Goal: Task Accomplishment & Management: Use online tool/utility

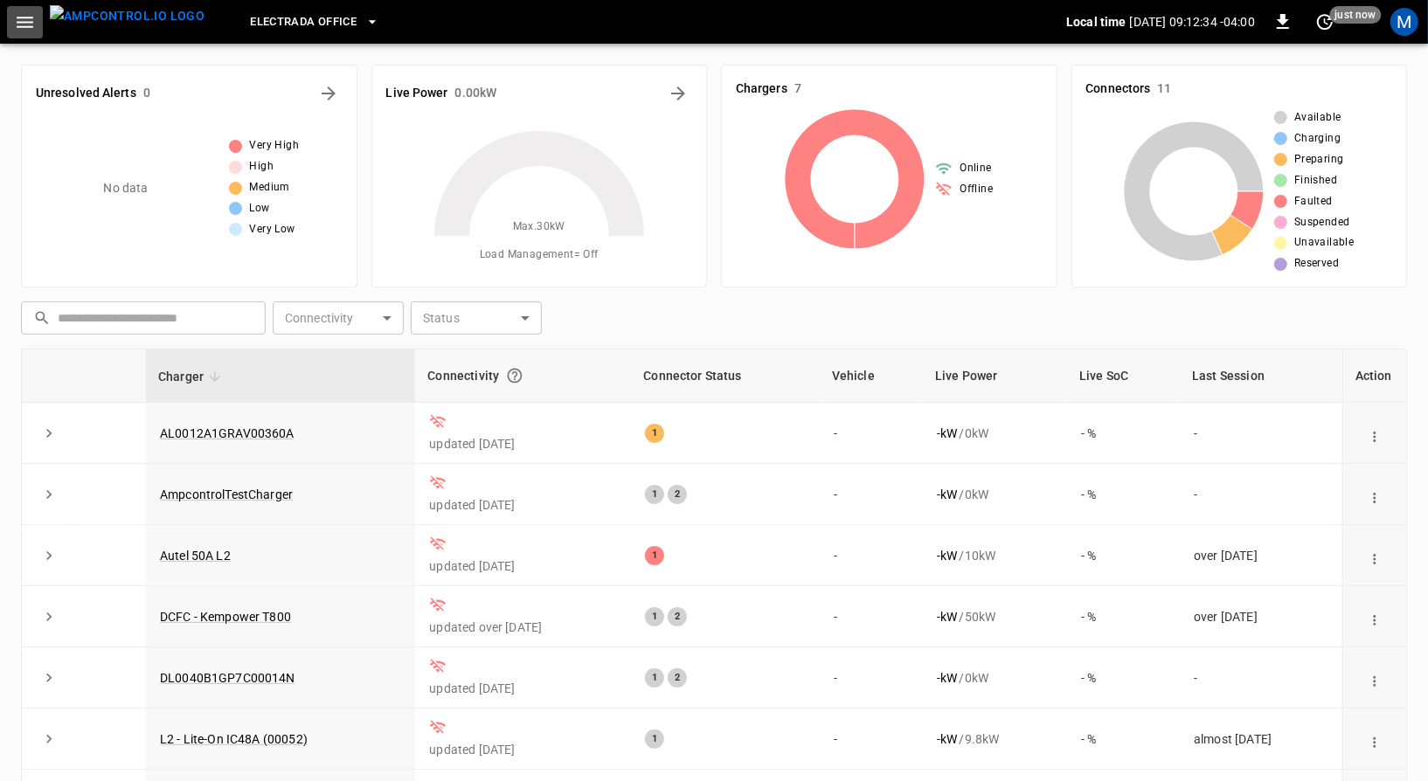
click at [25, 11] on icon "button" at bounding box center [25, 22] width 22 height 22
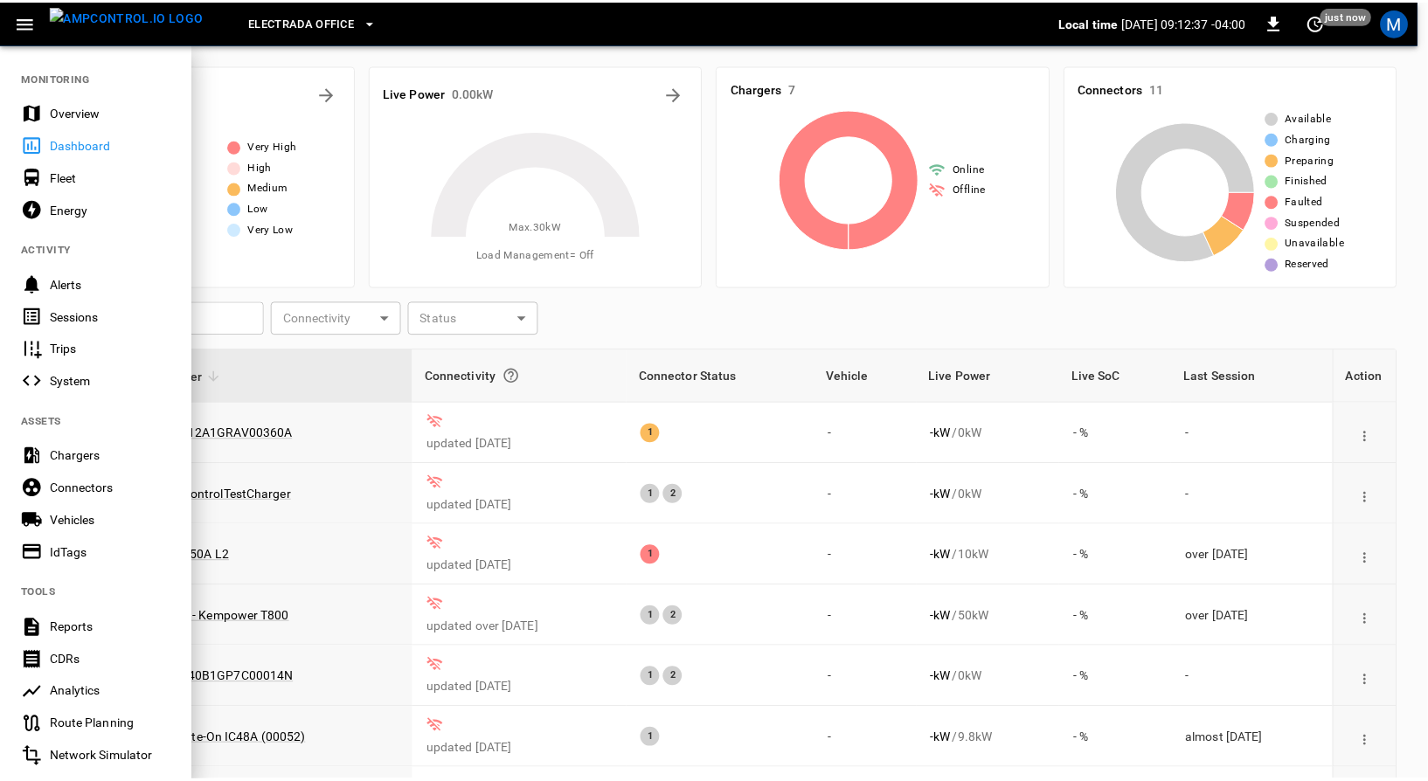
scroll to position [227, 0]
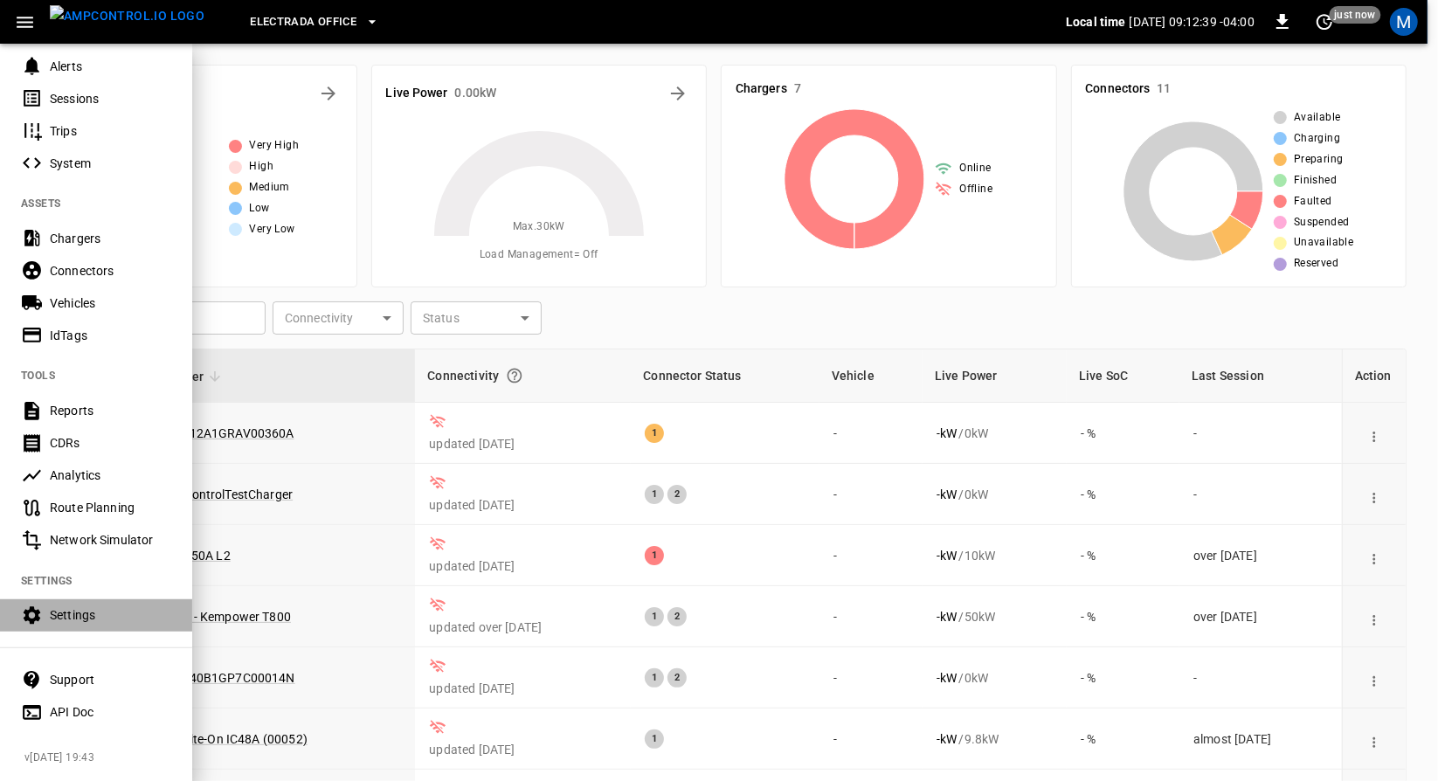
click at [73, 607] on div "Settings" at bounding box center [110, 615] width 121 height 17
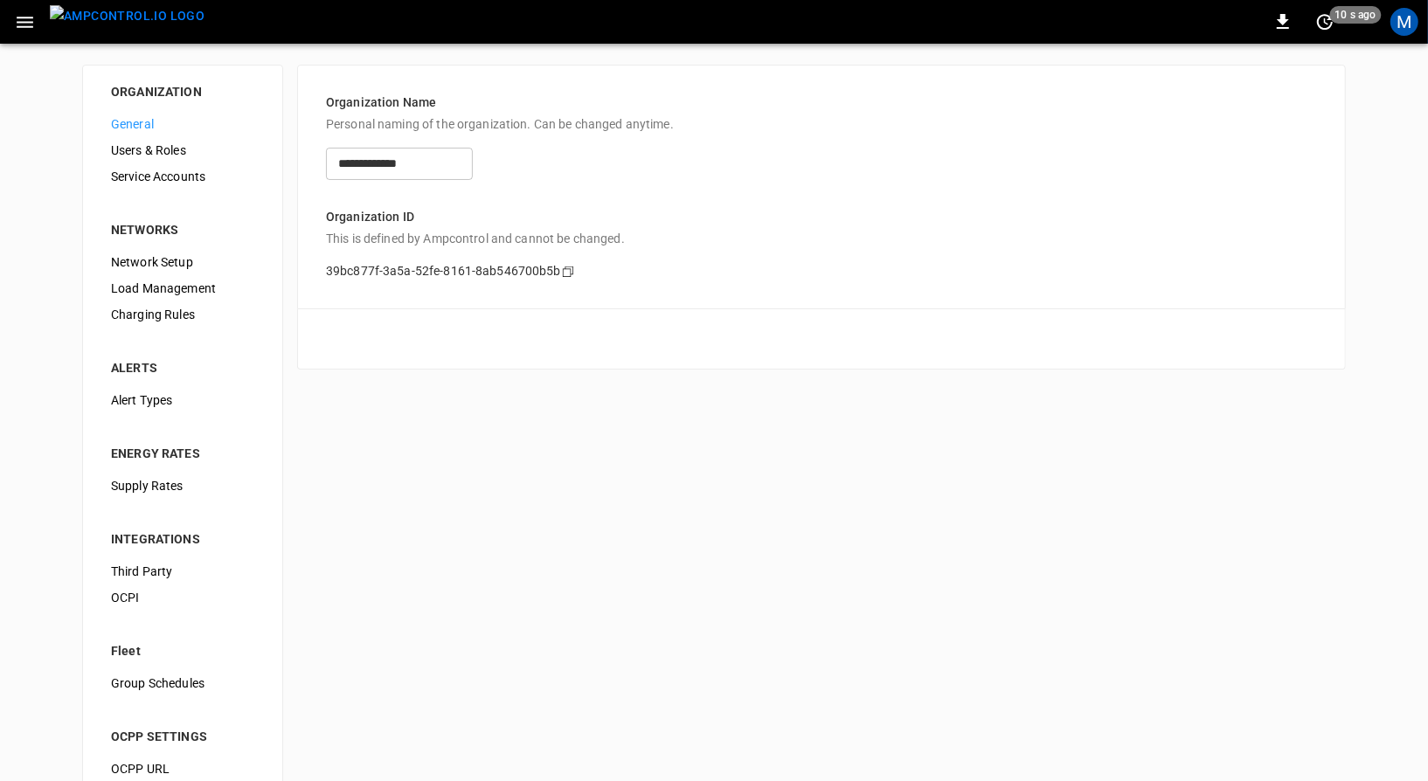
click at [86, 19] on img "menu" at bounding box center [127, 16] width 155 height 22
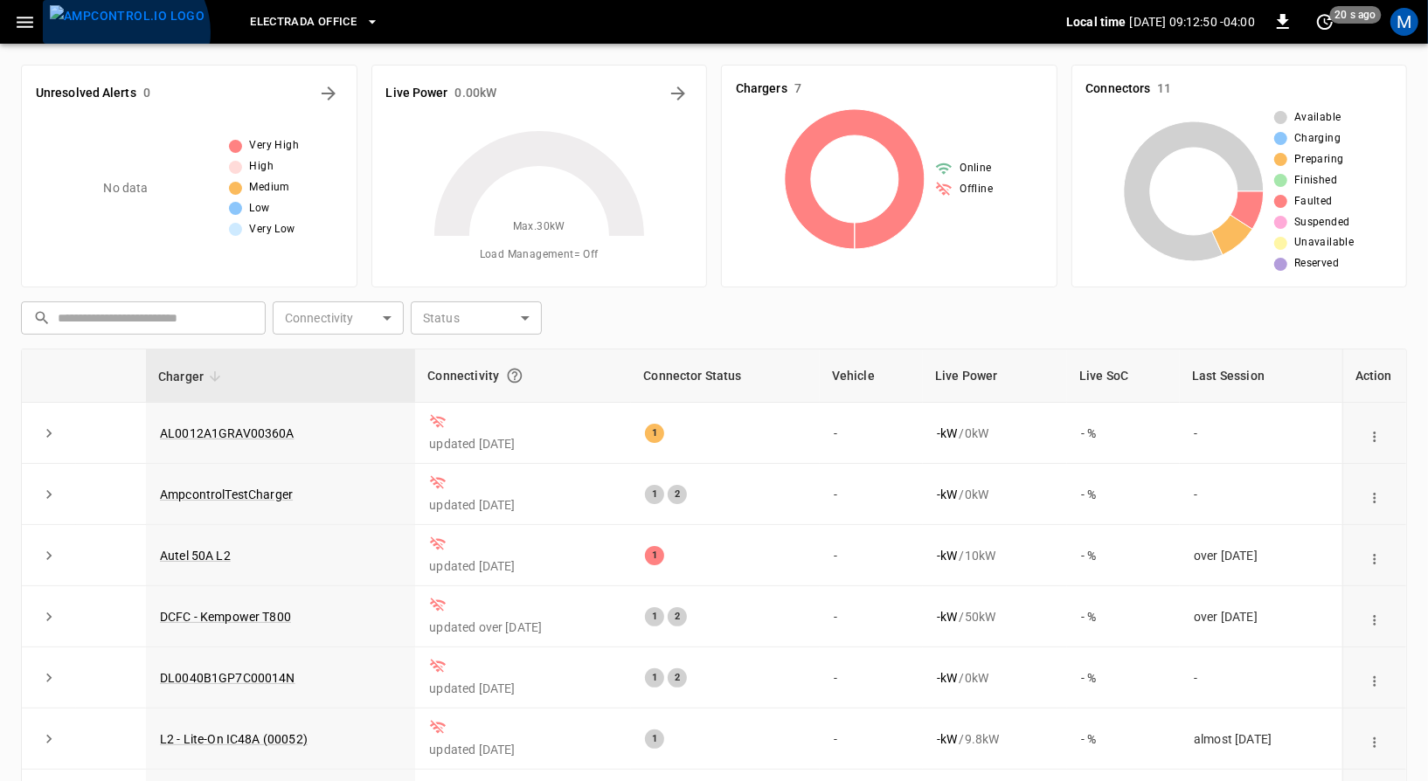
click at [123, 27] on img "menu" at bounding box center [127, 16] width 155 height 22
click at [33, 25] on icon "button" at bounding box center [25, 22] width 22 height 22
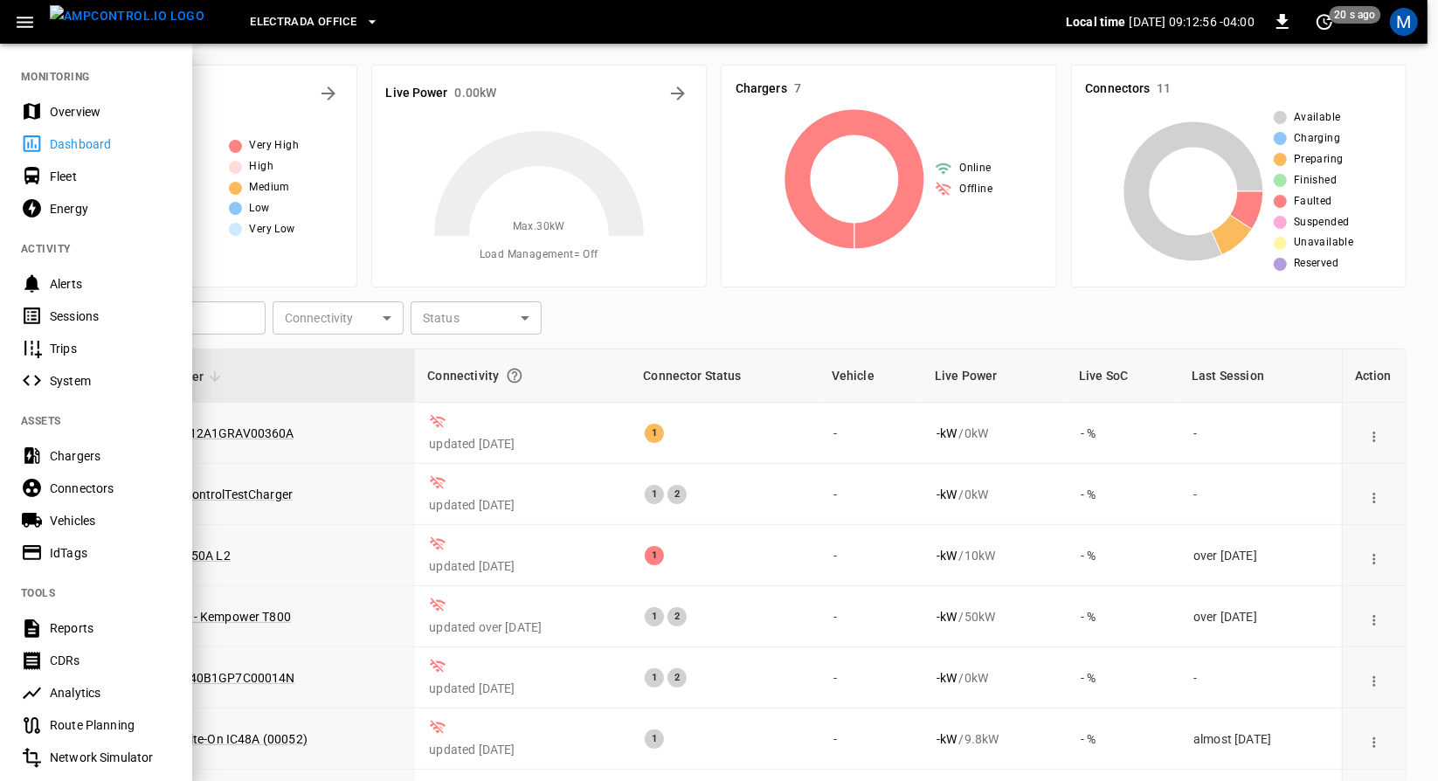
click at [300, 14] on span "Electrada Office" at bounding box center [303, 22] width 107 height 20
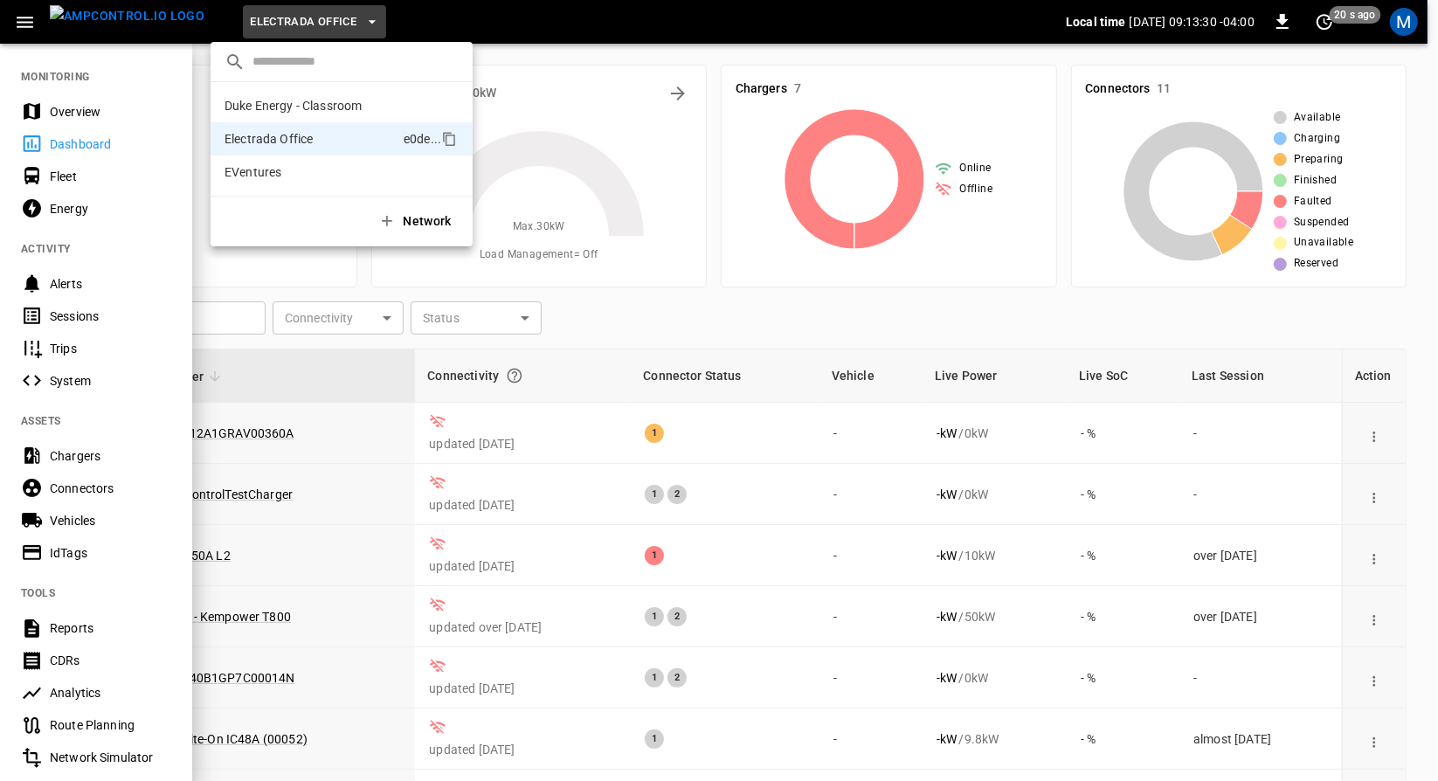
click at [491, 29] on div at bounding box center [719, 390] width 1438 height 781
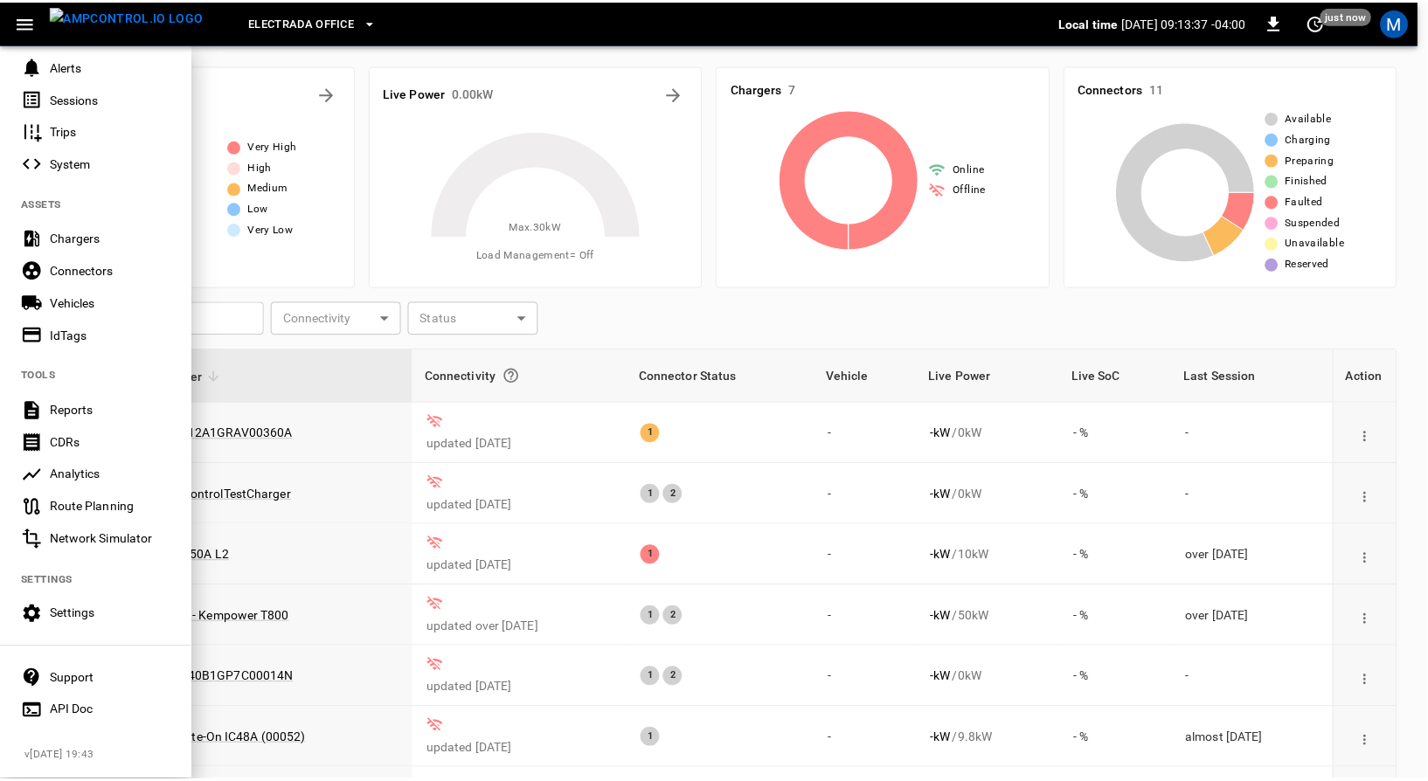
scroll to position [227, 0]
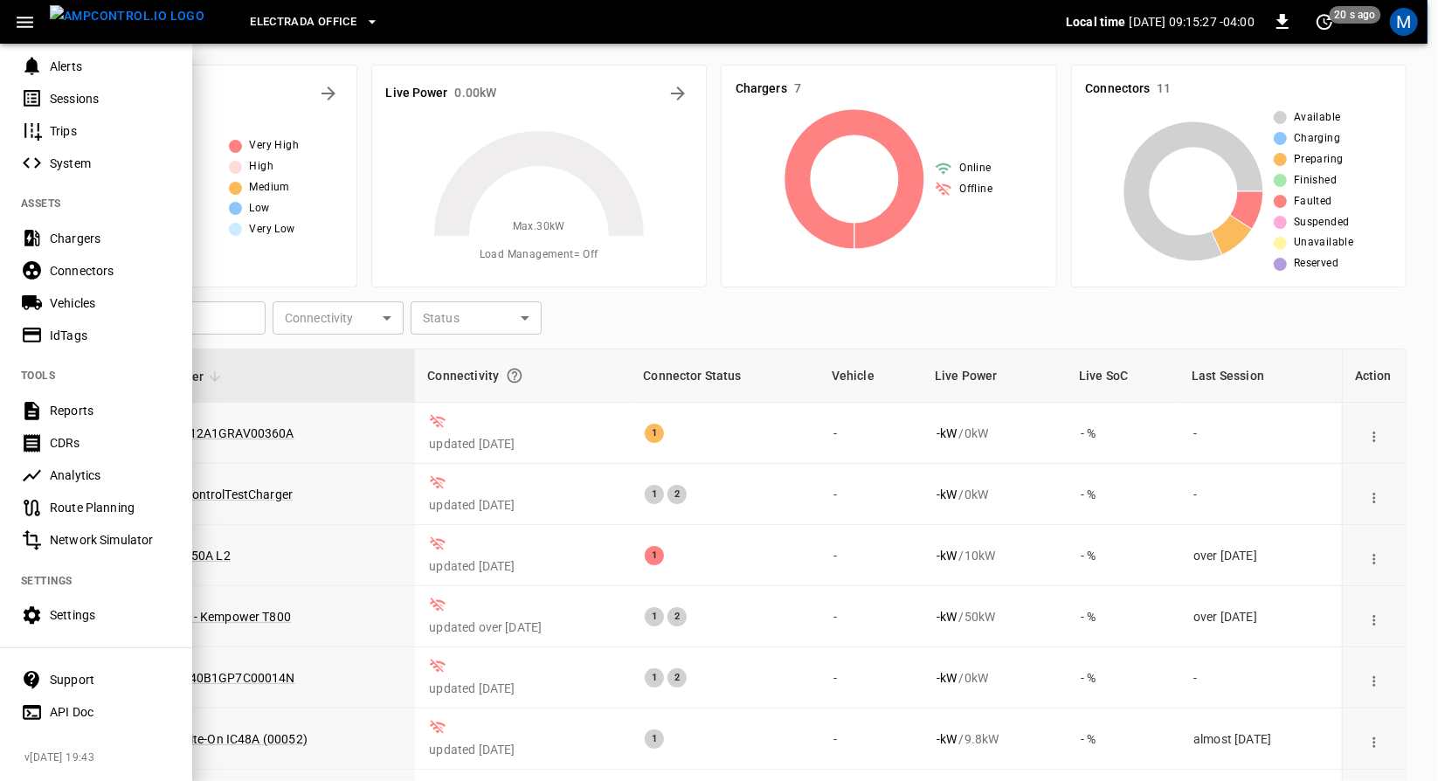
click at [86, 19] on img "menu" at bounding box center [127, 16] width 155 height 22
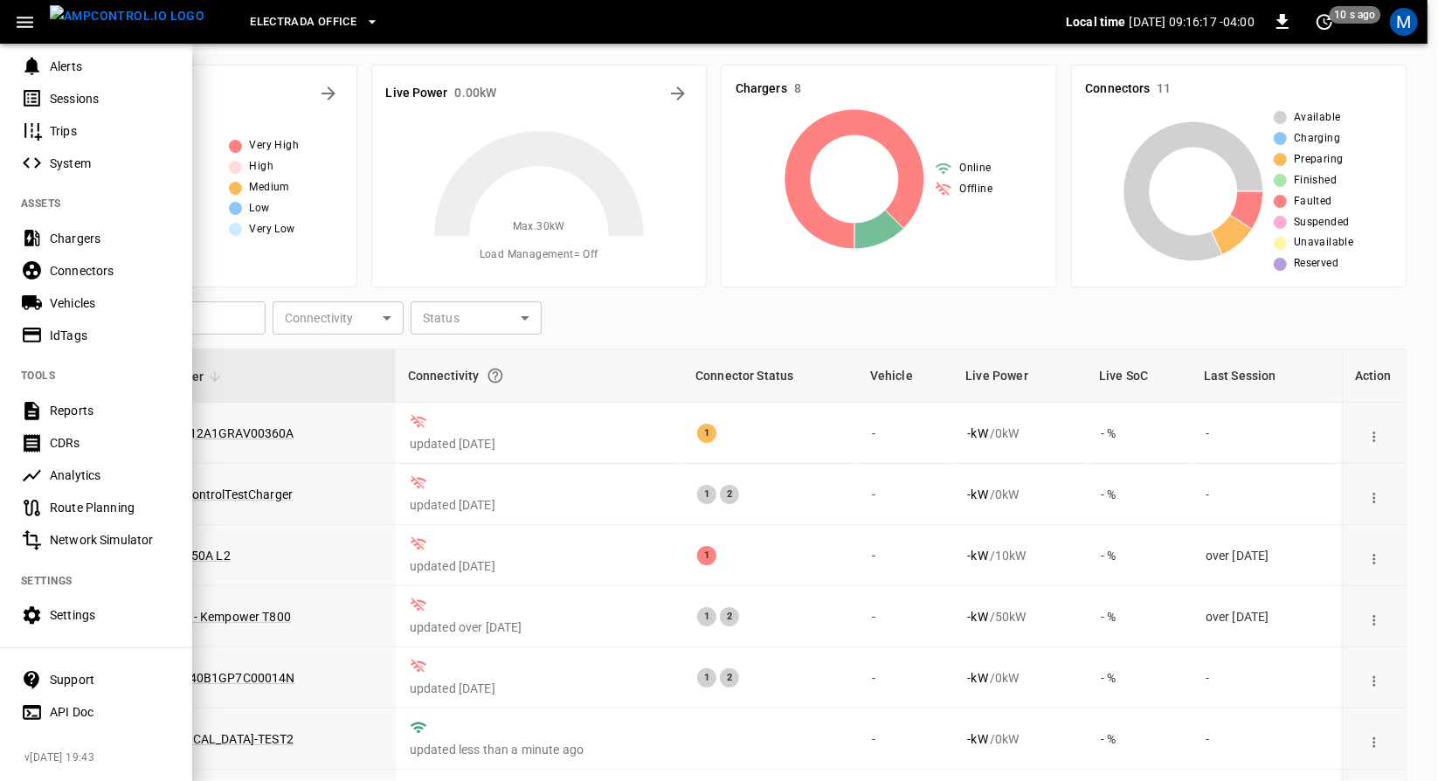
click at [643, 322] on div at bounding box center [719, 390] width 1438 height 781
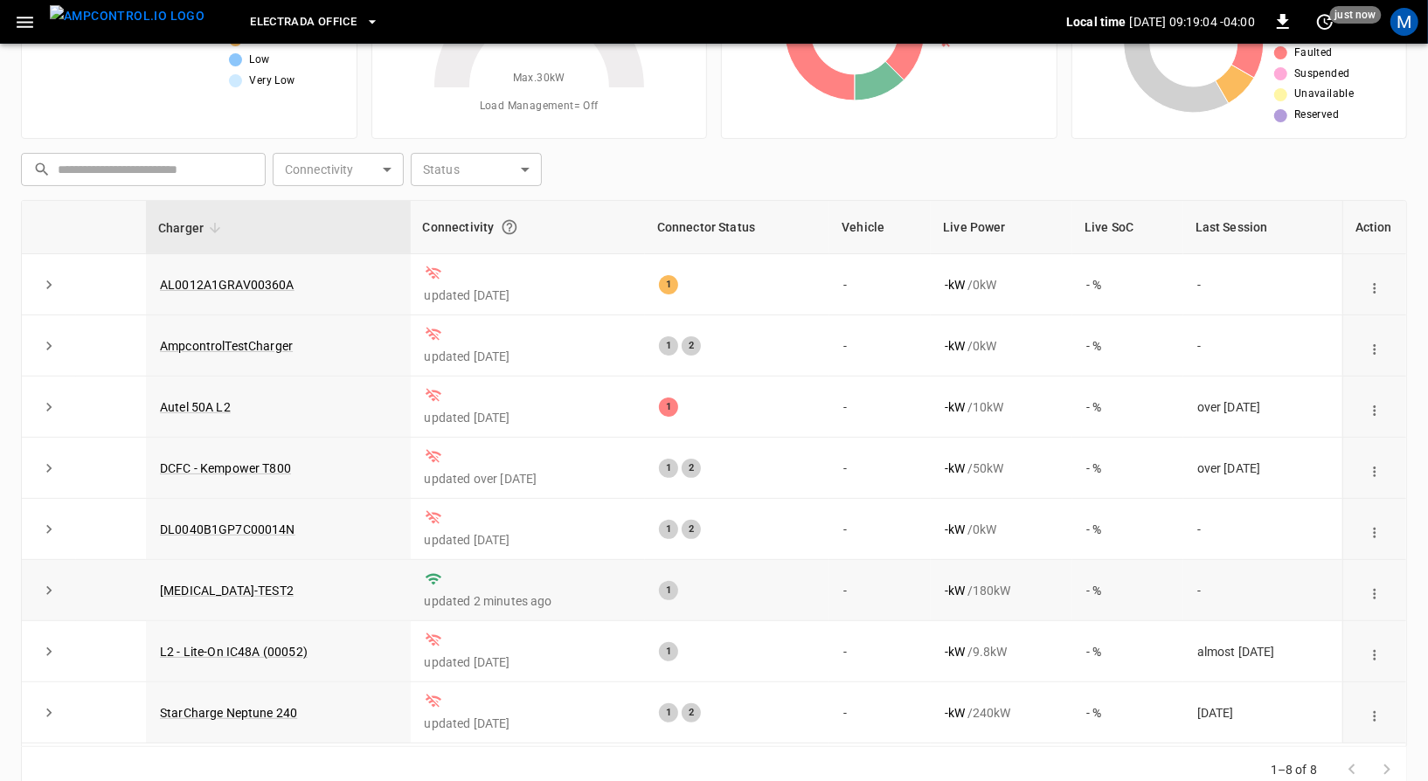
scroll to position [180, 0]
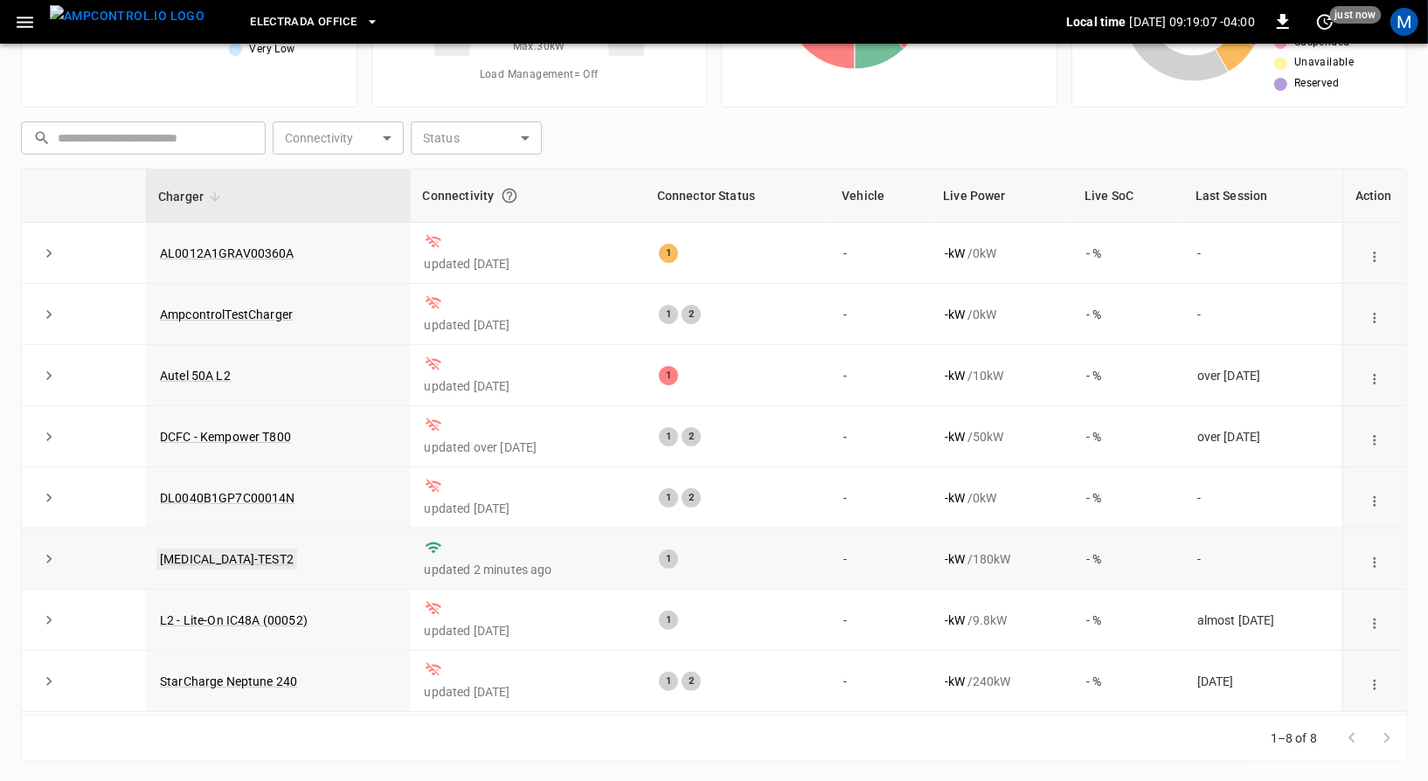
click at [223, 558] on link "[MEDICAL_DATA]-TEST2" at bounding box center [226, 559] width 141 height 21
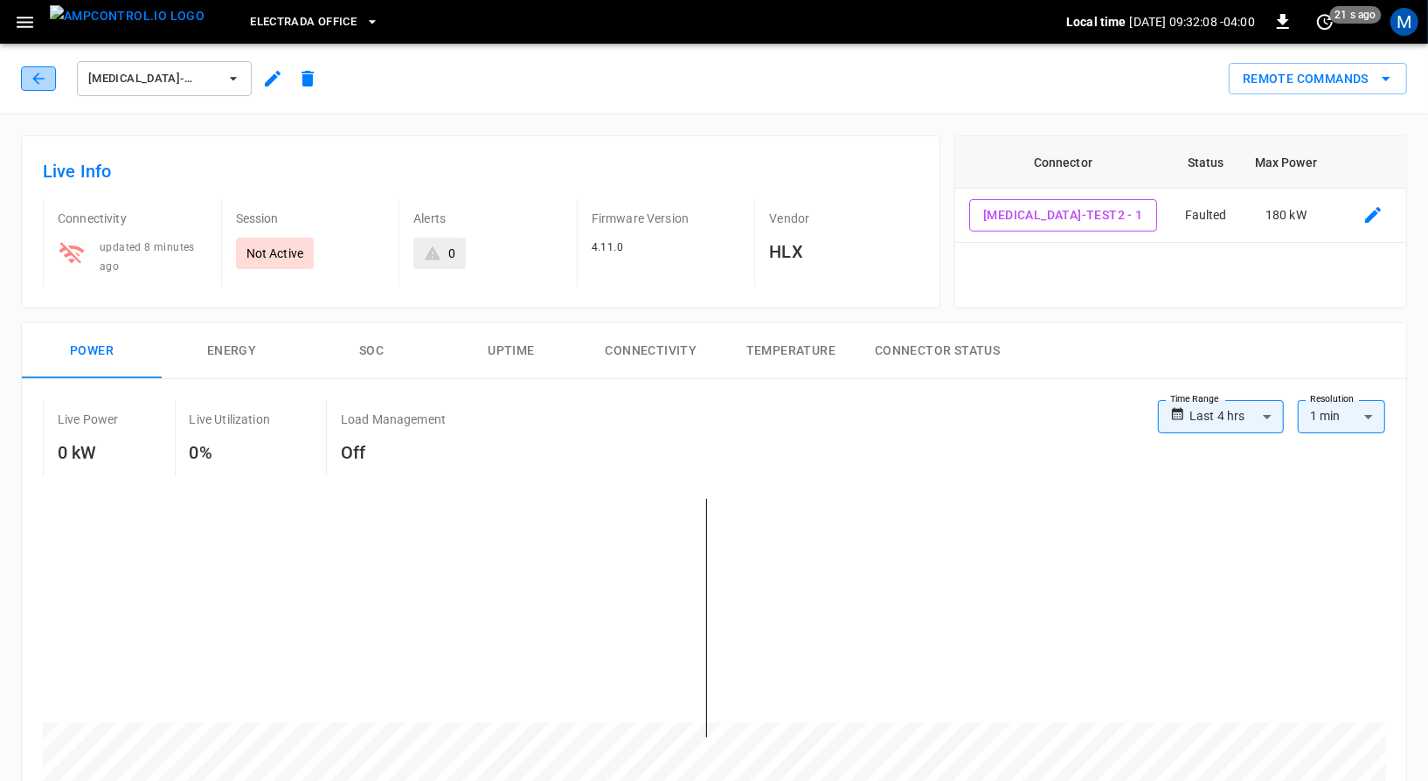
click at [27, 77] on button "button" at bounding box center [38, 78] width 35 height 24
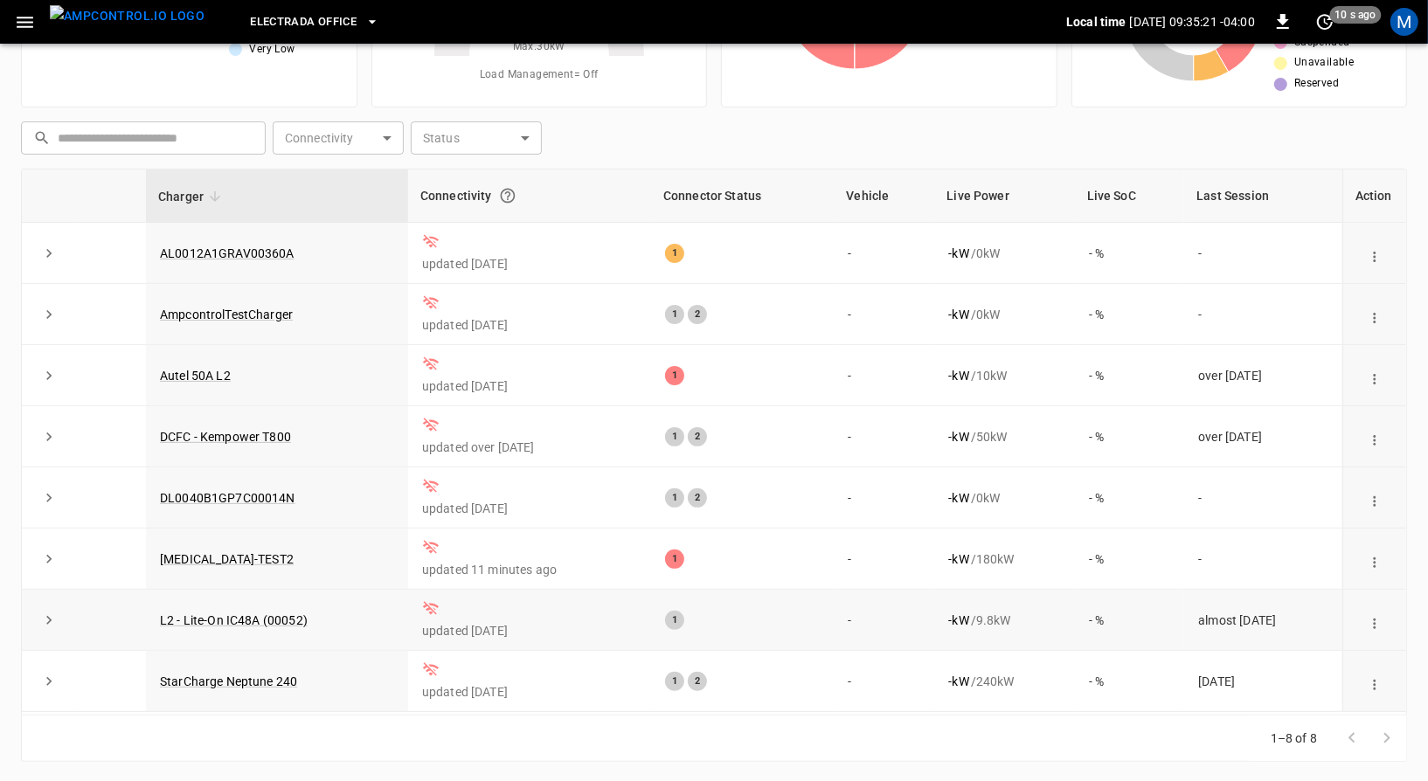
scroll to position [176, 0]
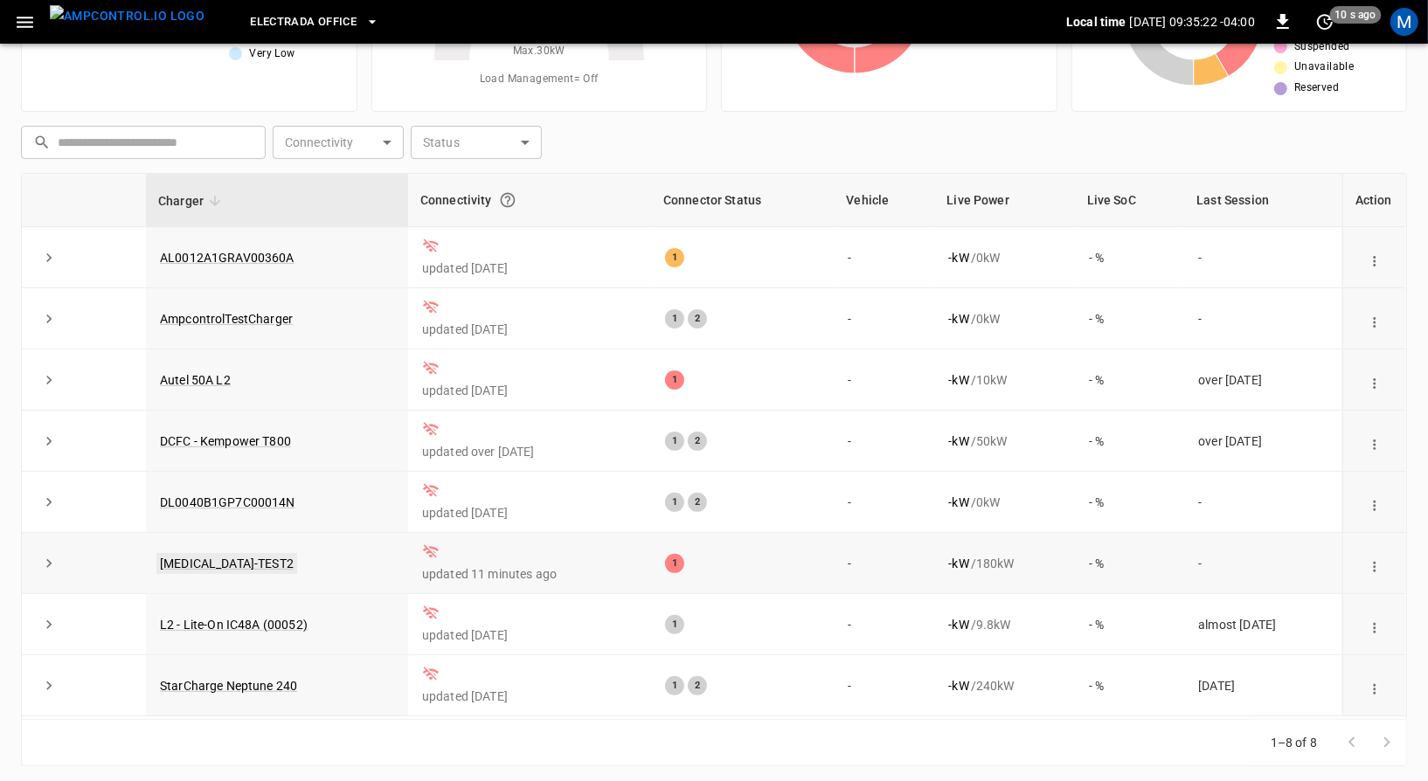
click at [221, 559] on link "[MEDICAL_DATA]-TEST2" at bounding box center [226, 563] width 141 height 21
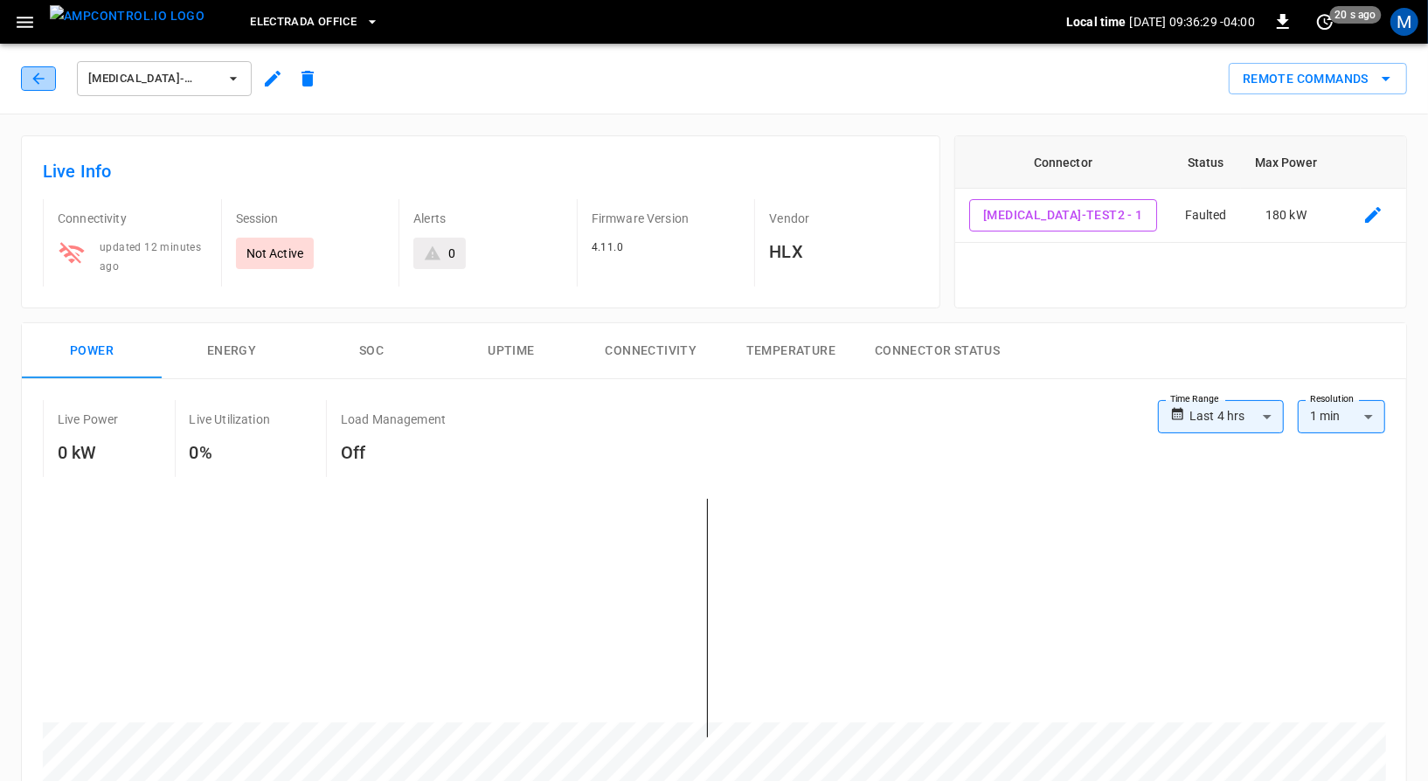
click at [25, 84] on button "button" at bounding box center [38, 78] width 35 height 24
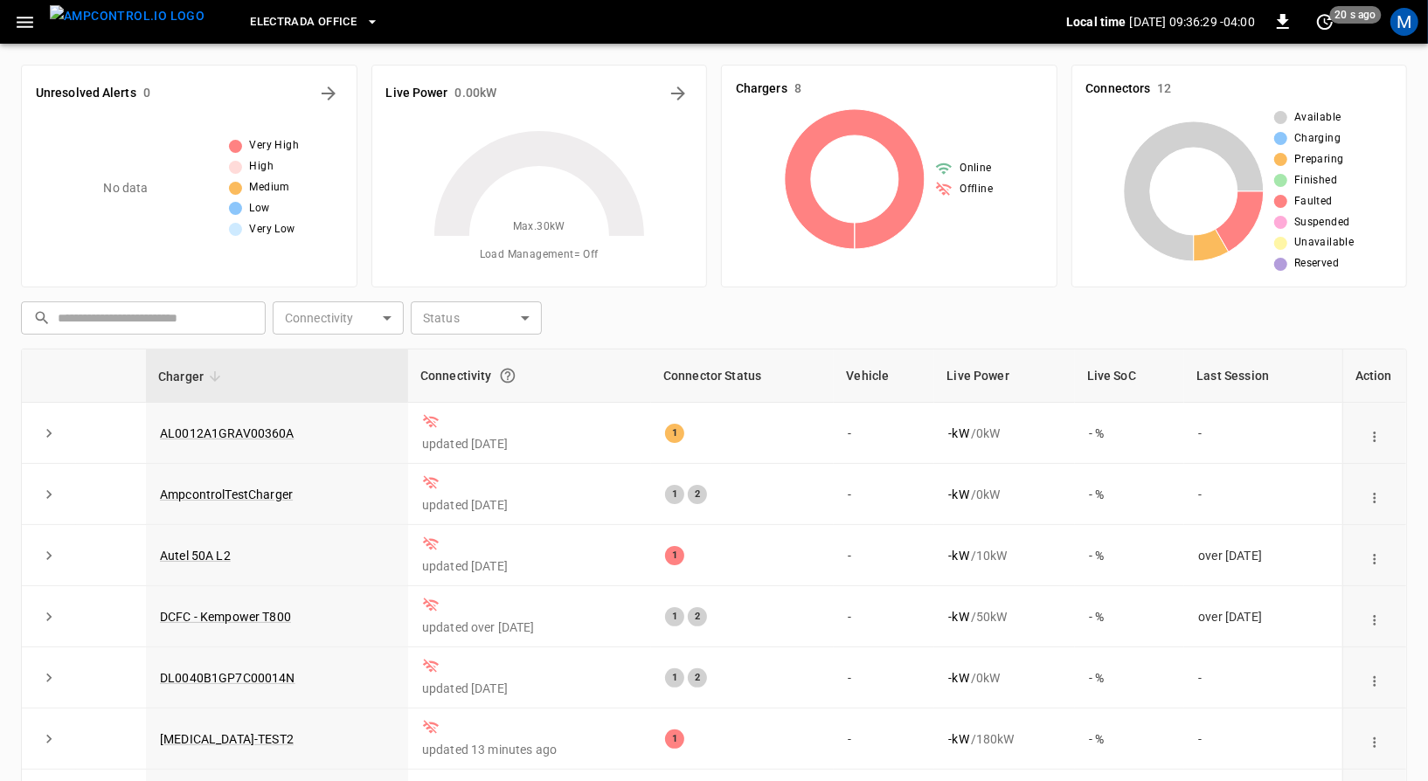
scroll to position [176, 0]
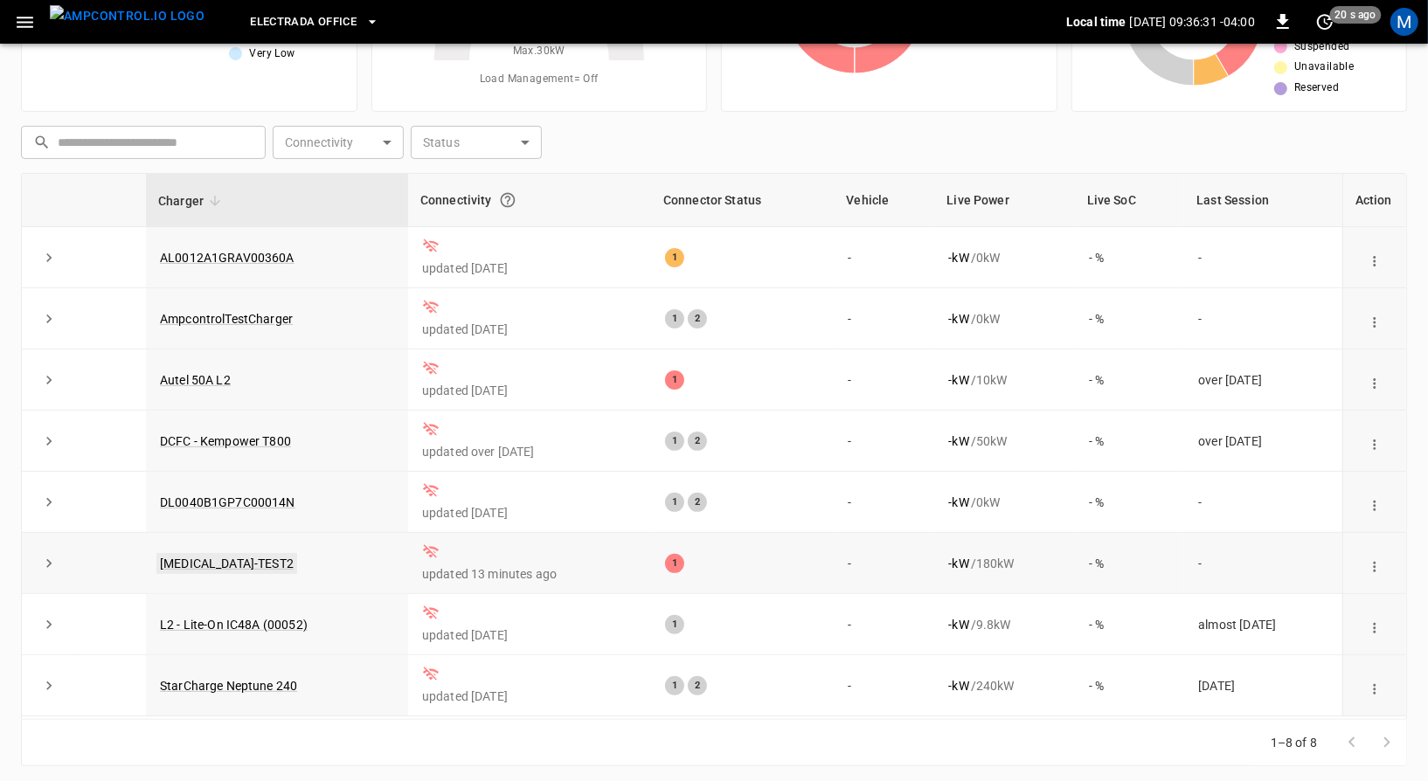
click at [217, 553] on link "[MEDICAL_DATA]-TEST2" at bounding box center [226, 563] width 141 height 21
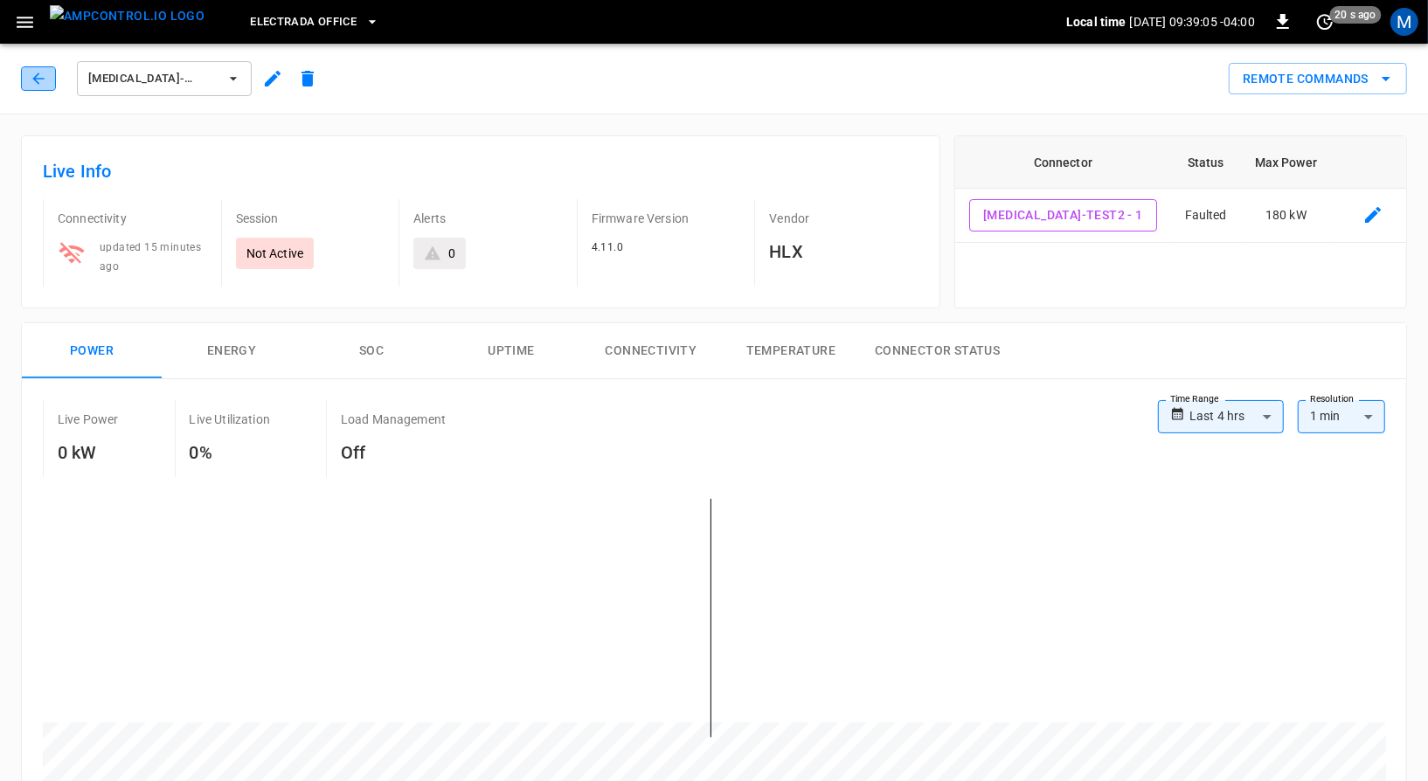
click at [39, 67] on button "button" at bounding box center [38, 78] width 35 height 24
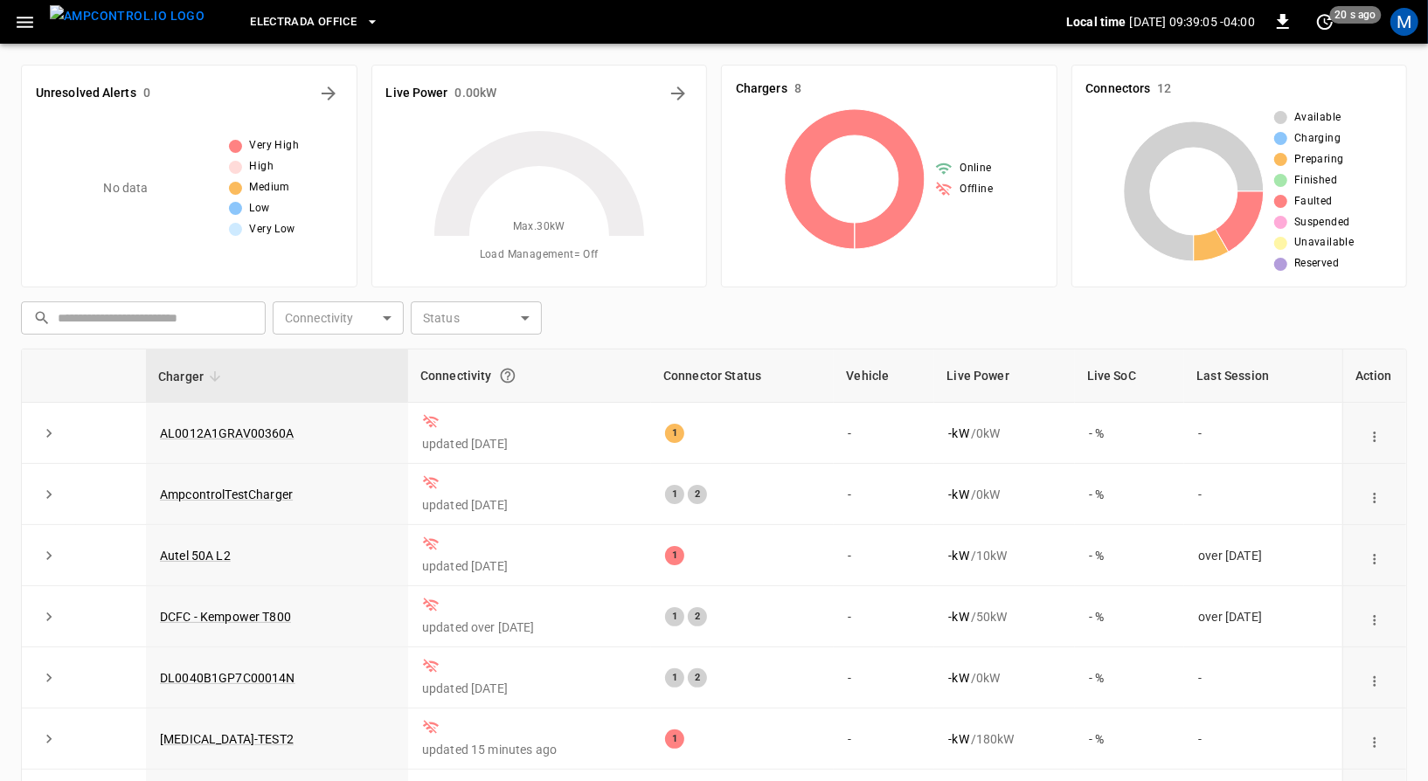
scroll to position [176, 0]
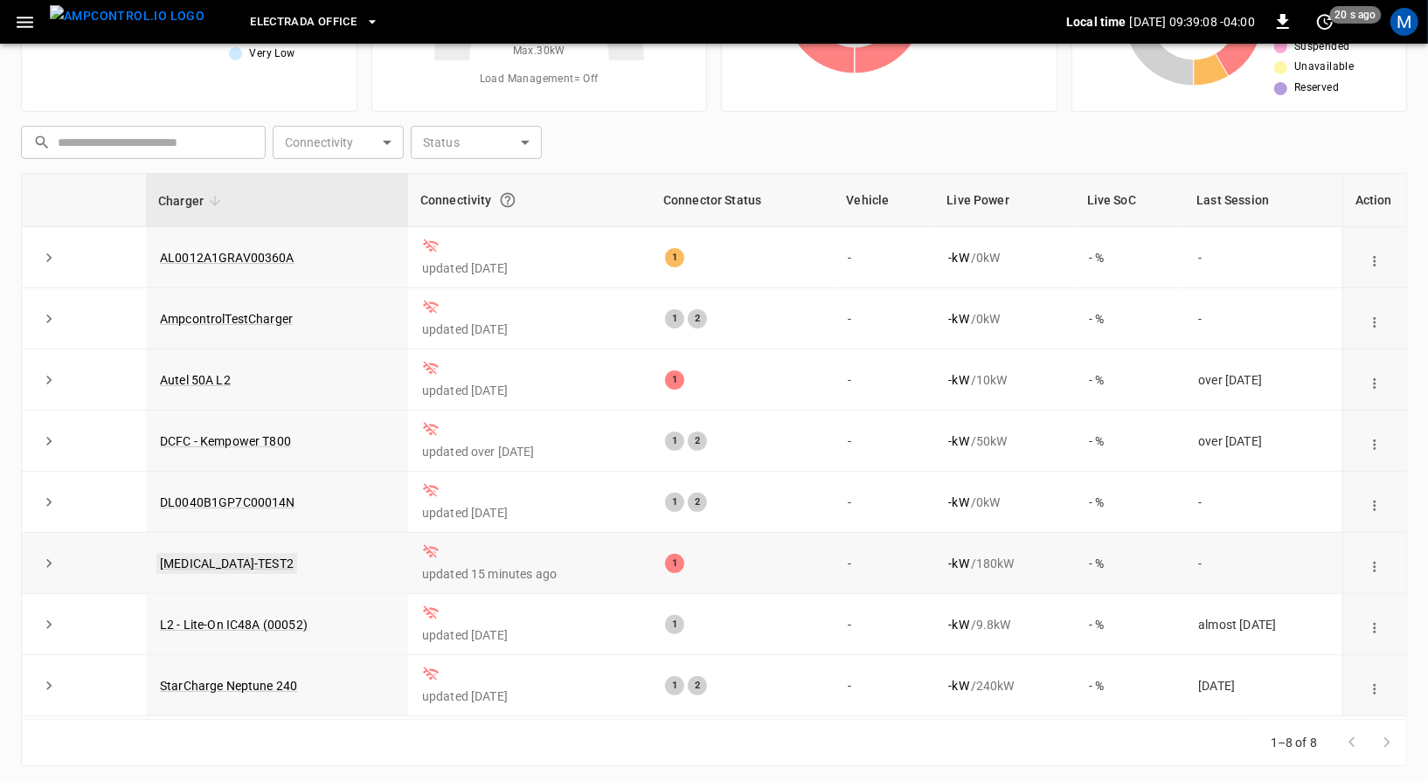
click at [196, 555] on link "[MEDICAL_DATA]-TEST2" at bounding box center [226, 563] width 141 height 21
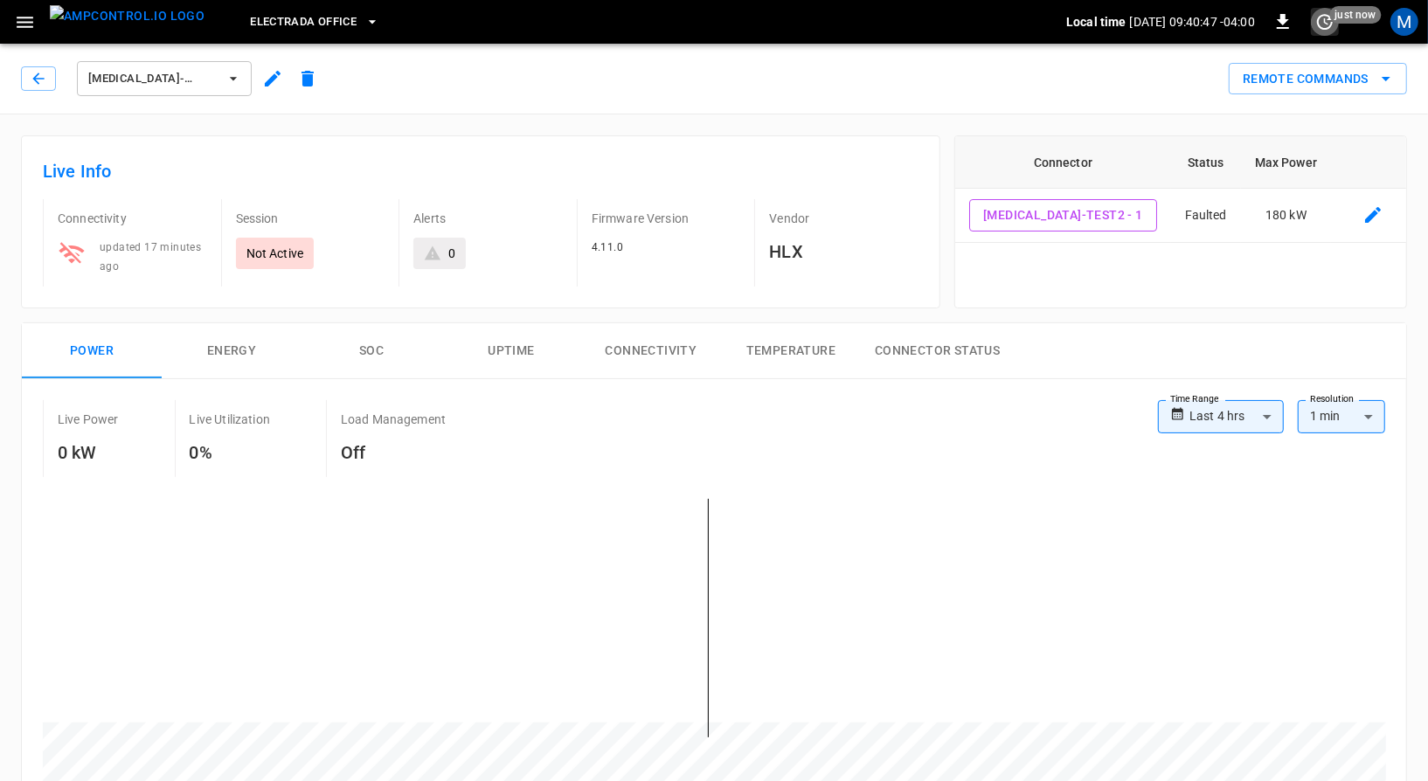
click at [1321, 25] on icon "set refresh interval" at bounding box center [1324, 21] width 21 height 21
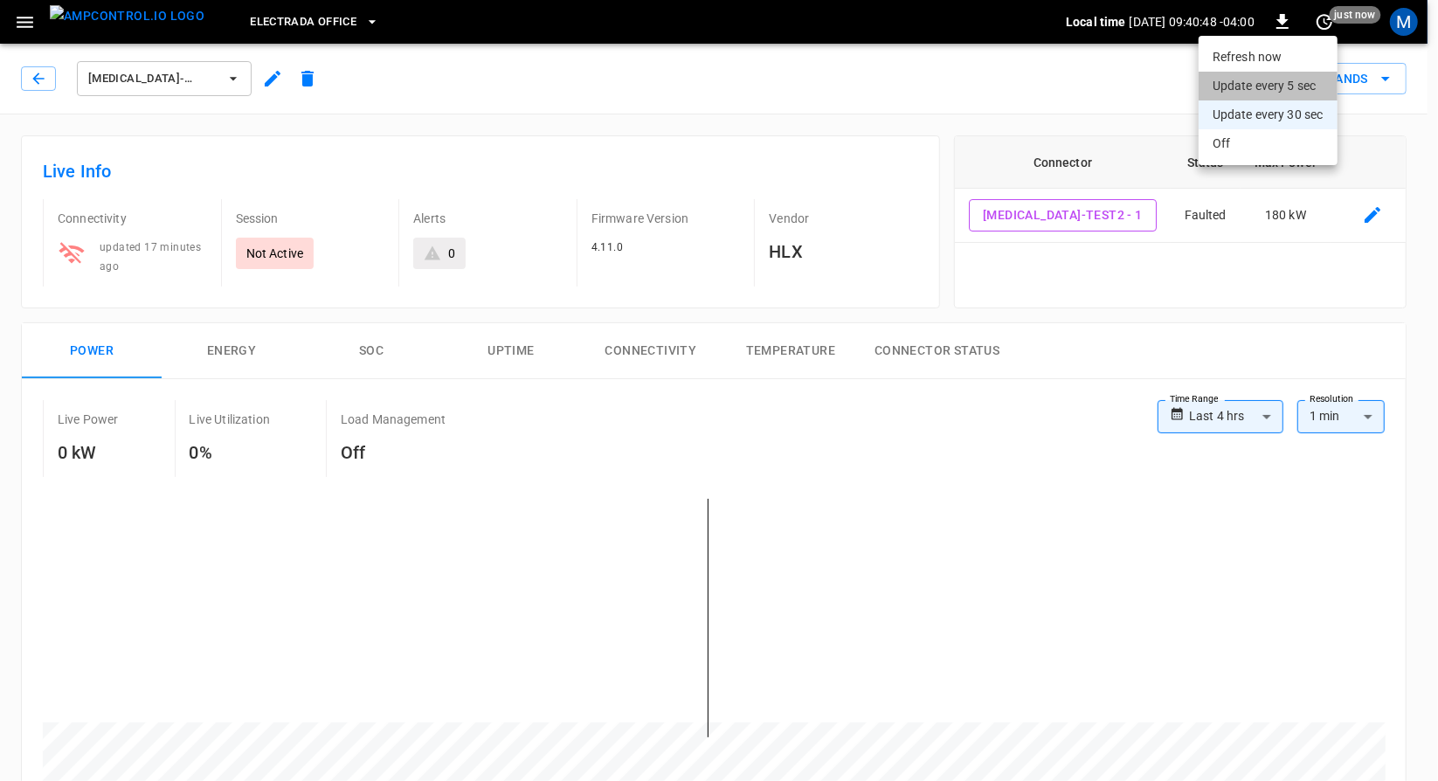
click at [1270, 92] on li "Update every 5 sec" at bounding box center [1268, 86] width 139 height 29
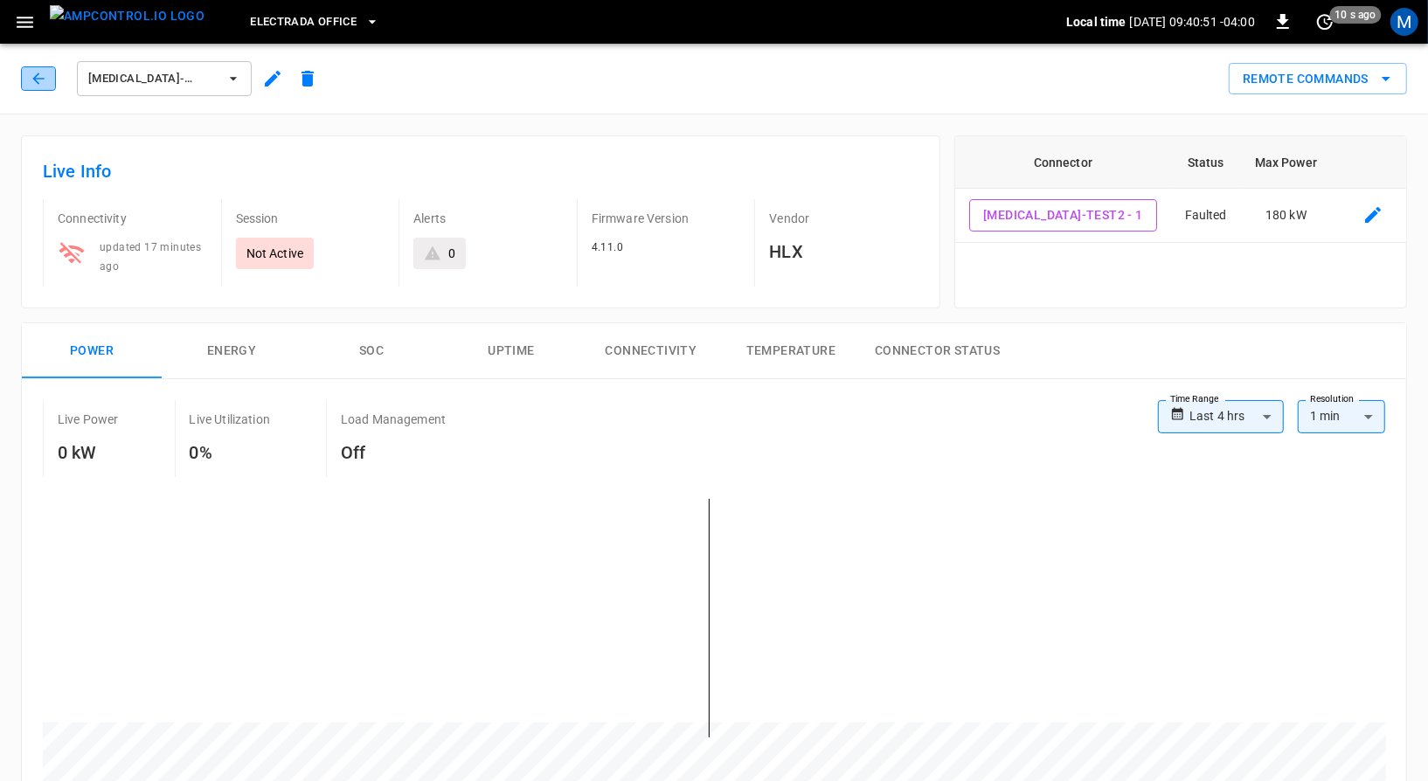
click at [25, 74] on button "button" at bounding box center [38, 78] width 35 height 24
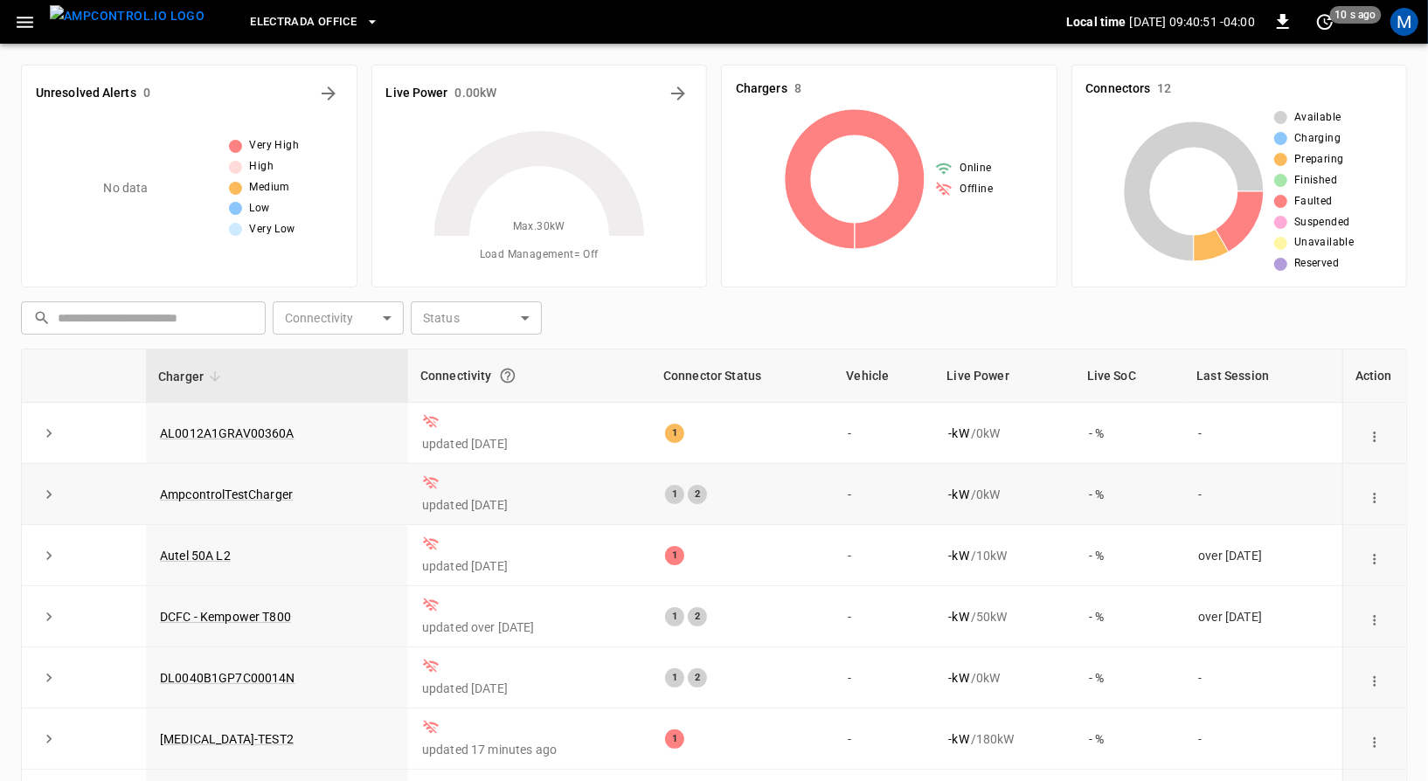
scroll to position [176, 0]
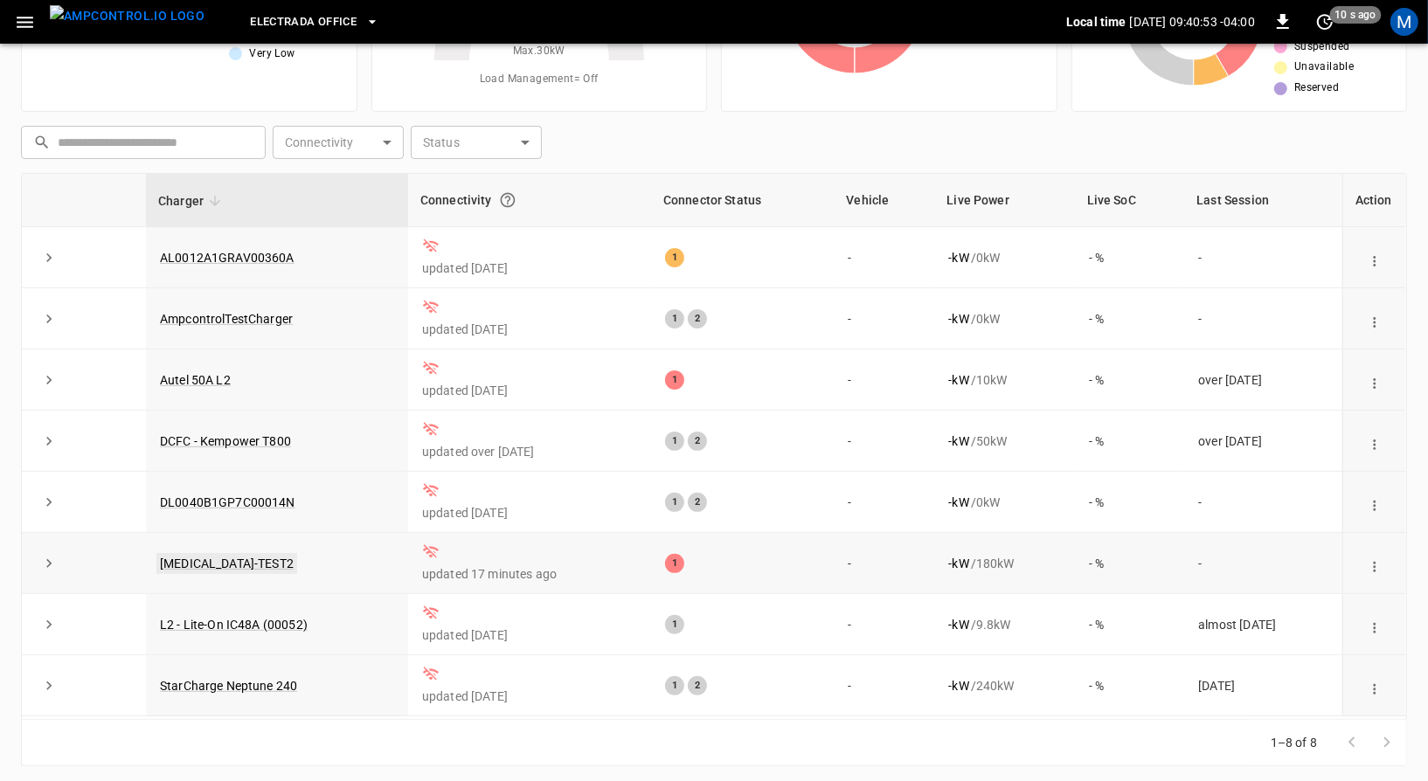
click at [222, 560] on link "[MEDICAL_DATA]-TEST2" at bounding box center [226, 563] width 141 height 21
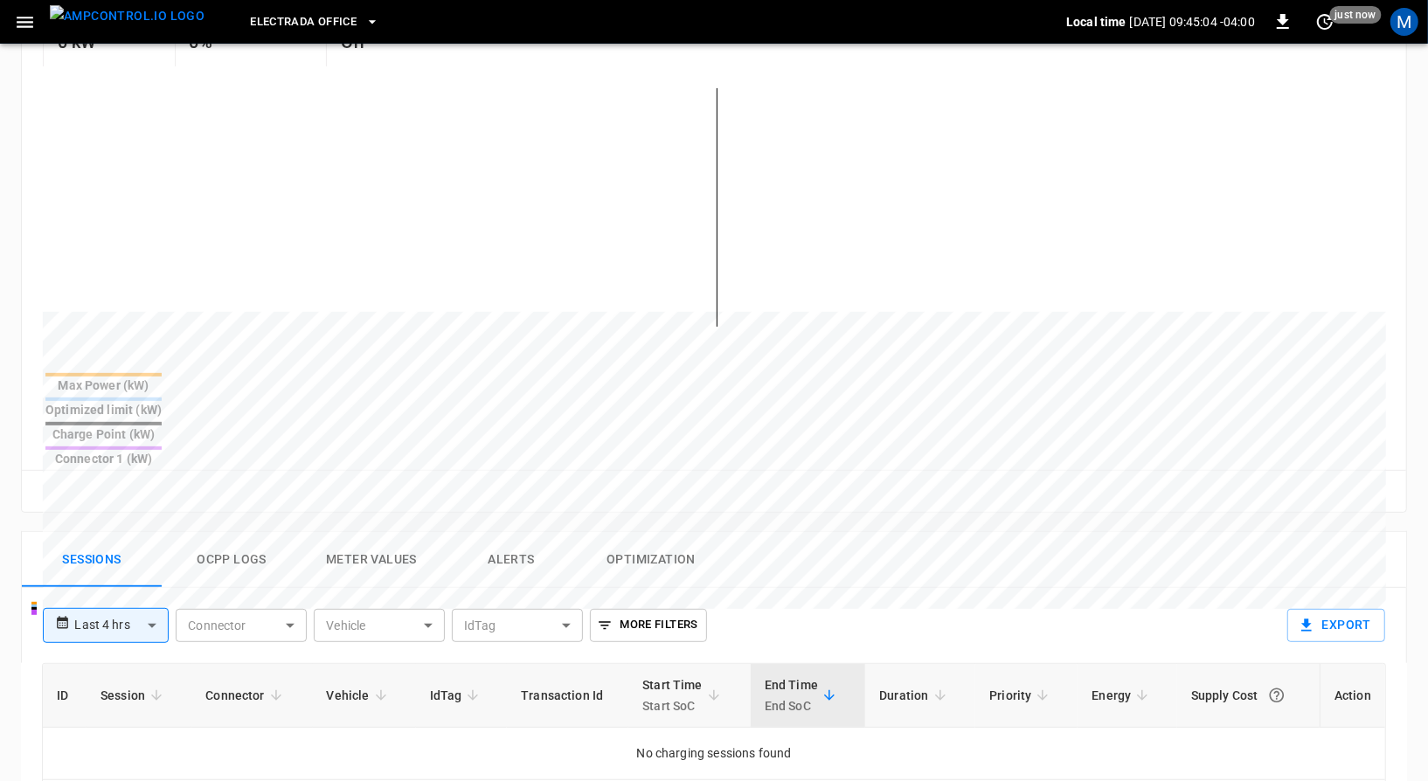
scroll to position [411, 0]
click at [276, 532] on button "Ocpp logs" at bounding box center [232, 560] width 140 height 56
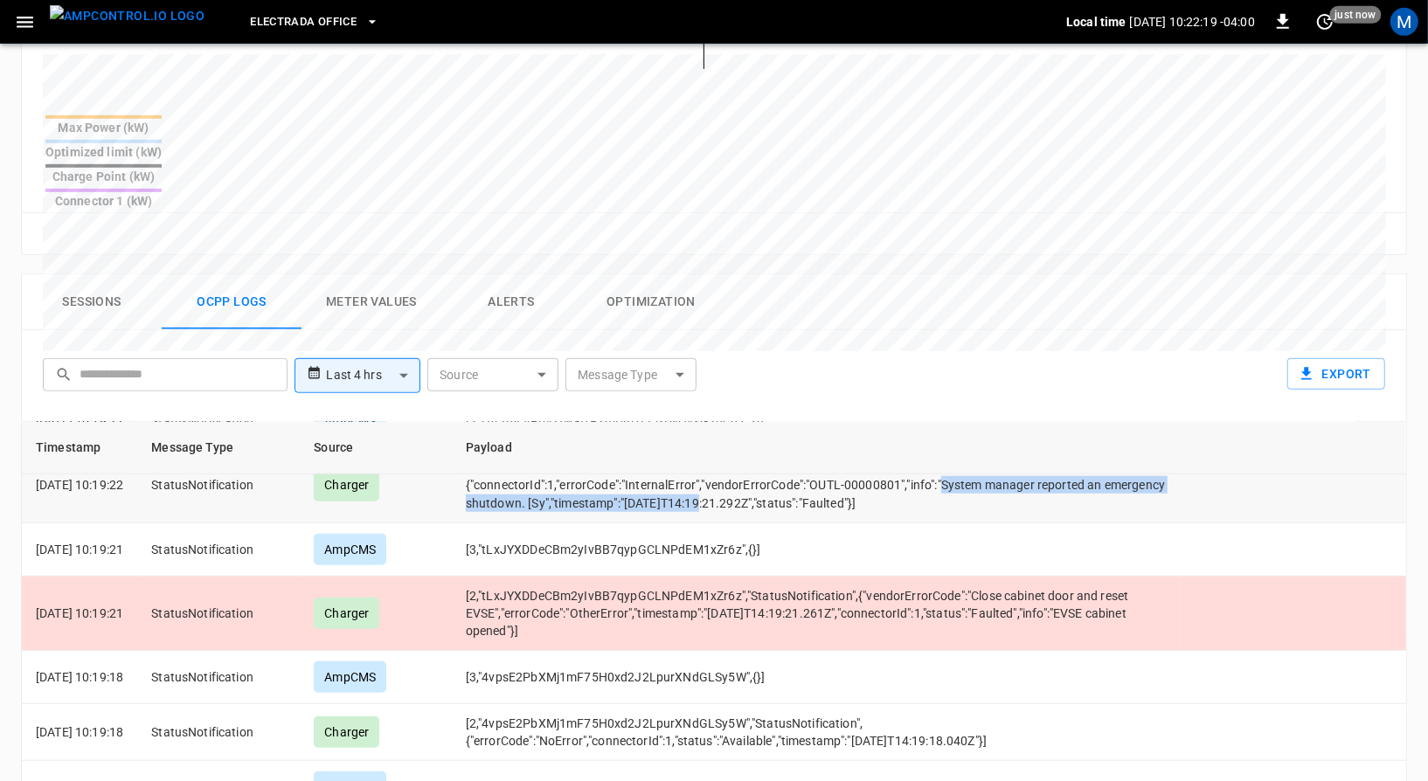
scroll to position [6233, 0]
drag, startPoint x: 971, startPoint y: 500, endPoint x: 547, endPoint y: 523, distance: 424.5
click at [547, 523] on td "[2,"HA2mE4P6vZtwatfPZmUm1lJ5xDvQvsG2uCh1","StatusNotification",{"connectorId":1…" at bounding box center [817, 485] width 730 height 74
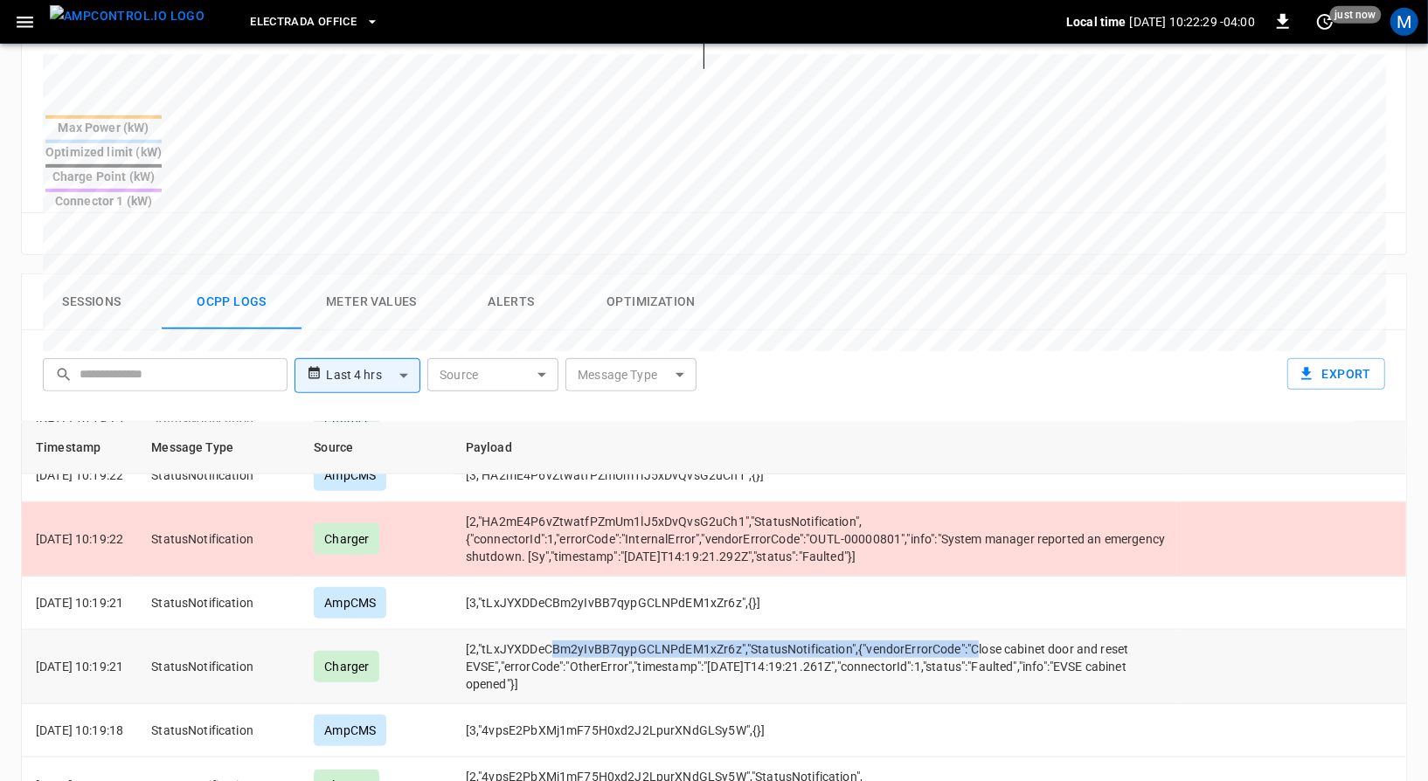
scroll to position [6482, 0]
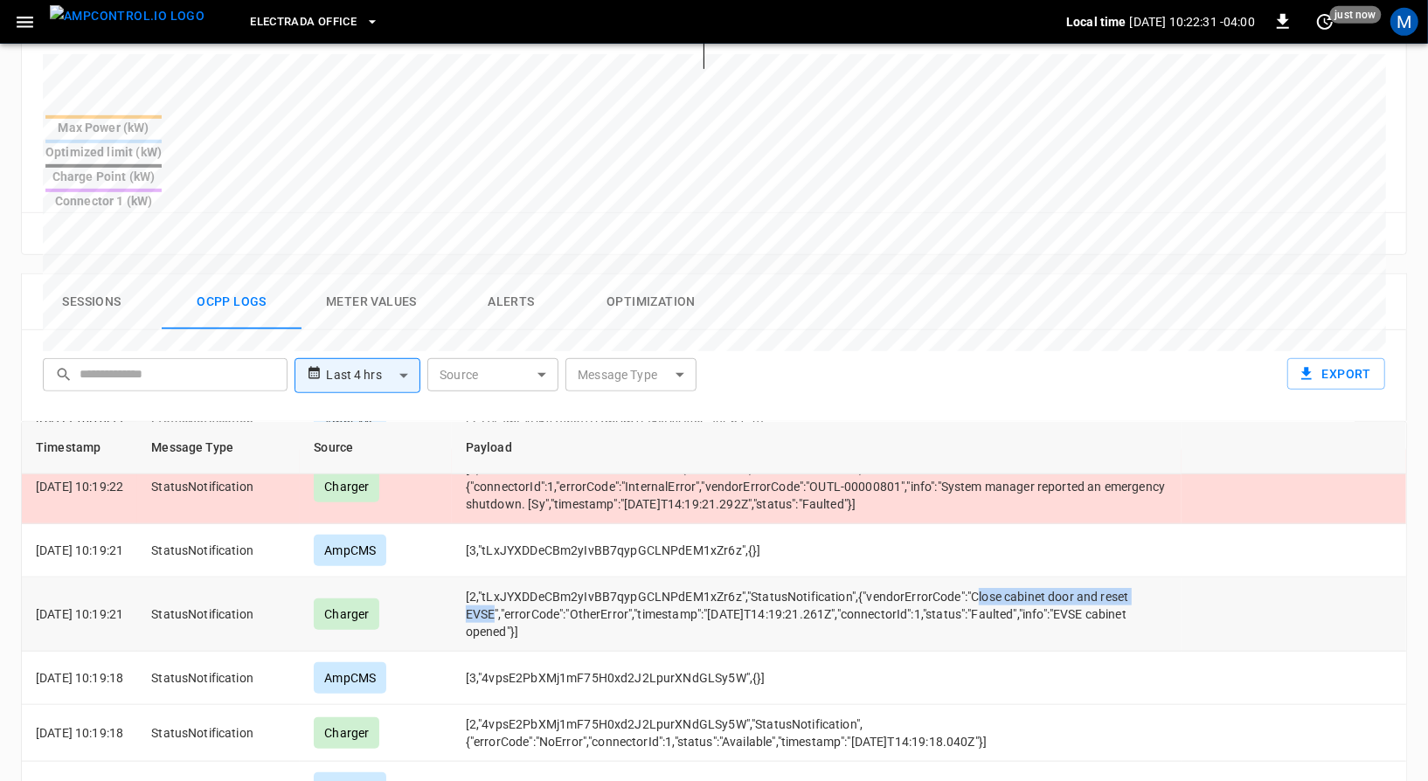
drag, startPoint x: 1000, startPoint y: 606, endPoint x: 522, endPoint y: 628, distance: 478.6
click at [522, 628] on td "[2,"tLxJYXDDeCBm2yIvBB7qypGCLNPdEM1xZr6z","StatusNotification",{"vendorErrorCod…" at bounding box center [817, 615] width 730 height 74
copy td "lose cabinet door and reset EVSE"
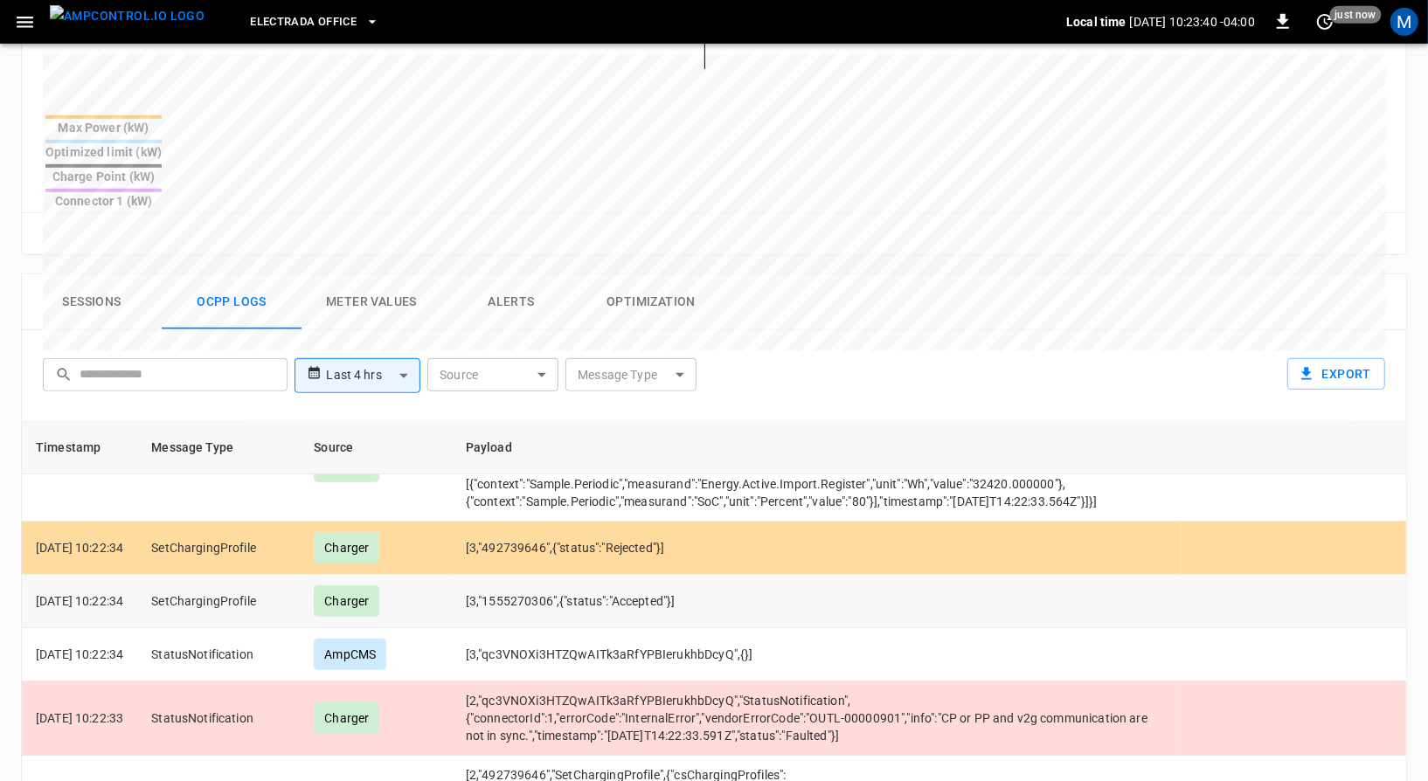
scroll to position [607, 0]
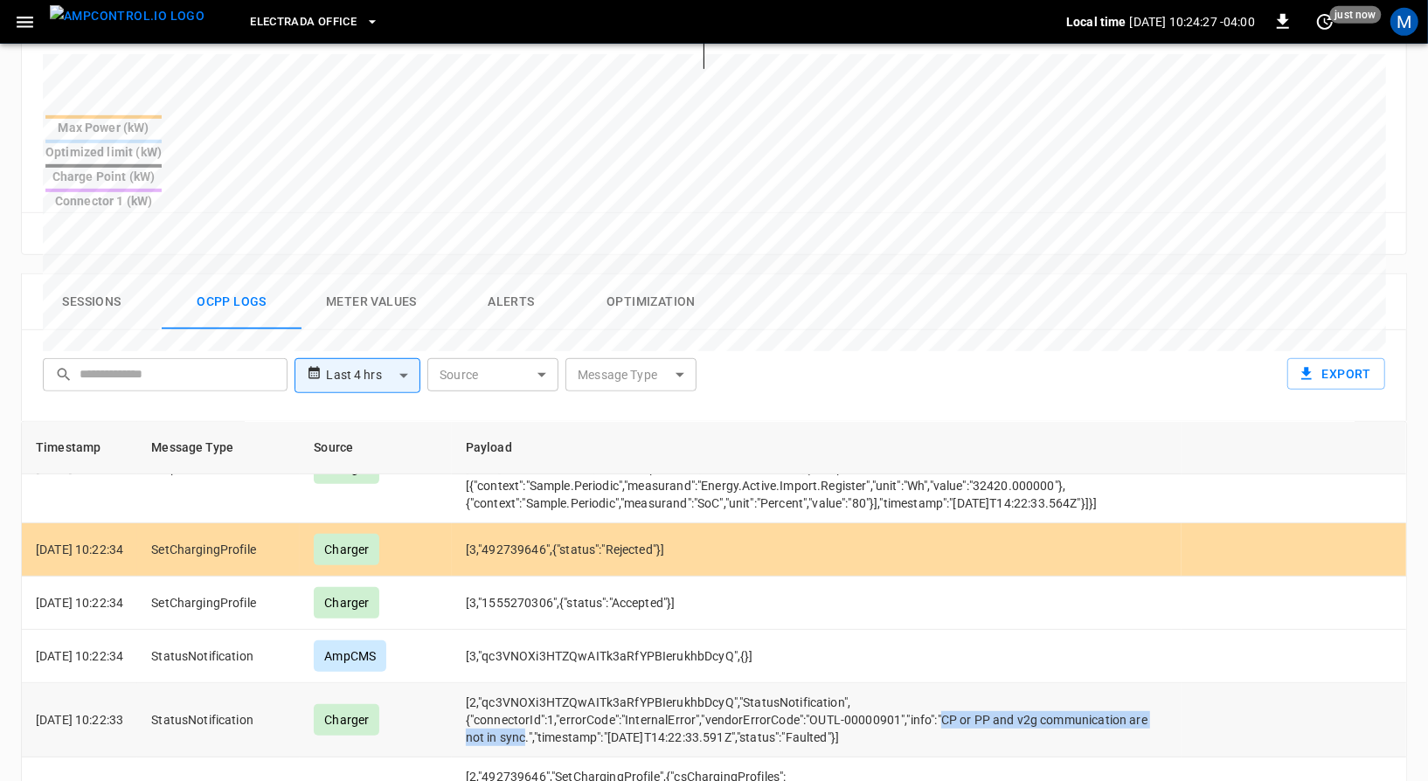
drag, startPoint x: 970, startPoint y: 662, endPoint x: 530, endPoint y: 690, distance: 441.4
click at [530, 690] on td "[2,"qc3VNOXi3HTZQwAITk3aRfYPBIerukhbDcyQ","StatusNotification",{"connectorId":1…" at bounding box center [817, 720] width 730 height 74
copy td "CP or PP and v2g communication are not in sync"
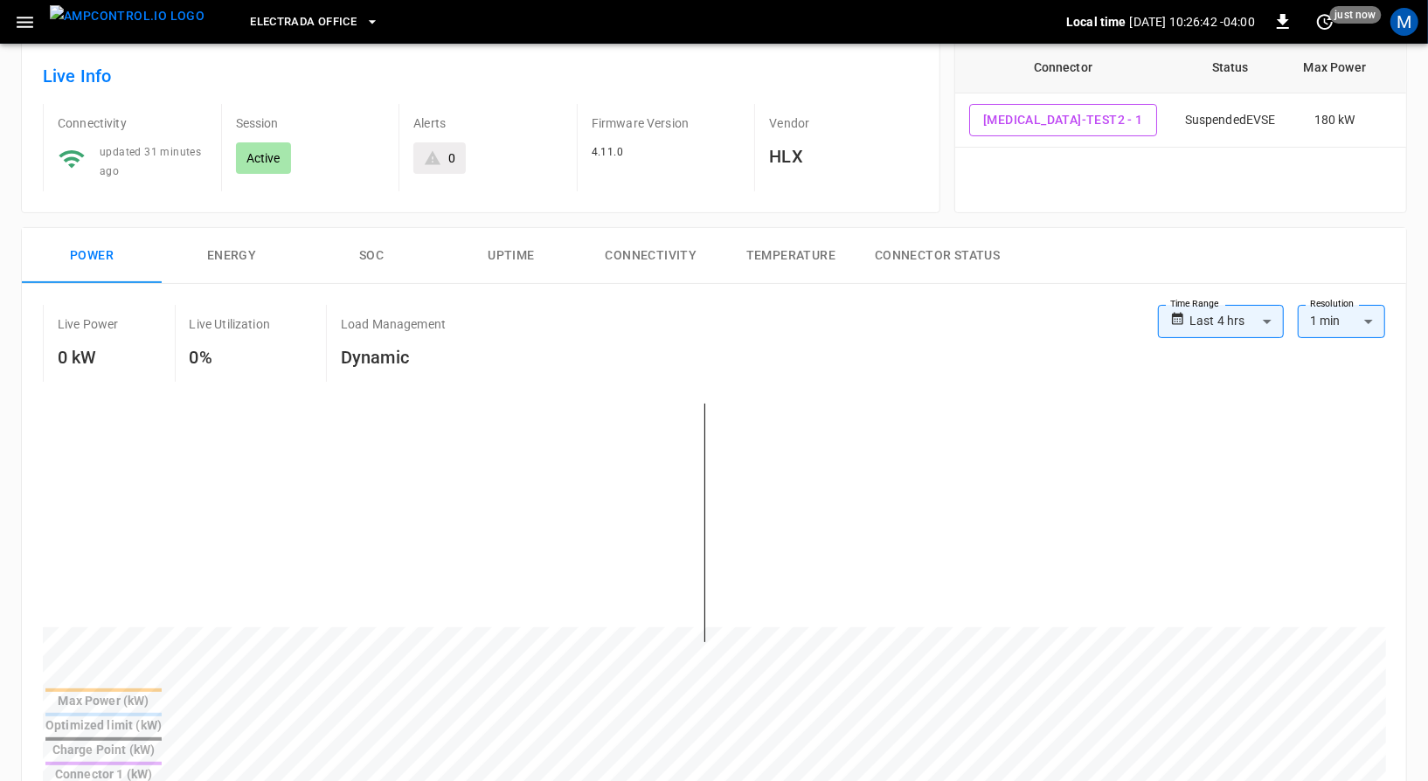
scroll to position [0, 0]
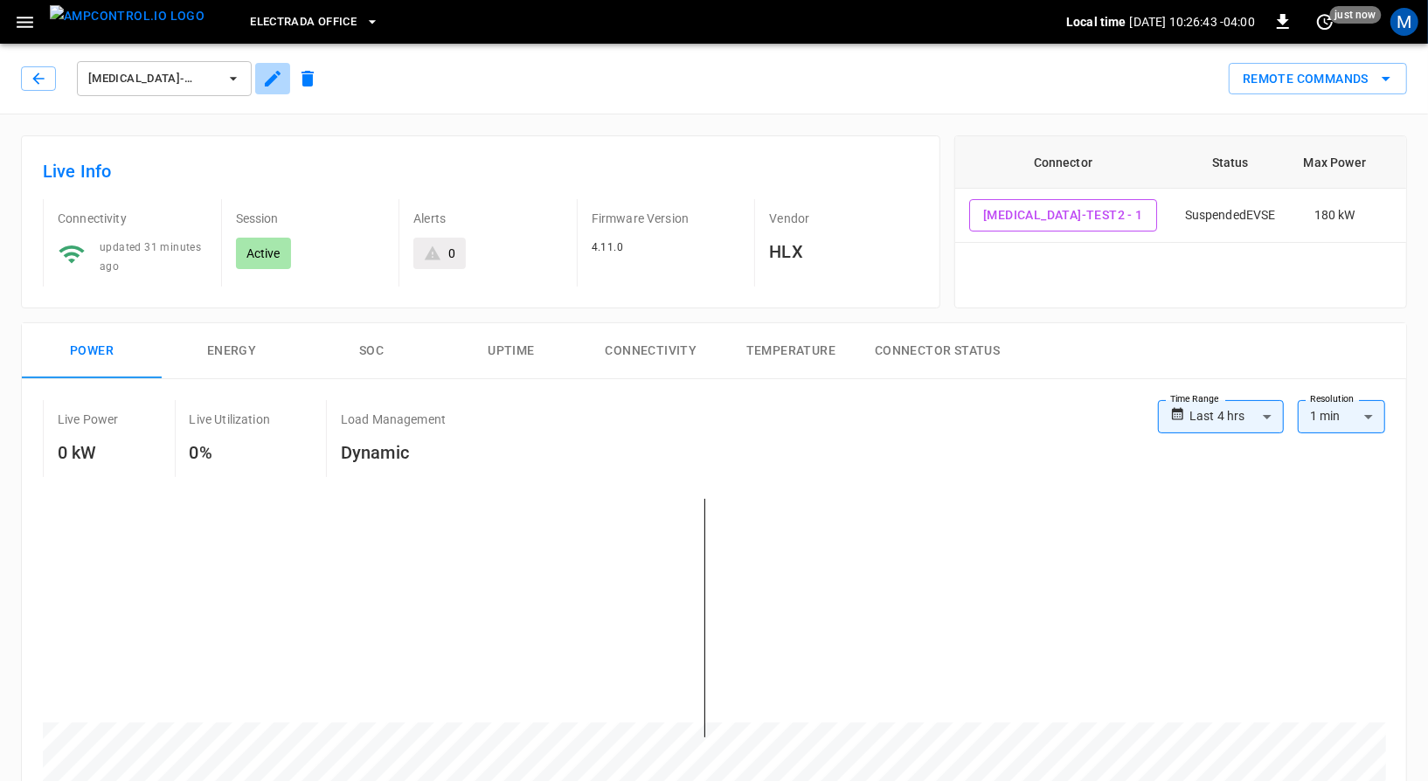
click at [274, 87] on icon "button" at bounding box center [272, 78] width 21 height 21
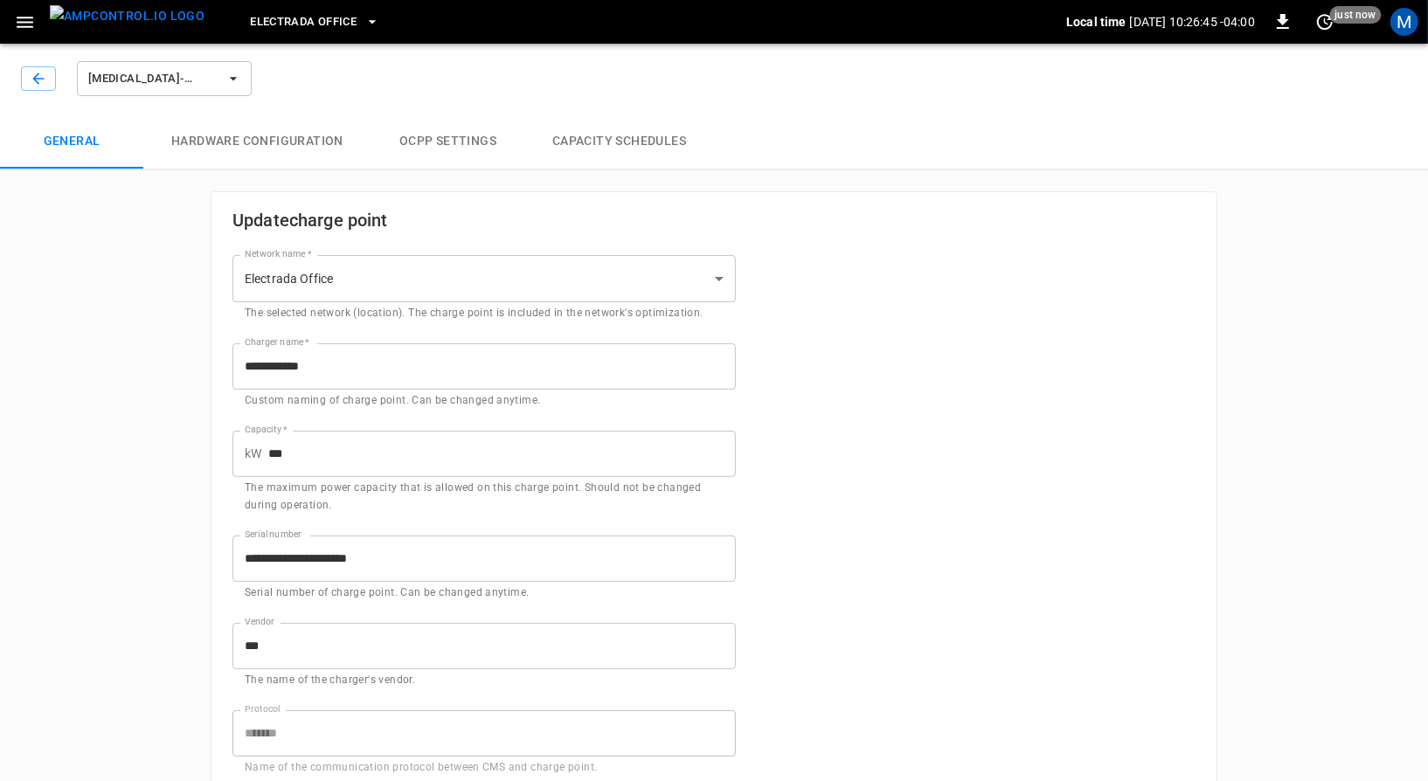
click at [343, 145] on button "Hardware configuration" at bounding box center [257, 142] width 228 height 56
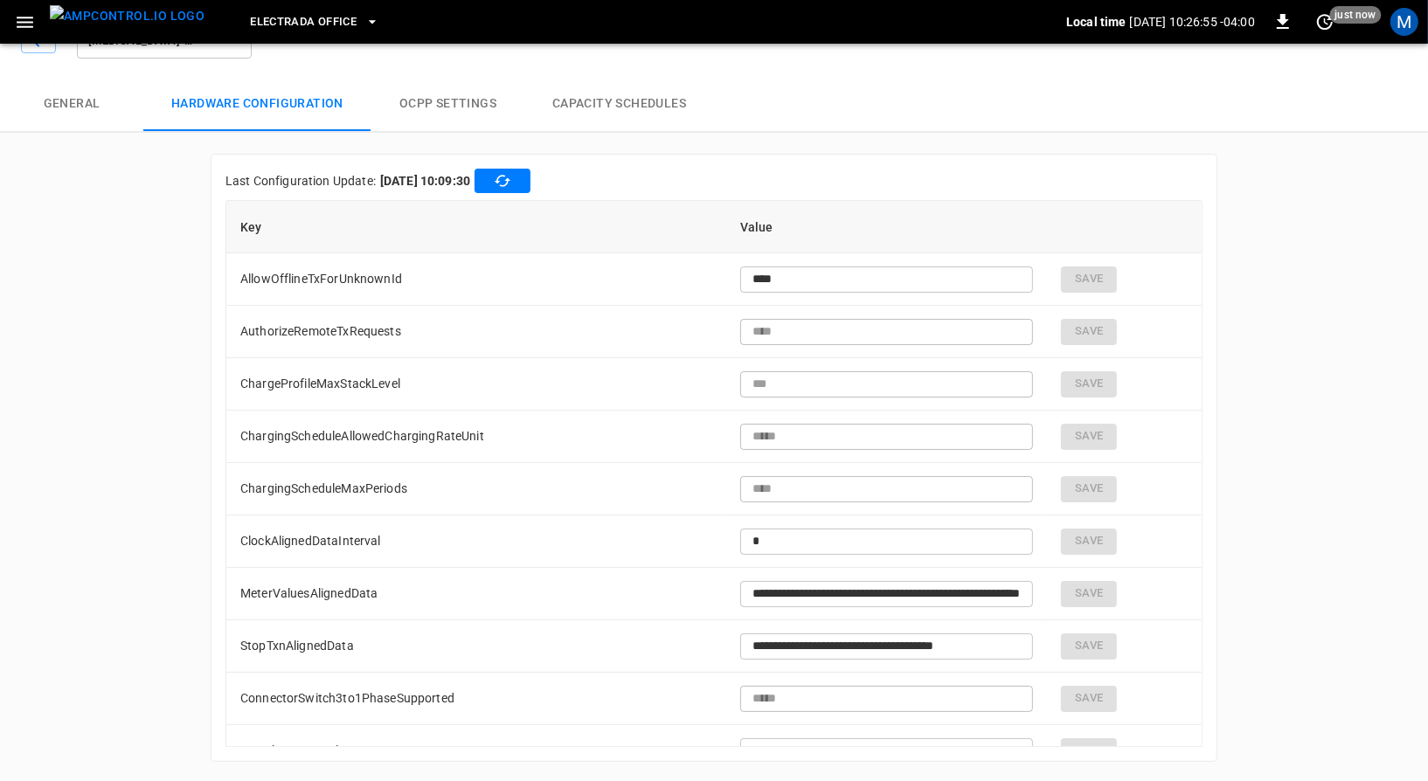
scroll to position [1, 0]
click at [130, 109] on button "General" at bounding box center [71, 104] width 143 height 56
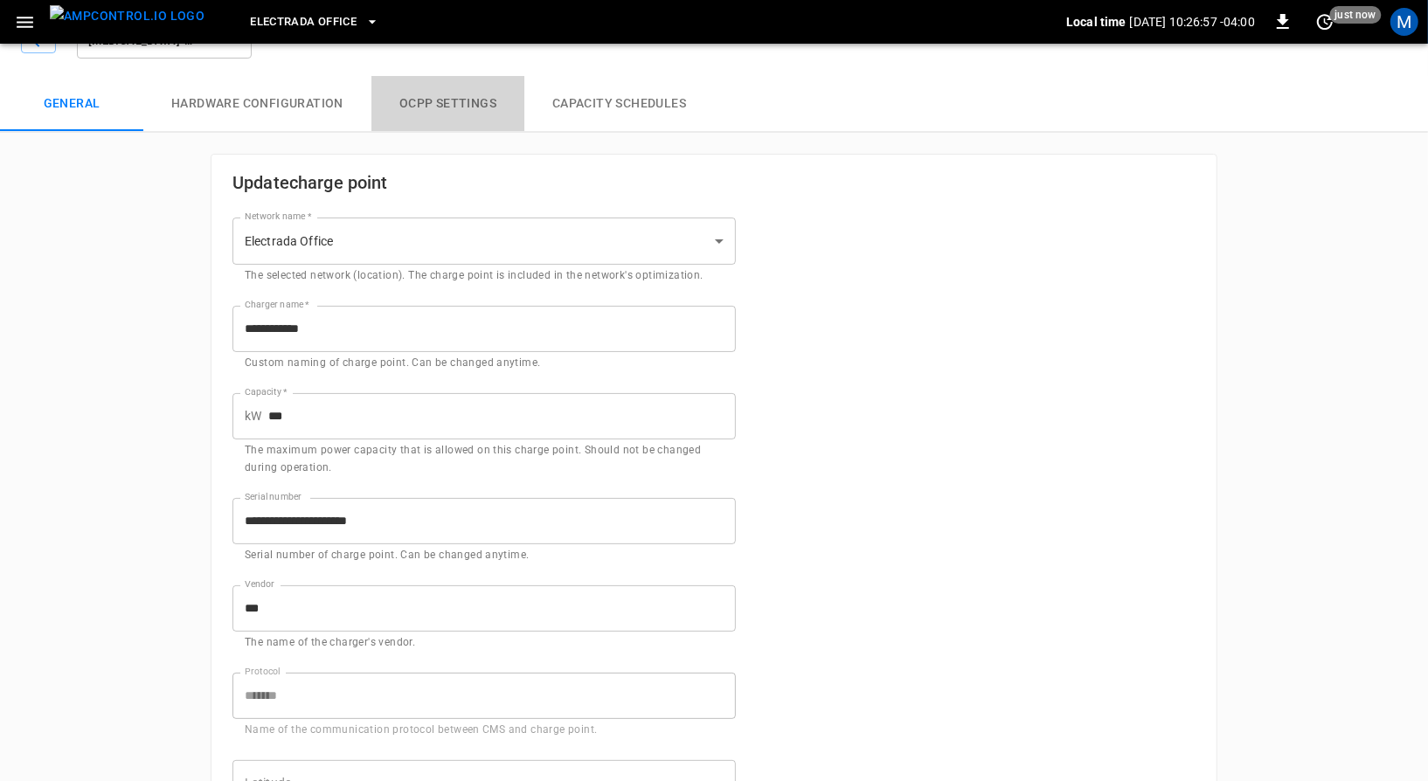
click at [433, 128] on button "OCPP settings" at bounding box center [447, 104] width 153 height 56
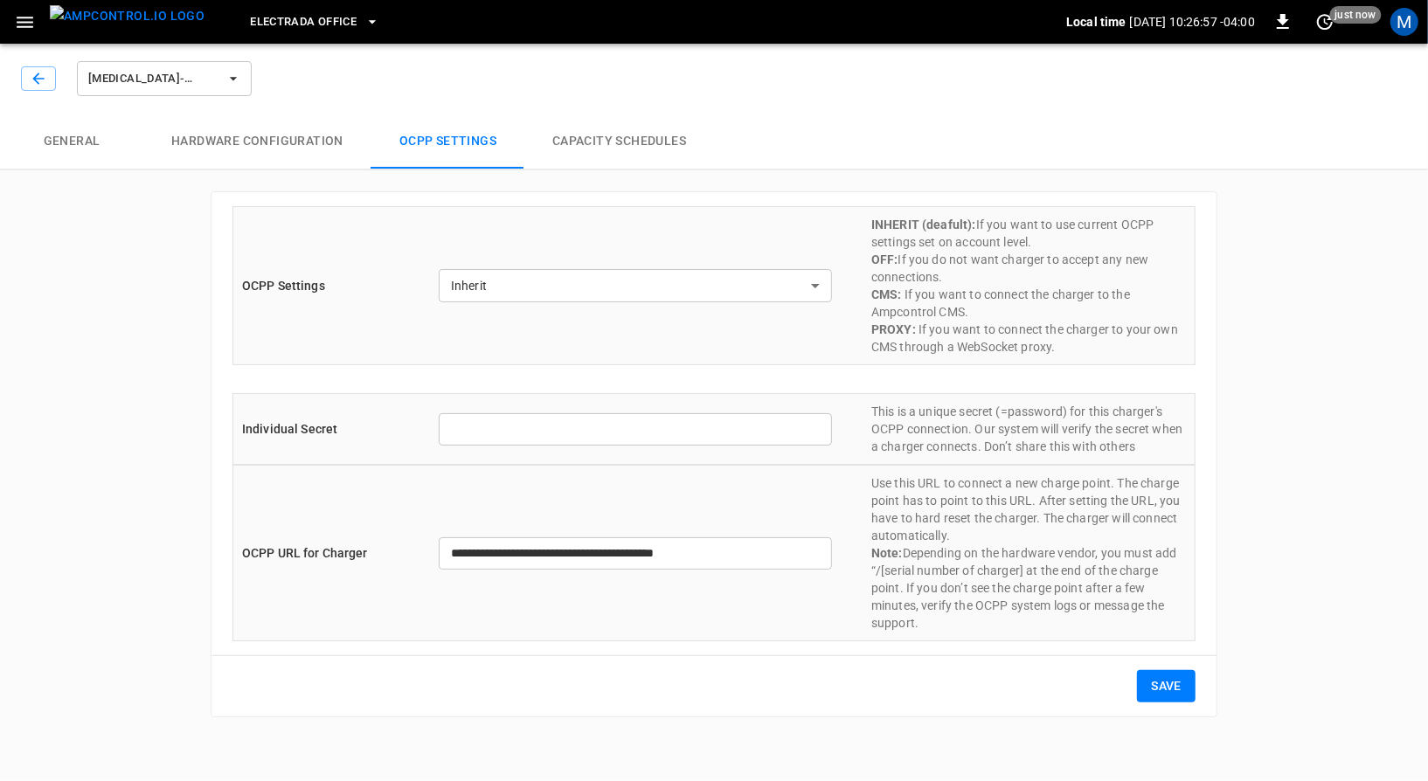
type input "*******"
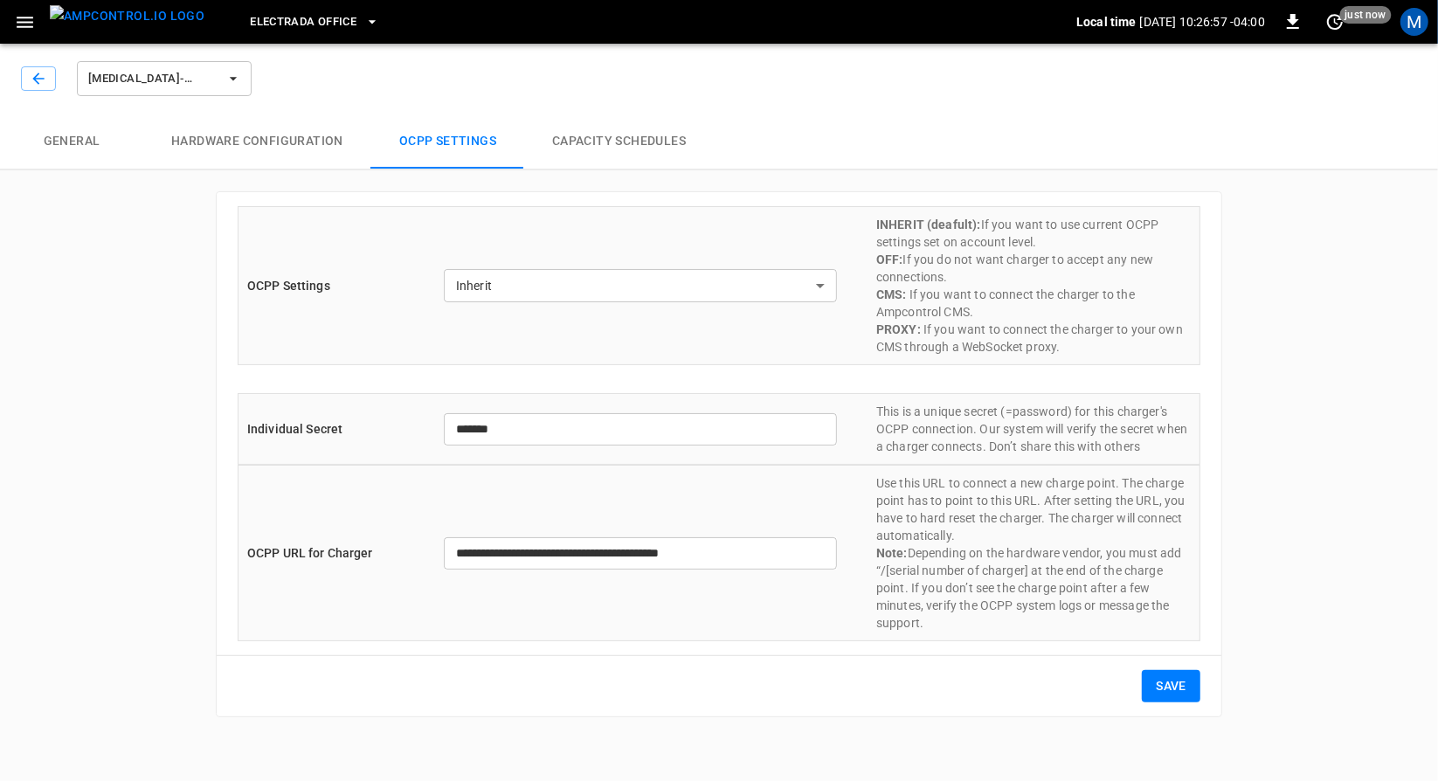
type input "**********"
click at [35, 78] on icon "button" at bounding box center [37, 78] width 11 height 11
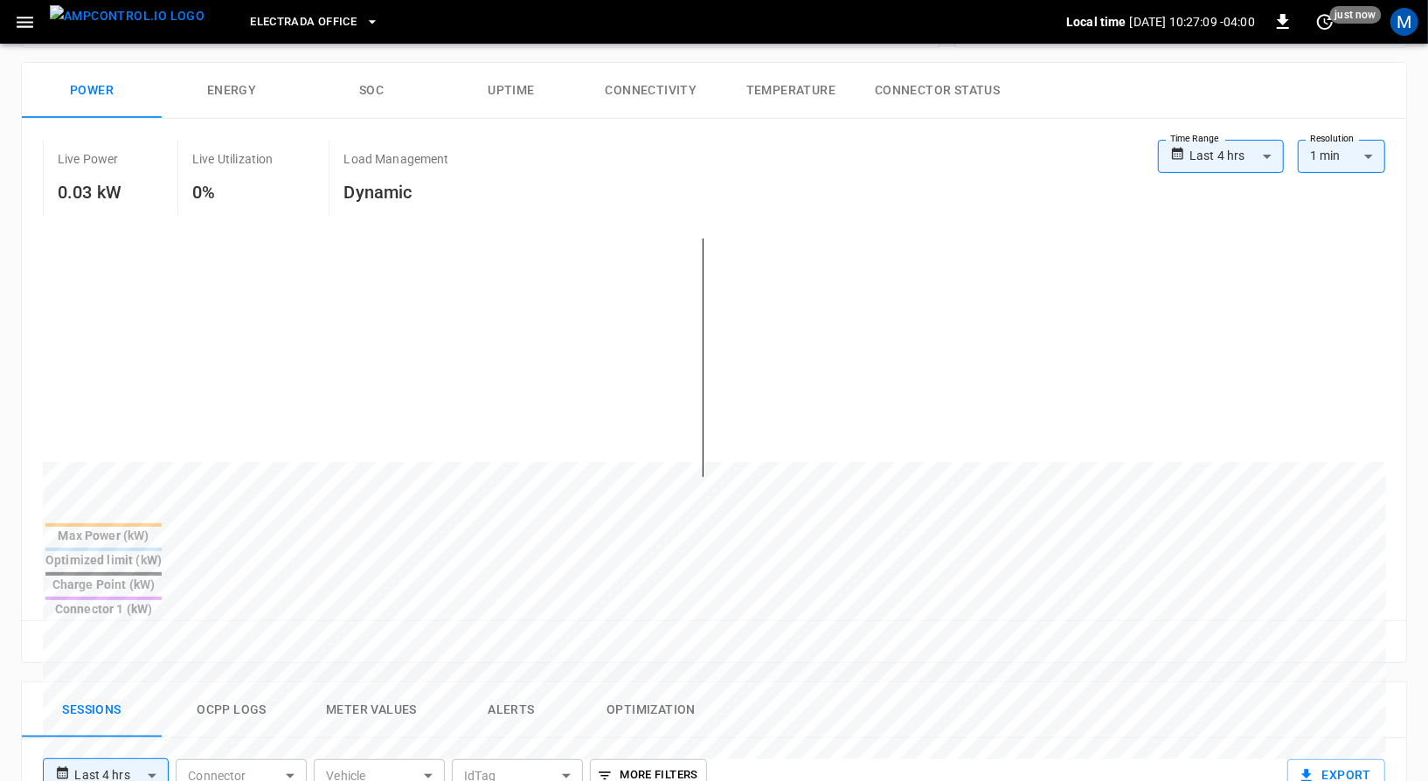
scroll to position [529, 0]
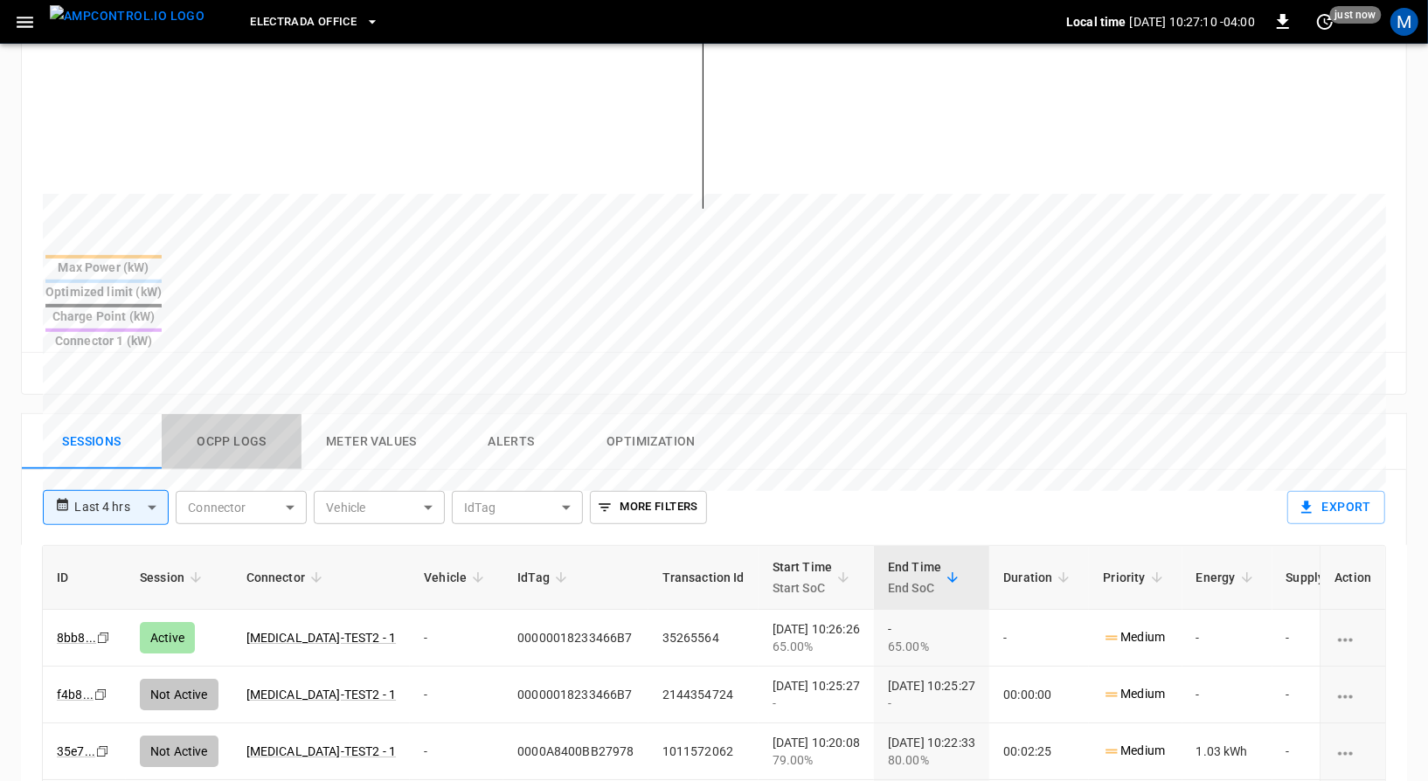
click at [216, 414] on button "Ocpp logs" at bounding box center [232, 442] width 140 height 56
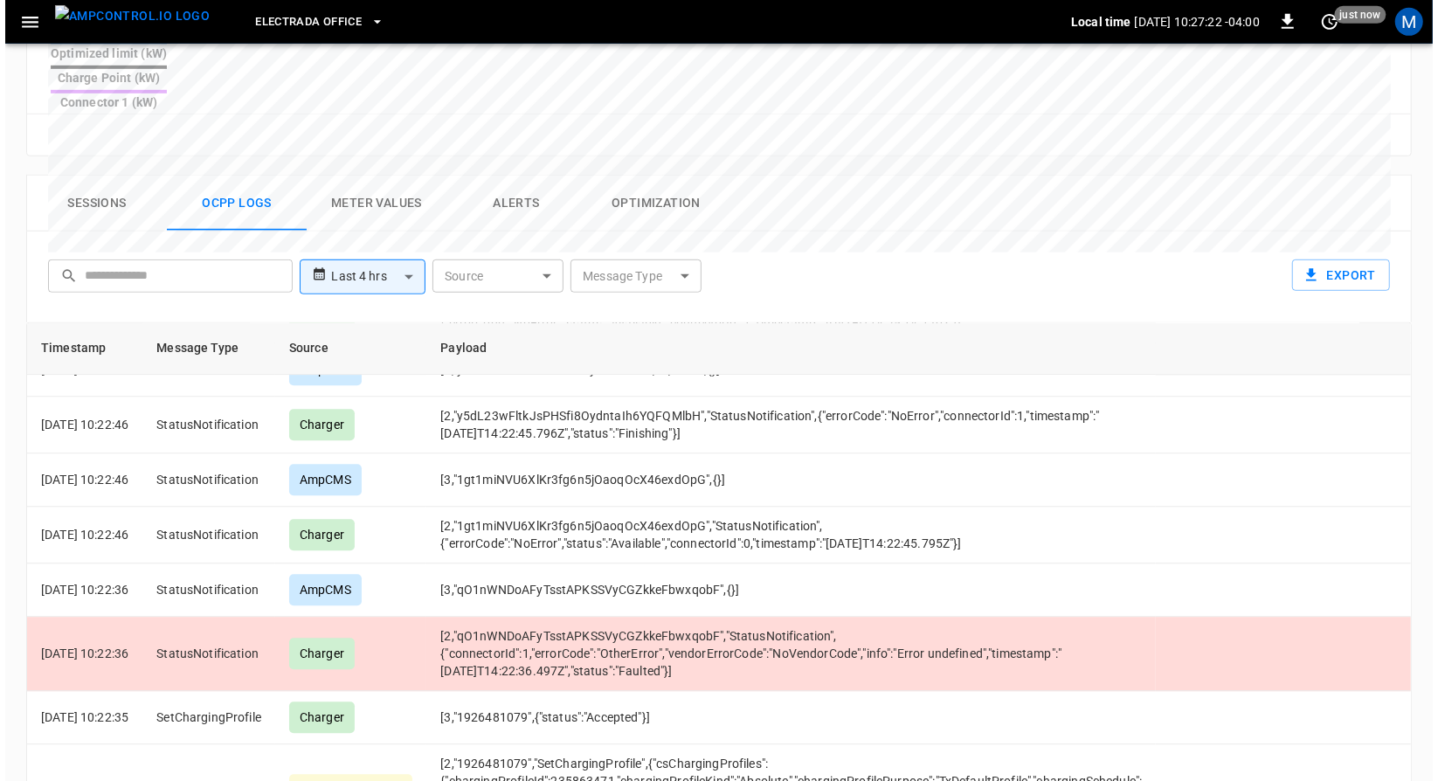
scroll to position [3031, 0]
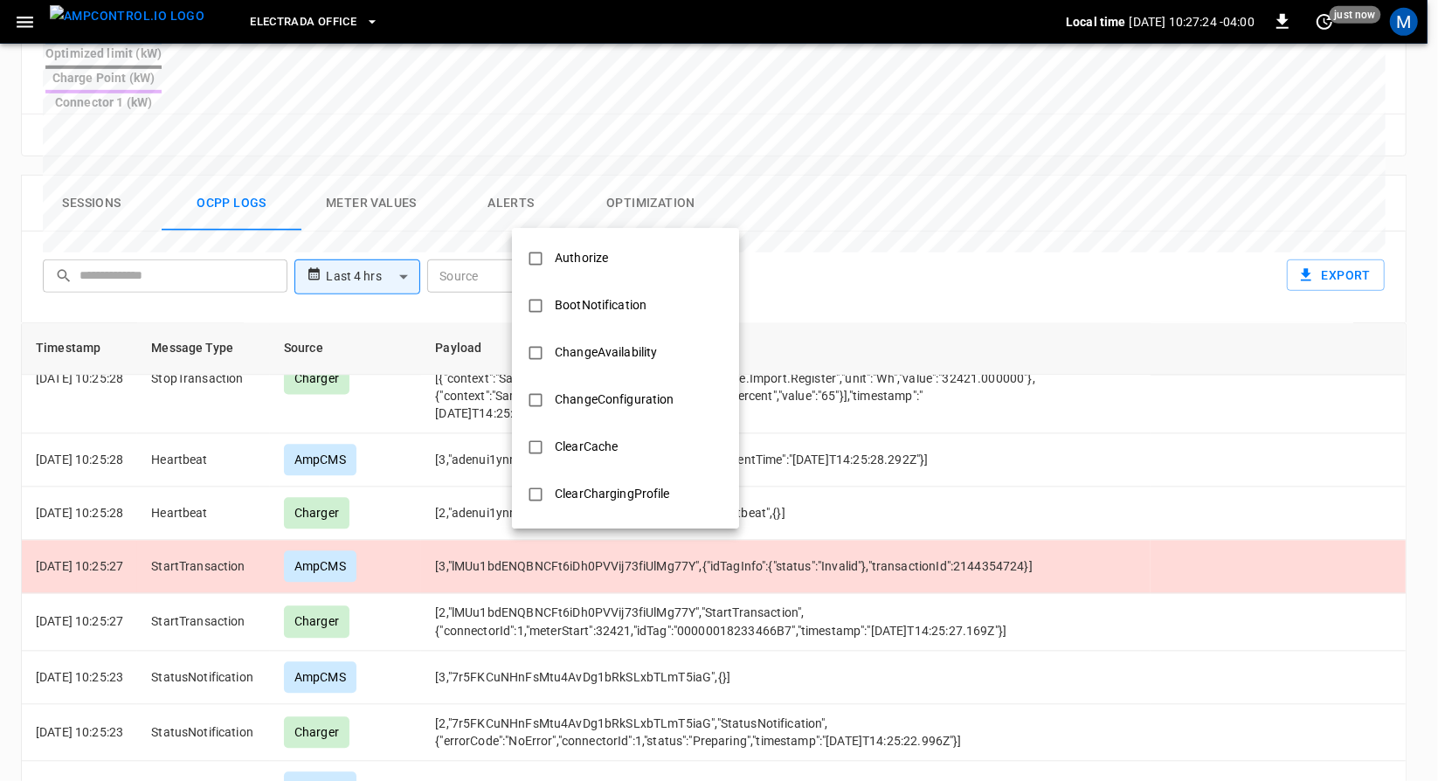
click at [620, 211] on body "**********" at bounding box center [719, 85] width 1438 height 1704
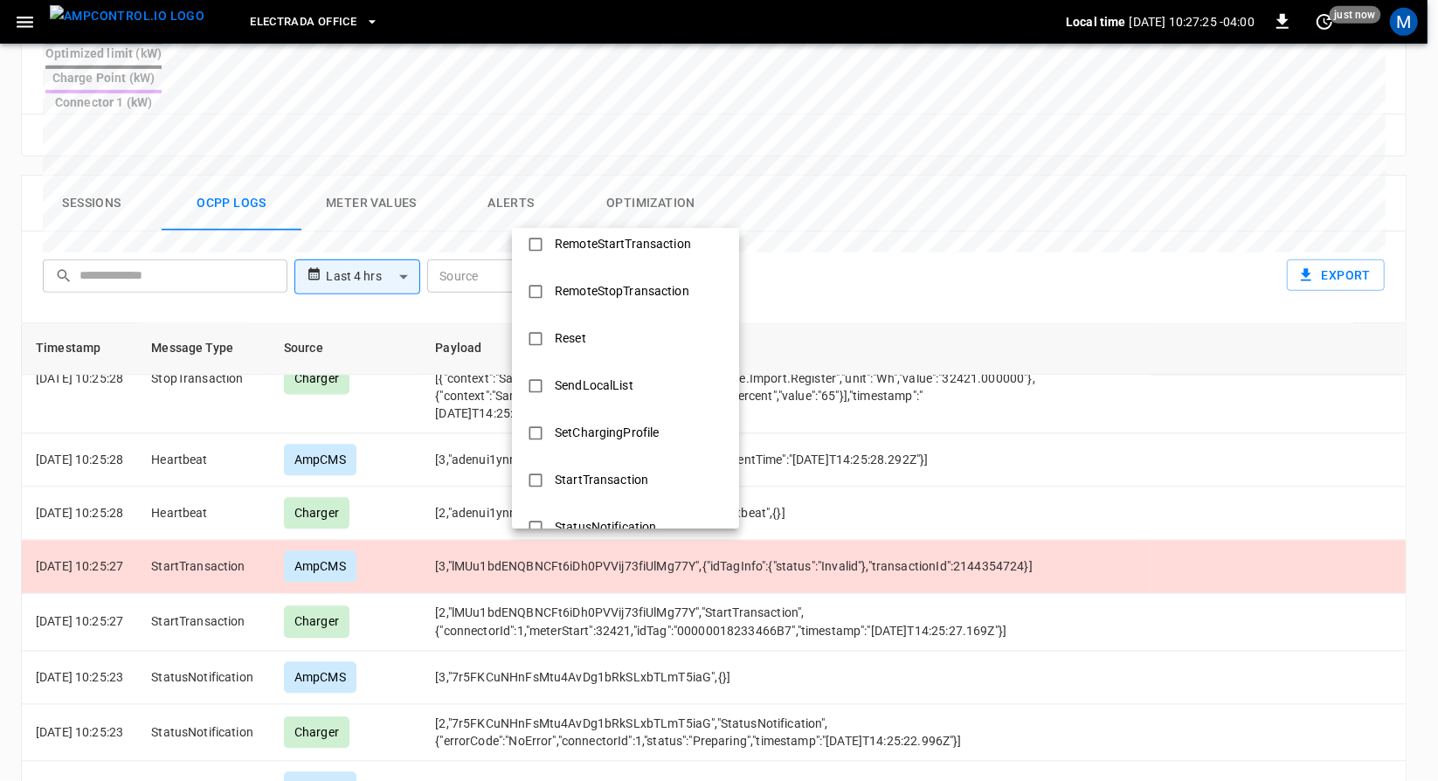
scroll to position [454, 0]
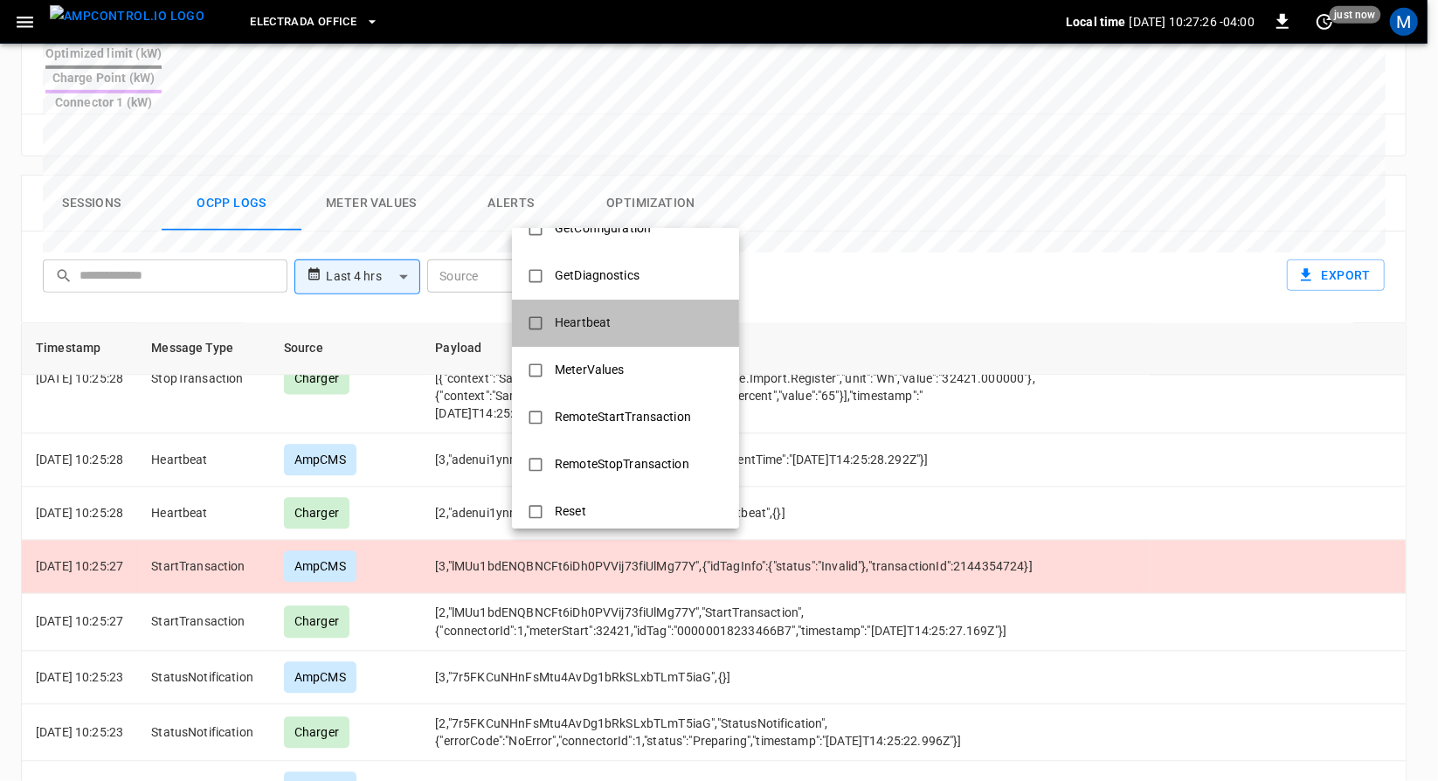
click at [639, 341] on li "Heartbeat" at bounding box center [625, 323] width 227 height 47
type input "*********"
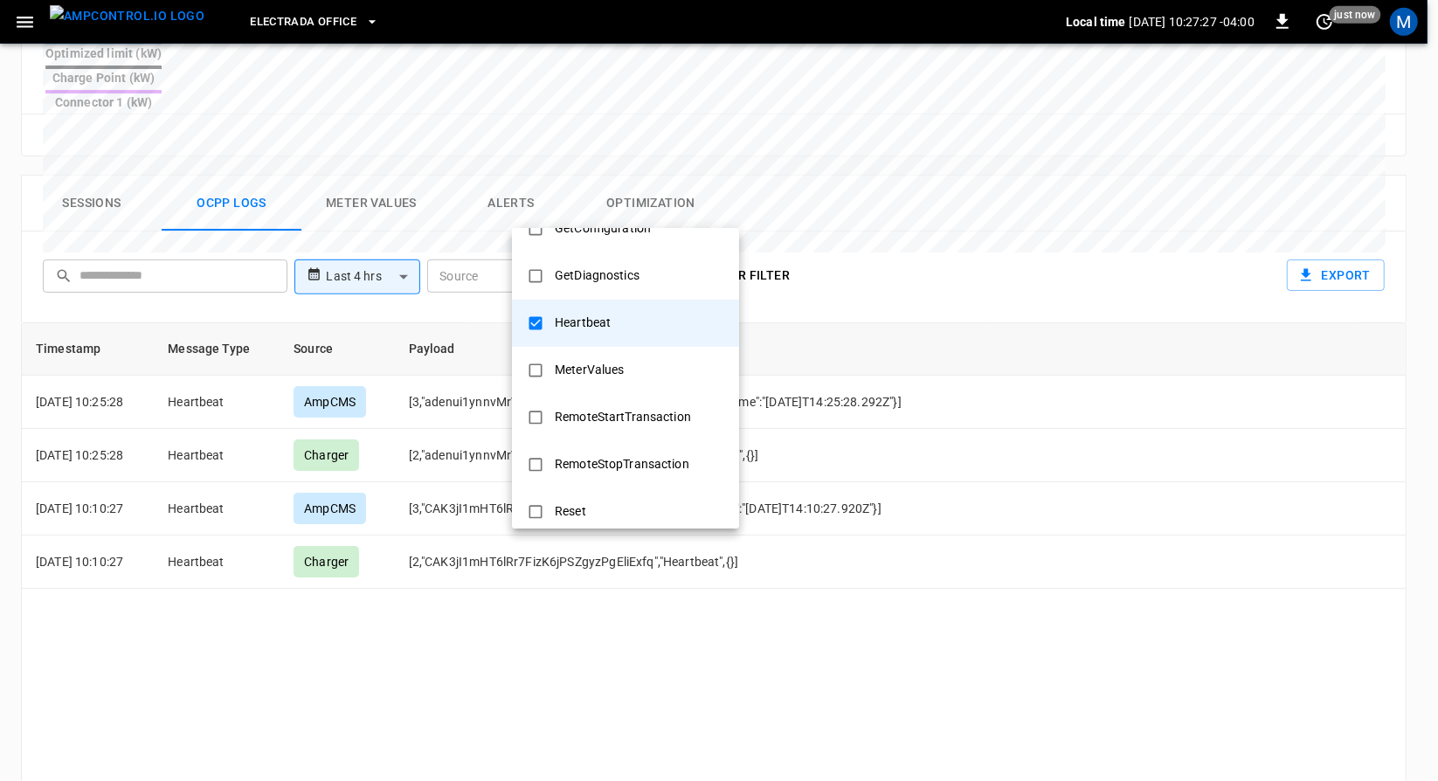
scroll to position [0, 0]
click at [442, 568] on div at bounding box center [719, 390] width 1438 height 781
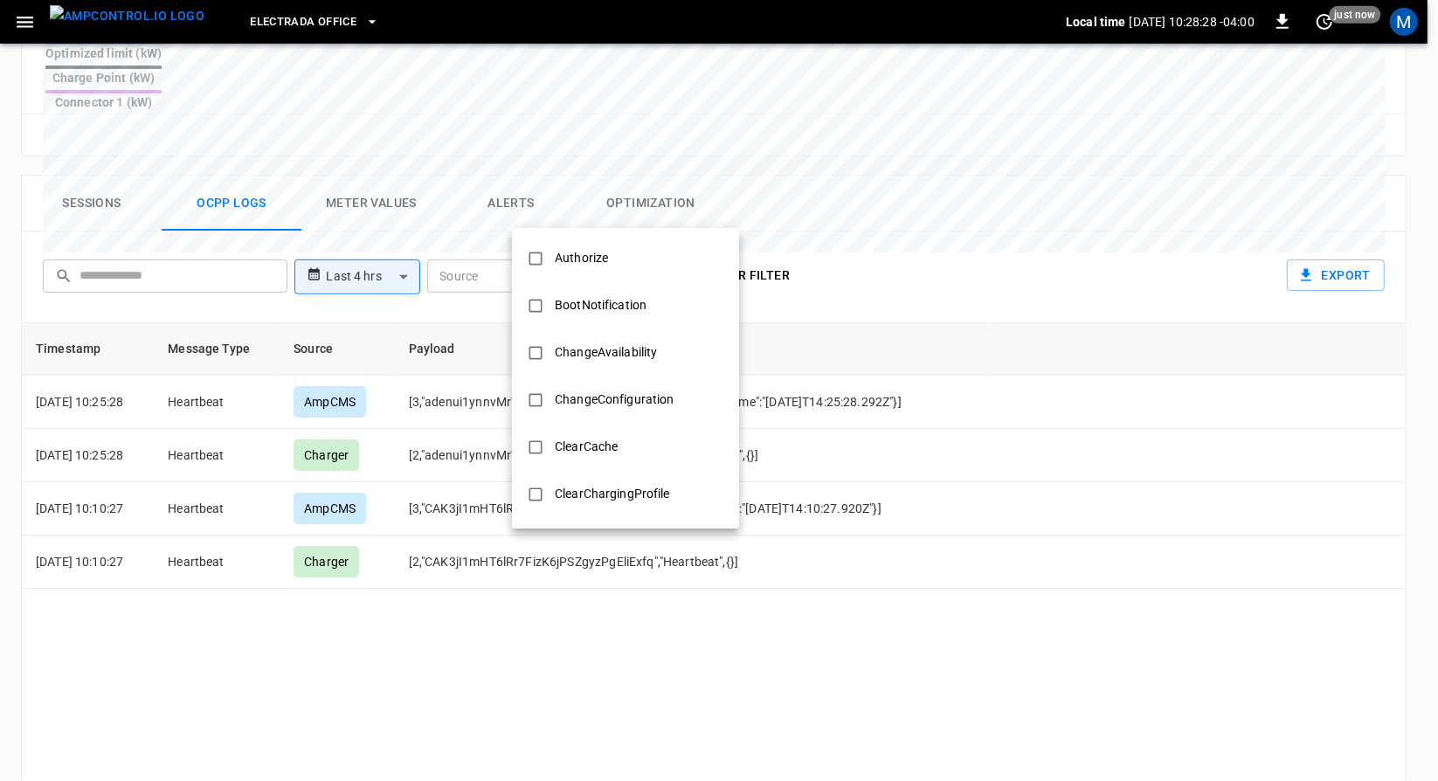
scroll to position [399, 0]
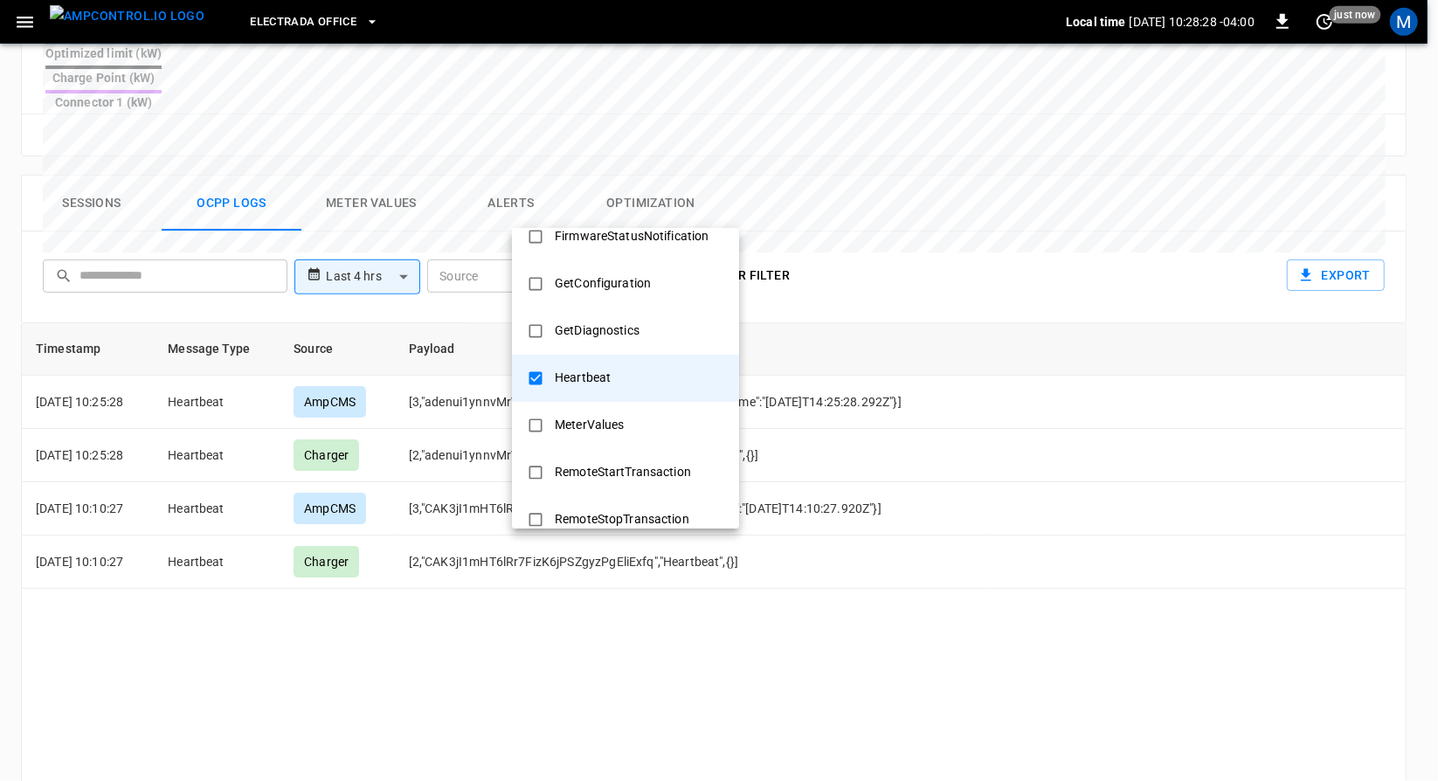
click at [592, 225] on body "**********" at bounding box center [719, 85] width 1438 height 1704
click at [591, 379] on div "Heartbeat" at bounding box center [582, 378] width 77 height 32
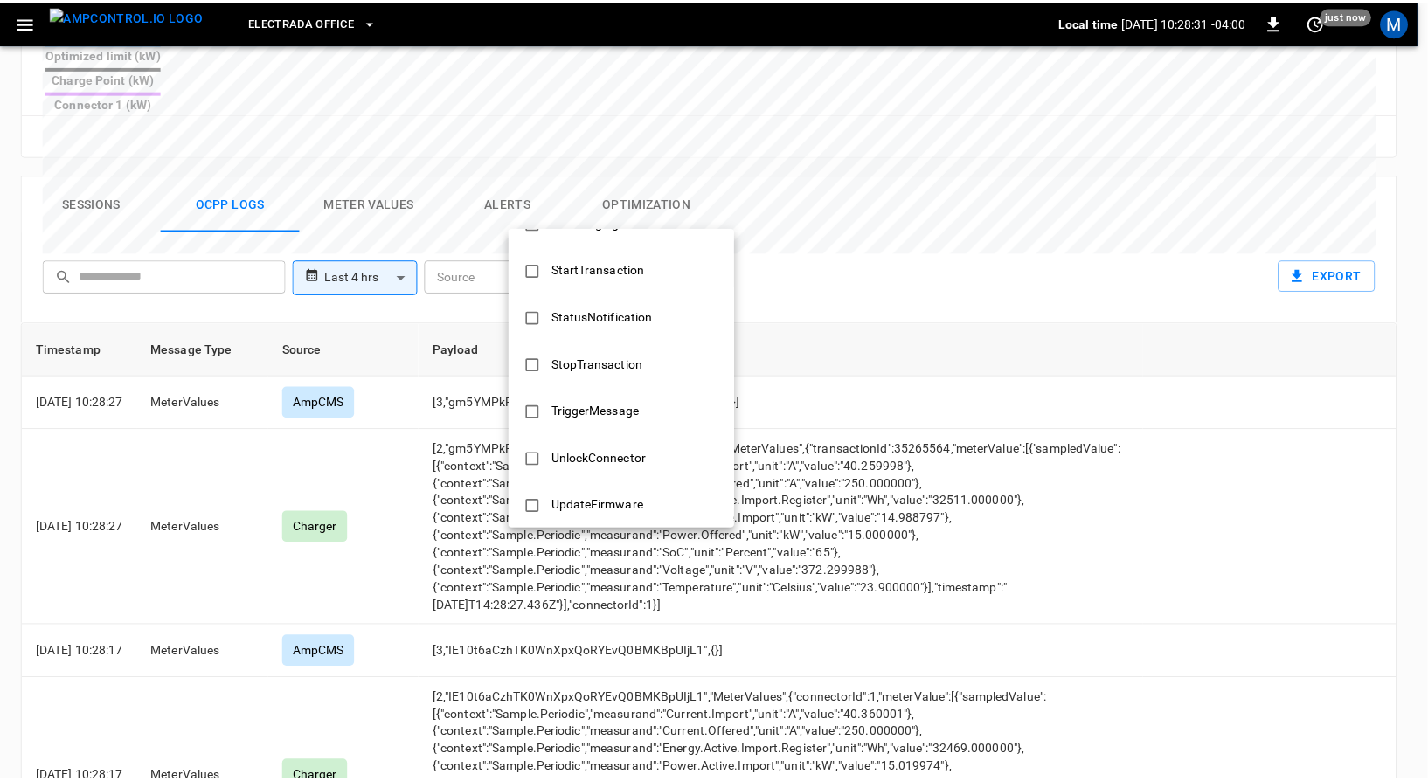
scroll to position [846, 0]
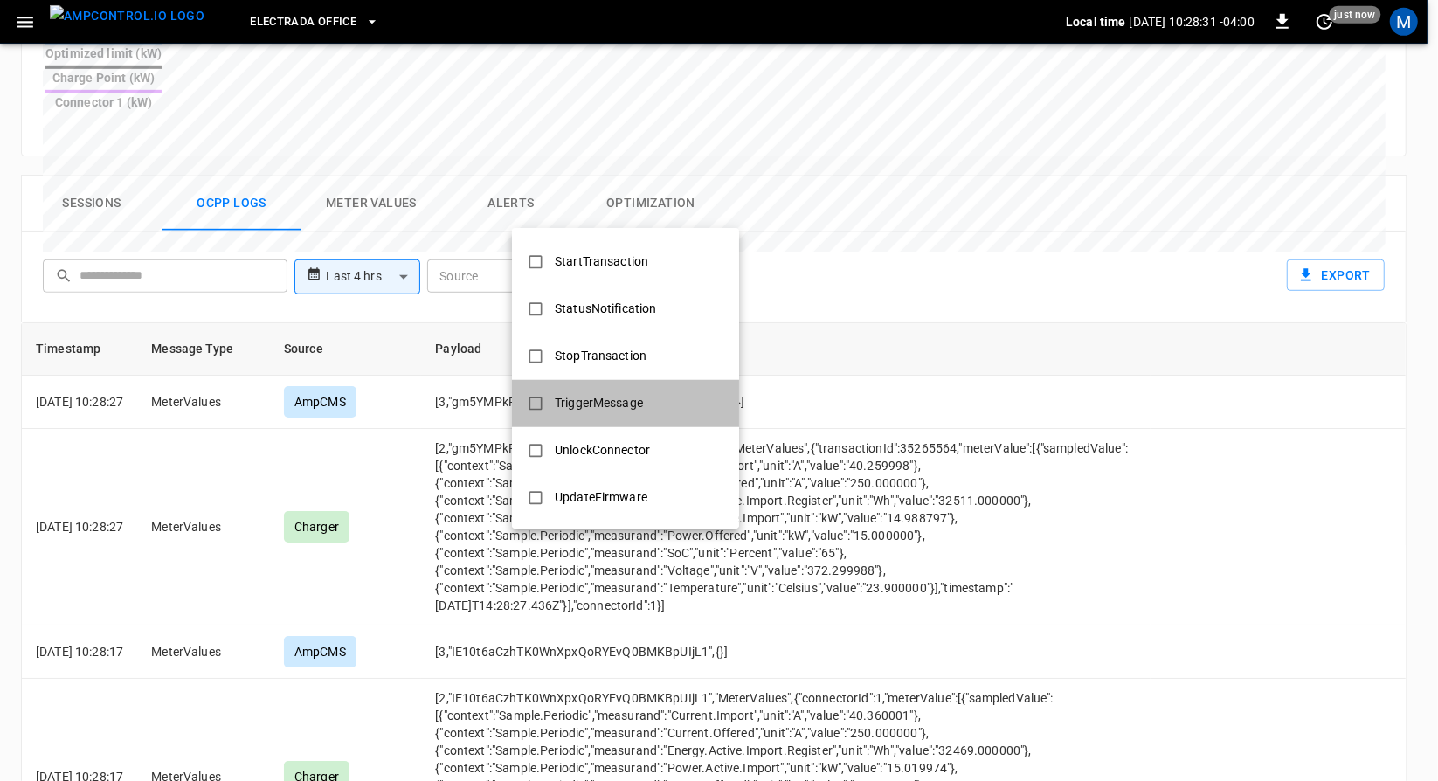
click at [589, 396] on div "TriggerMessage" at bounding box center [598, 403] width 109 height 32
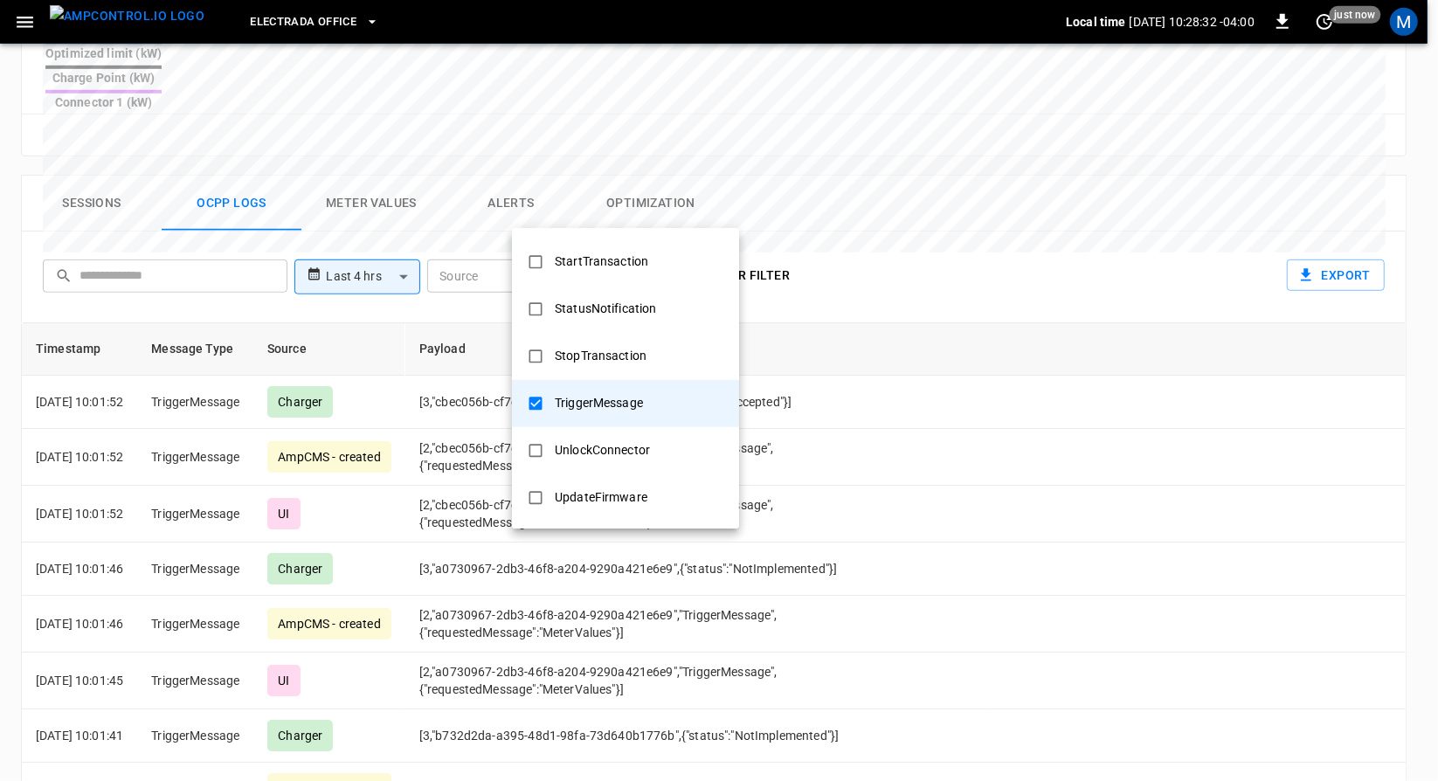
click at [948, 181] on div at bounding box center [719, 390] width 1438 height 781
click at [631, 205] on body "**********" at bounding box center [719, 85] width 1438 height 1704
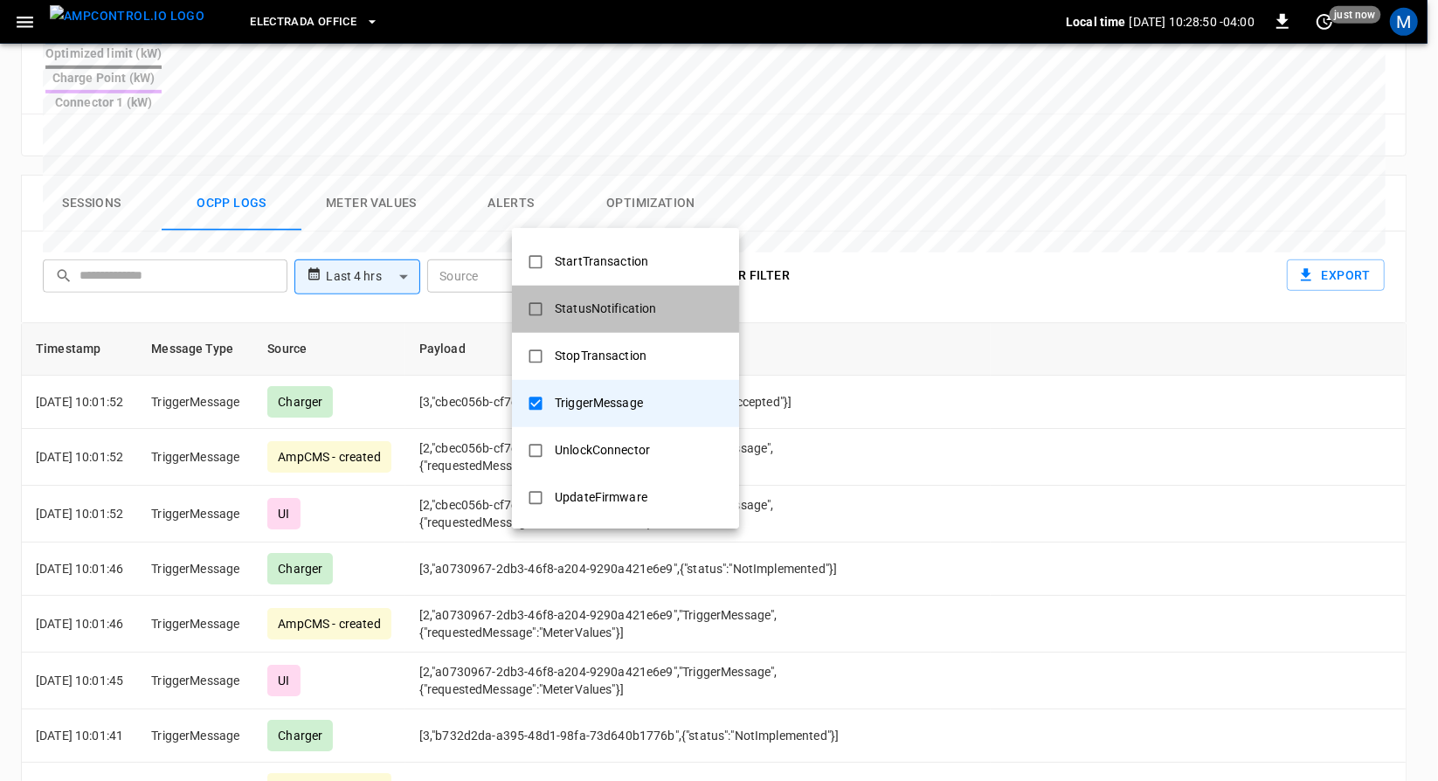
click at [664, 319] on div "StatusNotification" at bounding box center [605, 309] width 122 height 32
type input "**********"
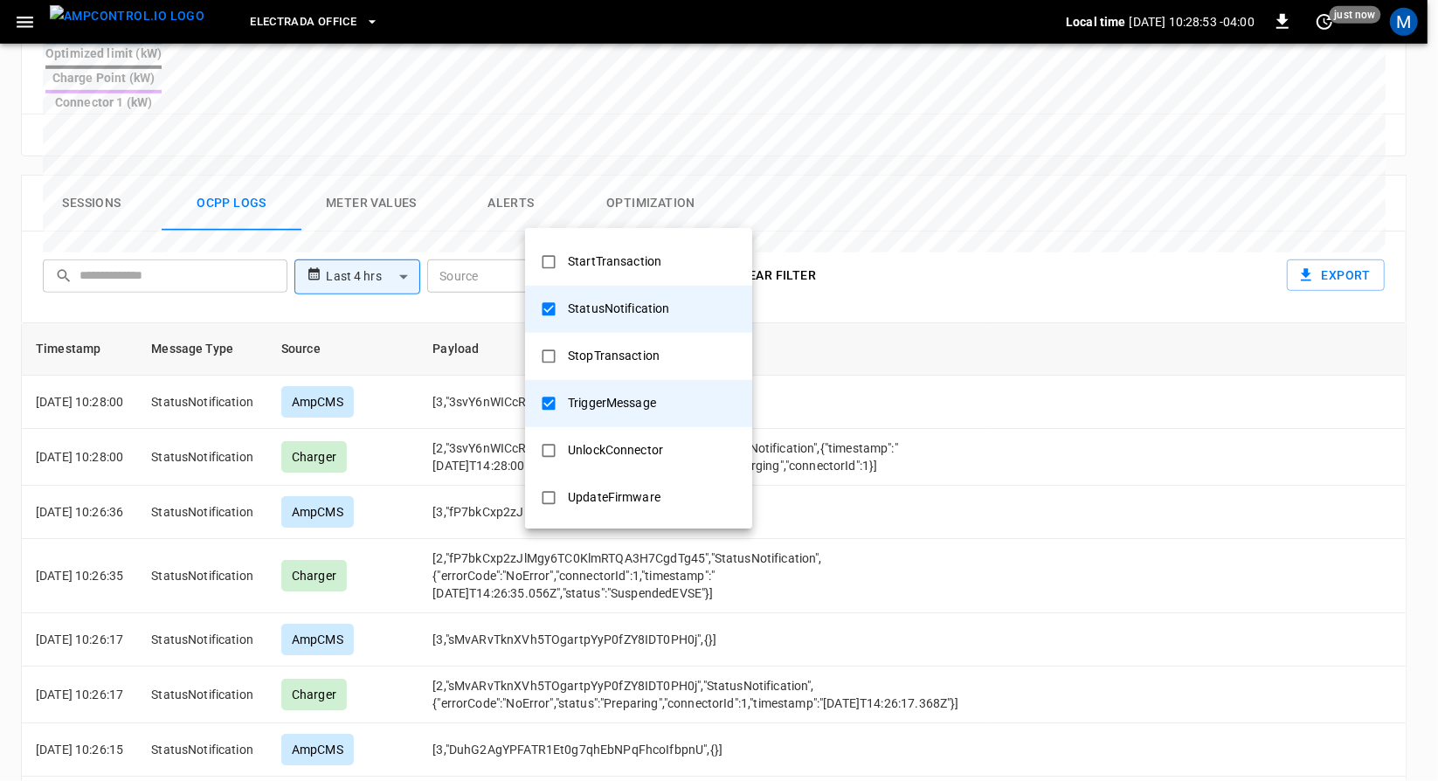
click at [795, 221] on div at bounding box center [719, 390] width 1438 height 781
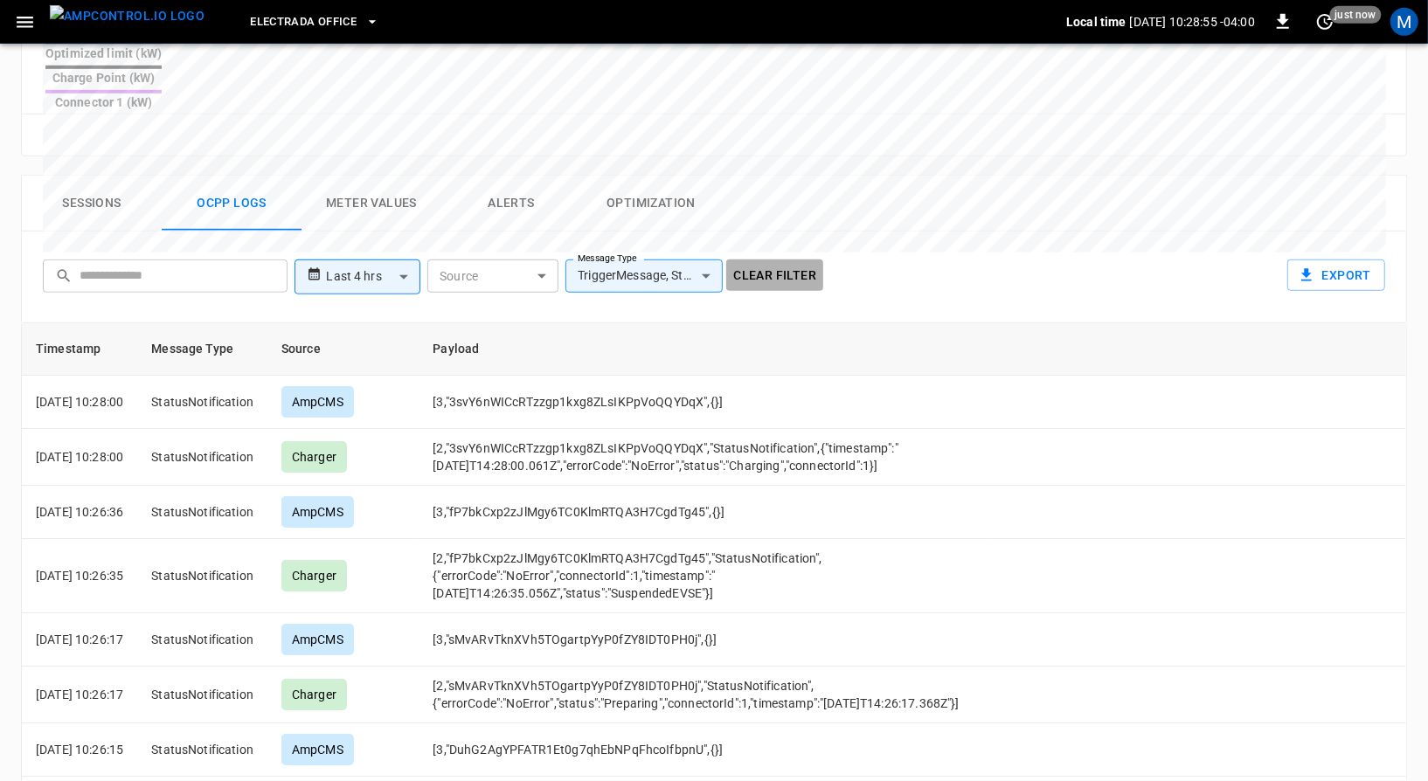
click at [791, 260] on button "Clear filter" at bounding box center [774, 276] width 97 height 32
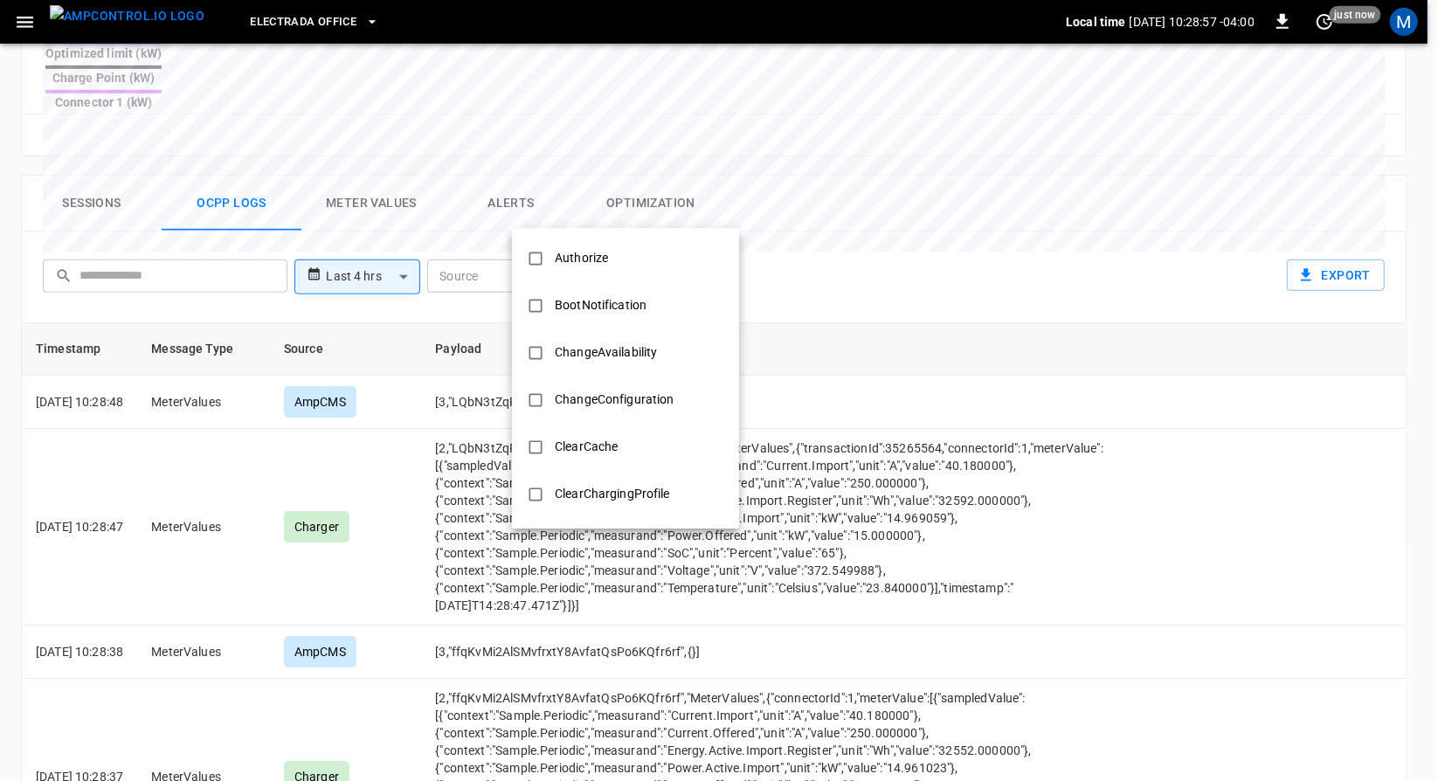
click at [636, 209] on body "**********" at bounding box center [719, 85] width 1438 height 1704
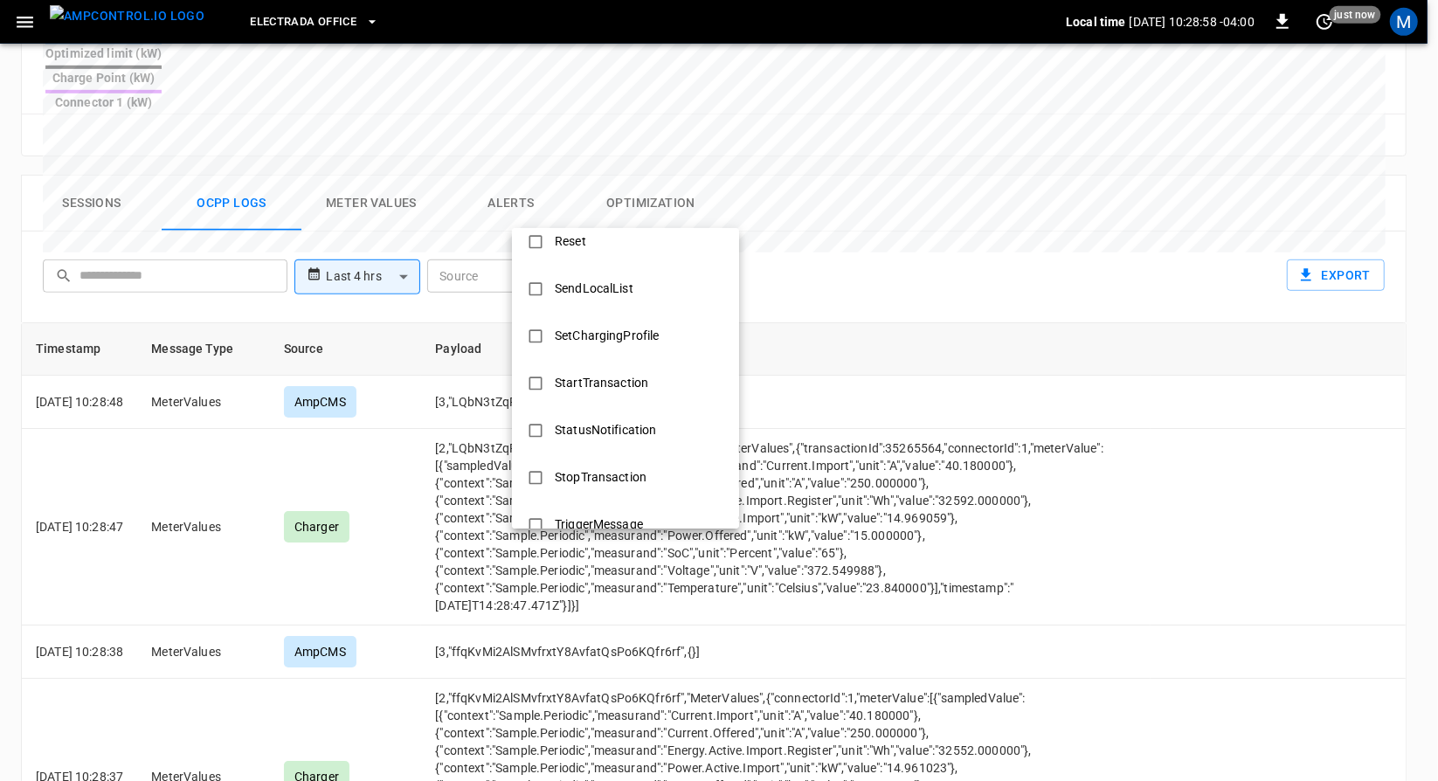
scroll to position [738, 0]
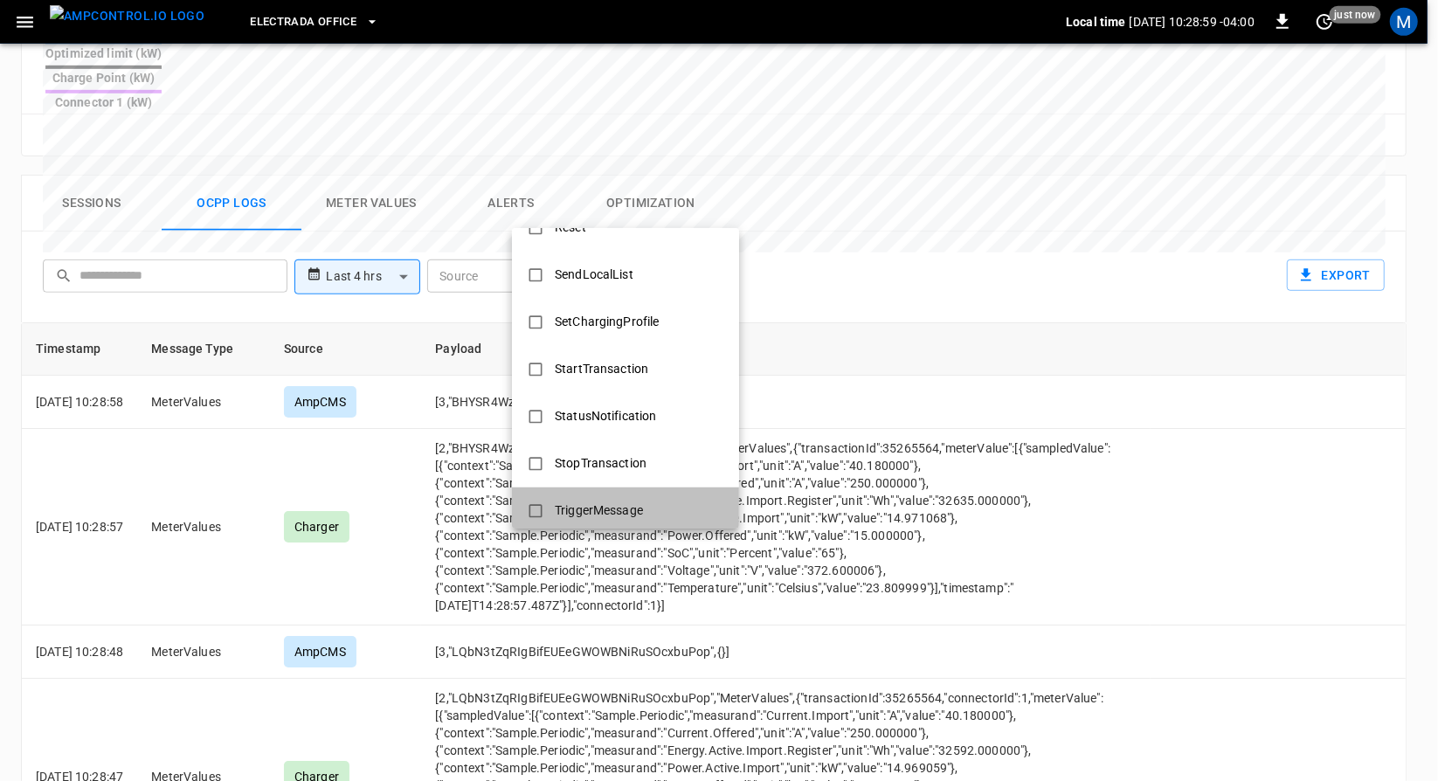
click at [609, 500] on div "TriggerMessage" at bounding box center [598, 511] width 109 height 32
type input "**********"
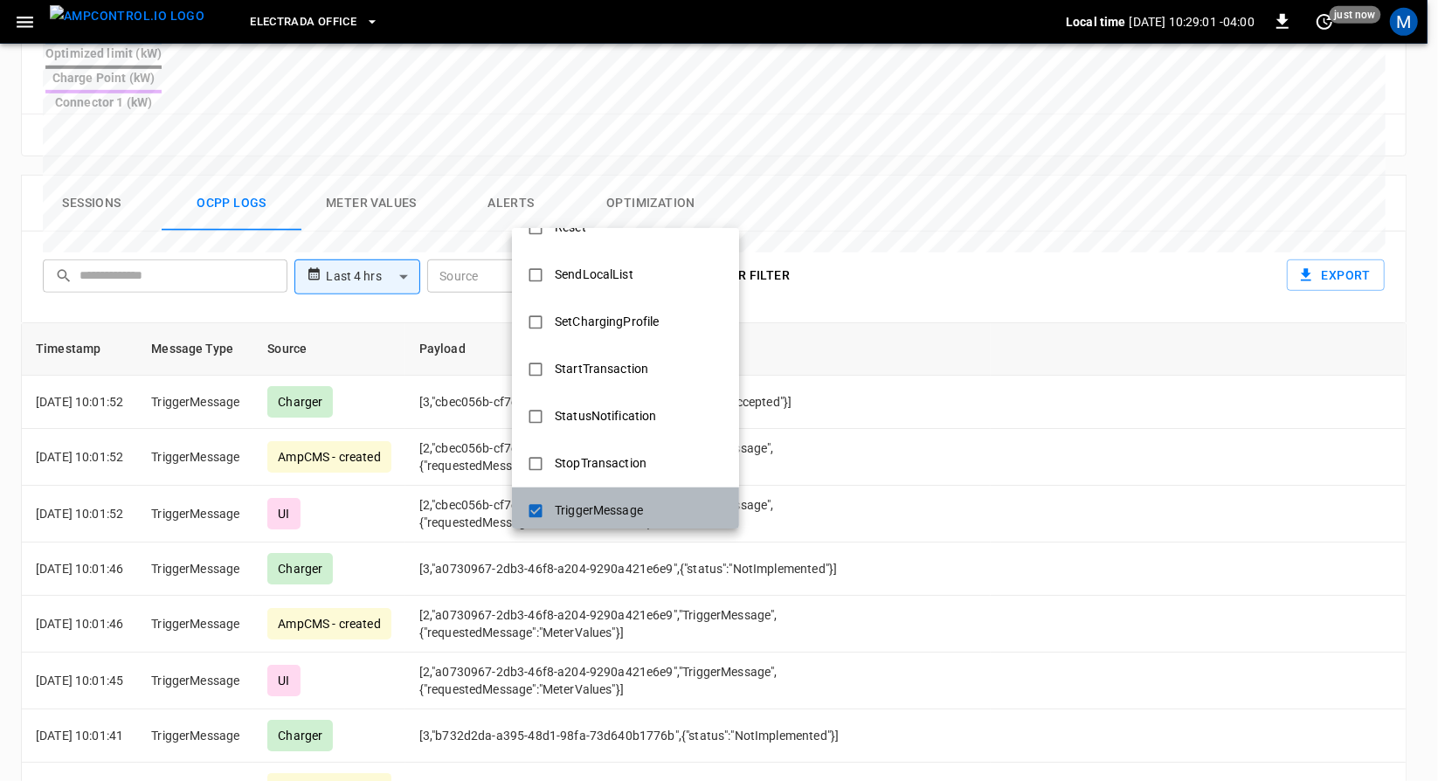
click at [578, 511] on div "TriggerMessage" at bounding box center [598, 511] width 109 height 32
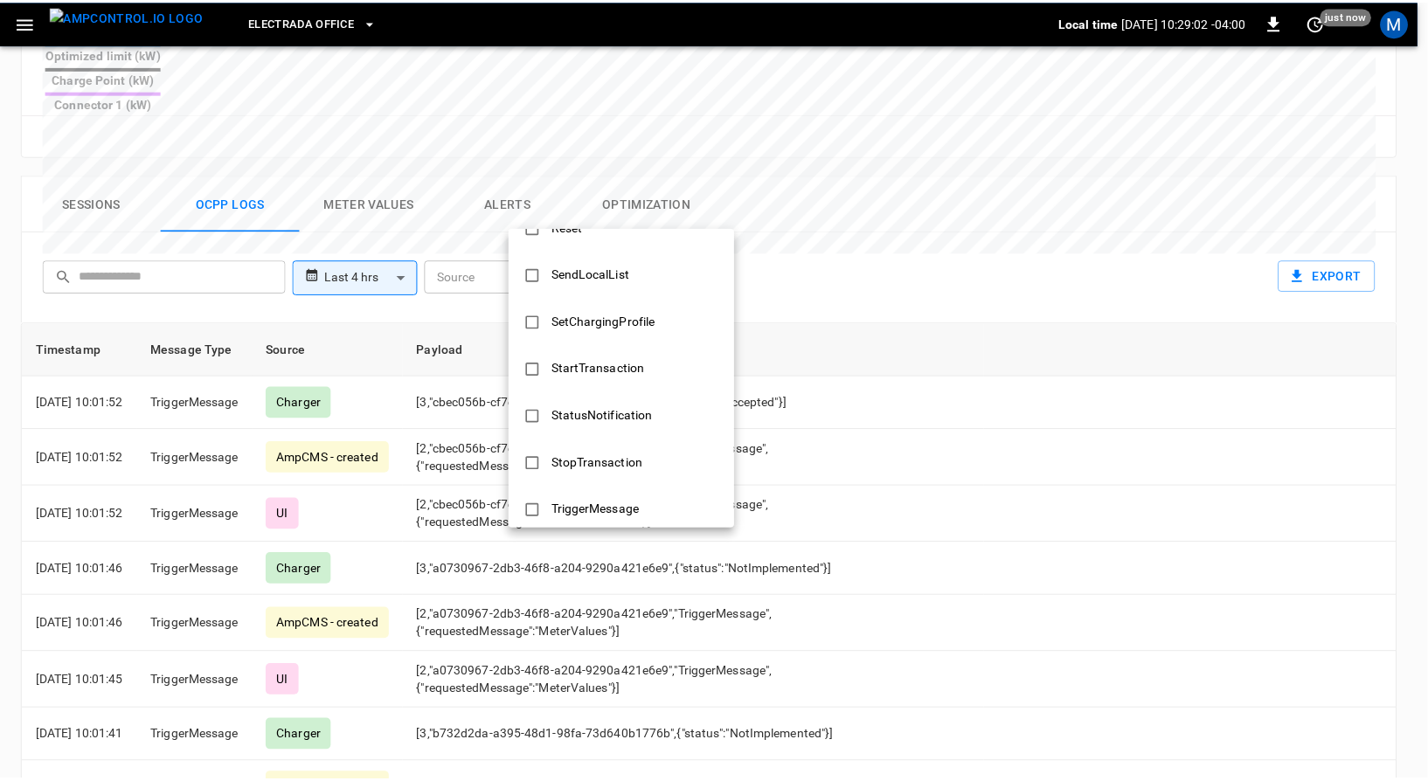
scroll to position [0, 0]
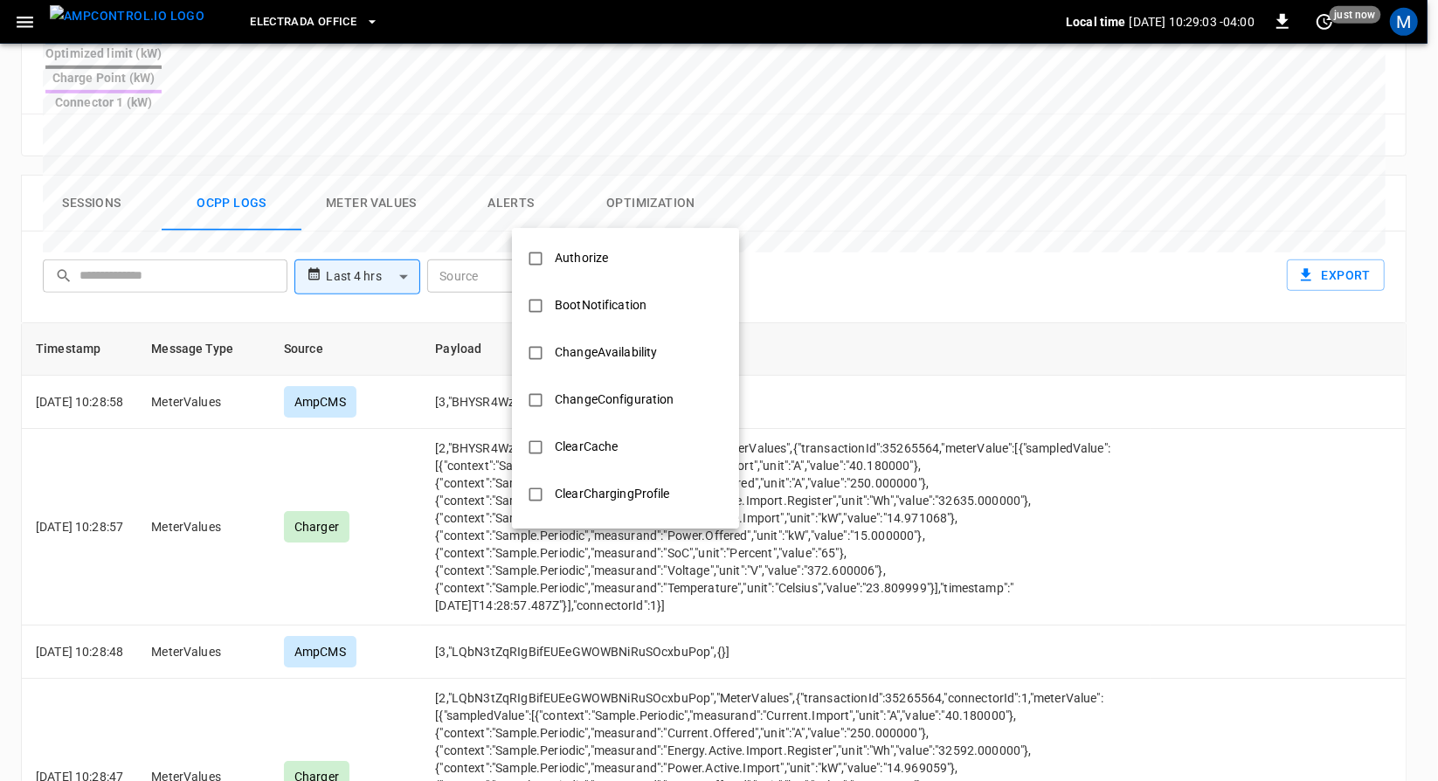
click at [1116, 191] on div at bounding box center [719, 390] width 1438 height 781
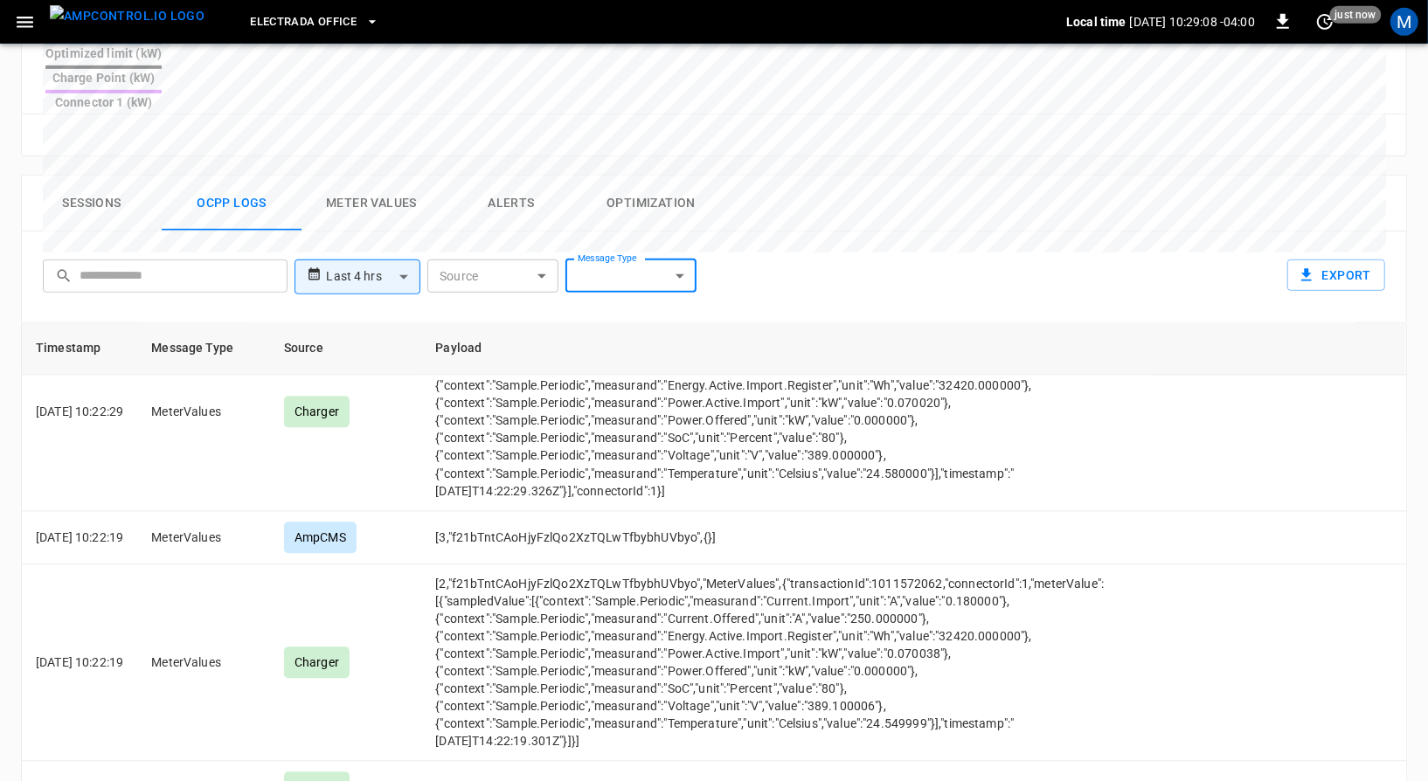
scroll to position [858, 0]
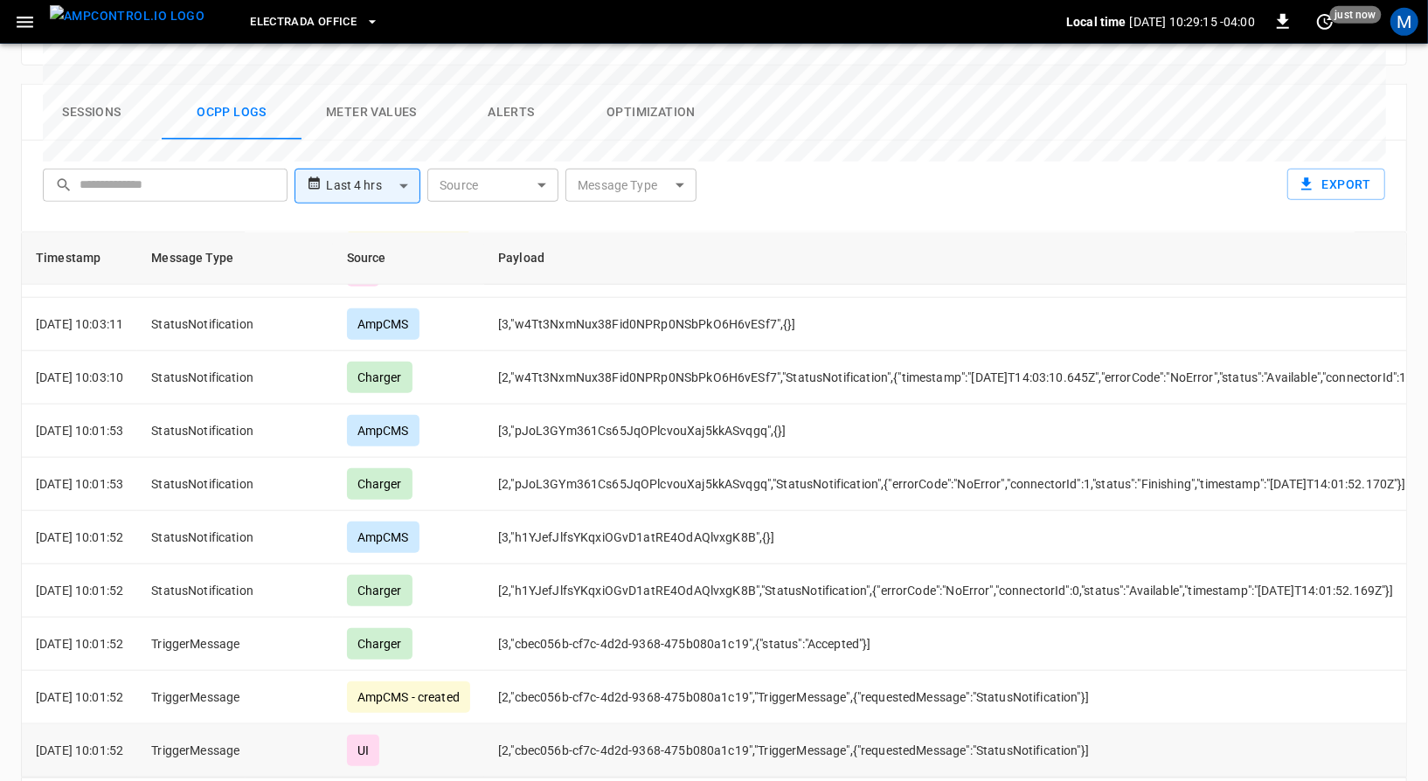
scroll to position [6481, 0]
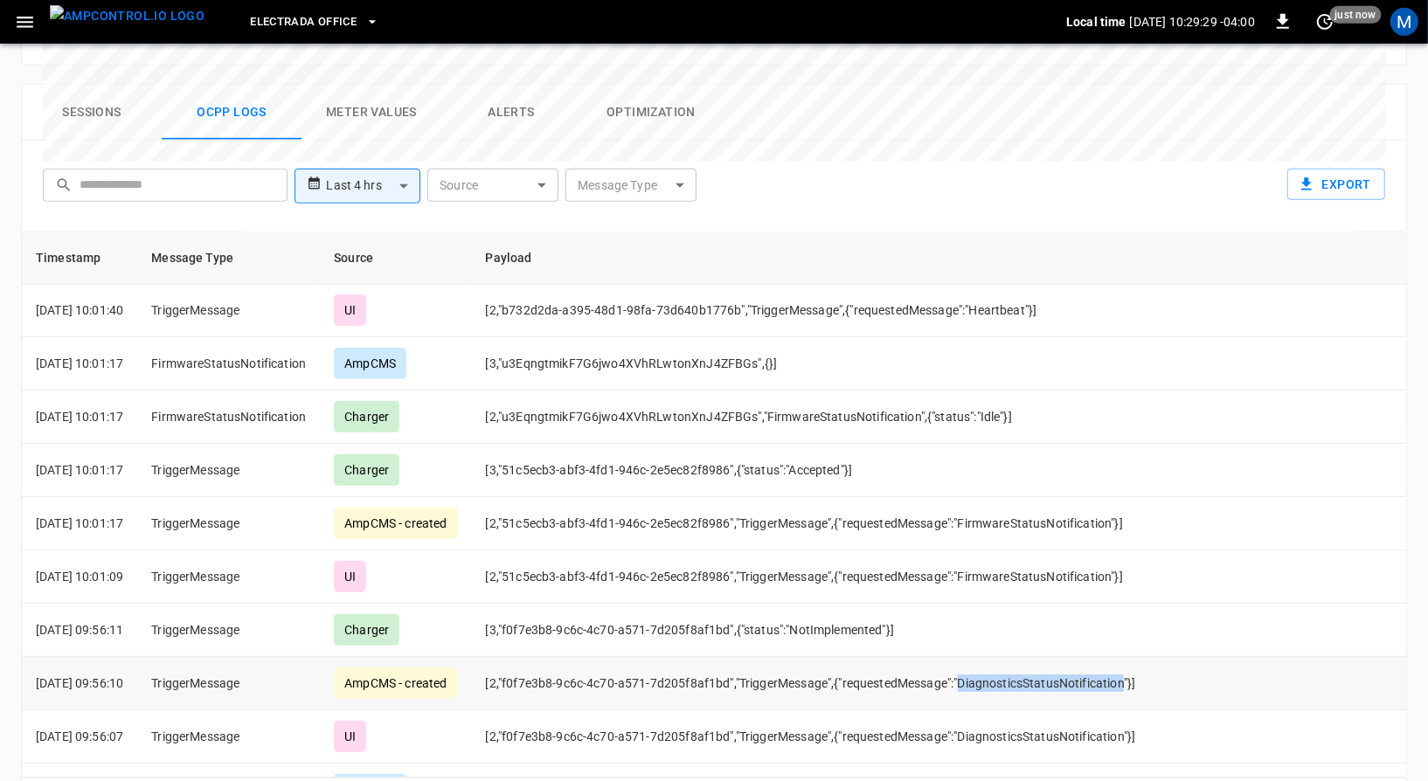
scroll to position [586, 0]
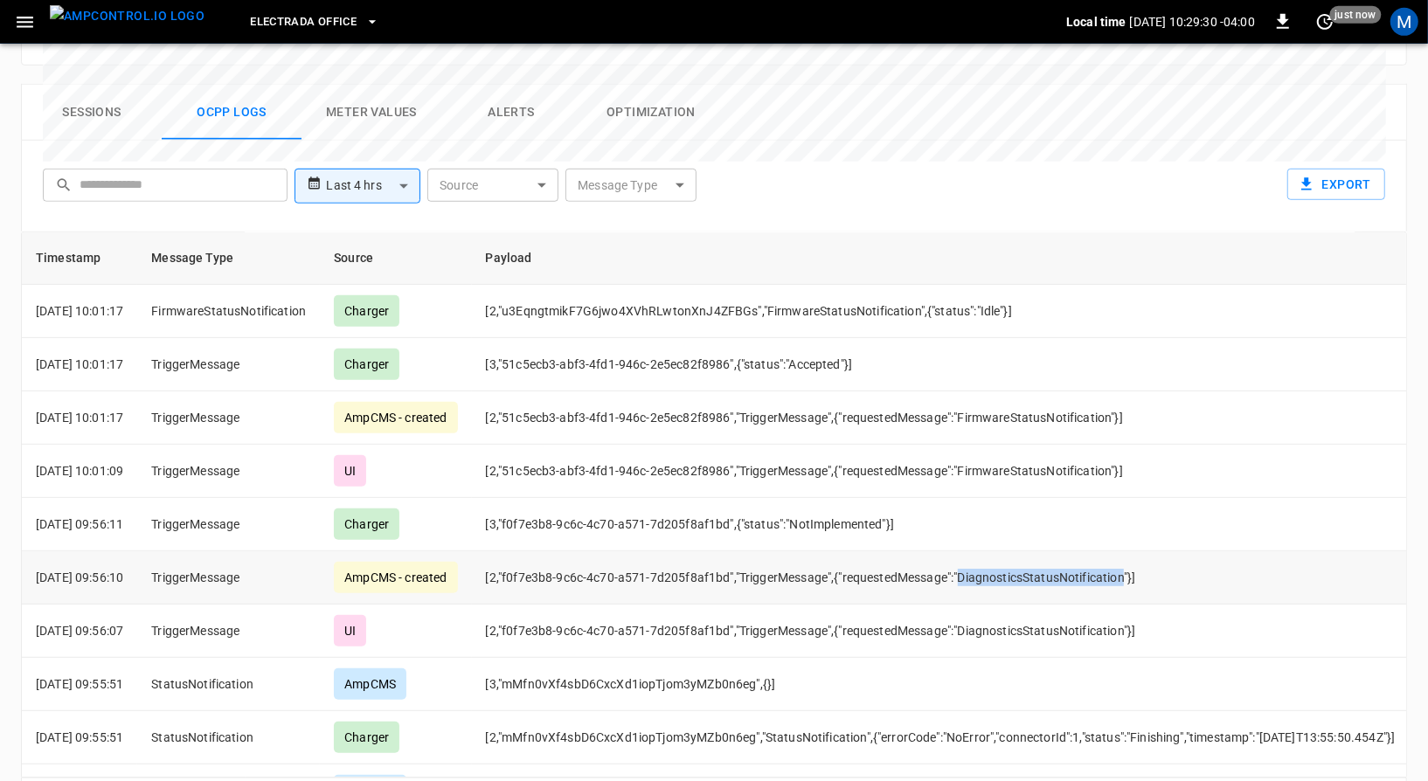
drag, startPoint x: 1150, startPoint y: 508, endPoint x: 987, endPoint y: 505, distance: 163.4
click at [987, 551] on td "[2,"f0f7e3b8-9c6c-4c70-a571-7d205f8af1bd","TriggerMessage",{"requestedMessage":…" at bounding box center [1003, 577] width 1062 height 53
copy td "DiagnosticsStatusNotification"
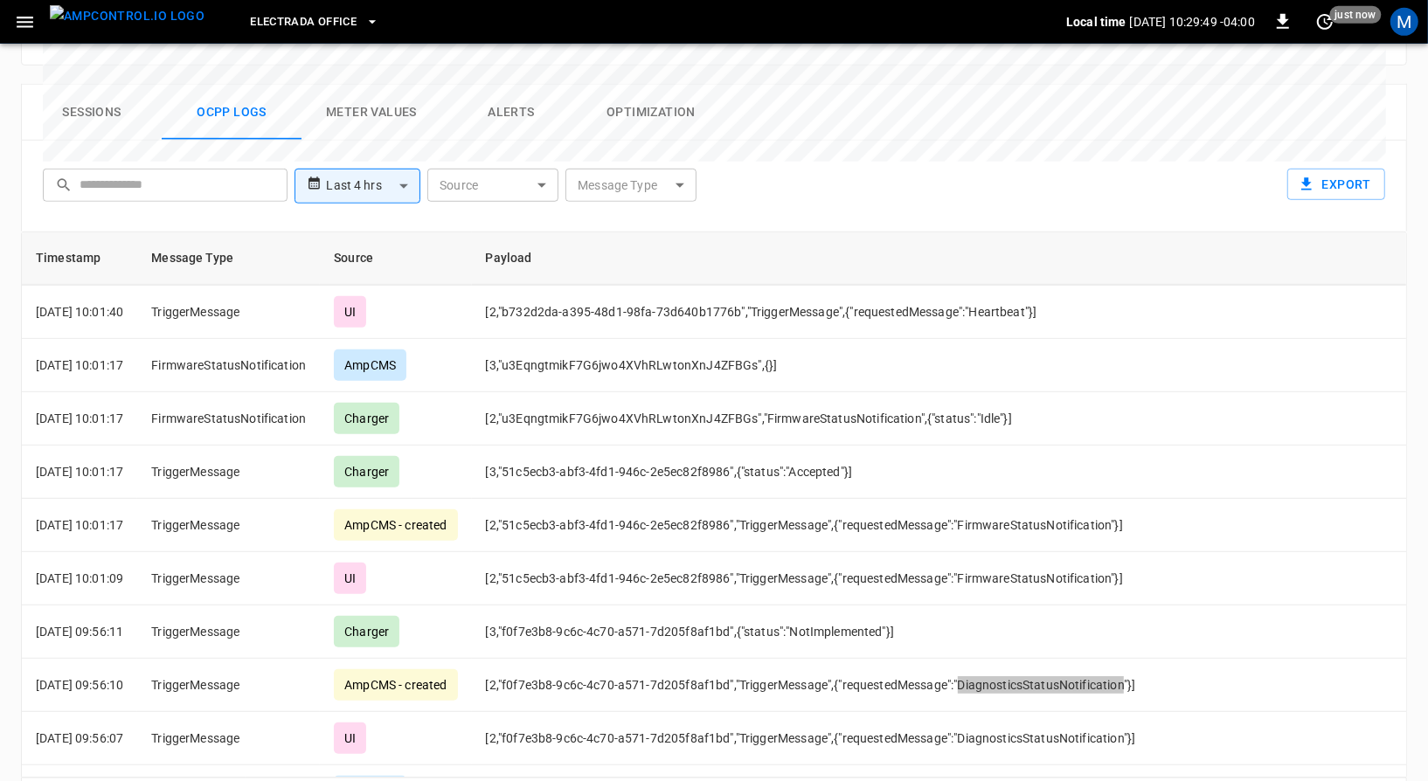
scroll to position [798, 0]
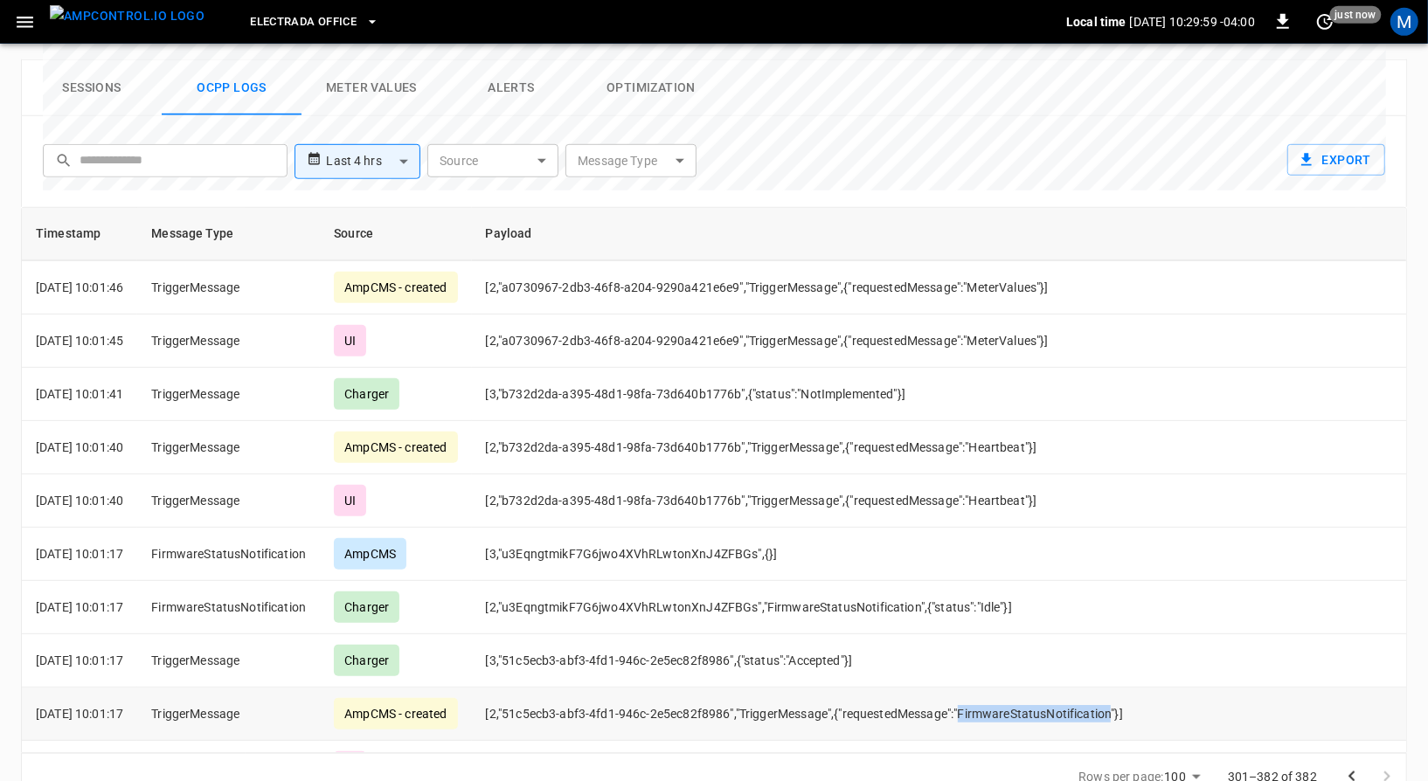
scroll to position [691, 0]
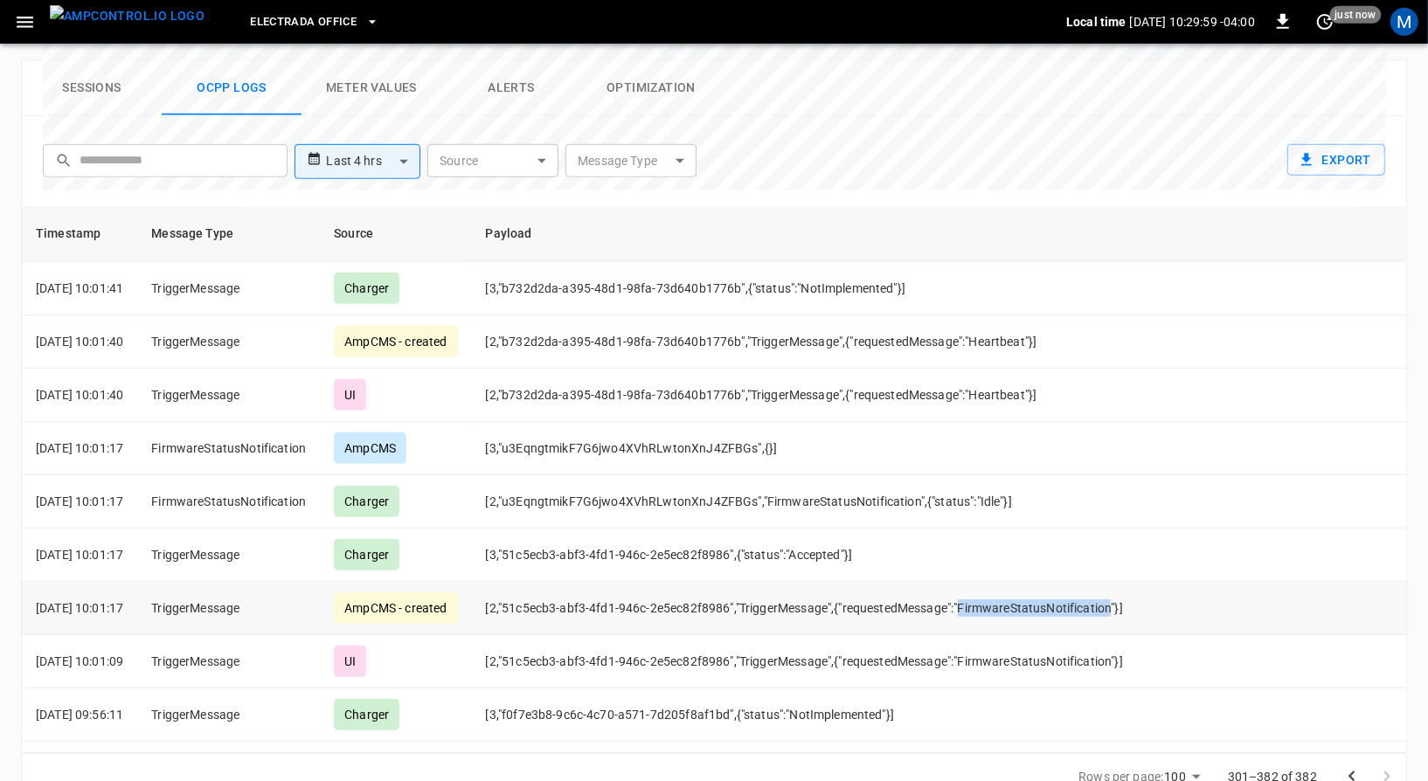
drag, startPoint x: 987, startPoint y: 557, endPoint x: 1136, endPoint y: 561, distance: 149.5
click at [1136, 582] on td "[2,"51c5ecb3-abf3-4fd1-946c-2e5ec82f8986","TriggerMessage",{"requestedMessage":…" at bounding box center [1003, 608] width 1062 height 53
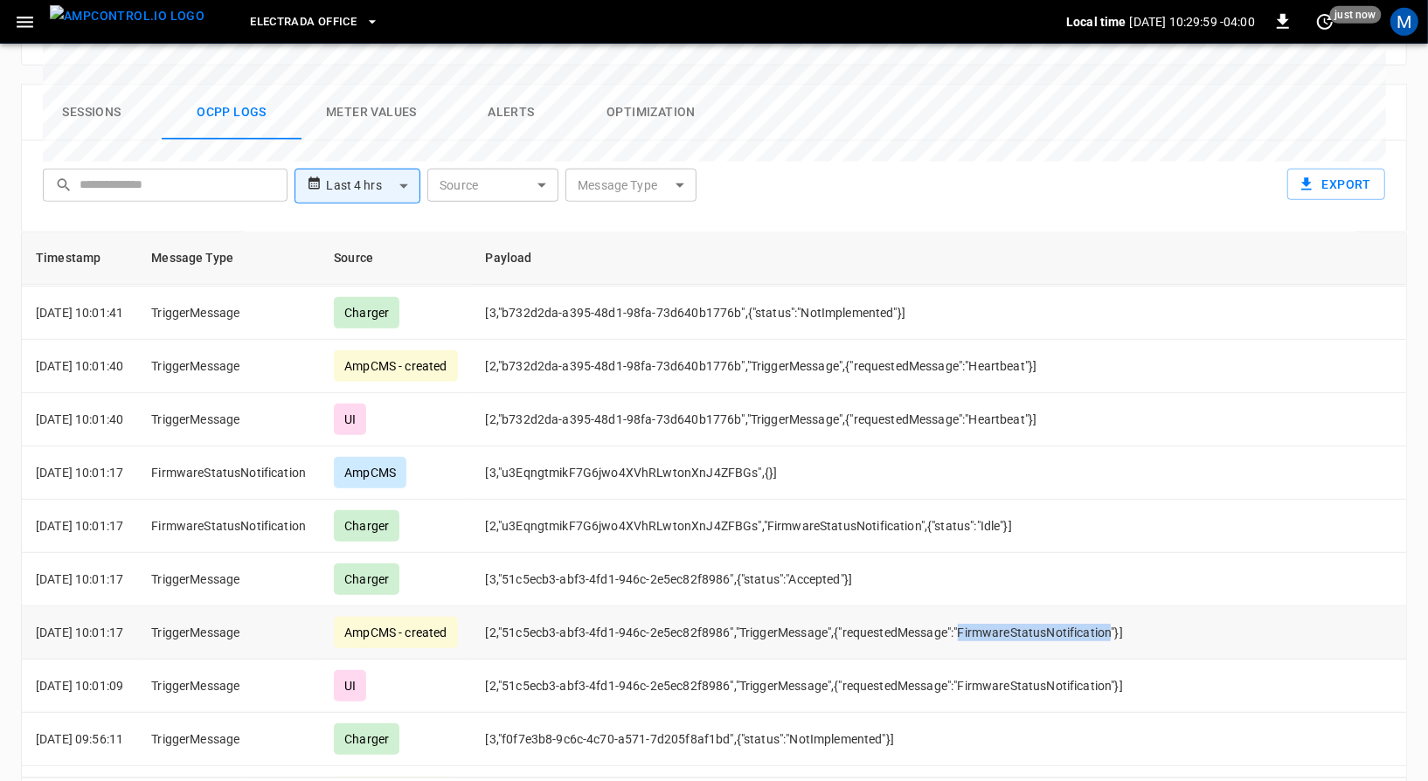
copy td "FirmwareStatusNotification"
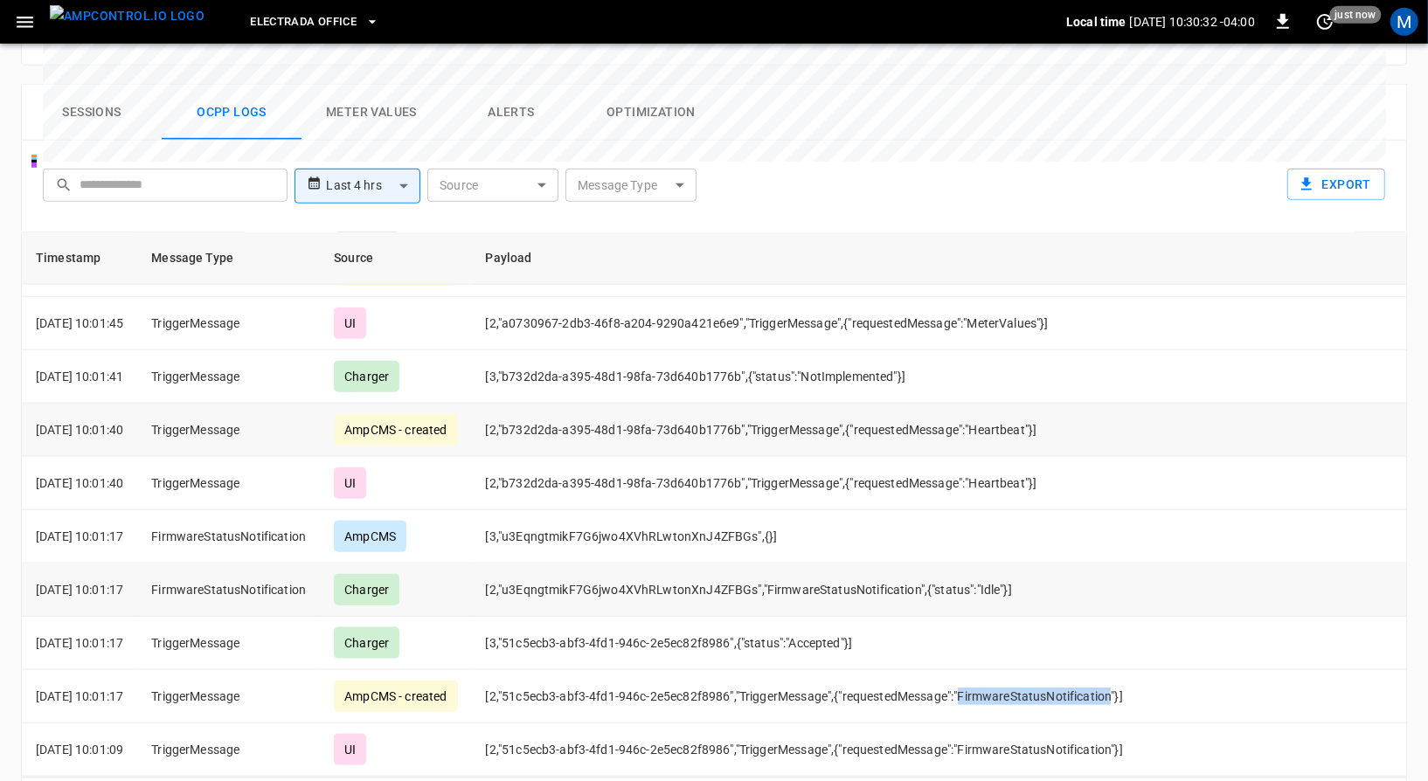
scroll to position [1481, 0]
click at [1043, 456] on td "[2,"b732d2da-a395-48d1-98fa-73d640b1776b","TriggerMessage",{"requestedMessage":…" at bounding box center [1003, 482] width 1062 height 53
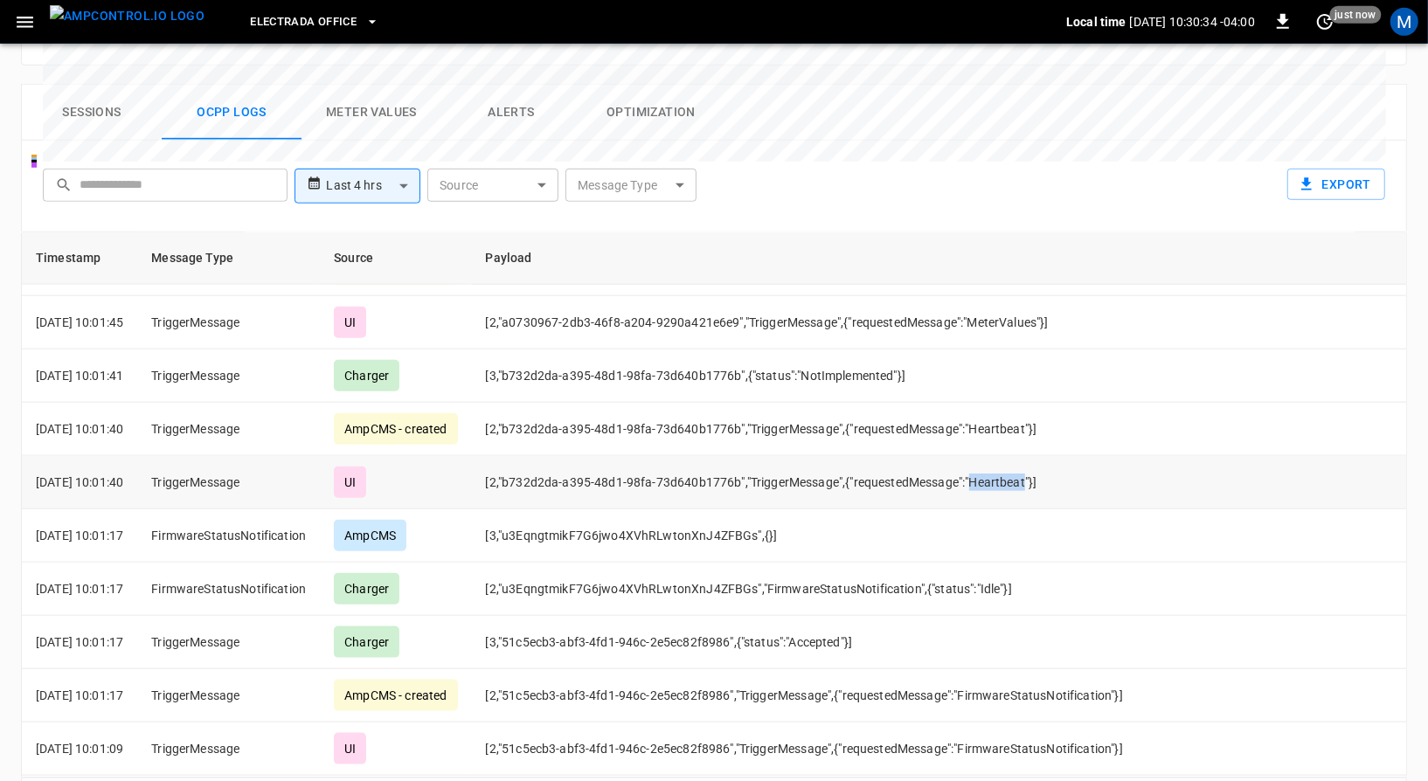
copy td "Heartbeat"
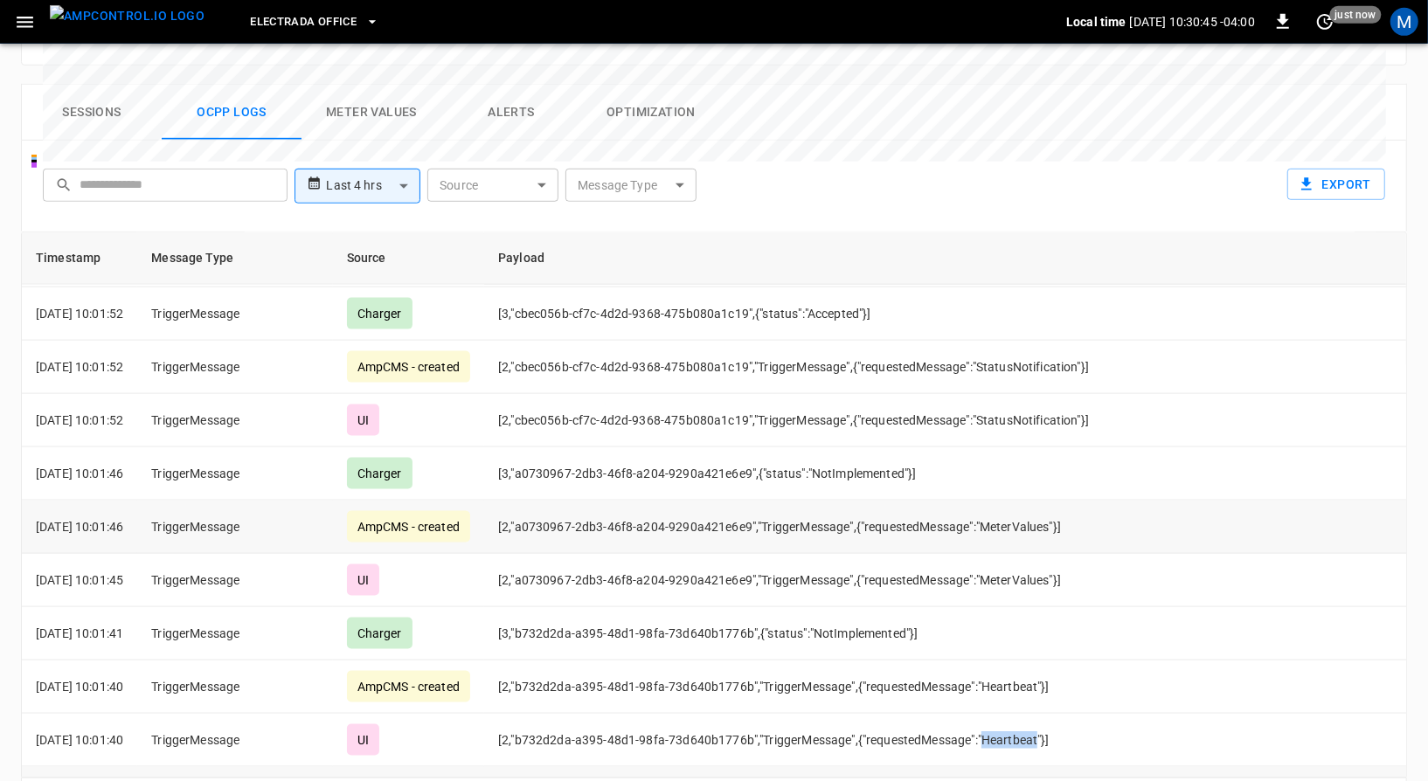
scroll to position [1856, 0]
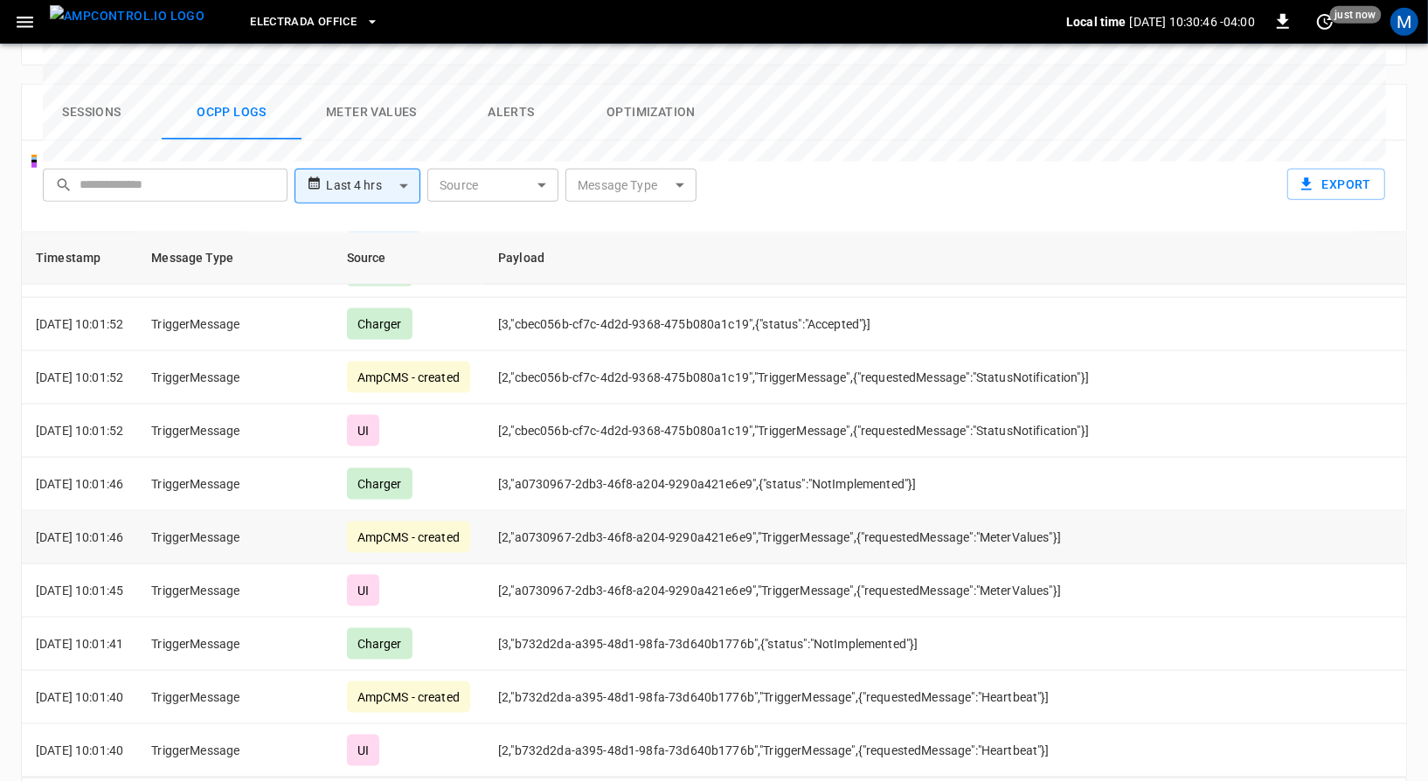
click at [1066, 511] on td "[2,"a0730967-2db3-46f8-a204-9290a421e6e9","TriggerMessage",{"requestedMessage":…" at bounding box center [1015, 537] width 1062 height 53
copy td "MeterValues"
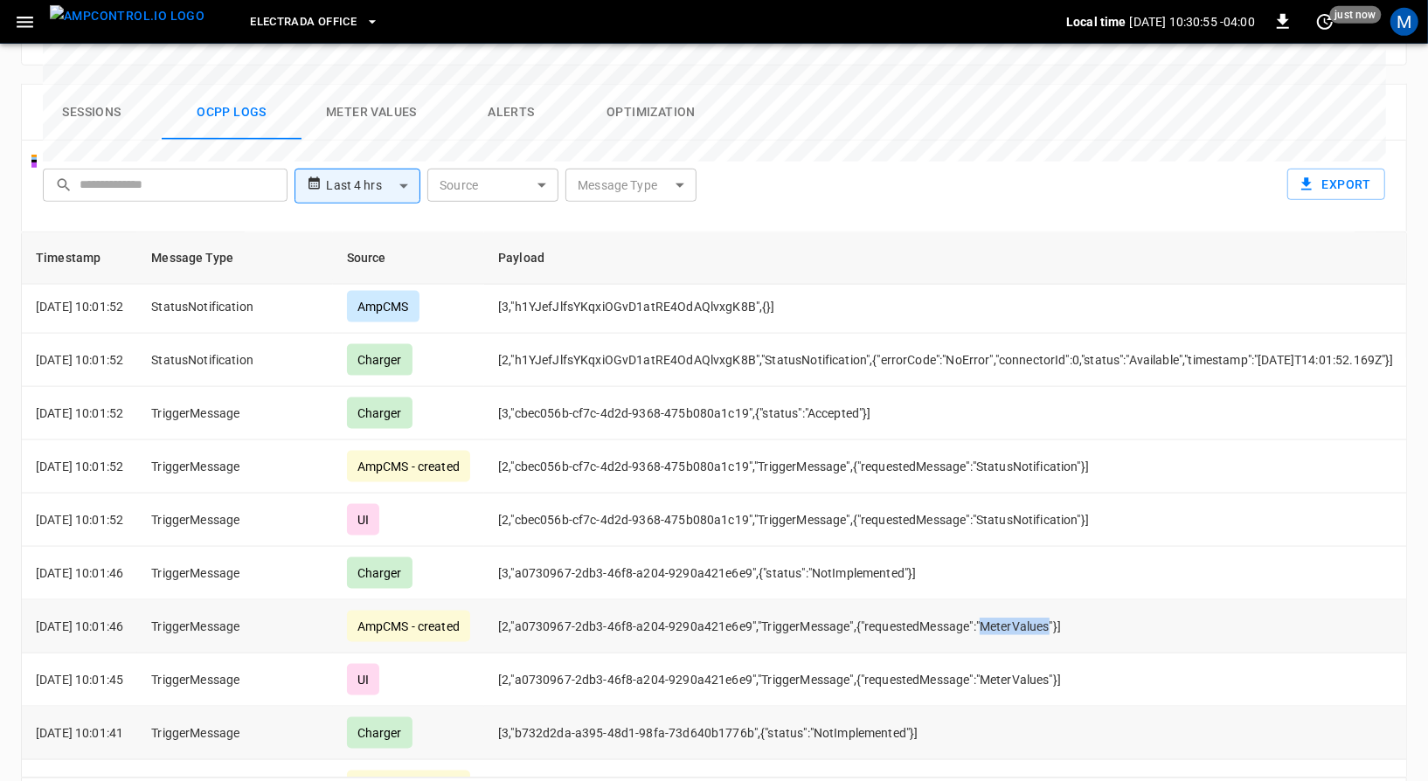
scroll to position [1831, 0]
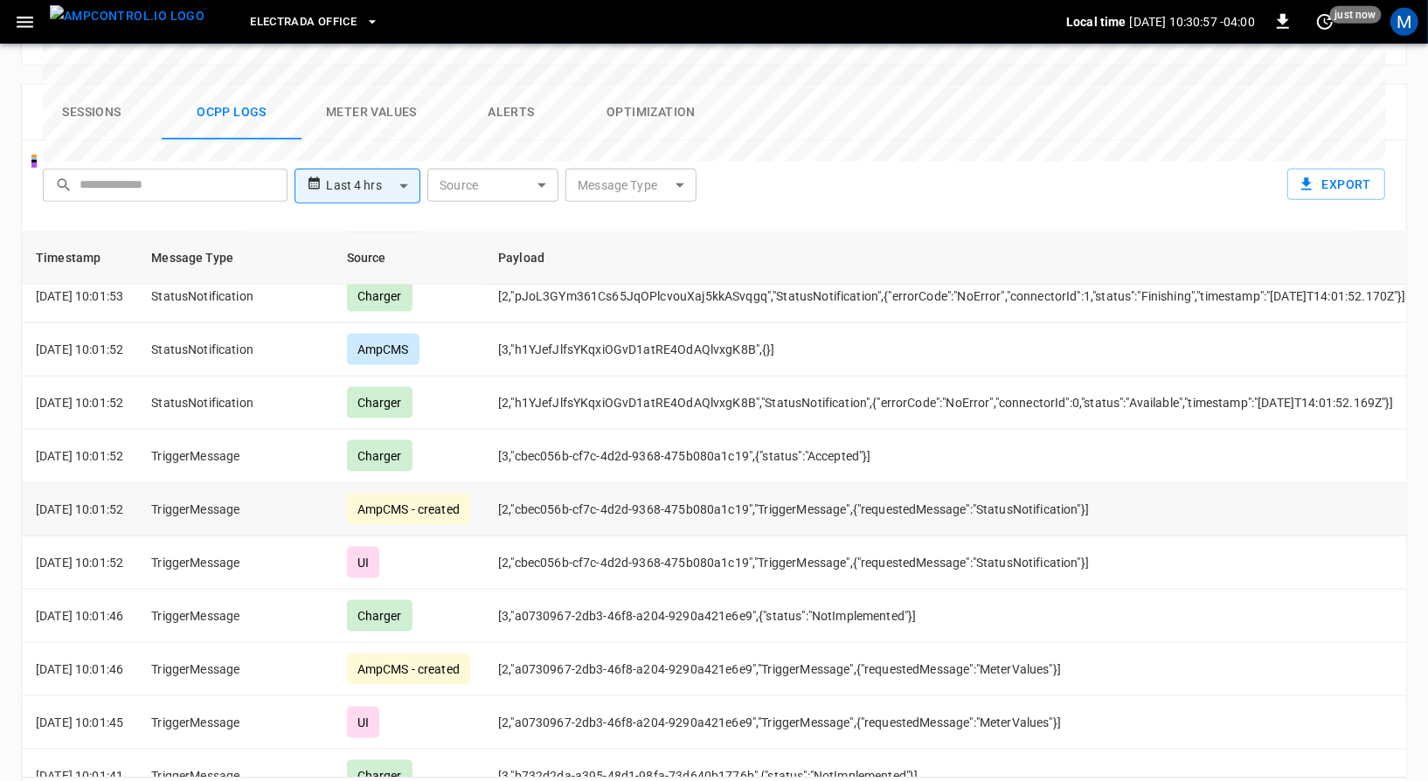
click at [1035, 483] on td "[2,"cbec056b-cf7c-4d2d-9368-475b080a1c19","TriggerMessage",{"requestedMessage":…" at bounding box center [1015, 509] width 1062 height 53
copy td "StatusNotification"
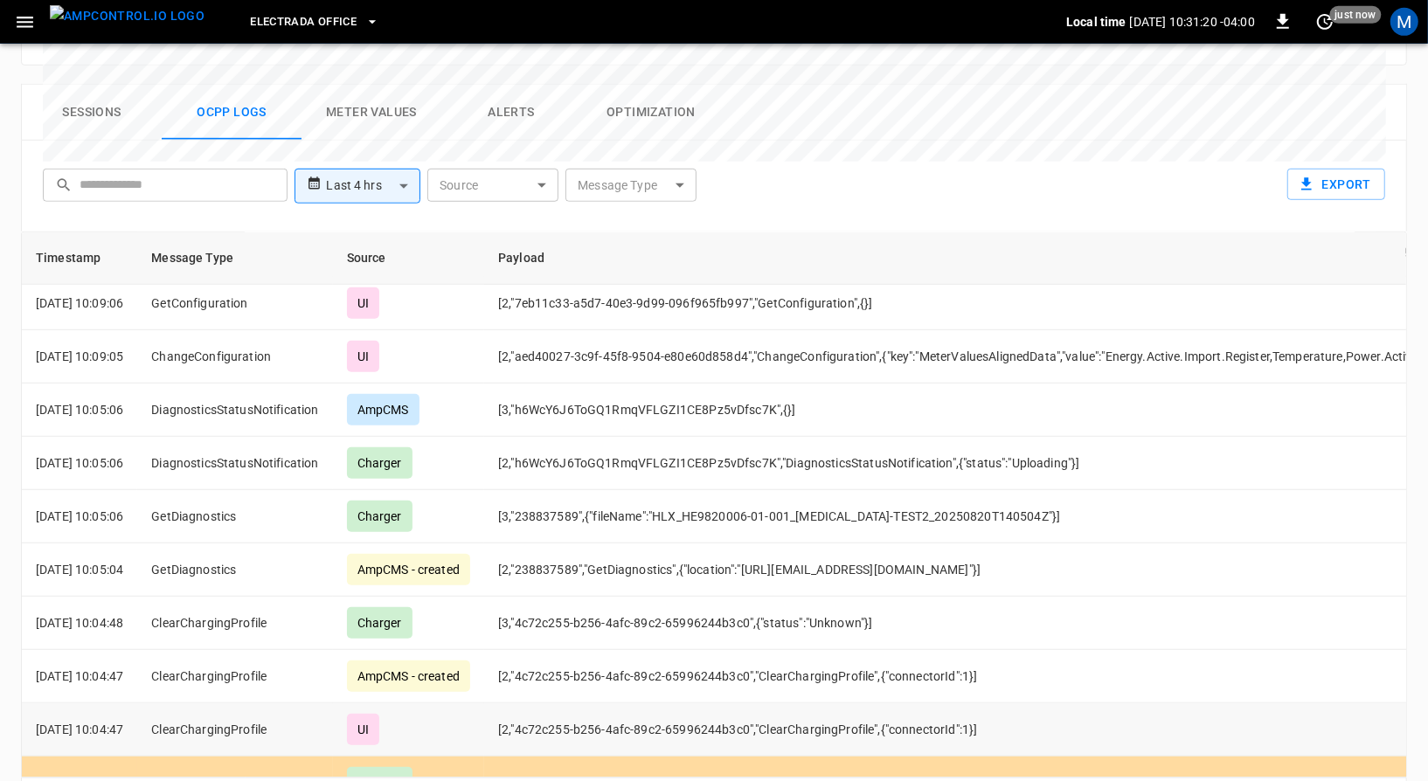
scroll to position [936, 0]
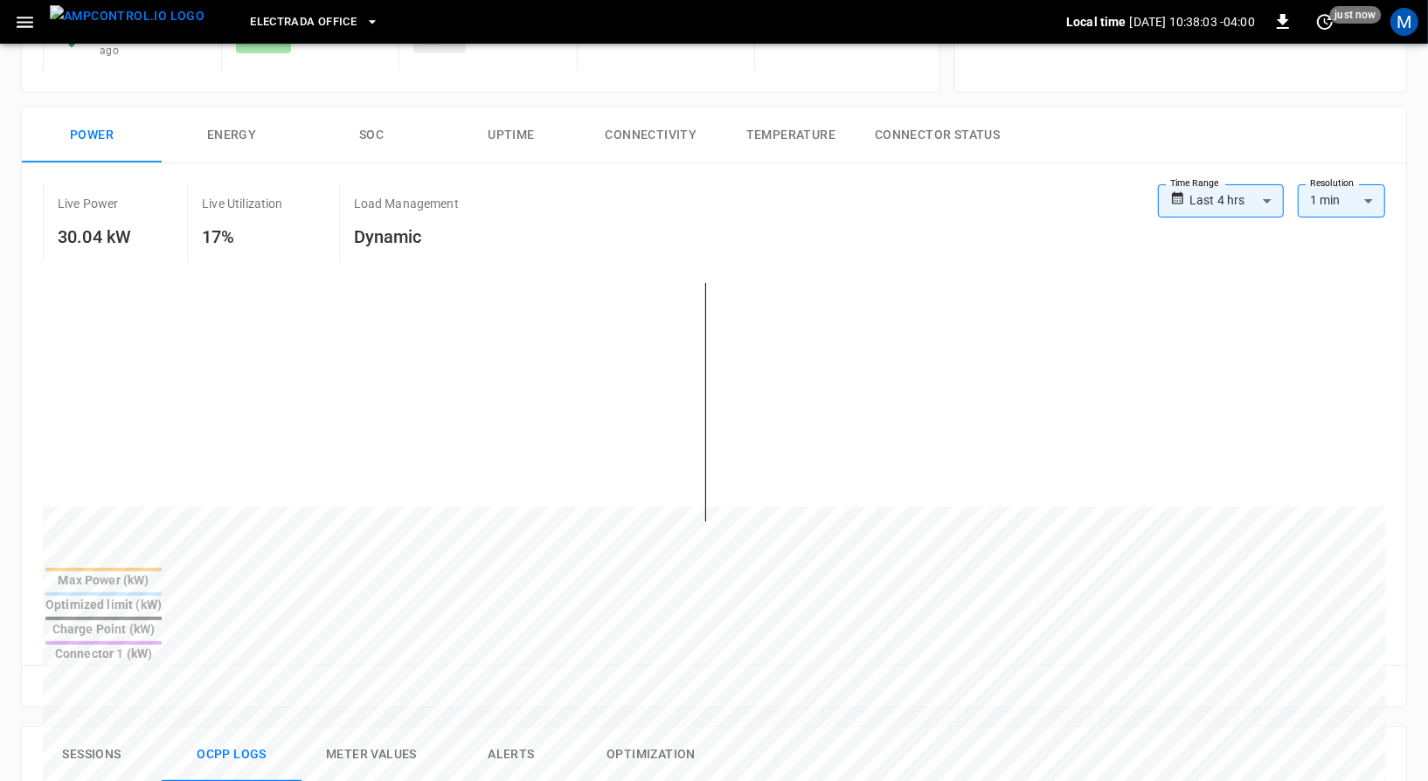
scroll to position [0, 0]
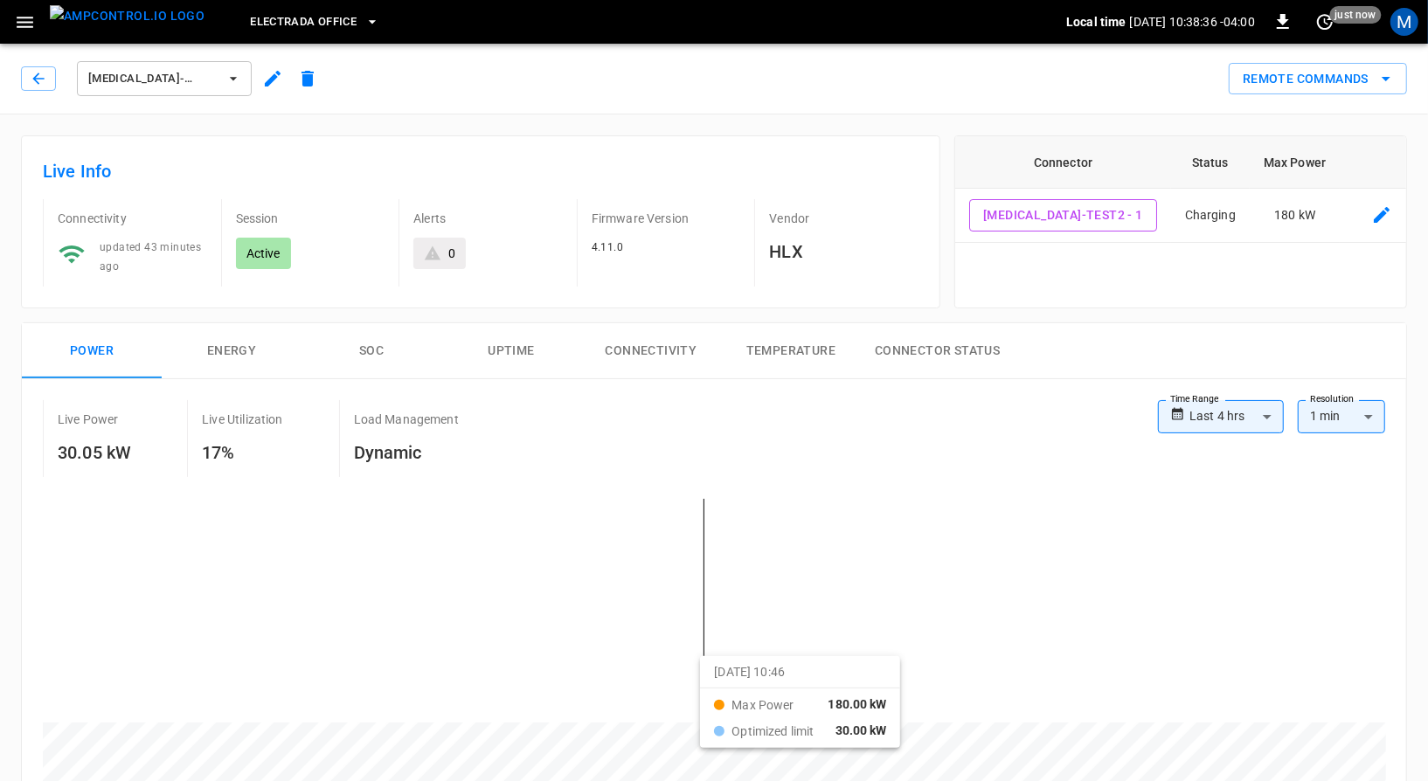
drag, startPoint x: 612, startPoint y: 662, endPoint x: 722, endPoint y: 669, distance: 110.3
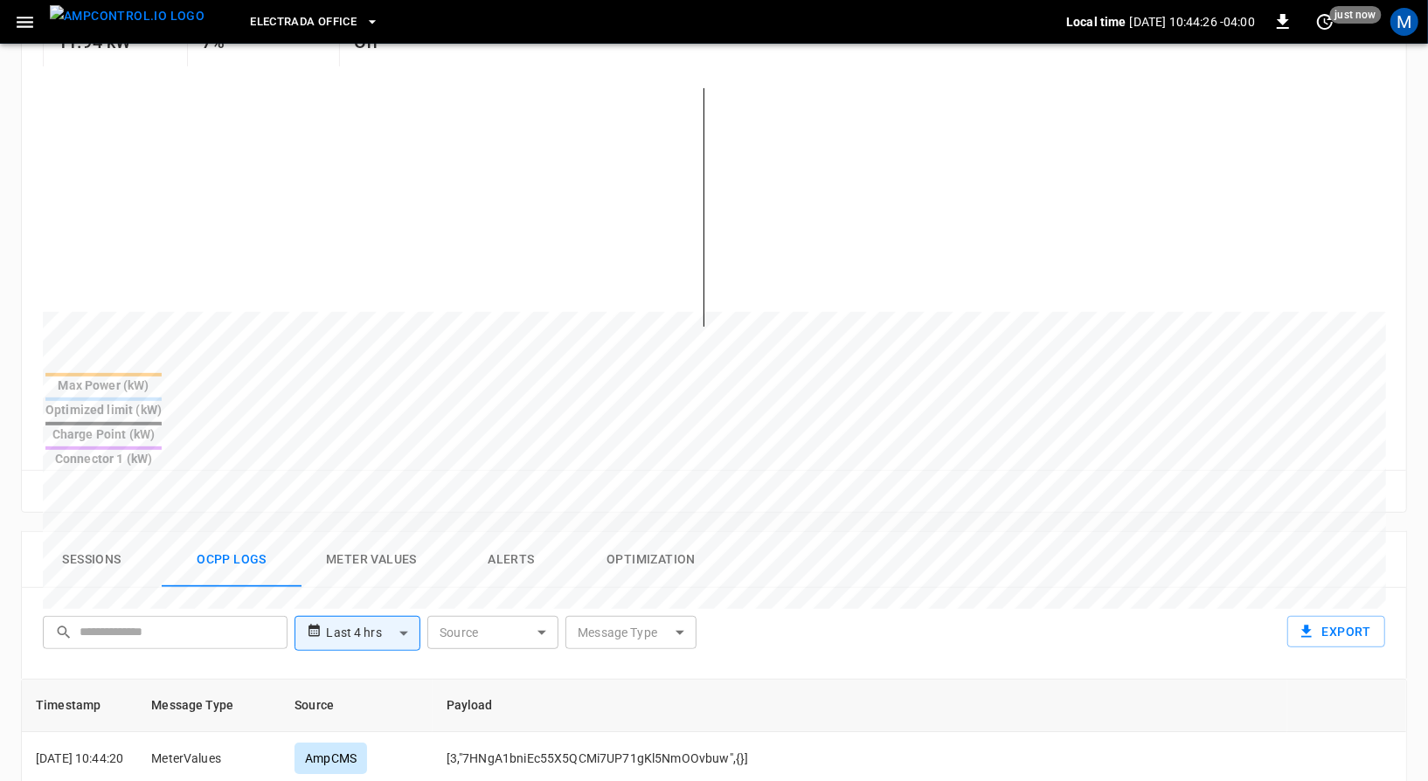
scroll to position [414, 0]
click at [489, 529] on button "Alerts" at bounding box center [511, 557] width 140 height 56
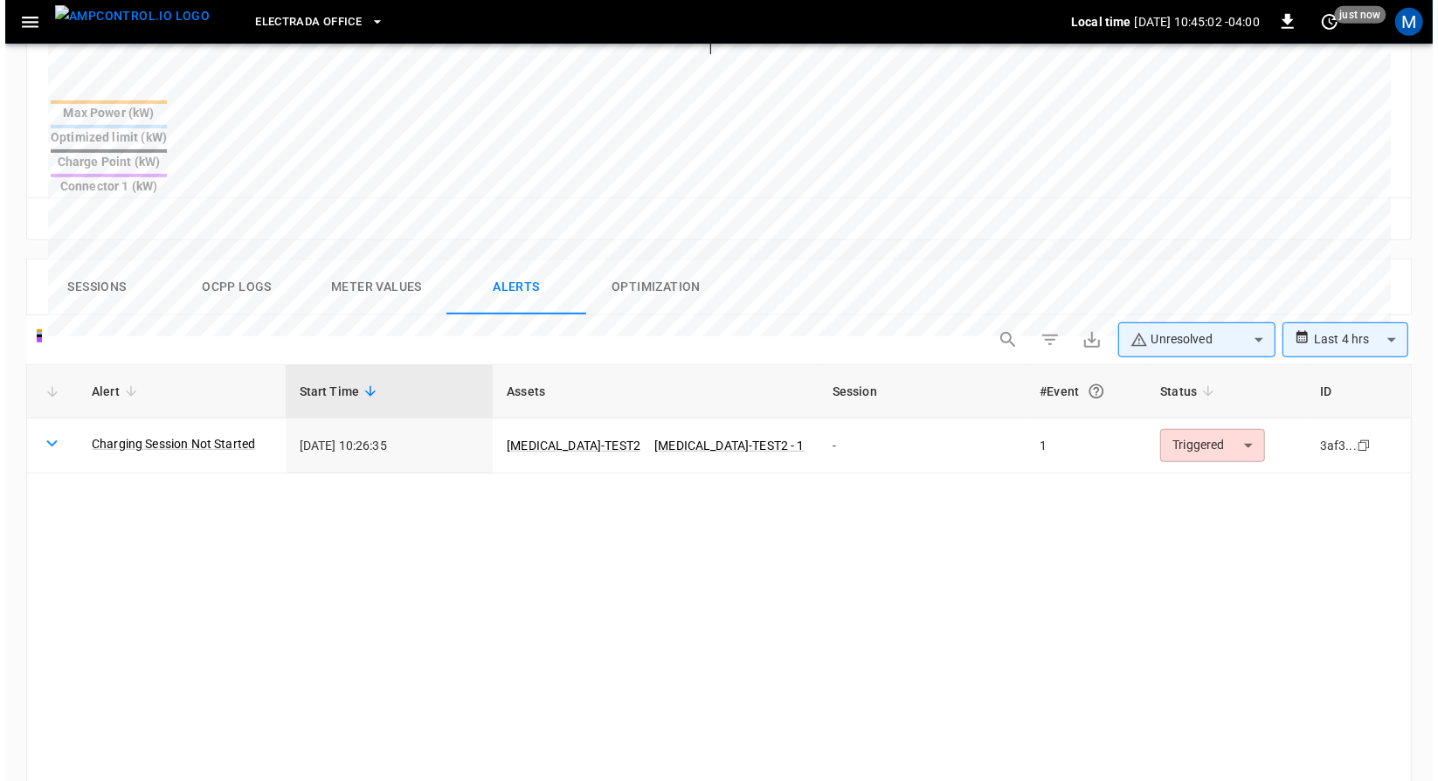
scroll to position [685, 0]
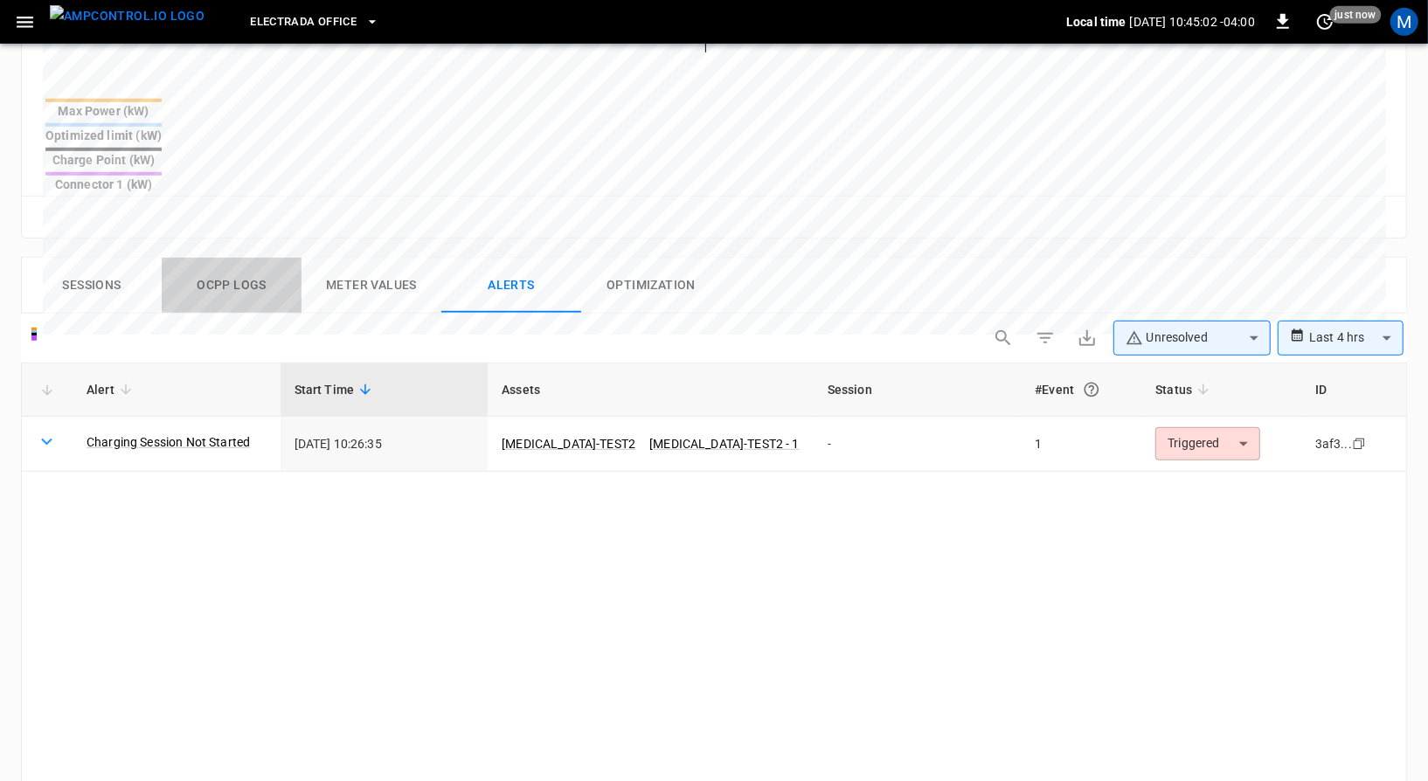
click at [260, 258] on button "Ocpp logs" at bounding box center [232, 286] width 140 height 56
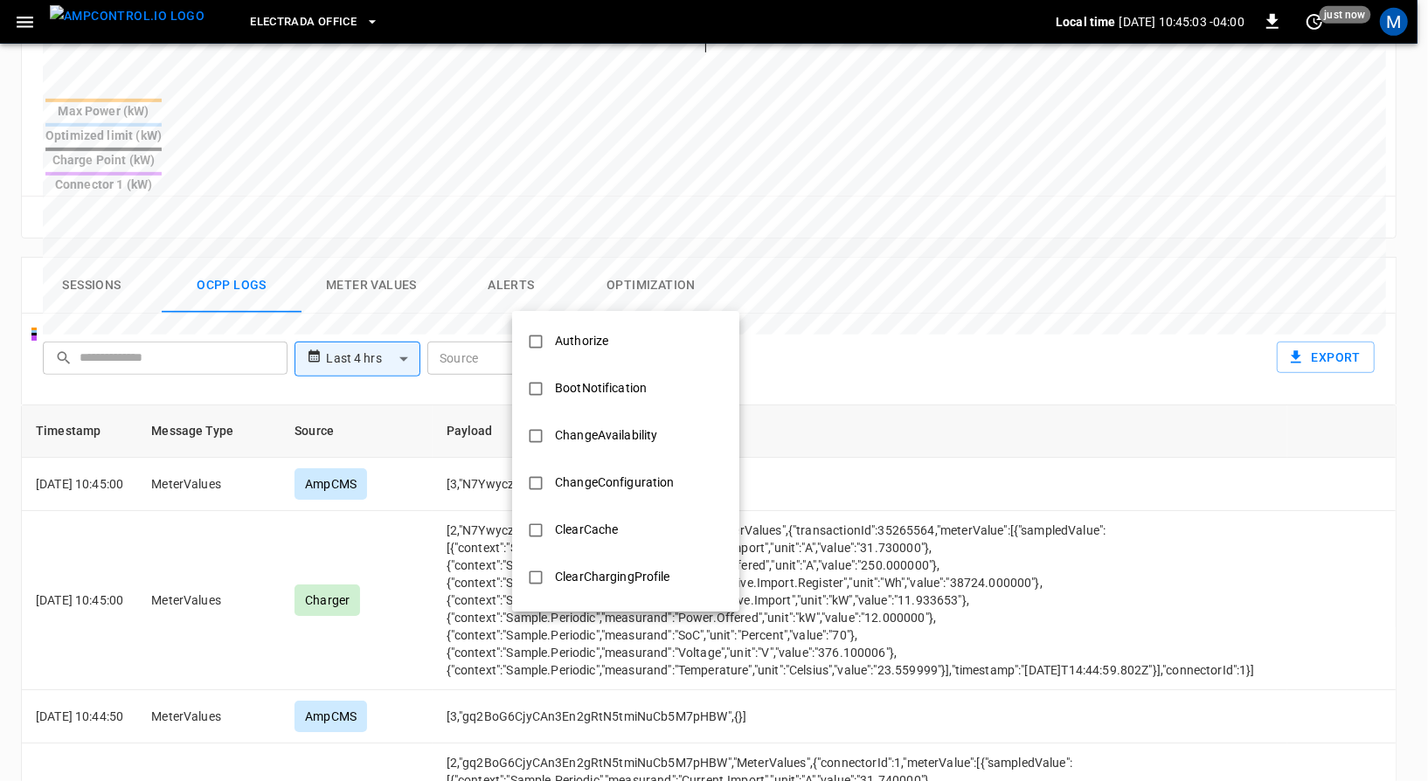
click at [609, 287] on body "**********" at bounding box center [714, 167] width 1428 height 1704
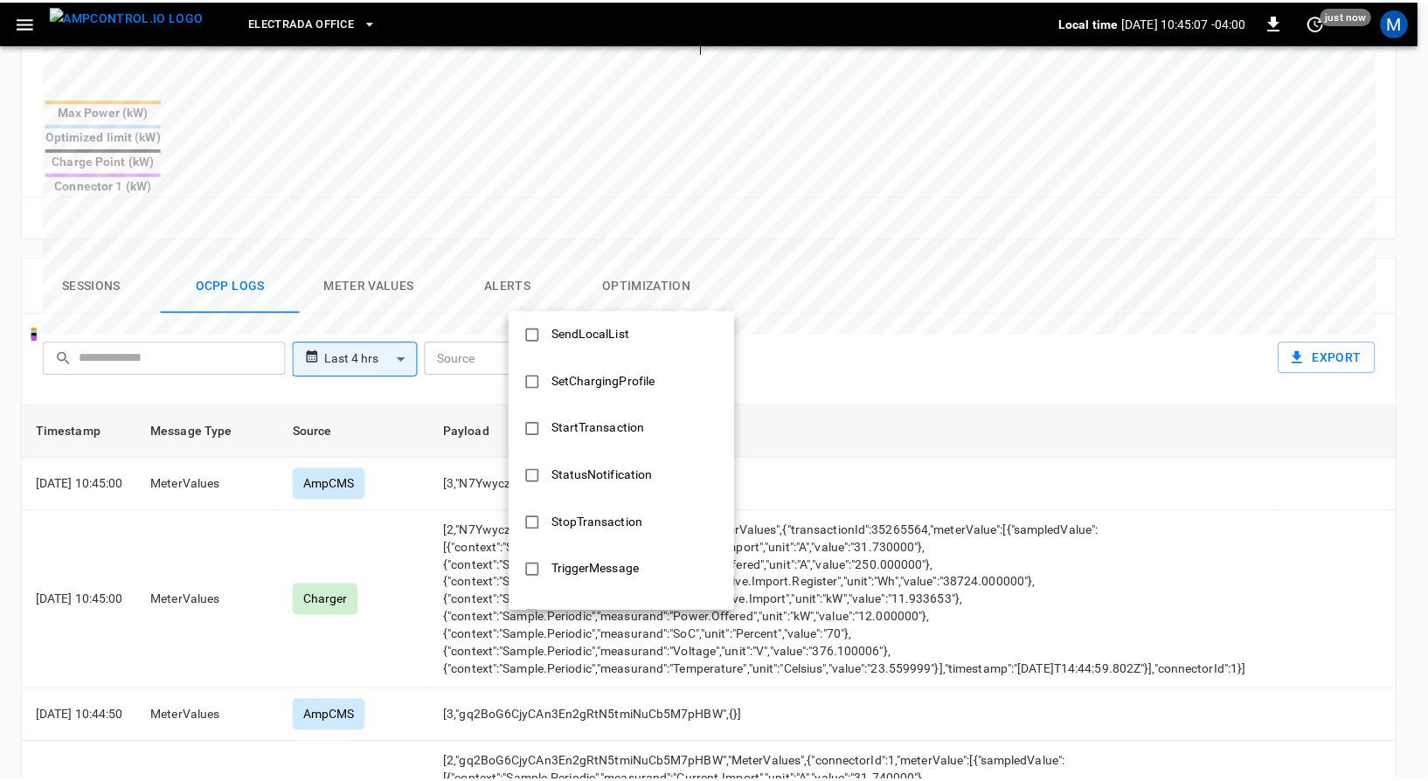
scroll to position [760, 0]
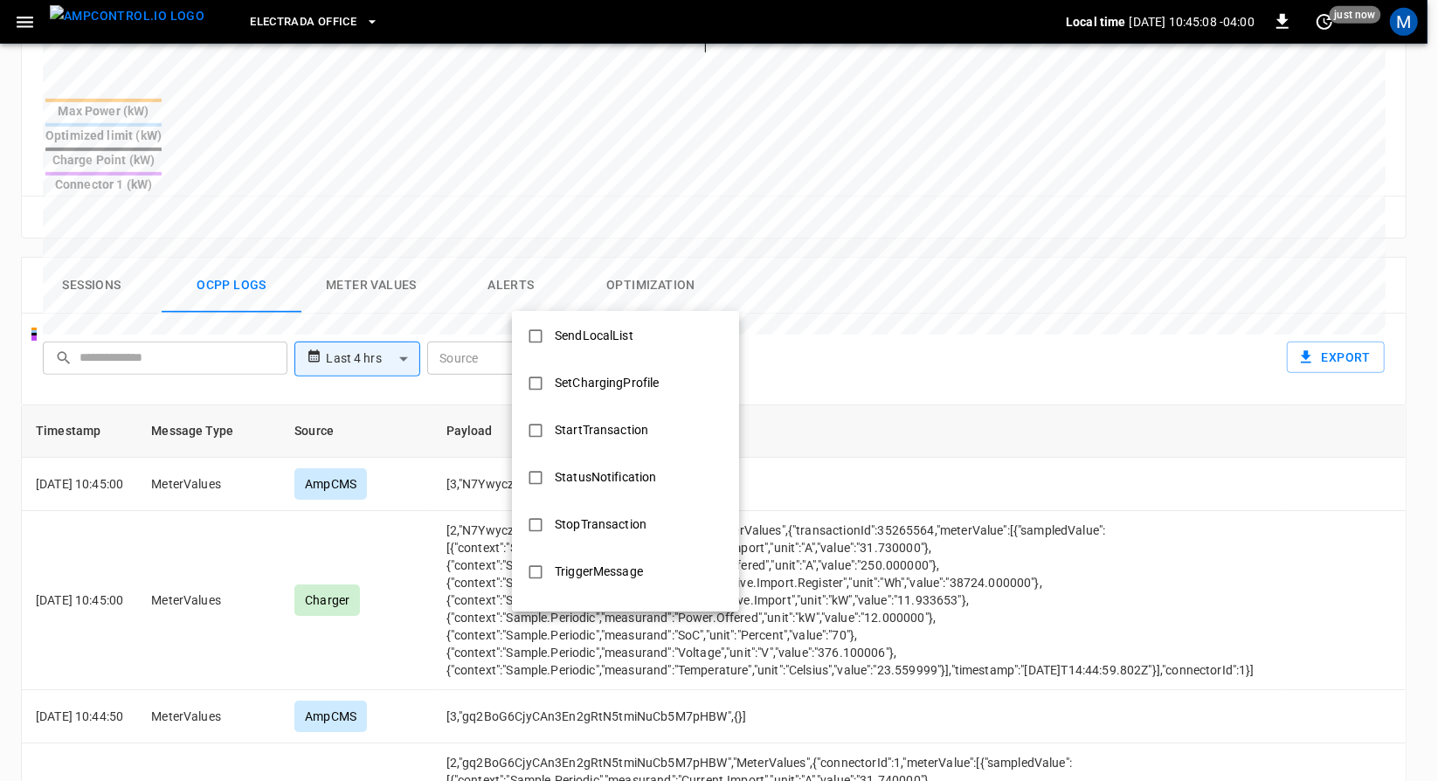
click at [655, 435] on div "StartTransaction" at bounding box center [601, 430] width 114 height 32
type input "**********"
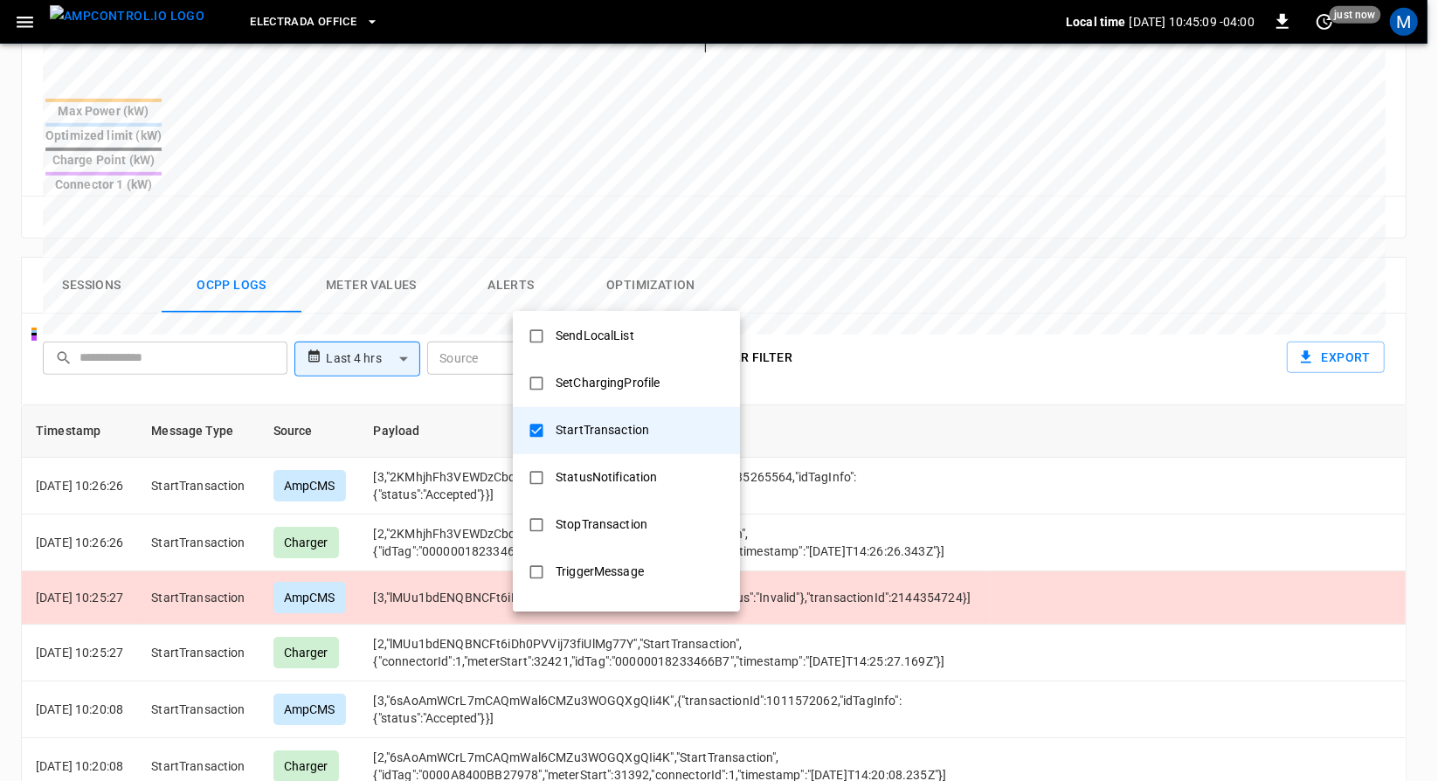
click at [908, 274] on div at bounding box center [719, 390] width 1438 height 781
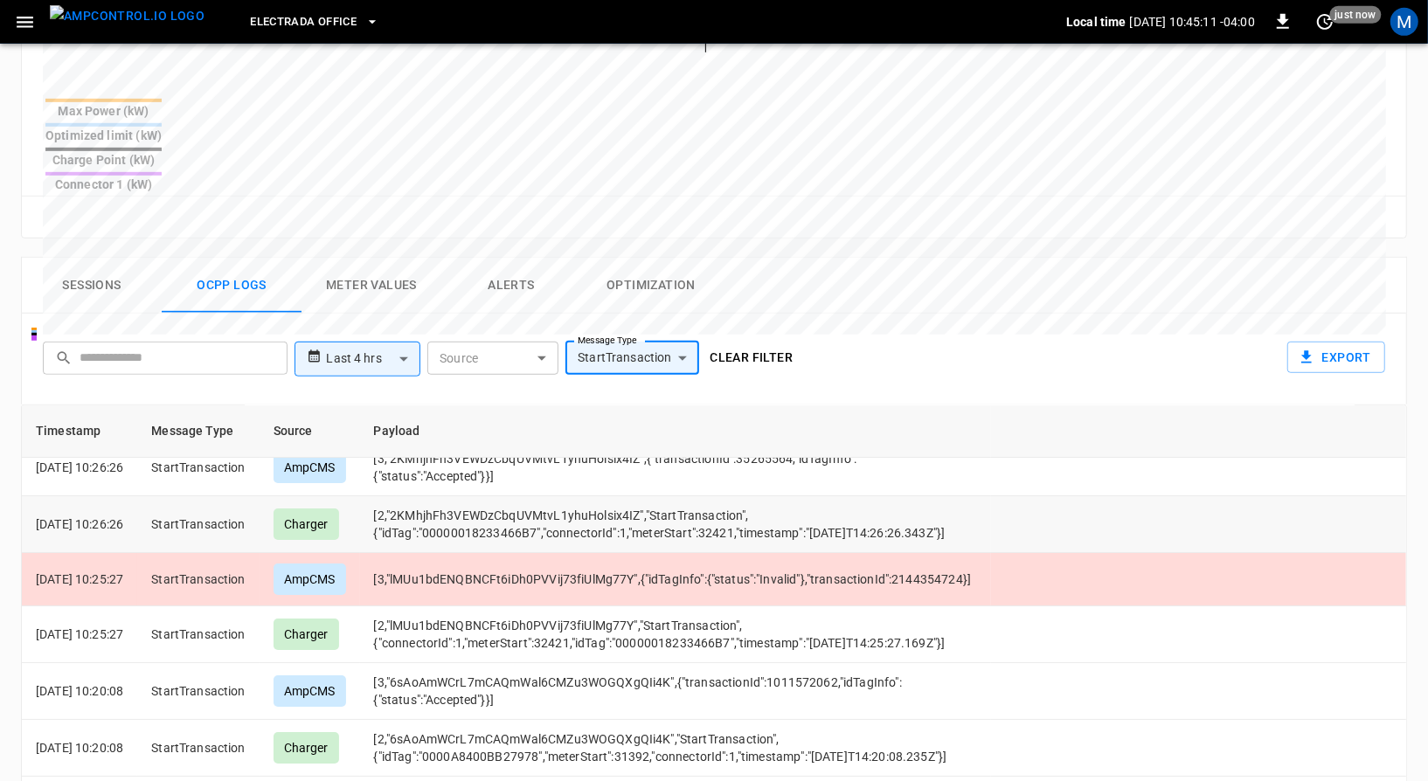
scroll to position [0, 0]
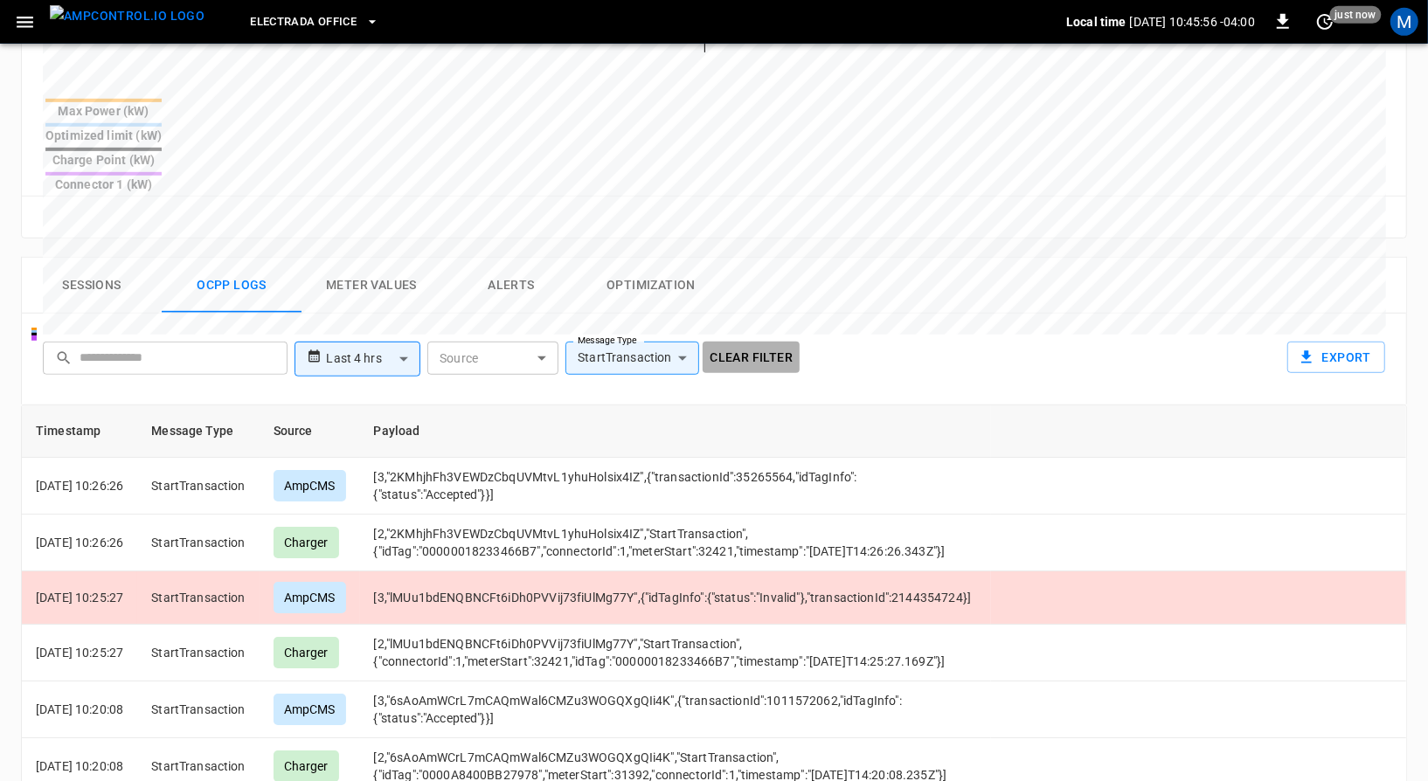
click at [745, 342] on button "Clear filter" at bounding box center [751, 358] width 97 height 32
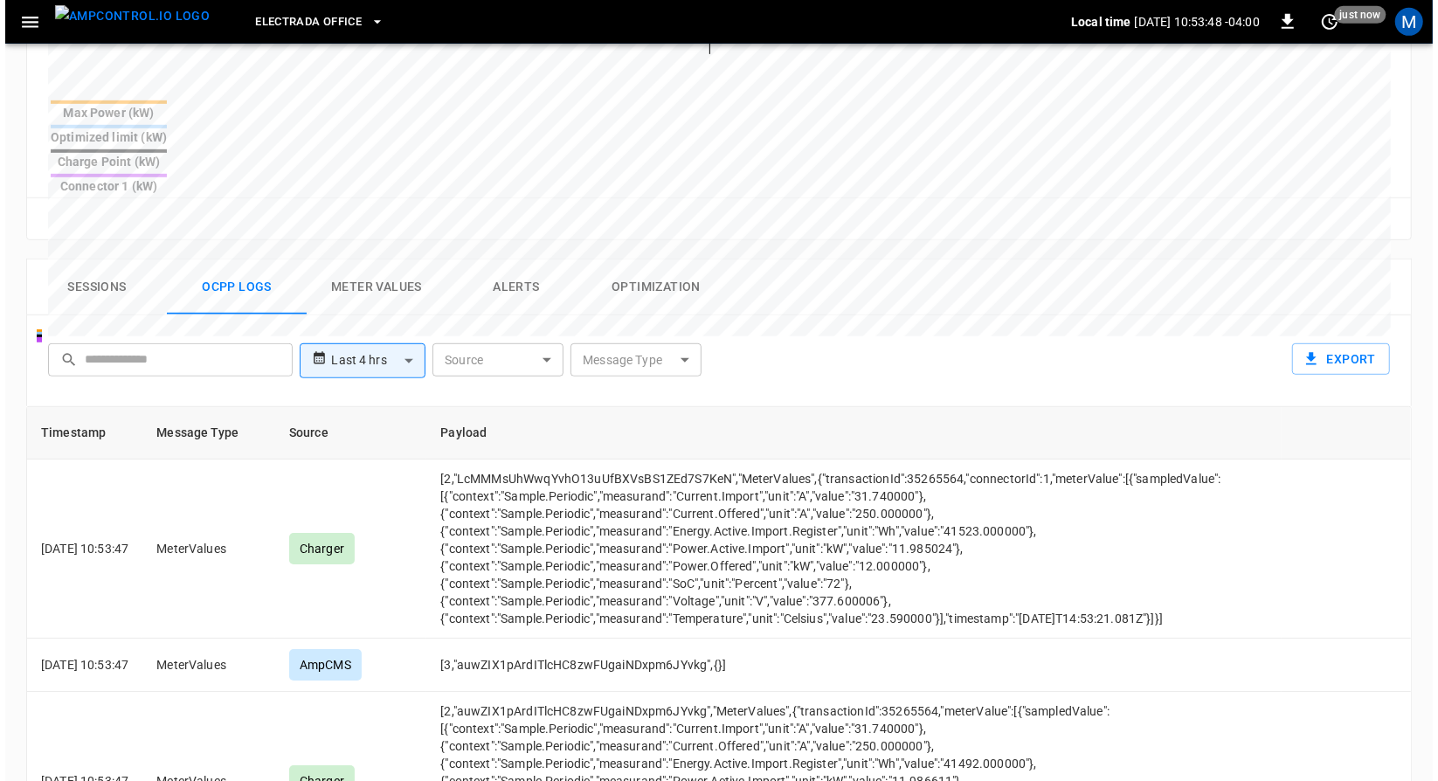
scroll to position [681, 0]
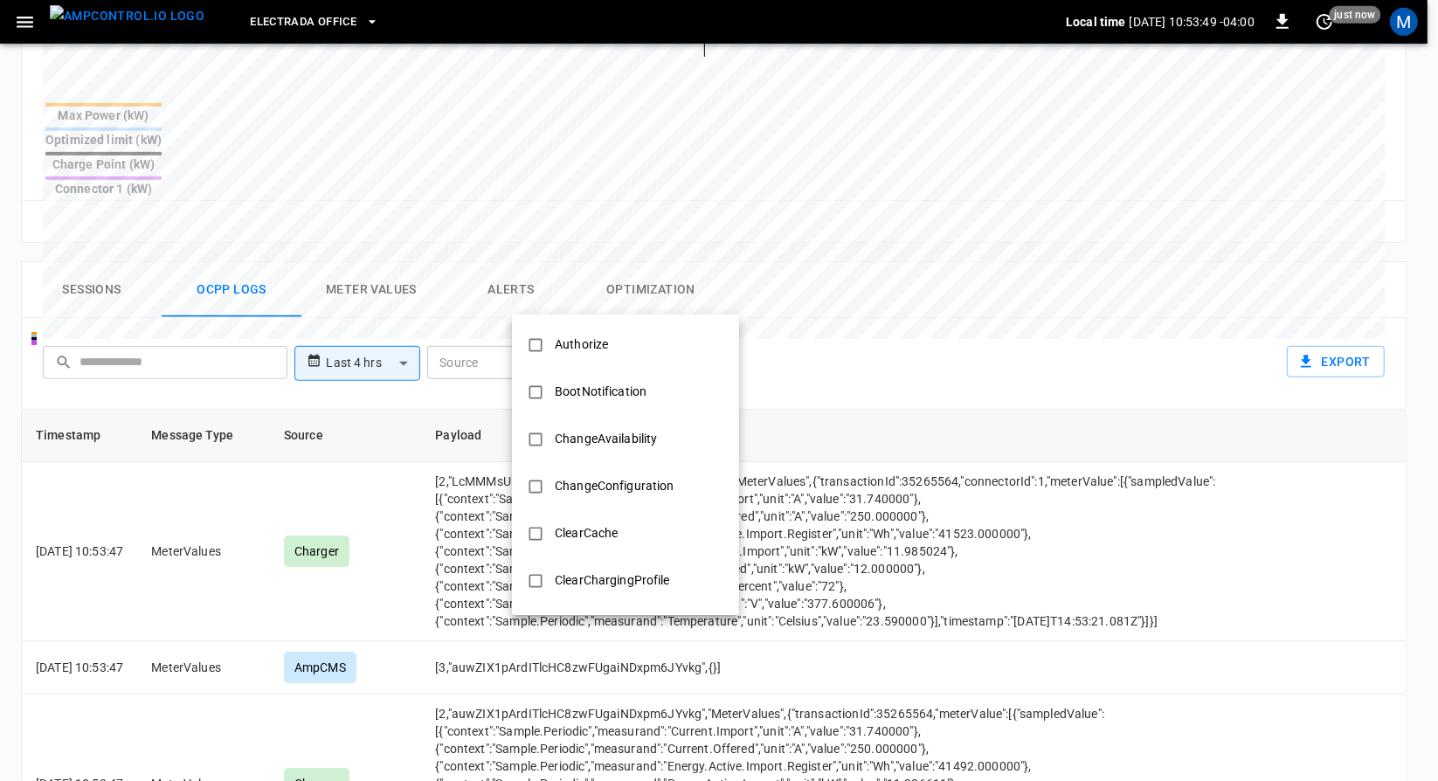
click at [595, 300] on body "**********" at bounding box center [719, 171] width 1438 height 1704
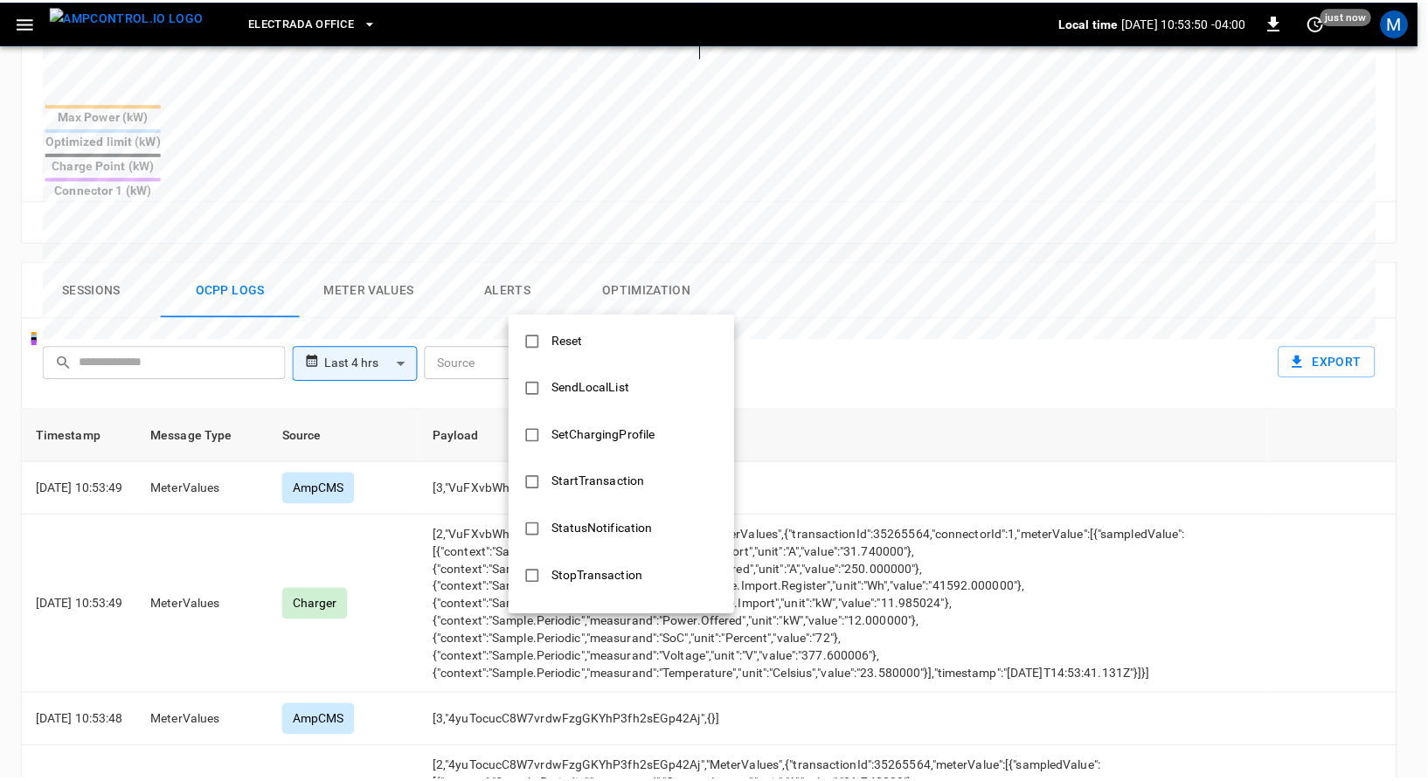
scroll to position [846, 0]
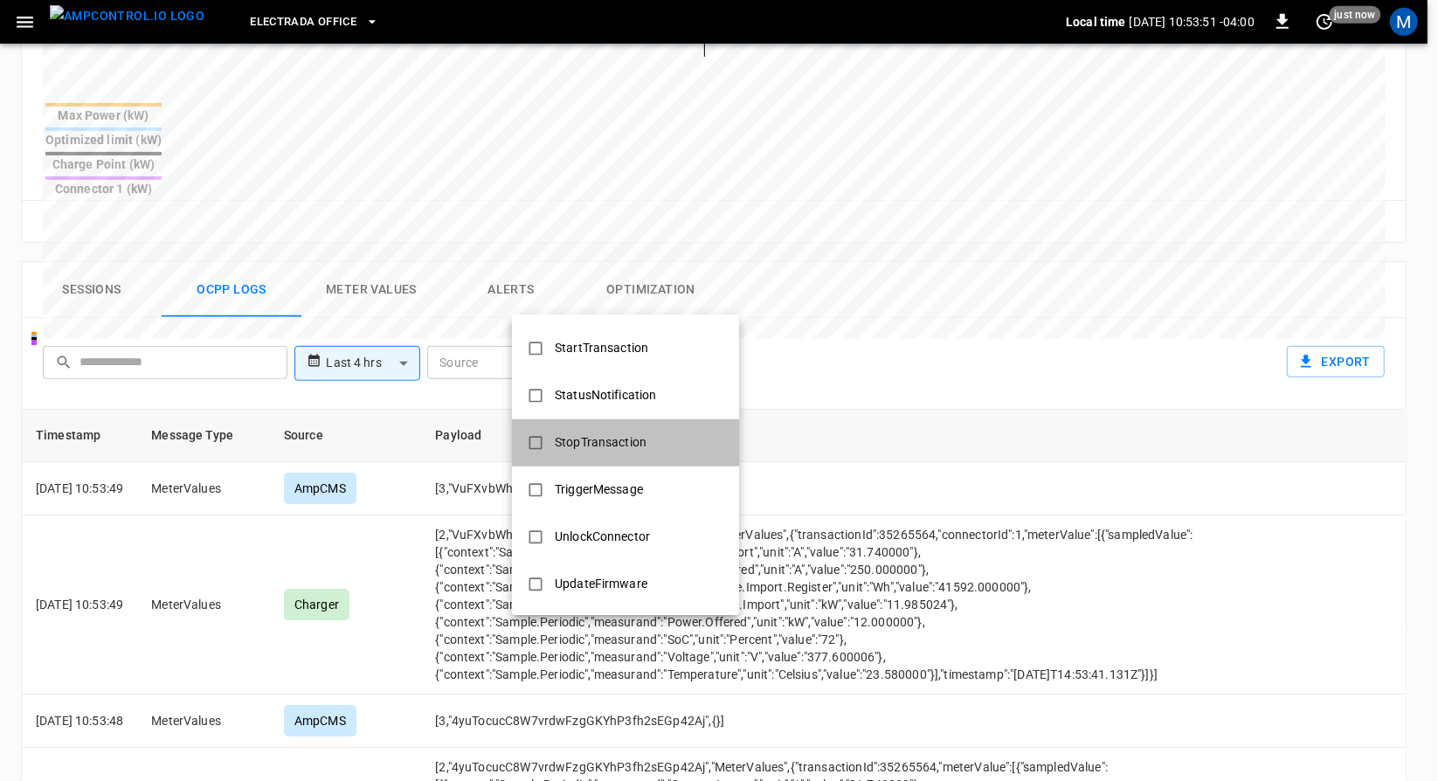
click at [627, 422] on li "StopTransaction" at bounding box center [625, 442] width 227 height 47
type input "**********"
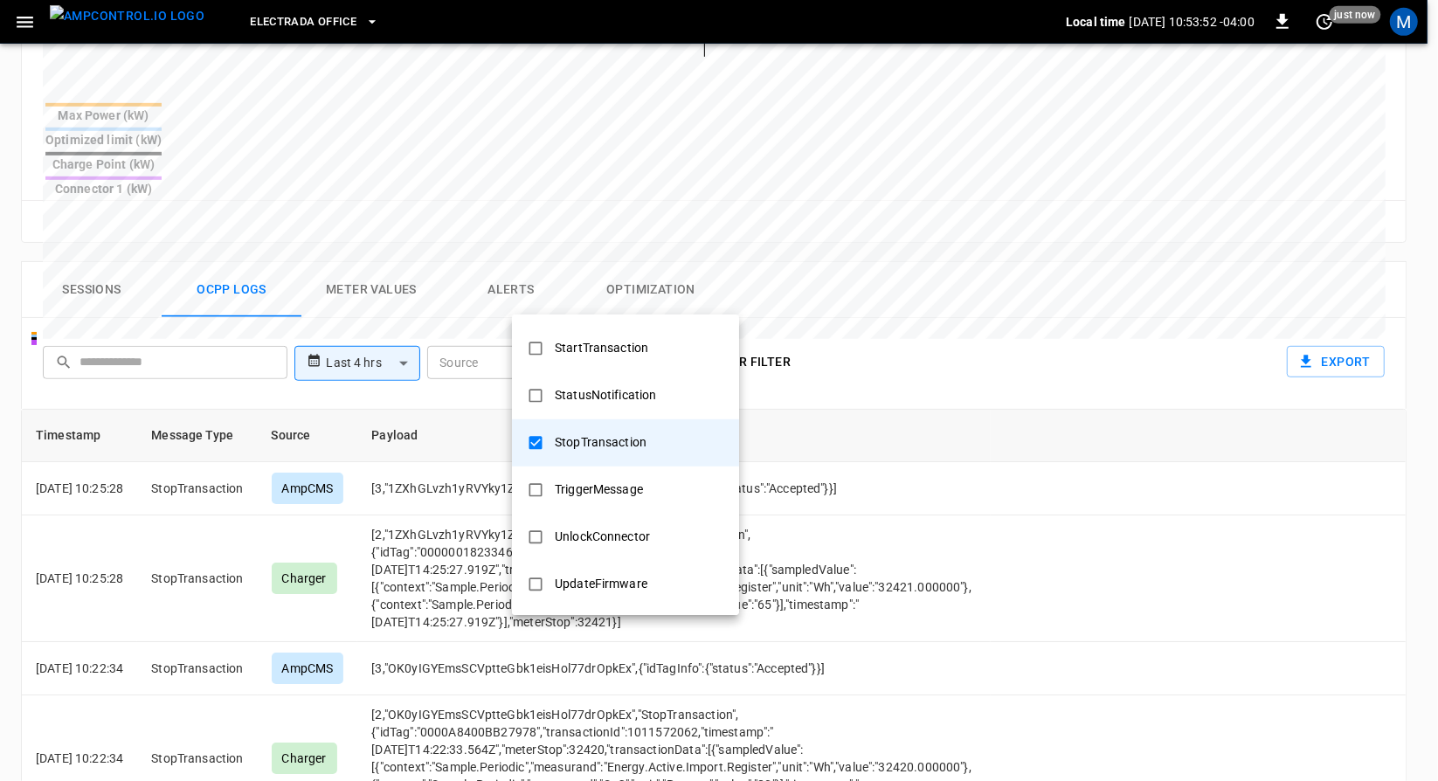
click at [919, 292] on div at bounding box center [719, 390] width 1438 height 781
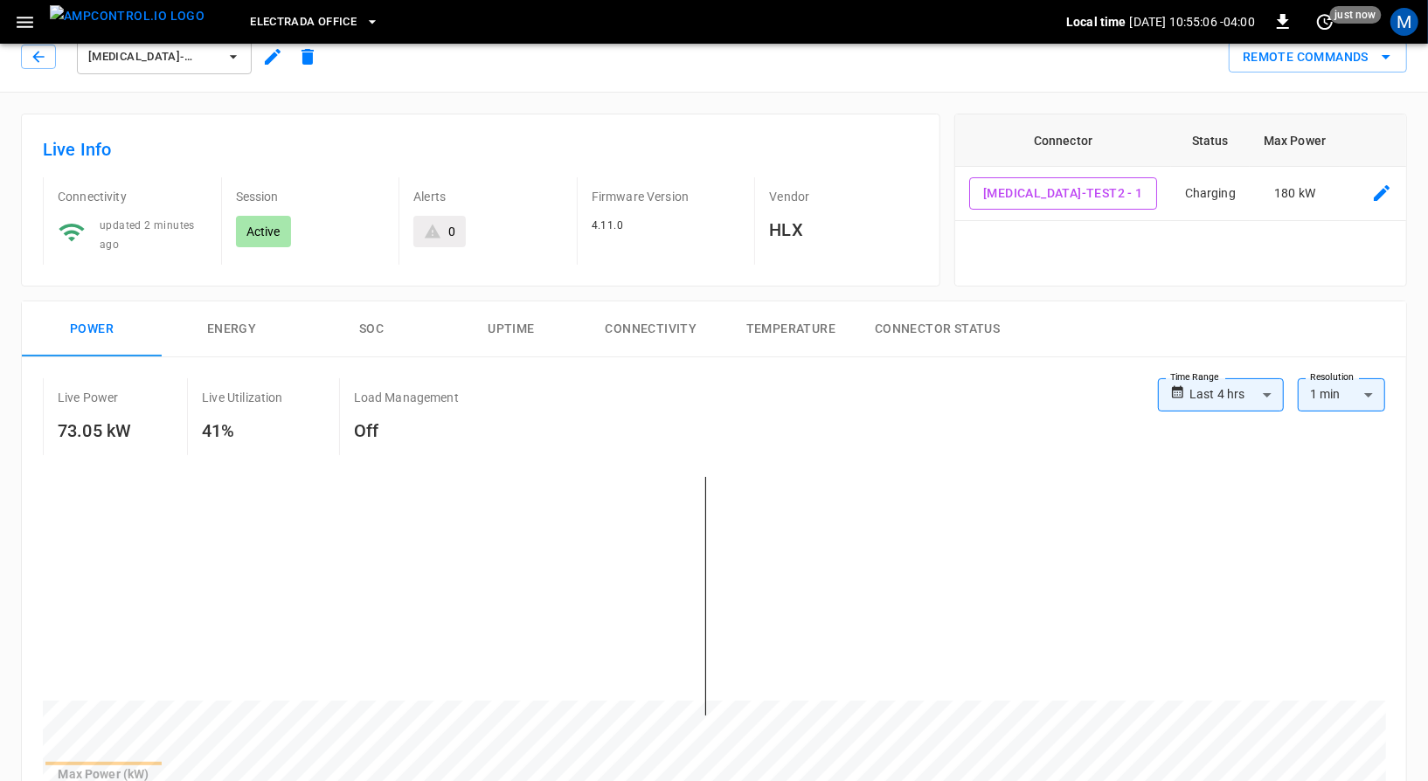
scroll to position [0, 0]
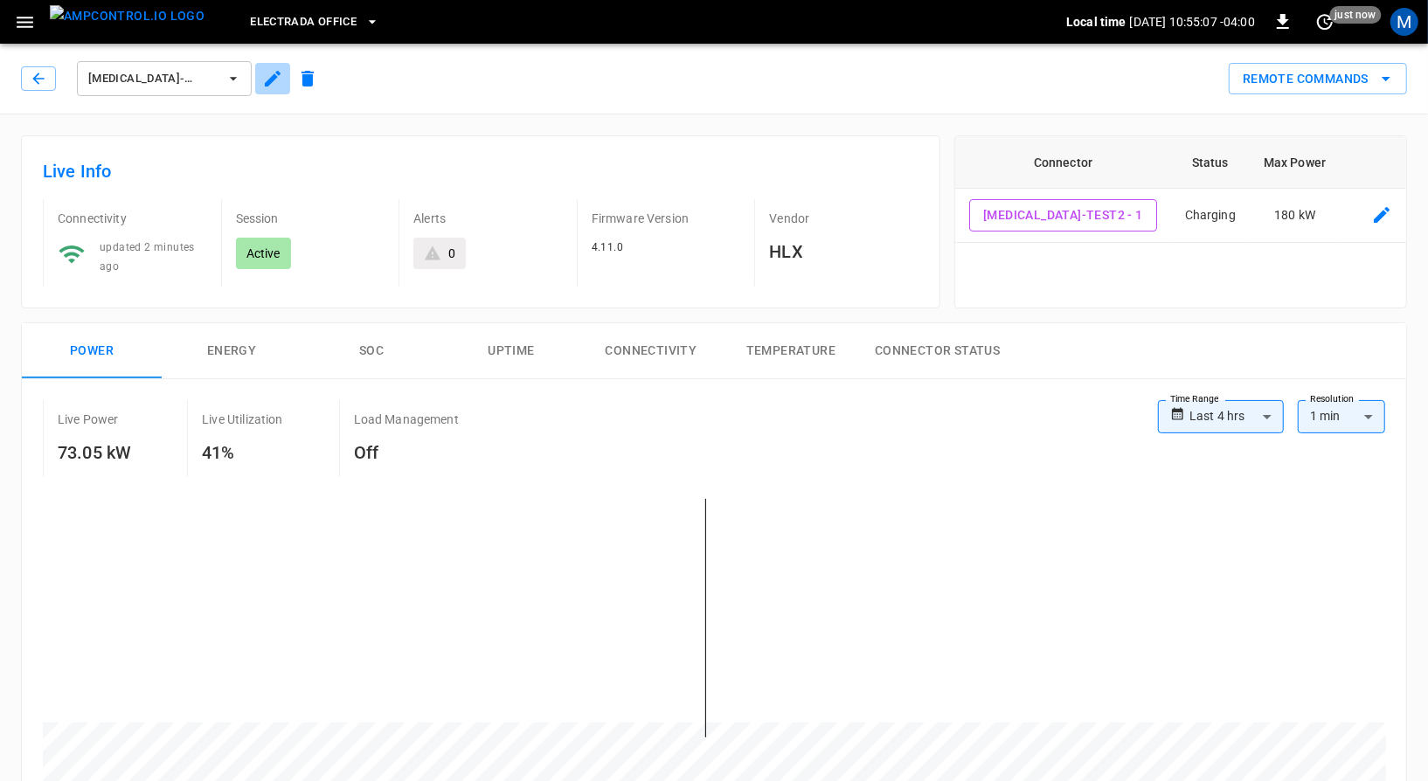
click at [260, 68] on button "button" at bounding box center [272, 78] width 35 height 31
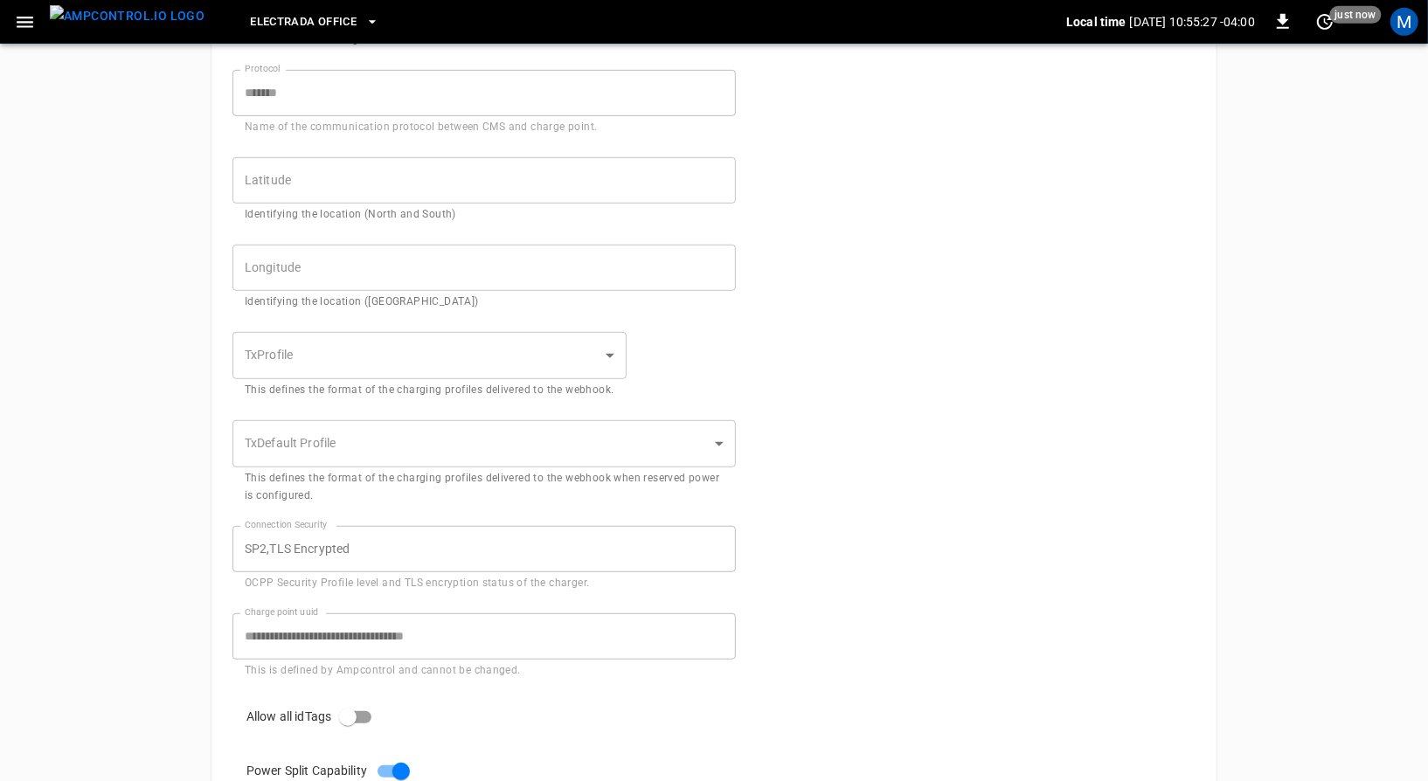
scroll to position [641, 0]
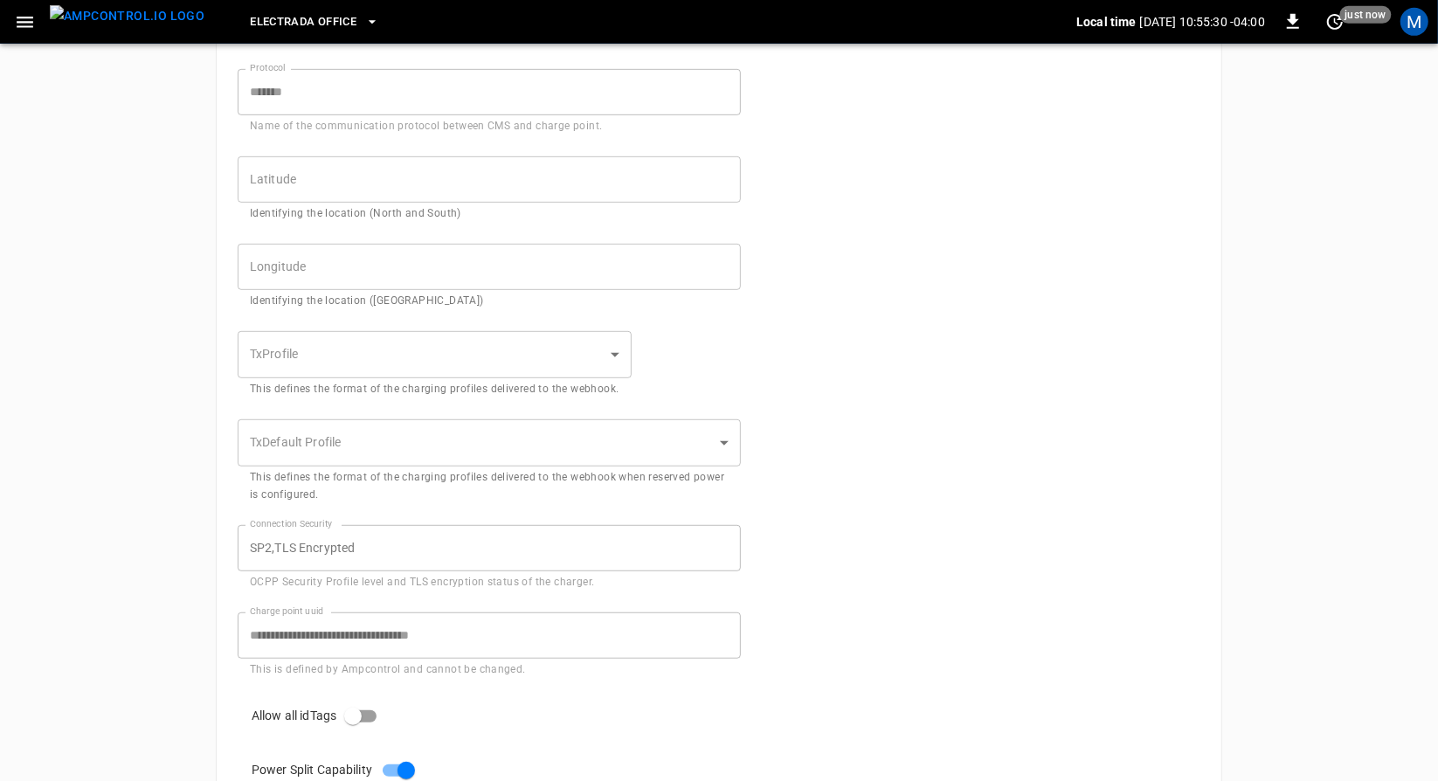
click at [288, 350] on body "**********" at bounding box center [719, 167] width 1438 height 1616
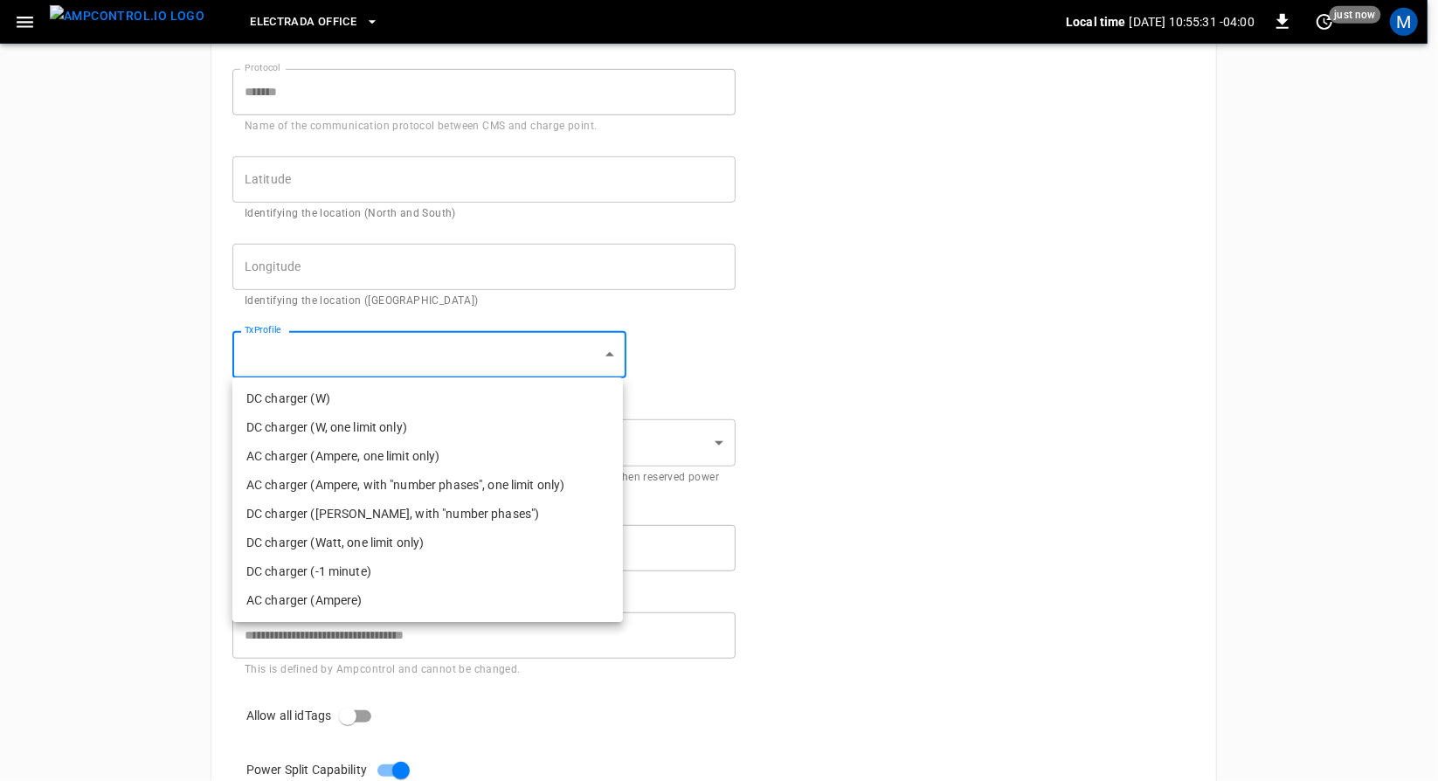
click at [288, 350] on div at bounding box center [719, 390] width 1438 height 781
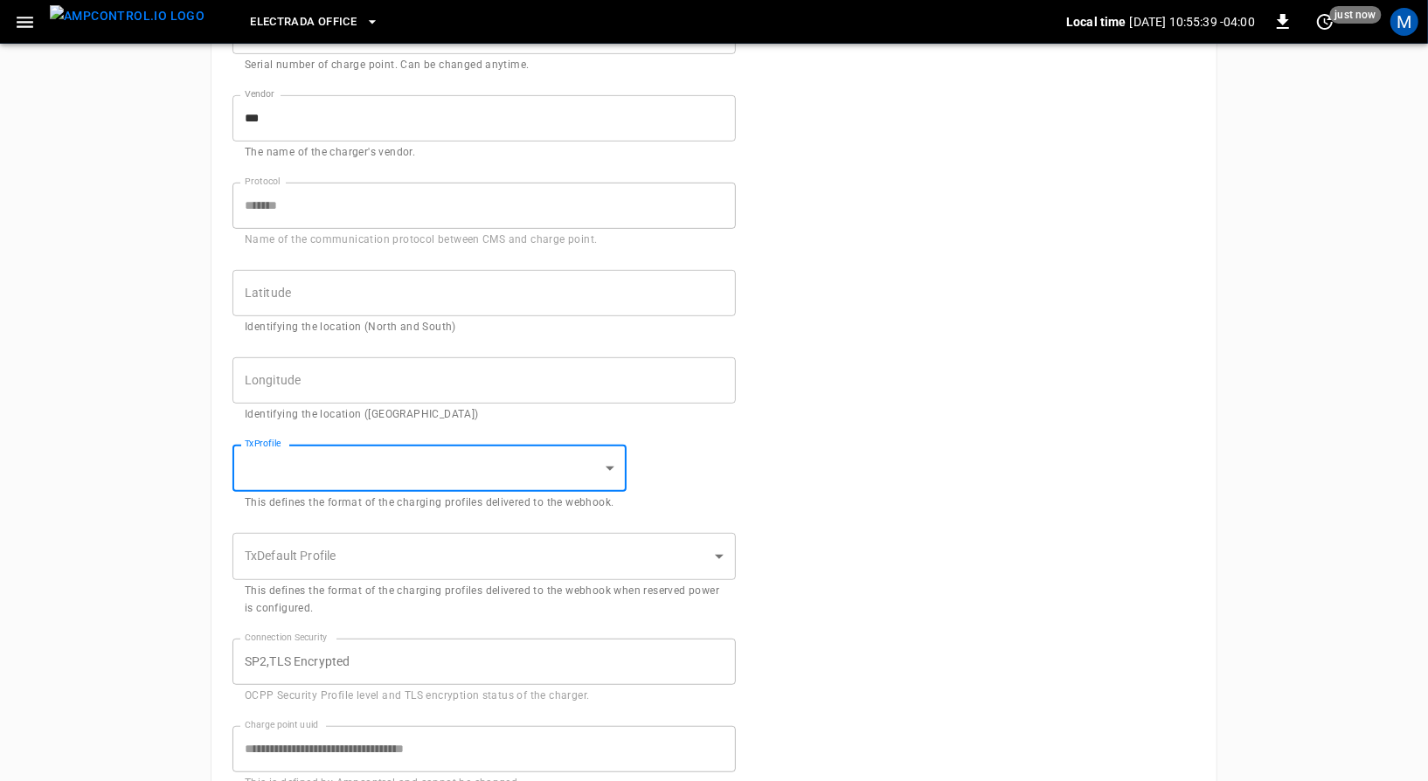
scroll to position [550, 0]
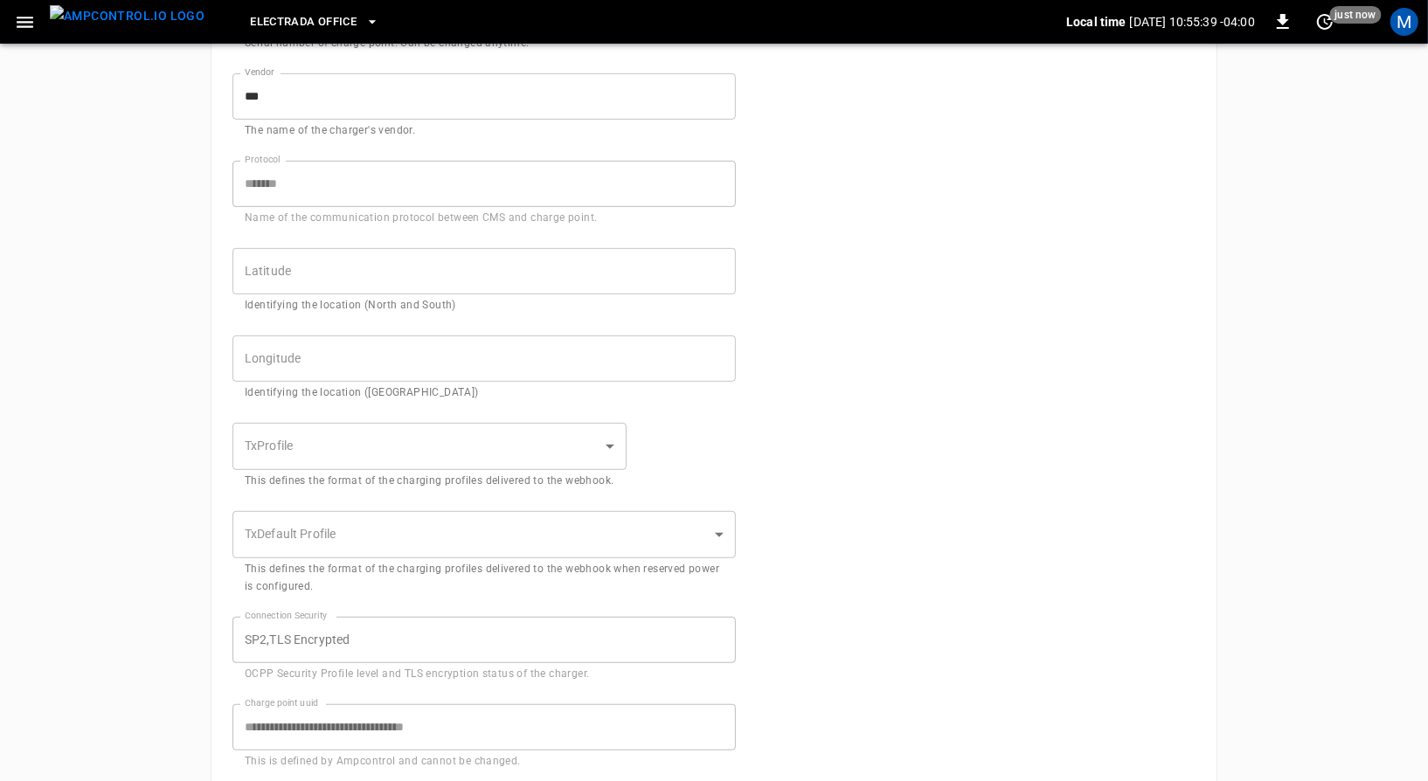
click at [109, 540] on div "**********" at bounding box center [714, 276] width 1428 height 1579
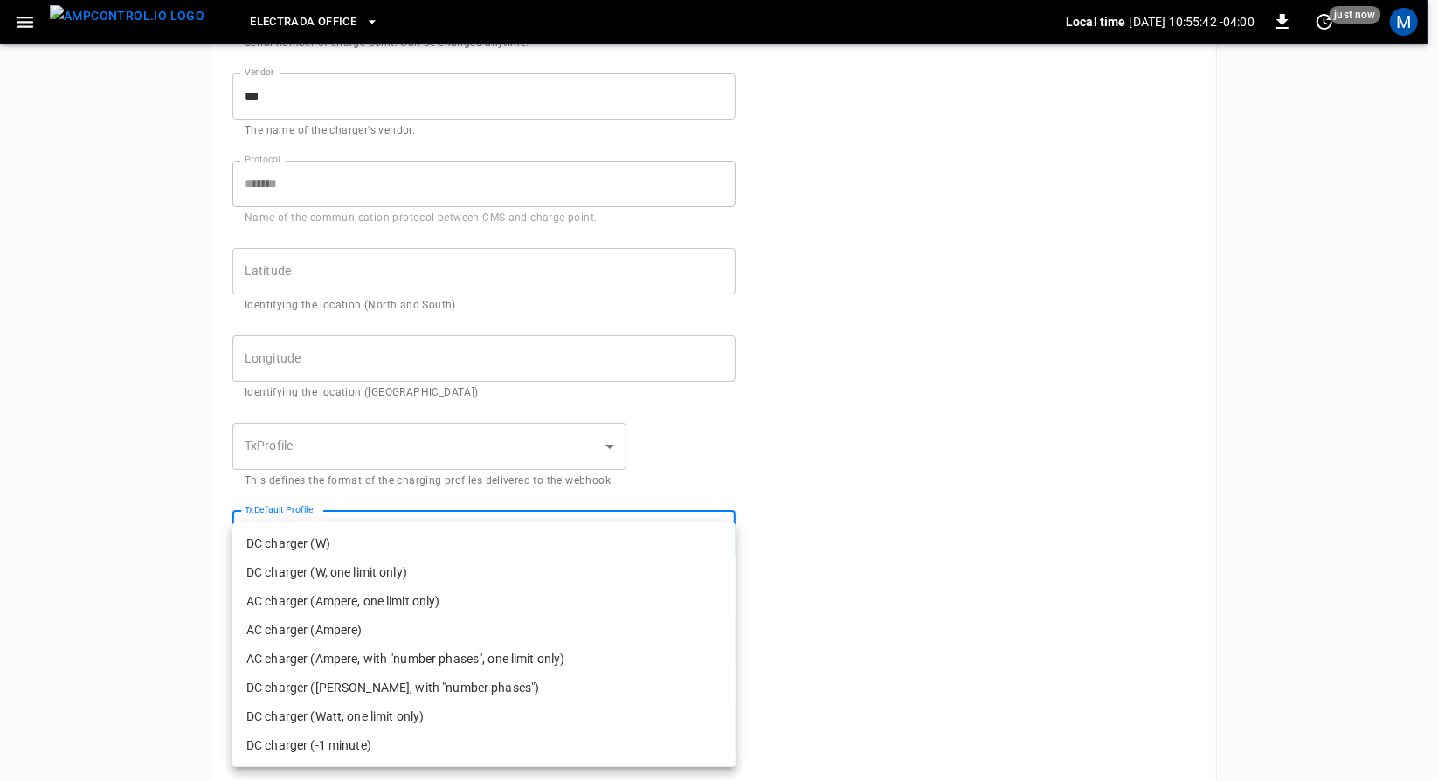
click at [482, 532] on body "**********" at bounding box center [719, 258] width 1438 height 1616
click at [720, 461] on div at bounding box center [719, 390] width 1438 height 781
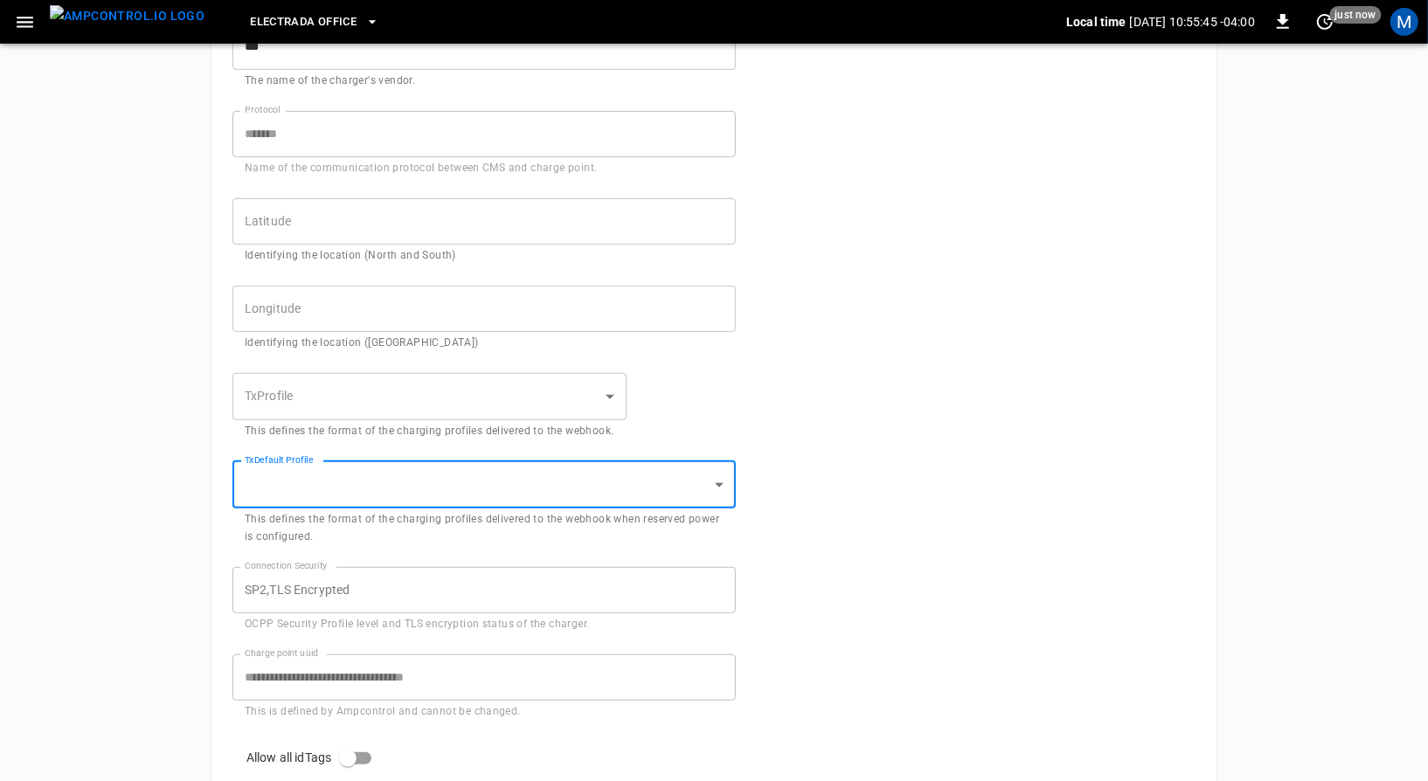
scroll to position [610, 0]
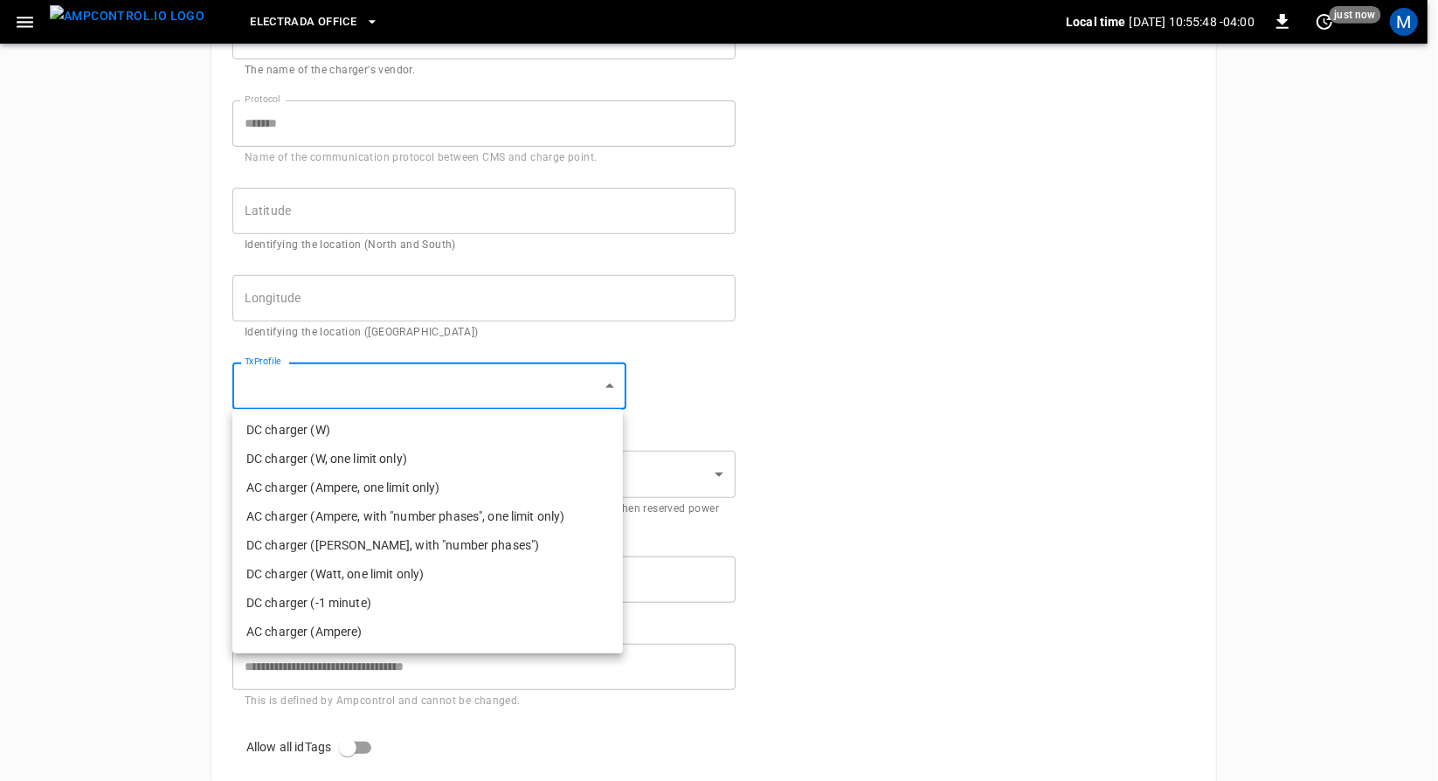
click at [602, 383] on body "**********" at bounding box center [719, 198] width 1438 height 1616
click at [763, 393] on div at bounding box center [719, 390] width 1438 height 781
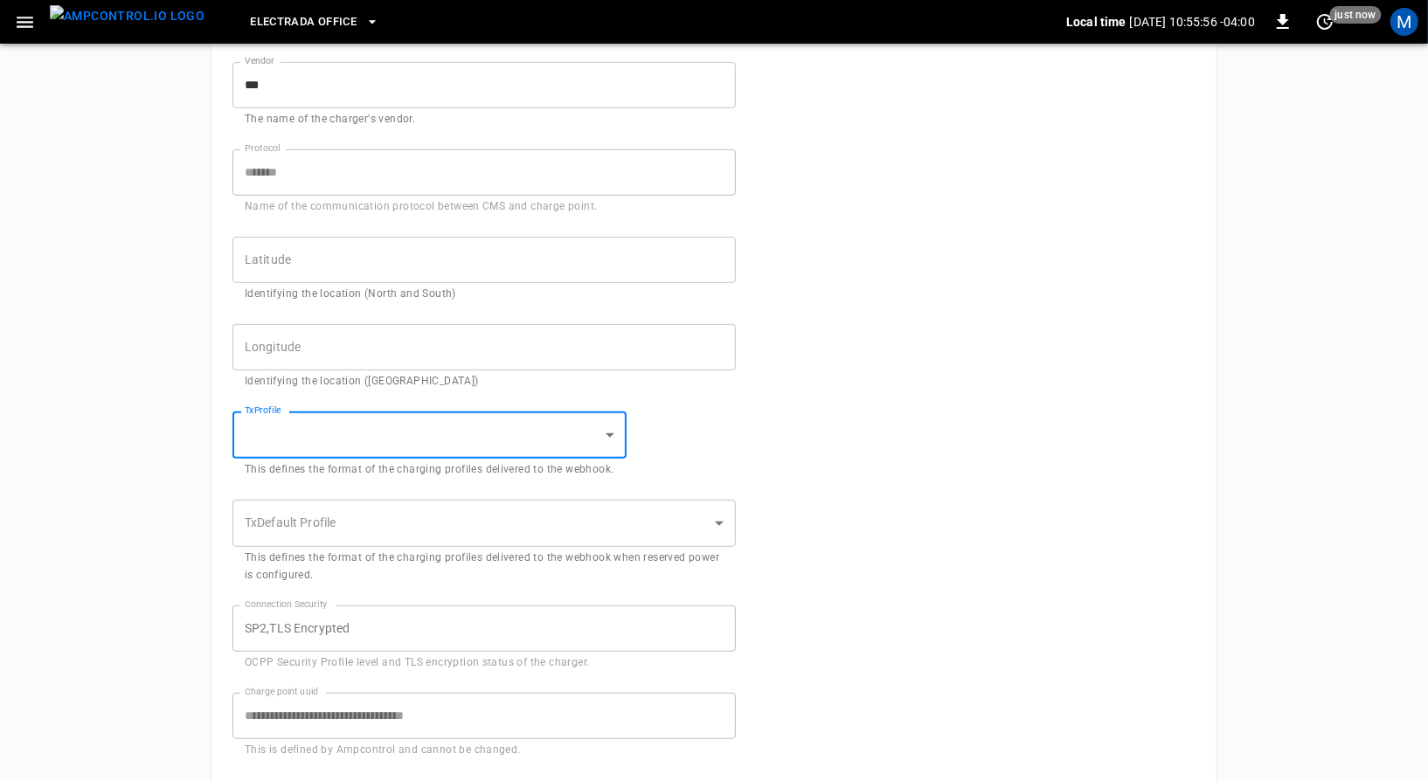
scroll to position [560, 0]
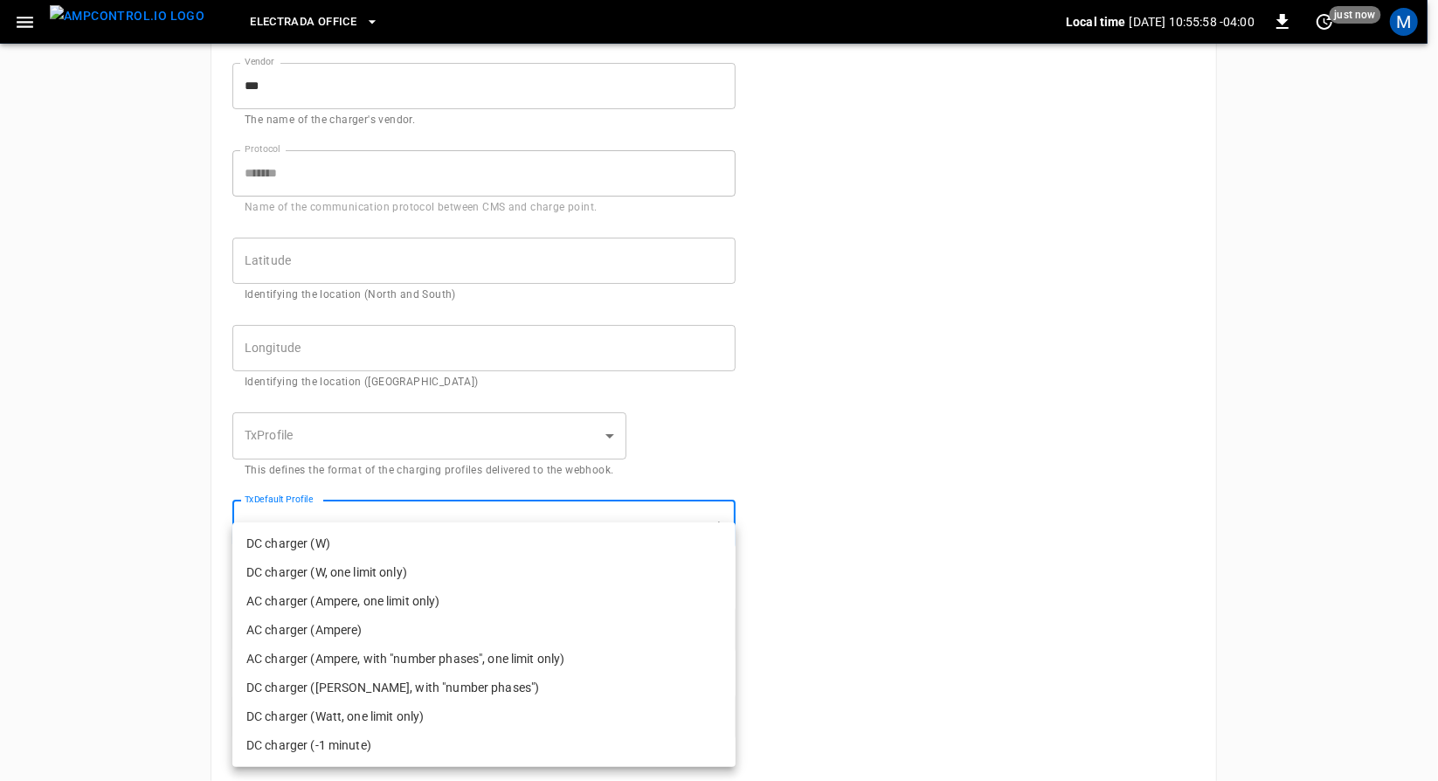
click at [661, 530] on body "**********" at bounding box center [719, 248] width 1438 height 1616
click at [801, 475] on div at bounding box center [719, 390] width 1438 height 781
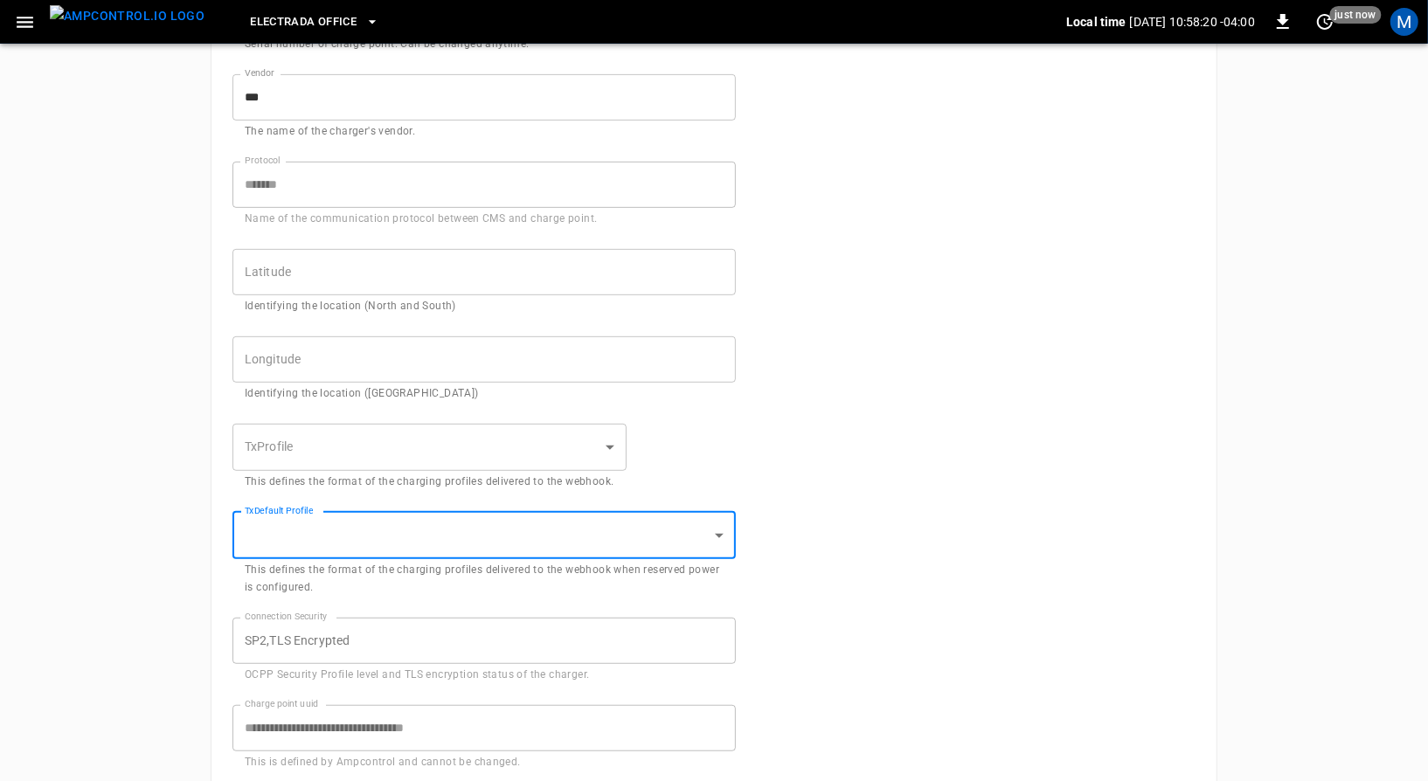
scroll to position [0, 0]
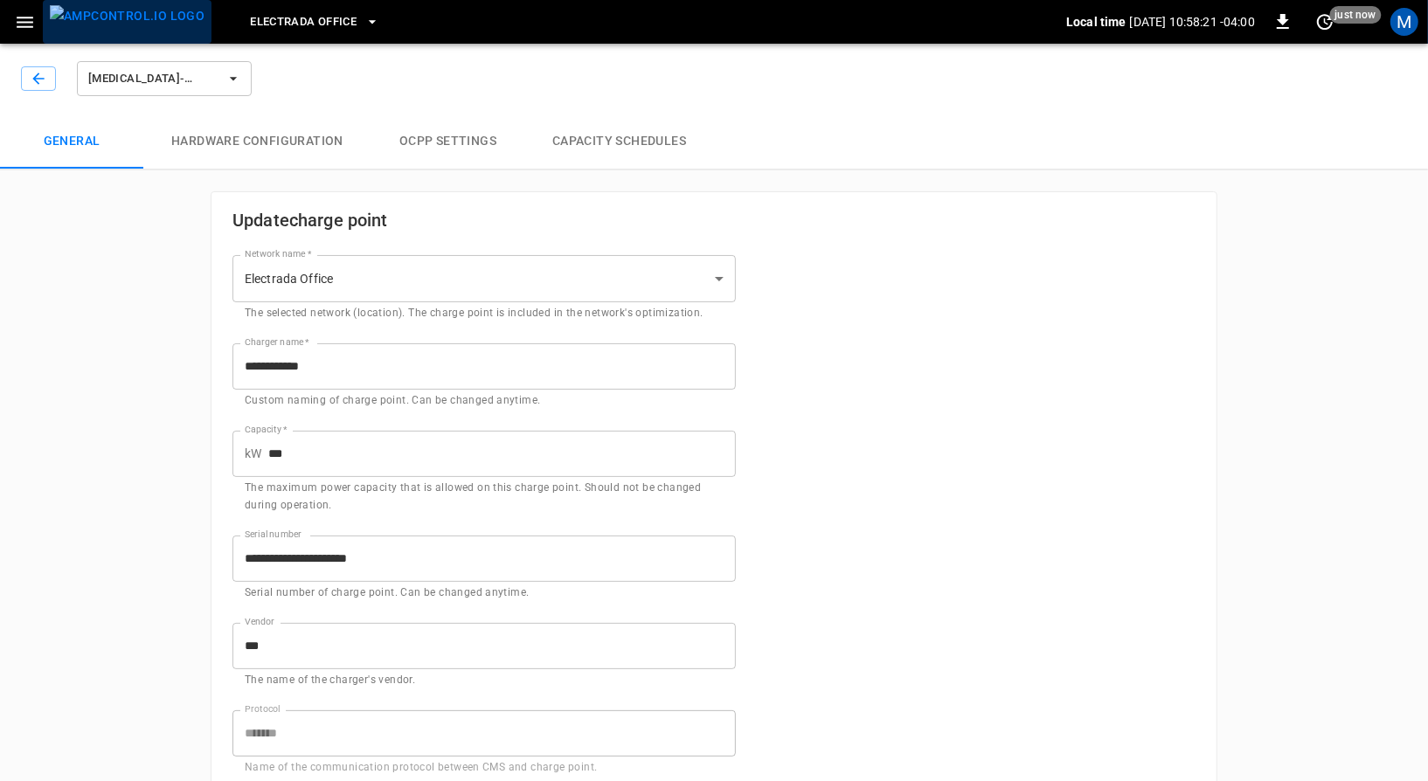
click at [143, 27] on img "menu" at bounding box center [127, 16] width 155 height 22
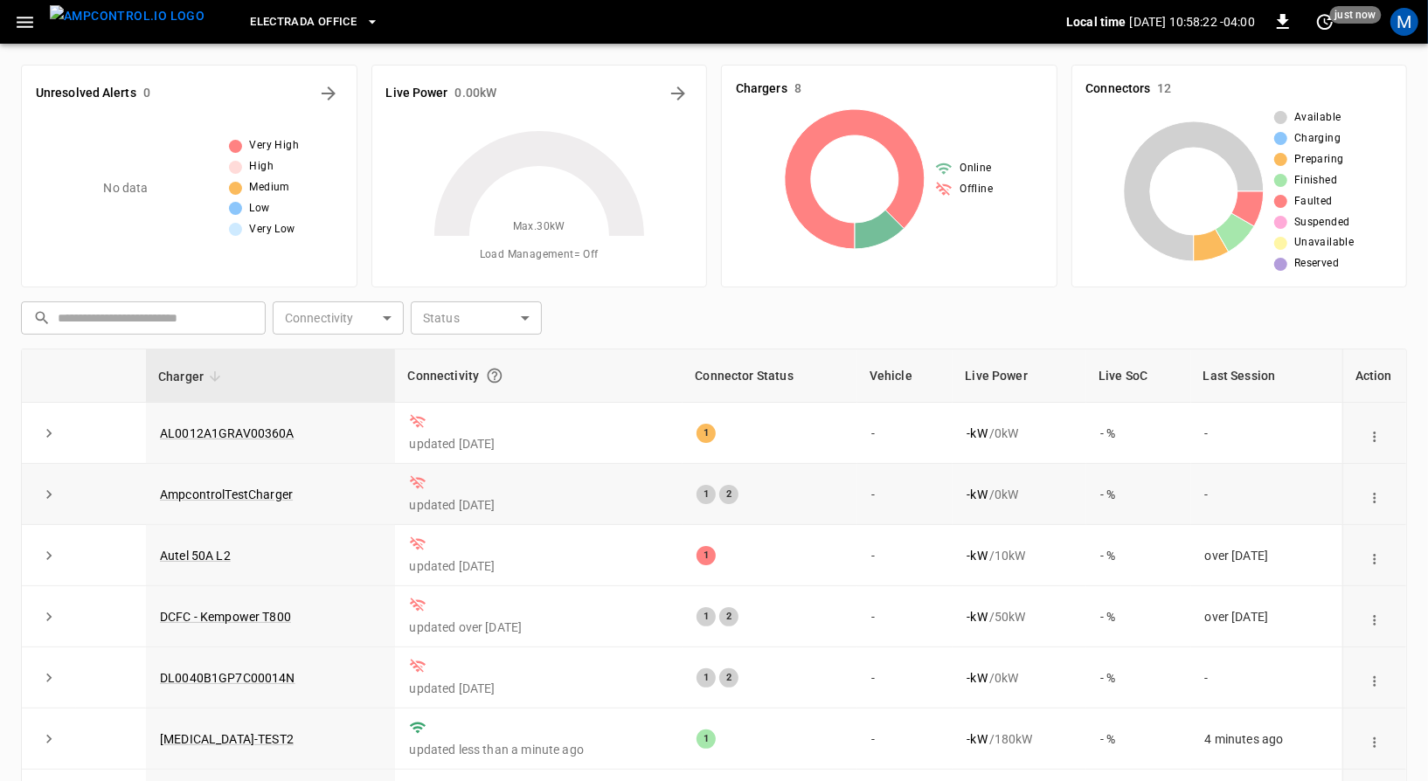
scroll to position [180, 0]
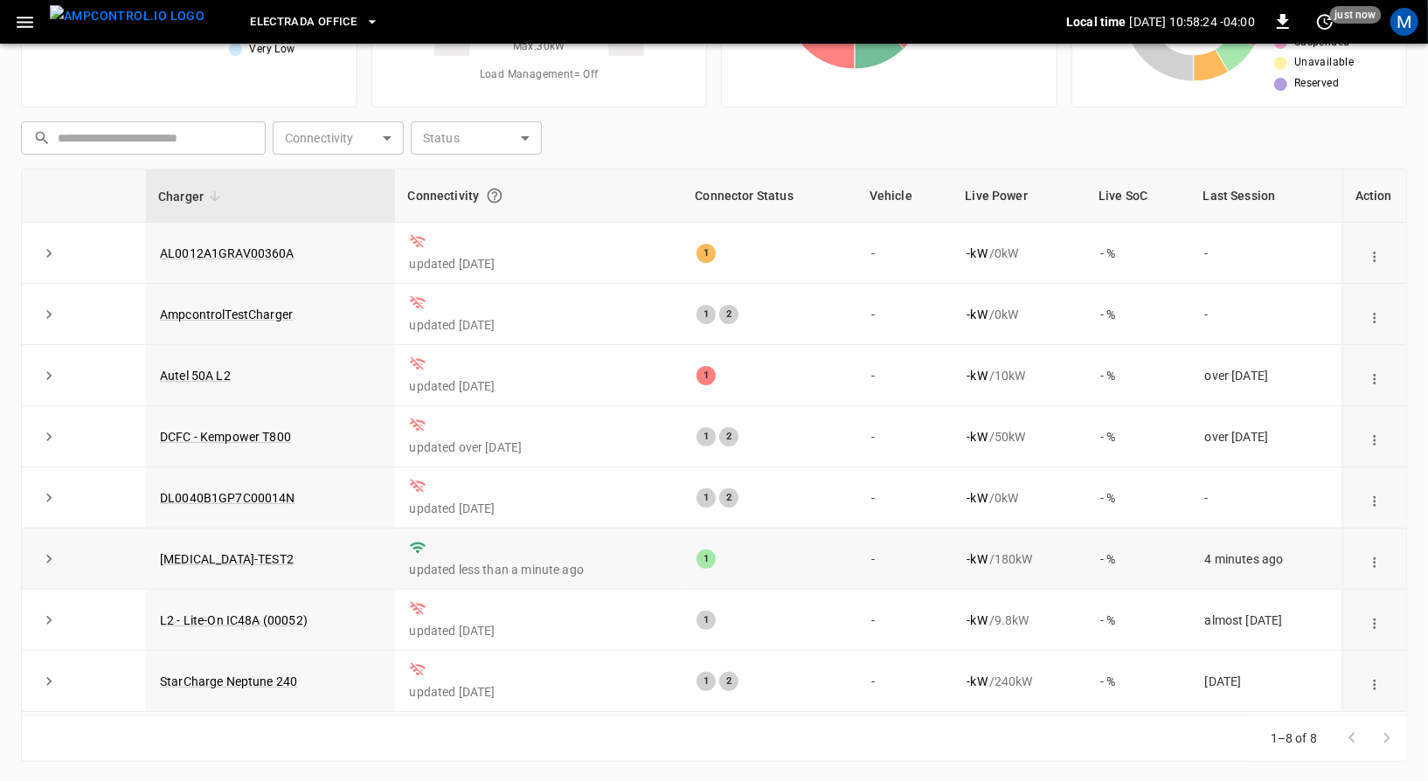
click at [188, 538] on td "[MEDICAL_DATA]-TEST2" at bounding box center [270, 559] width 249 height 61
click at [187, 547] on td "[MEDICAL_DATA]-TEST2" at bounding box center [270, 559] width 249 height 61
click at [187, 555] on link "[MEDICAL_DATA]-TEST2" at bounding box center [226, 559] width 141 height 21
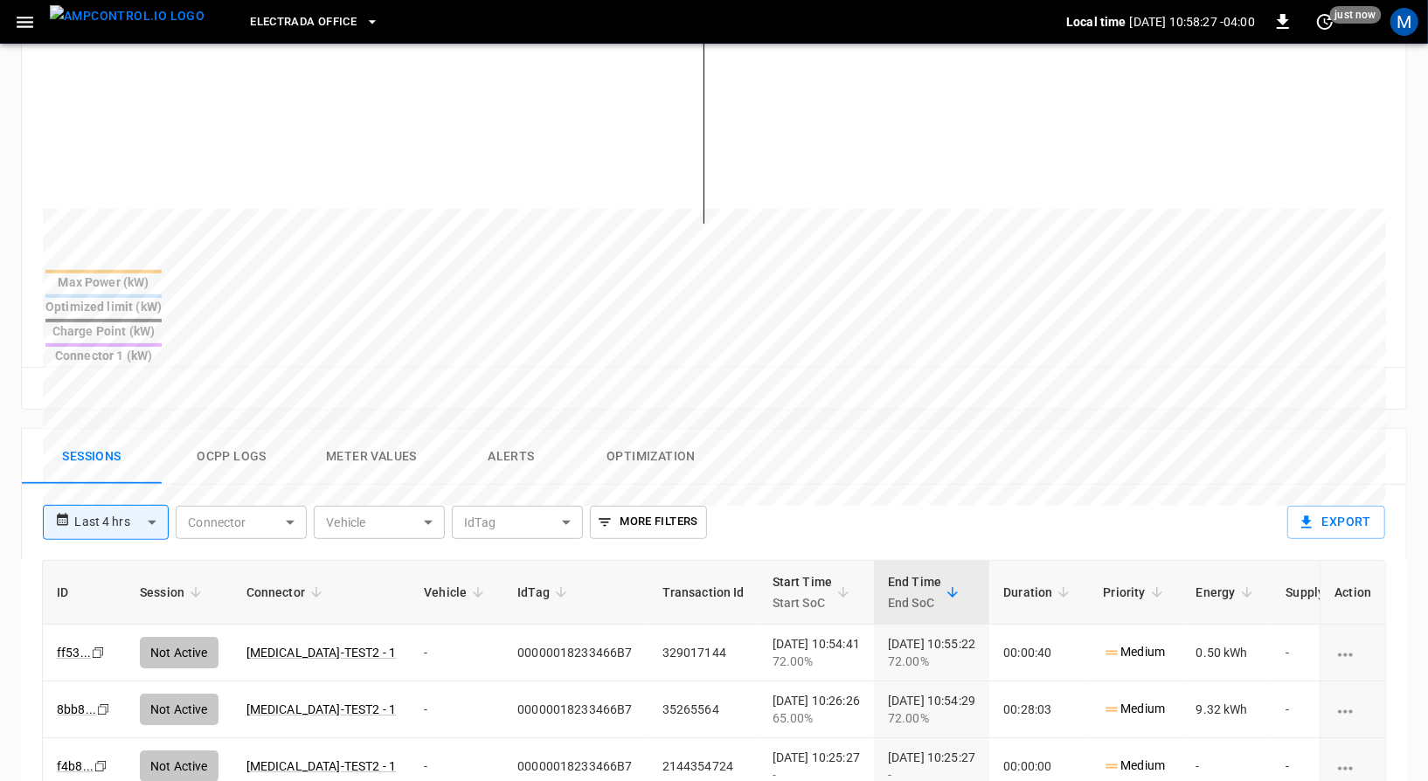
scroll to position [523, 0]
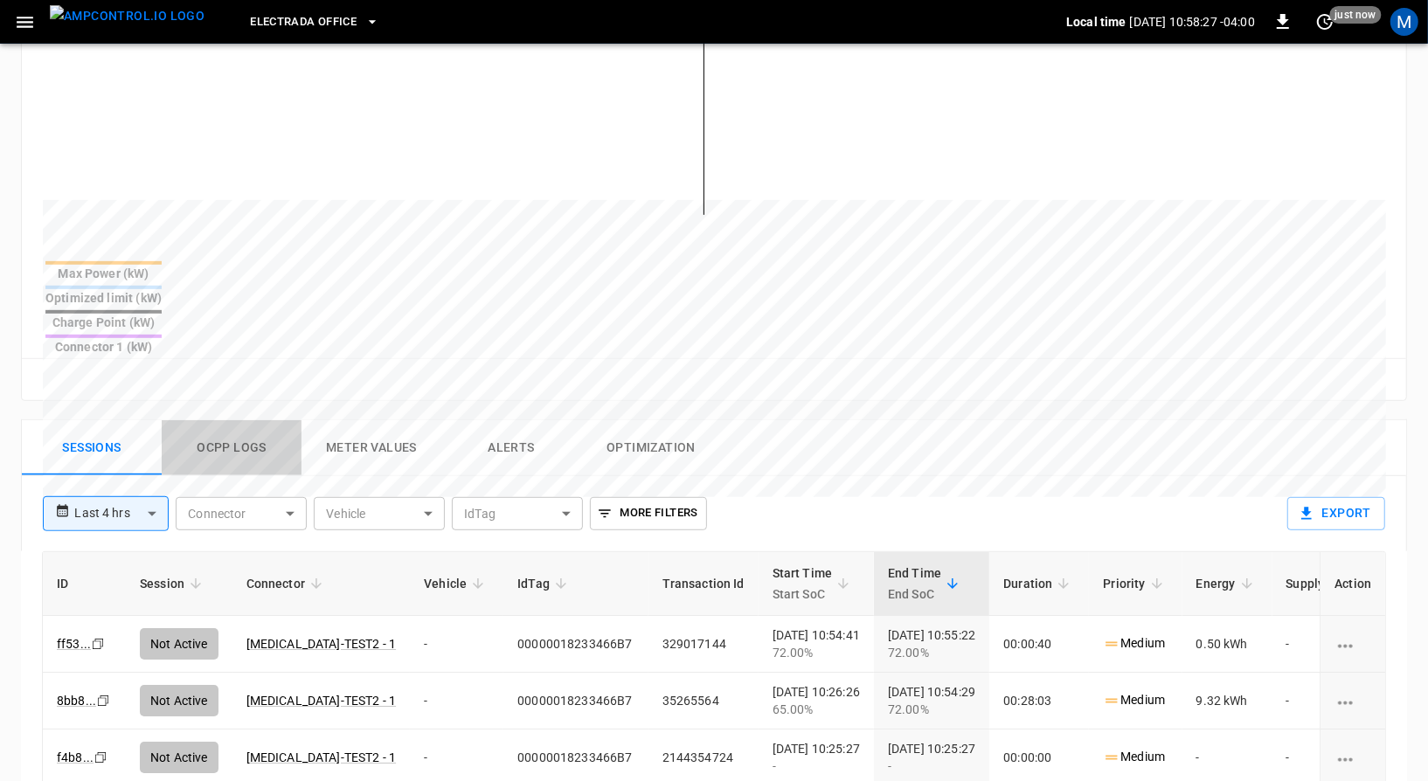
click at [246, 420] on button "Ocpp logs" at bounding box center [232, 448] width 140 height 56
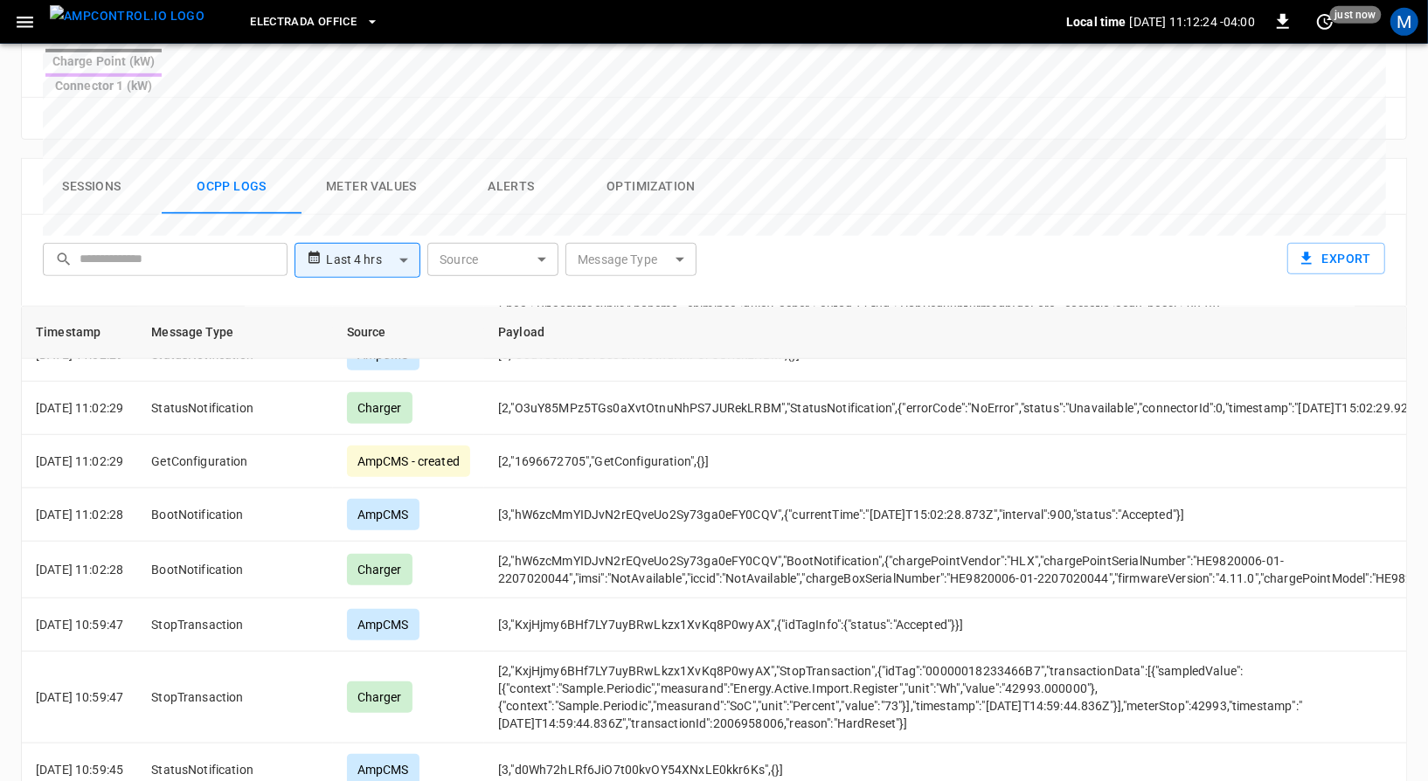
scroll to position [1382, 0]
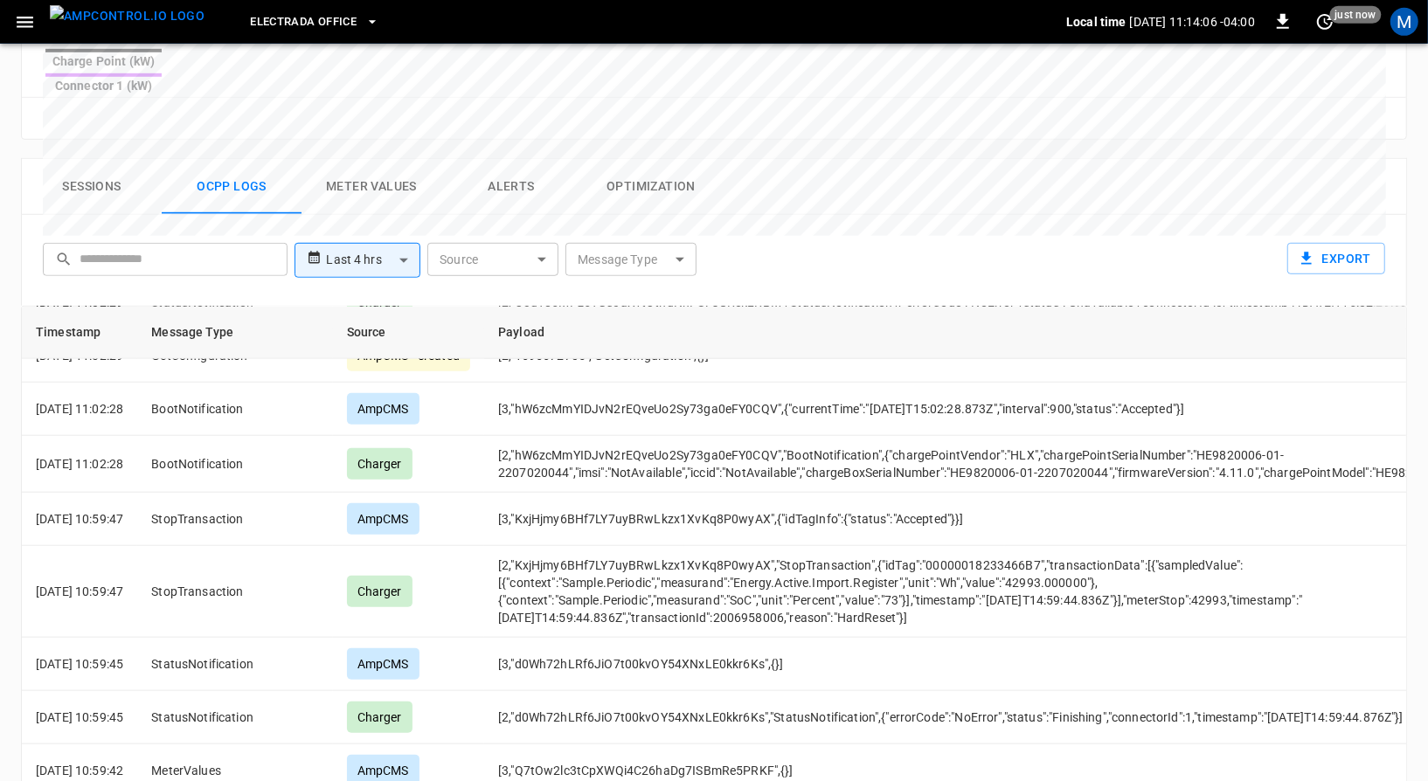
click at [0, 662] on div "**********" at bounding box center [714, 126] width 1428 height 1590
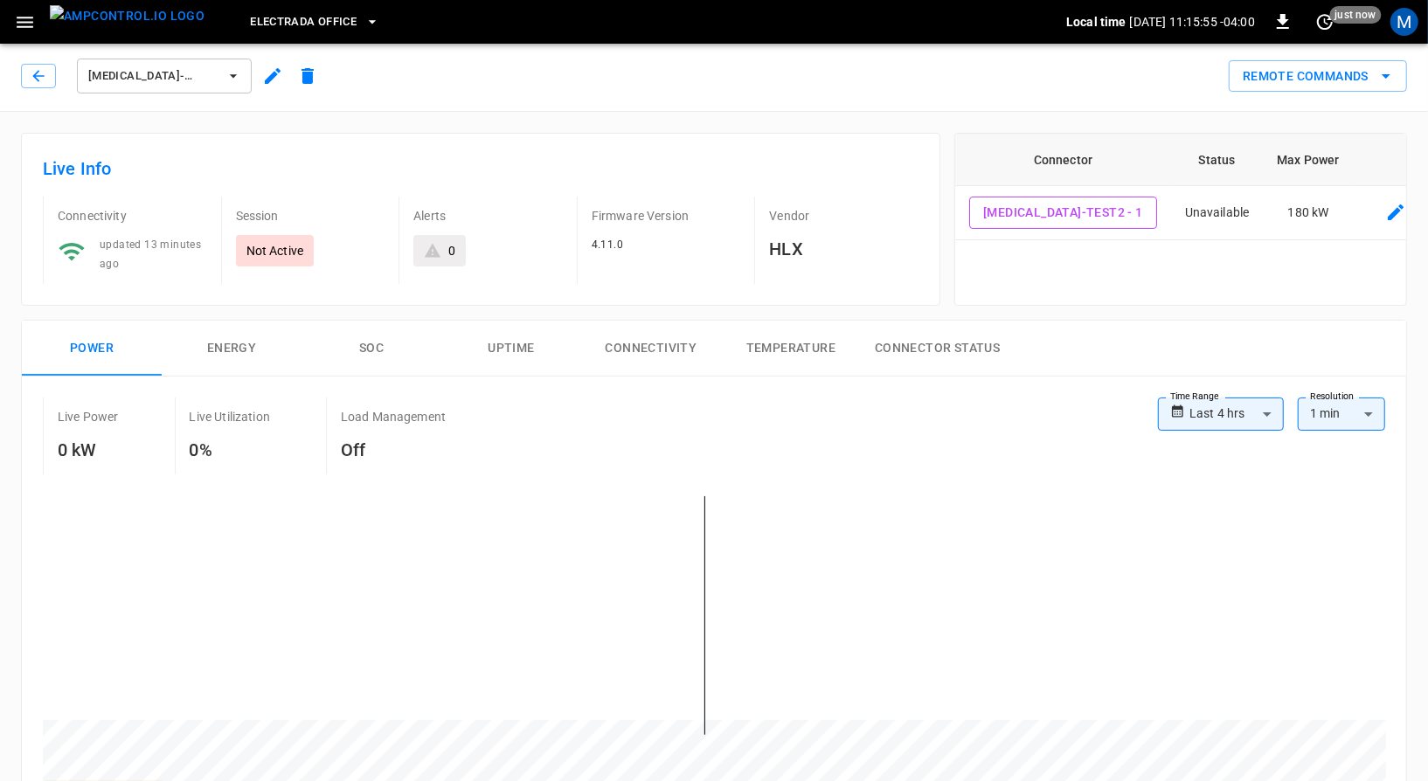
scroll to position [0, 0]
click at [1298, 83] on button "Remote Commands" at bounding box center [1318, 79] width 178 height 32
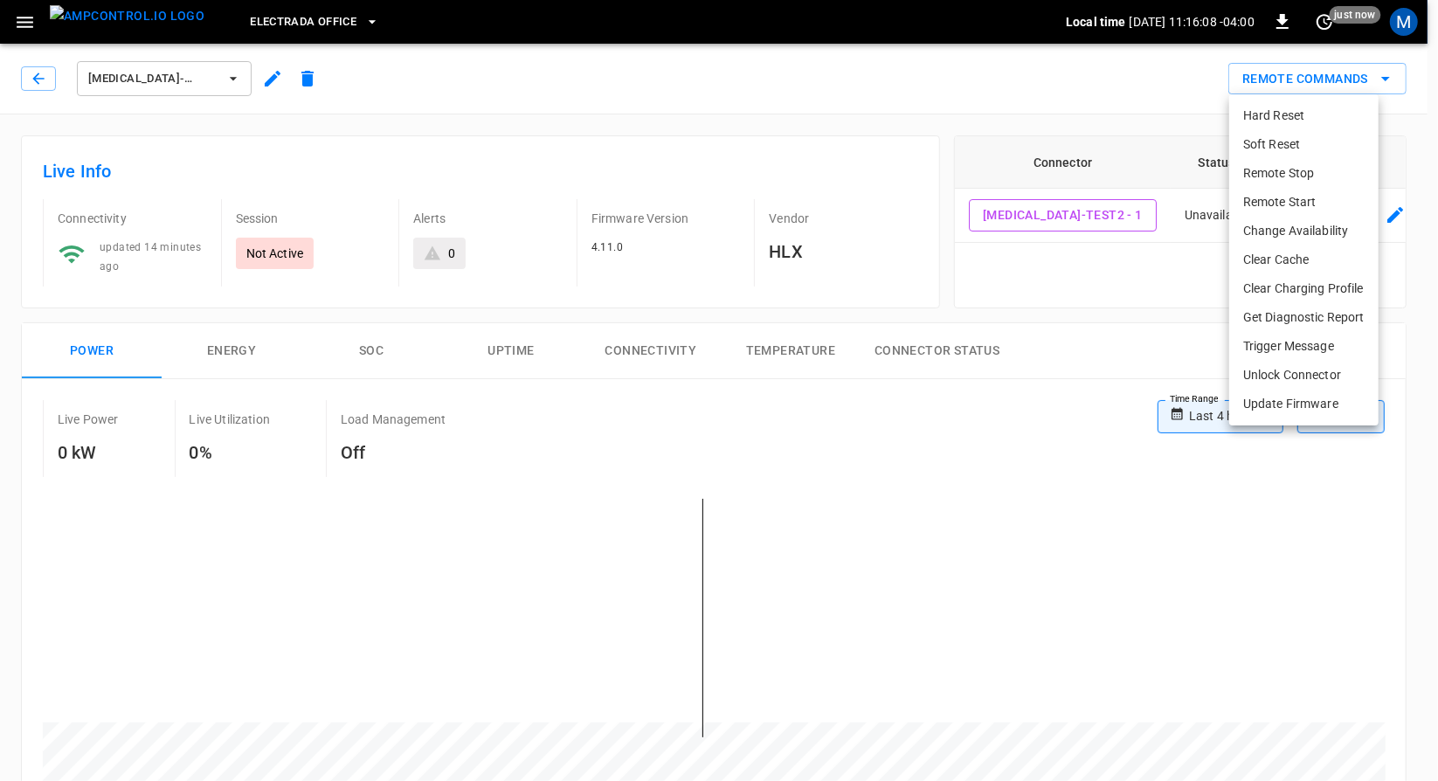
click at [1099, 259] on div at bounding box center [719, 390] width 1438 height 781
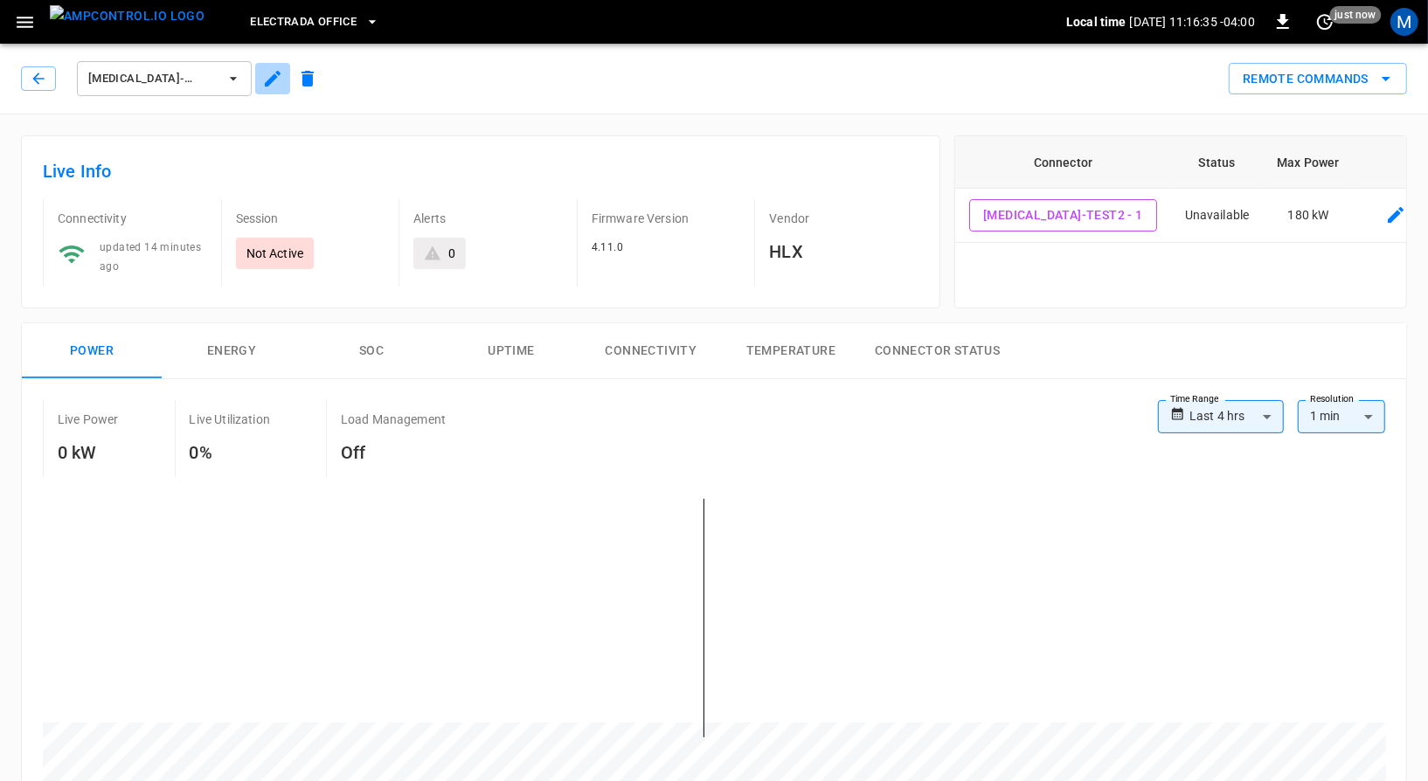
click at [267, 87] on icon "button" at bounding box center [272, 78] width 21 height 21
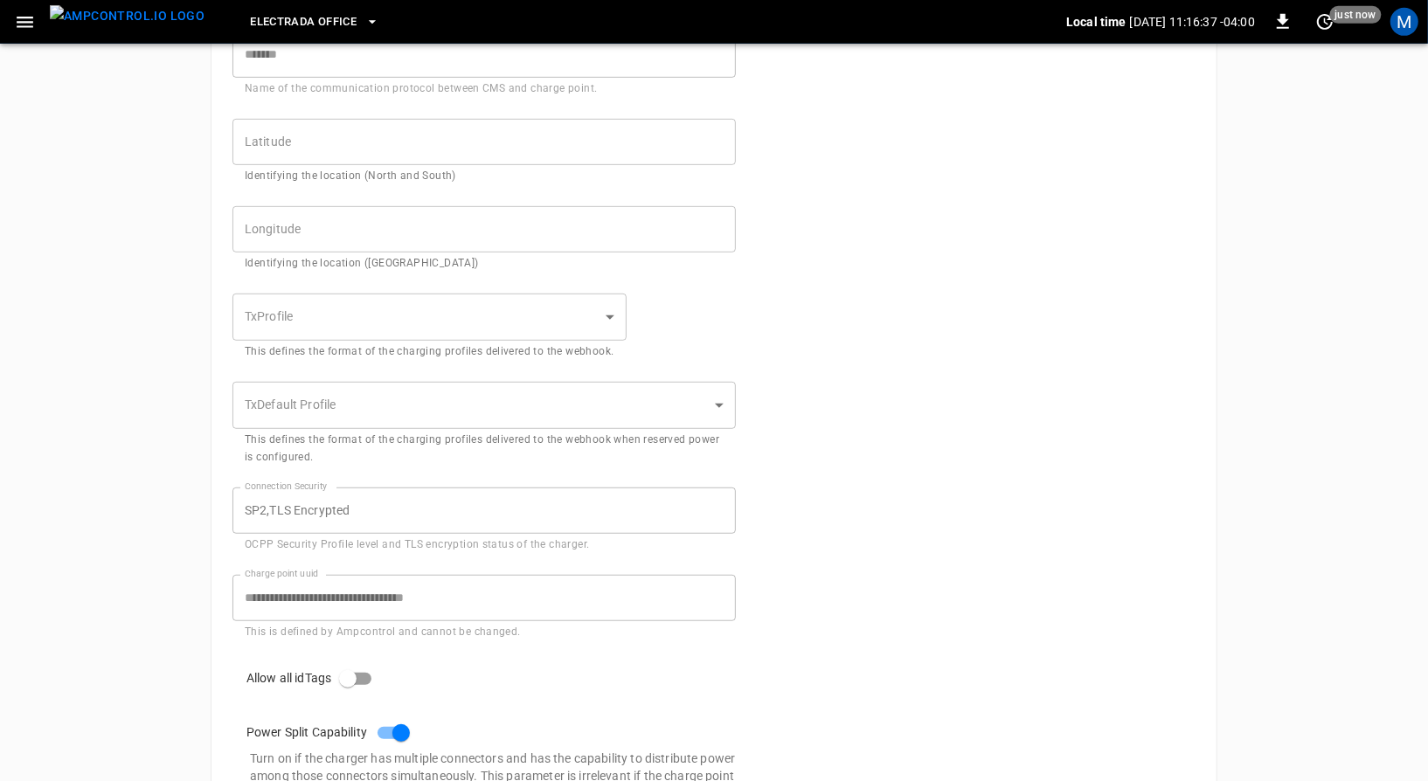
scroll to position [832, 0]
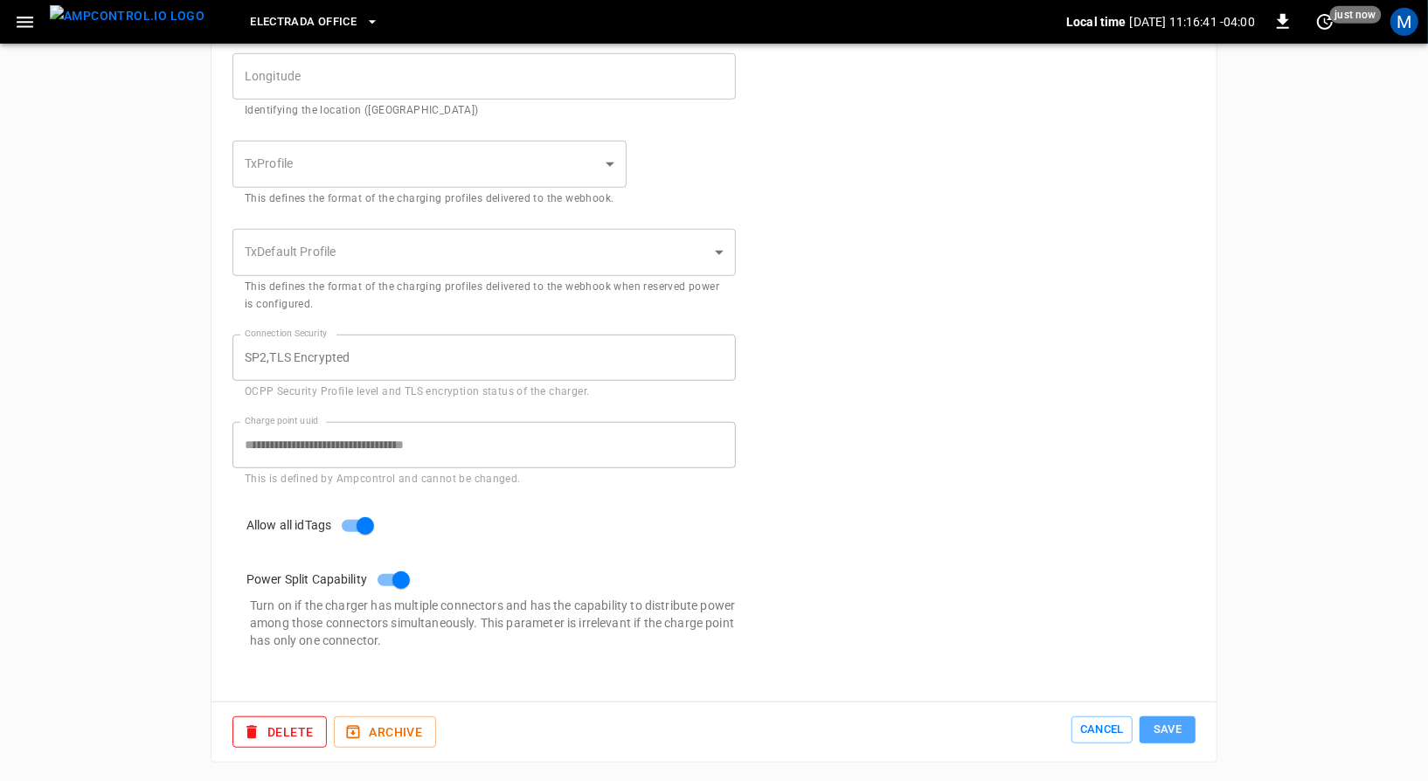
click at [1175, 736] on button "Save" at bounding box center [1168, 730] width 56 height 27
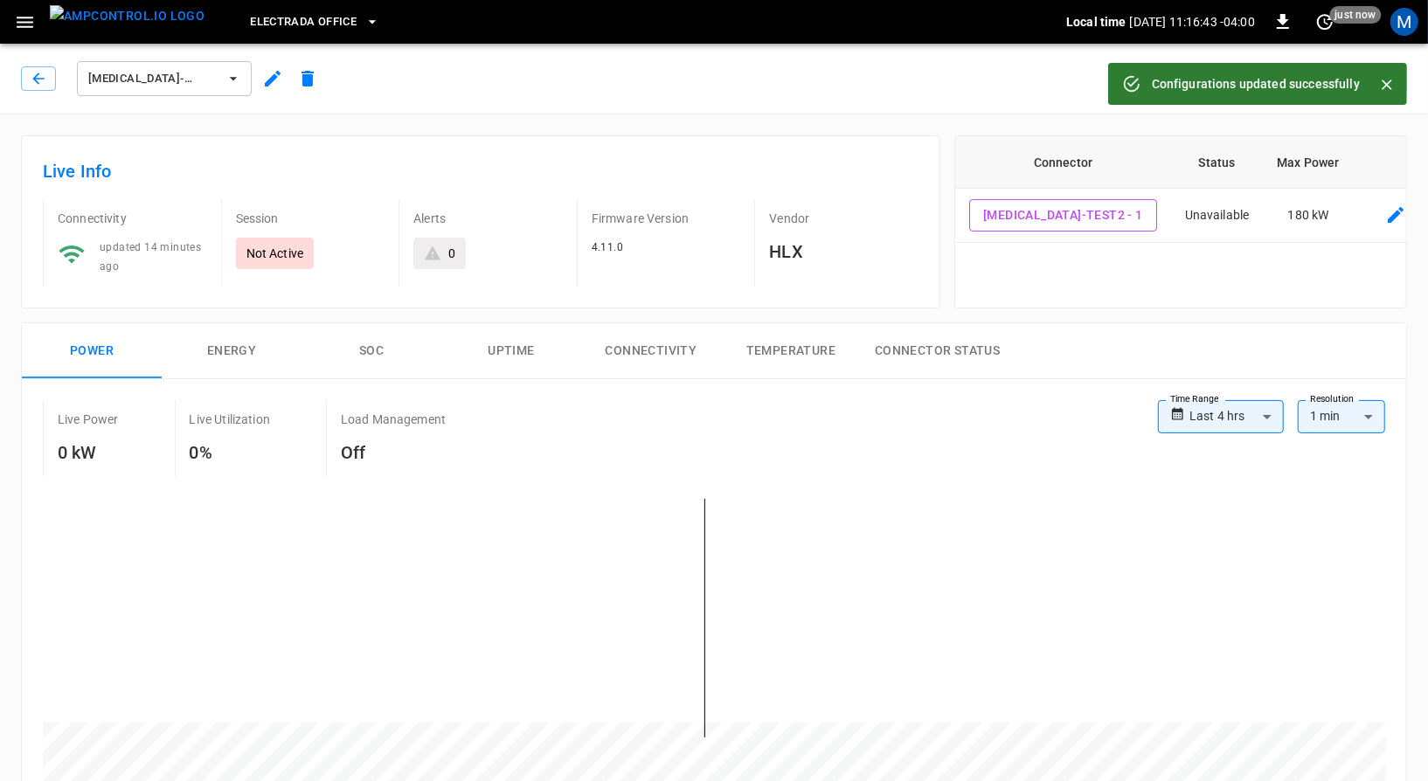
click at [7, 10] on button "button" at bounding box center [25, 22] width 36 height 32
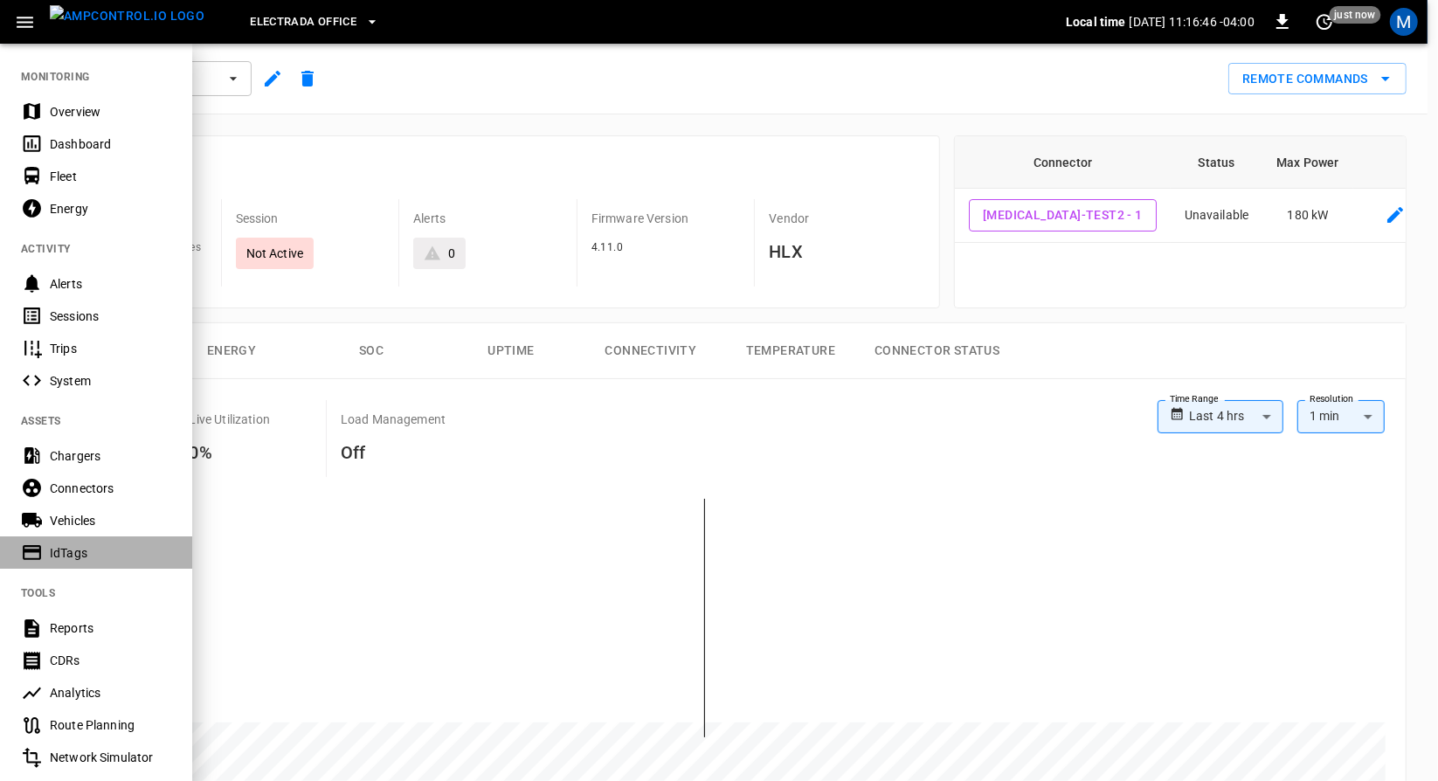
click at [75, 548] on div "IdTags" at bounding box center [110, 552] width 121 height 17
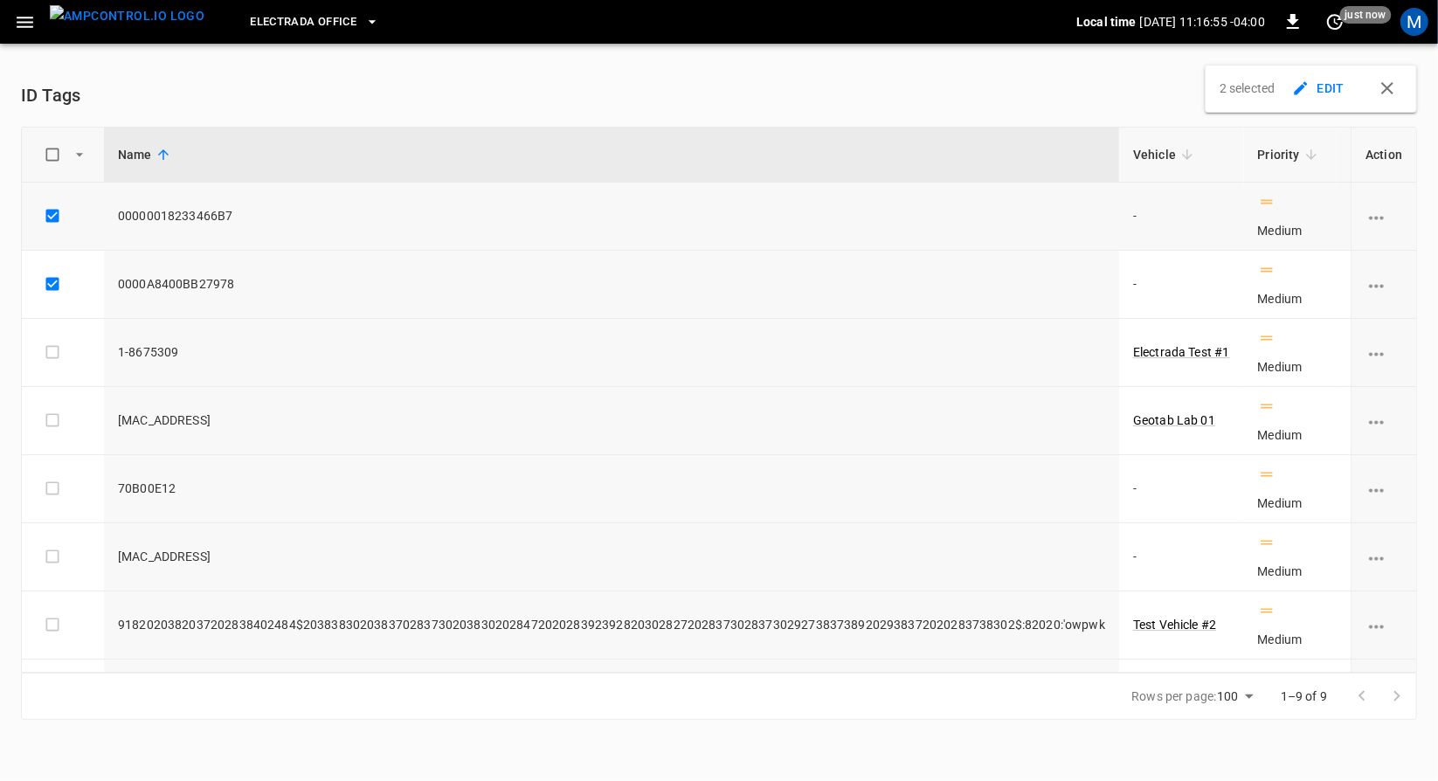
click at [1372, 212] on icon "vehicle options" at bounding box center [1377, 218] width 22 height 22
click at [1389, 280] on li "Delete" at bounding box center [1389, 284] width 68 height 29
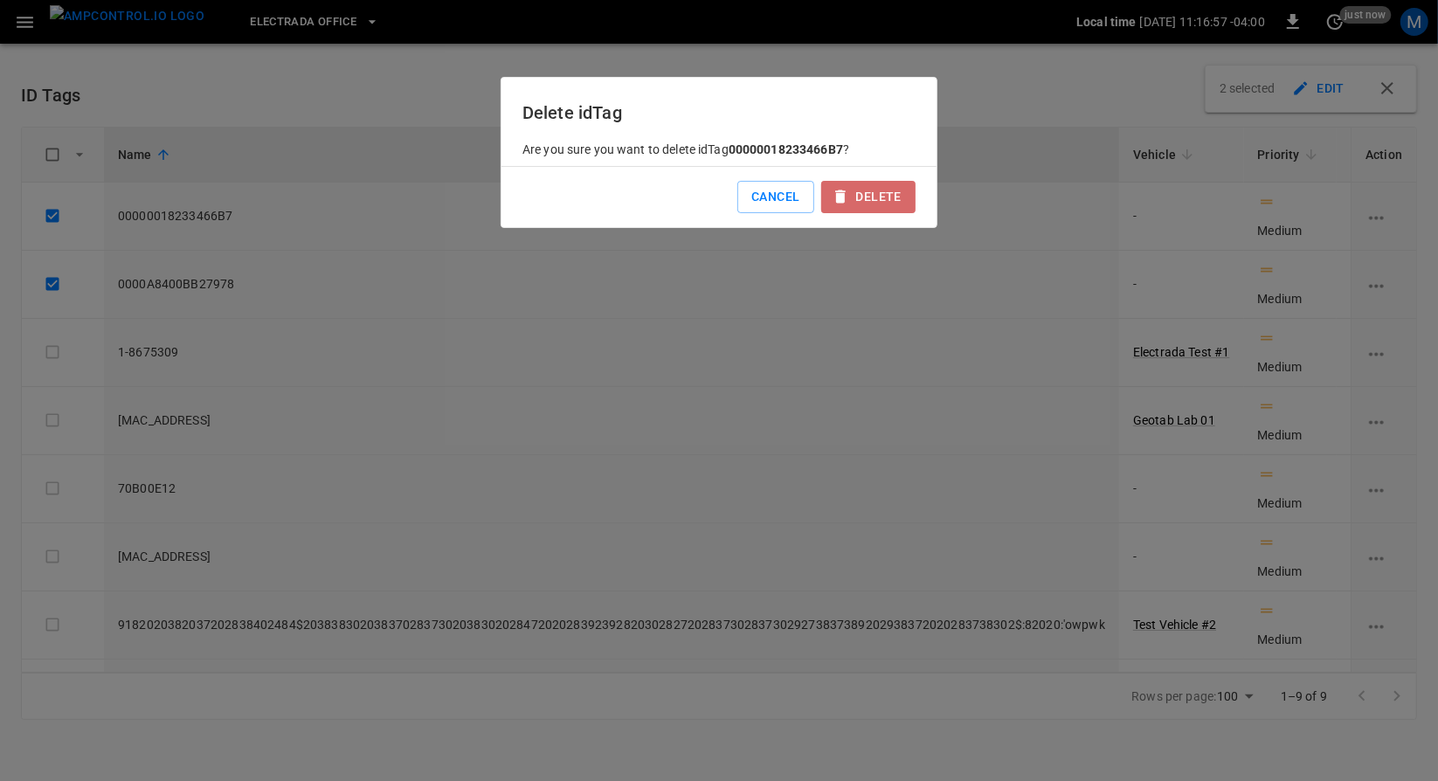
click at [896, 206] on button "Delete" at bounding box center [868, 197] width 94 height 32
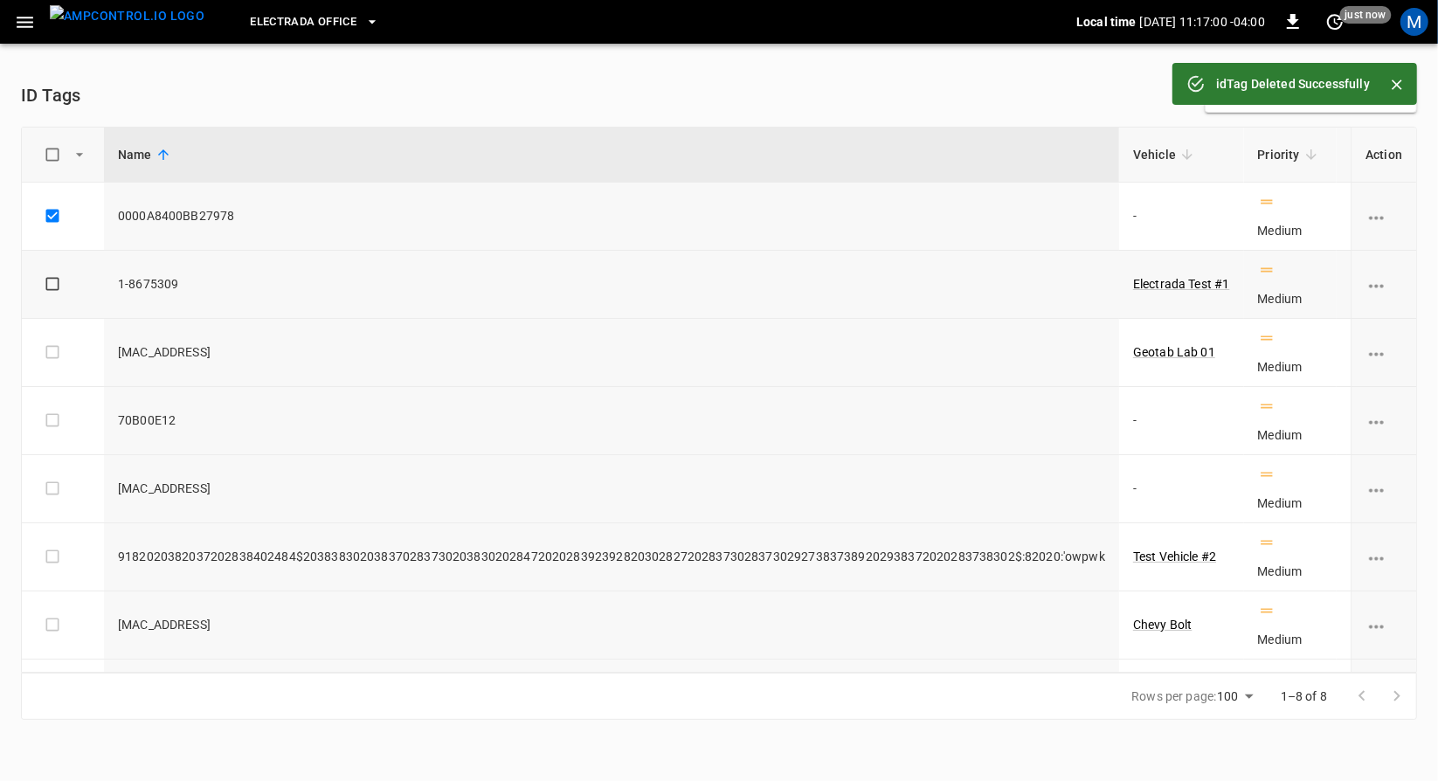
click at [1366, 288] on icon "vehicle options" at bounding box center [1377, 286] width 22 height 22
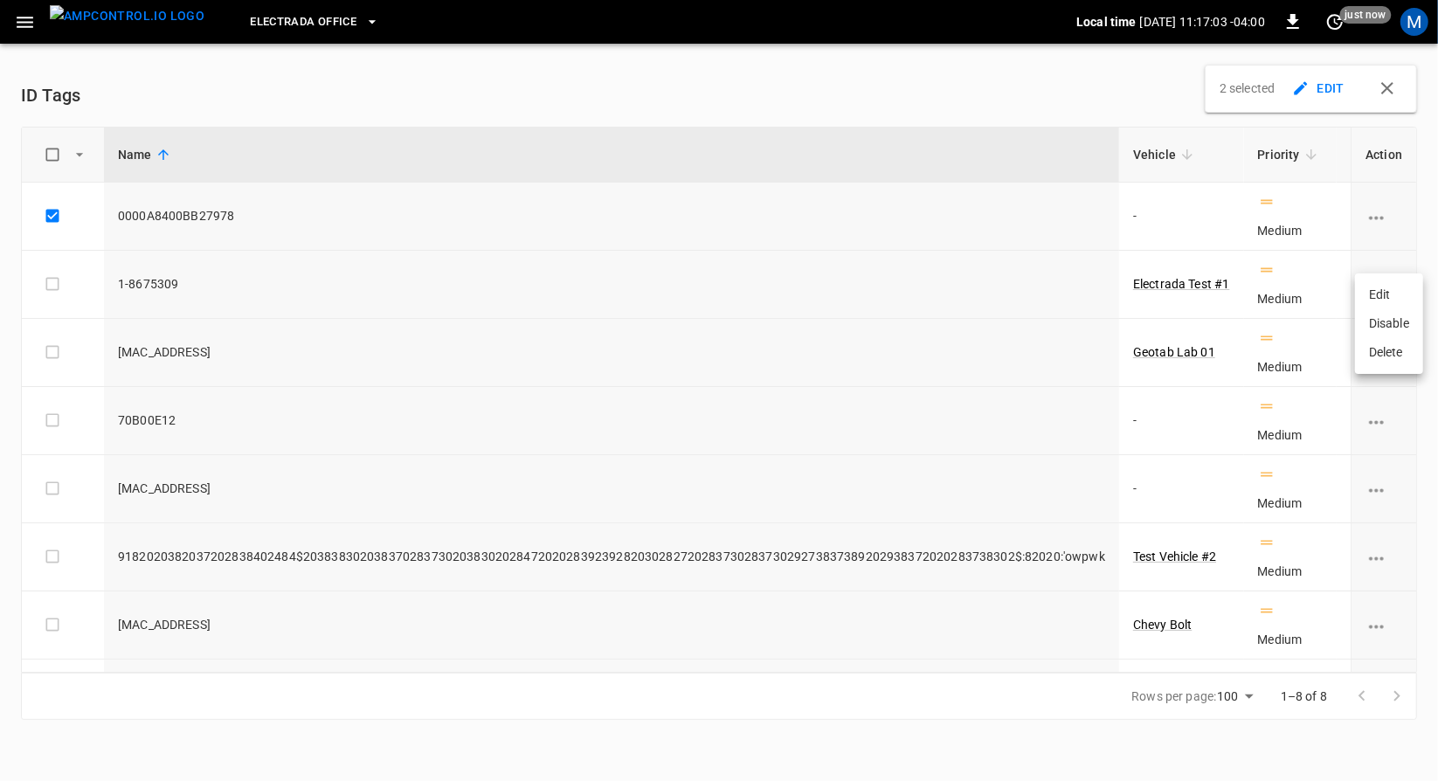
click at [1359, 218] on div at bounding box center [719, 390] width 1438 height 781
click at [1366, 218] on icon "vehicle options" at bounding box center [1377, 218] width 22 height 22
click at [1374, 282] on li "Delete" at bounding box center [1389, 284] width 68 height 29
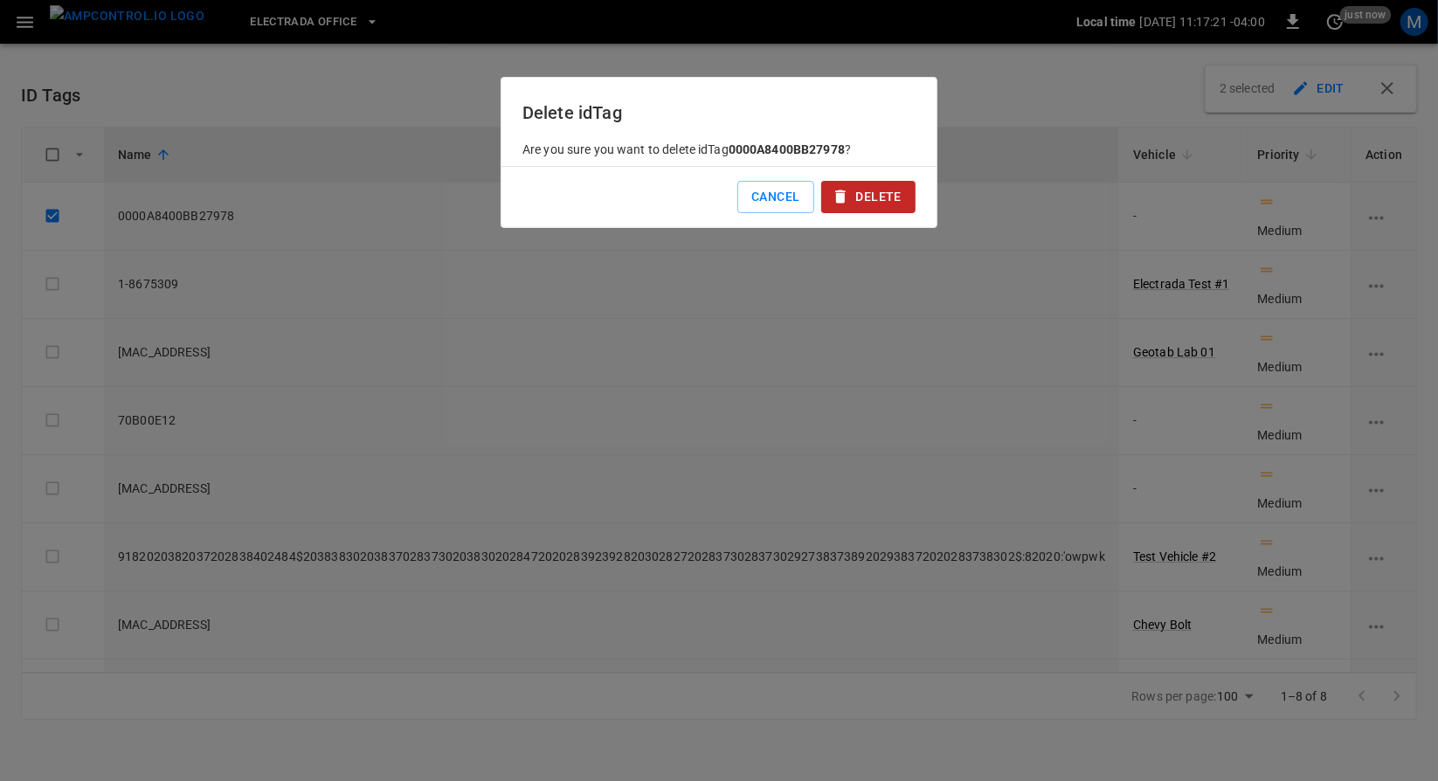
click at [856, 210] on button "Delete" at bounding box center [868, 197] width 94 height 32
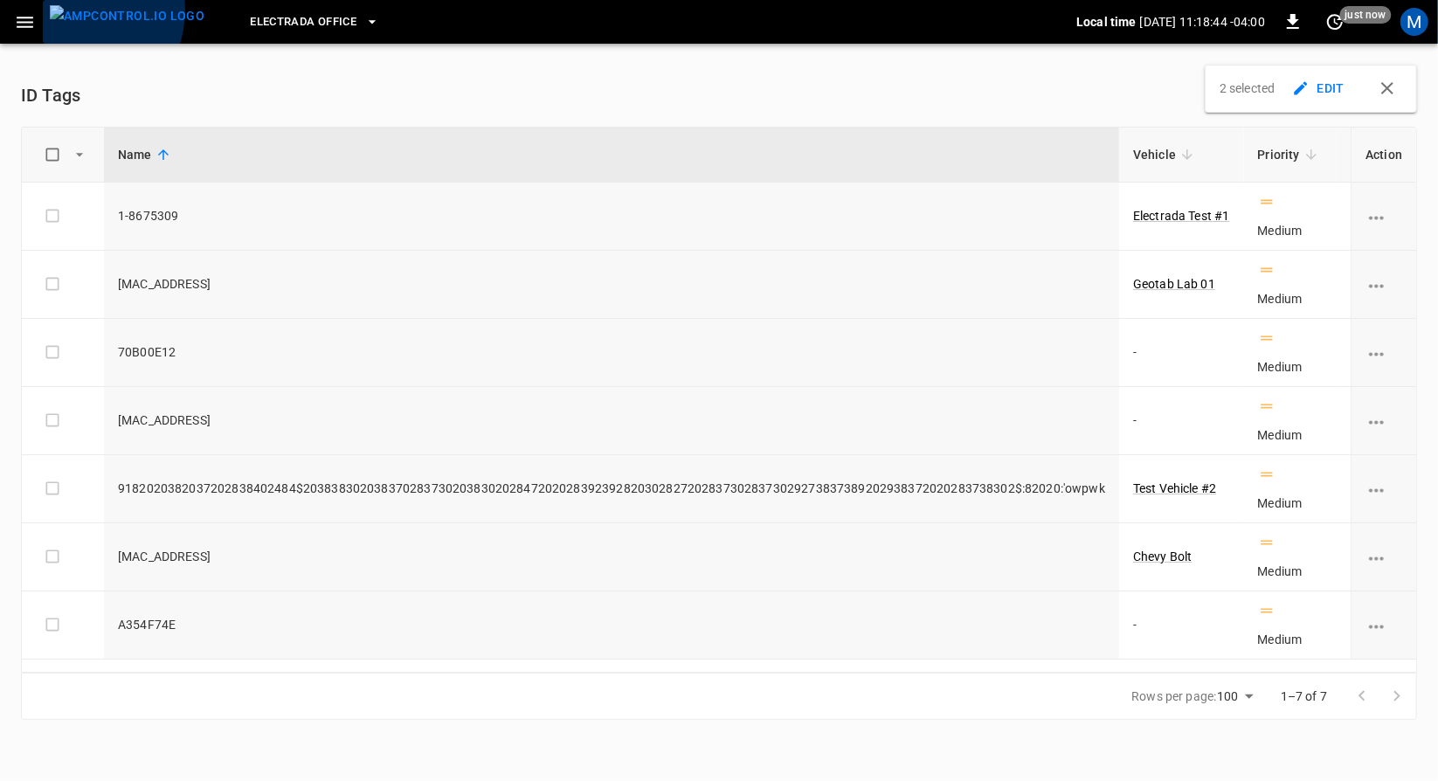
click at [71, 10] on img "menu" at bounding box center [127, 16] width 155 height 22
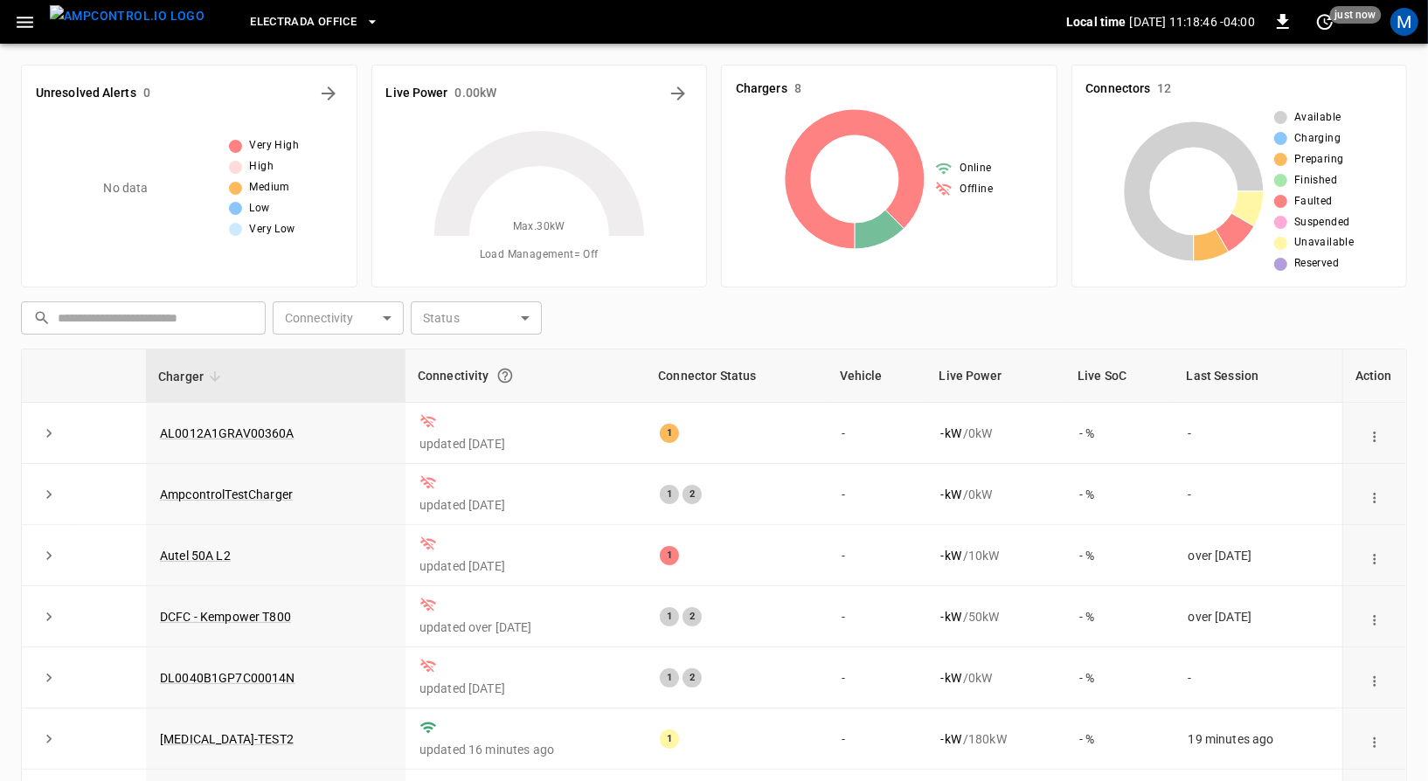
scroll to position [180, 0]
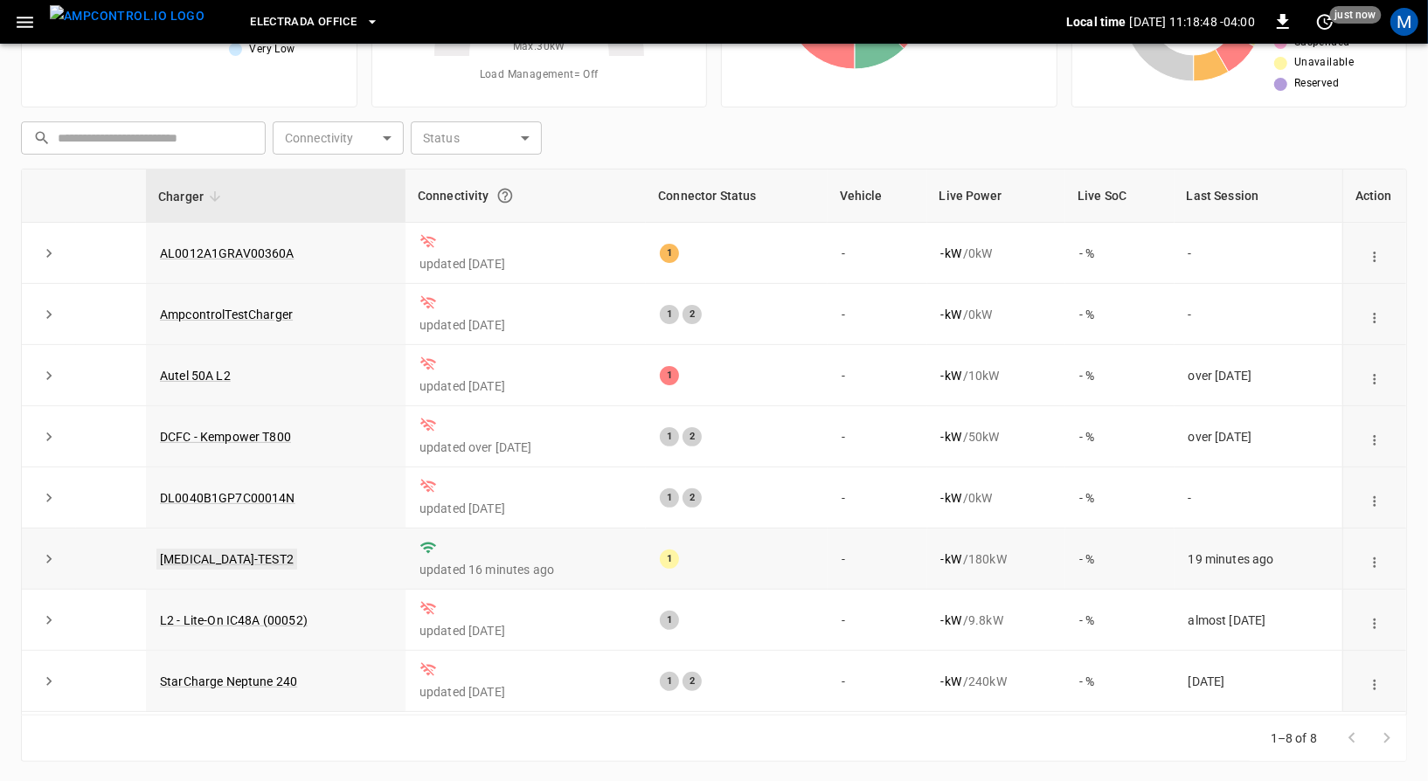
click at [207, 556] on link "[MEDICAL_DATA]-TEST2" at bounding box center [226, 559] width 141 height 21
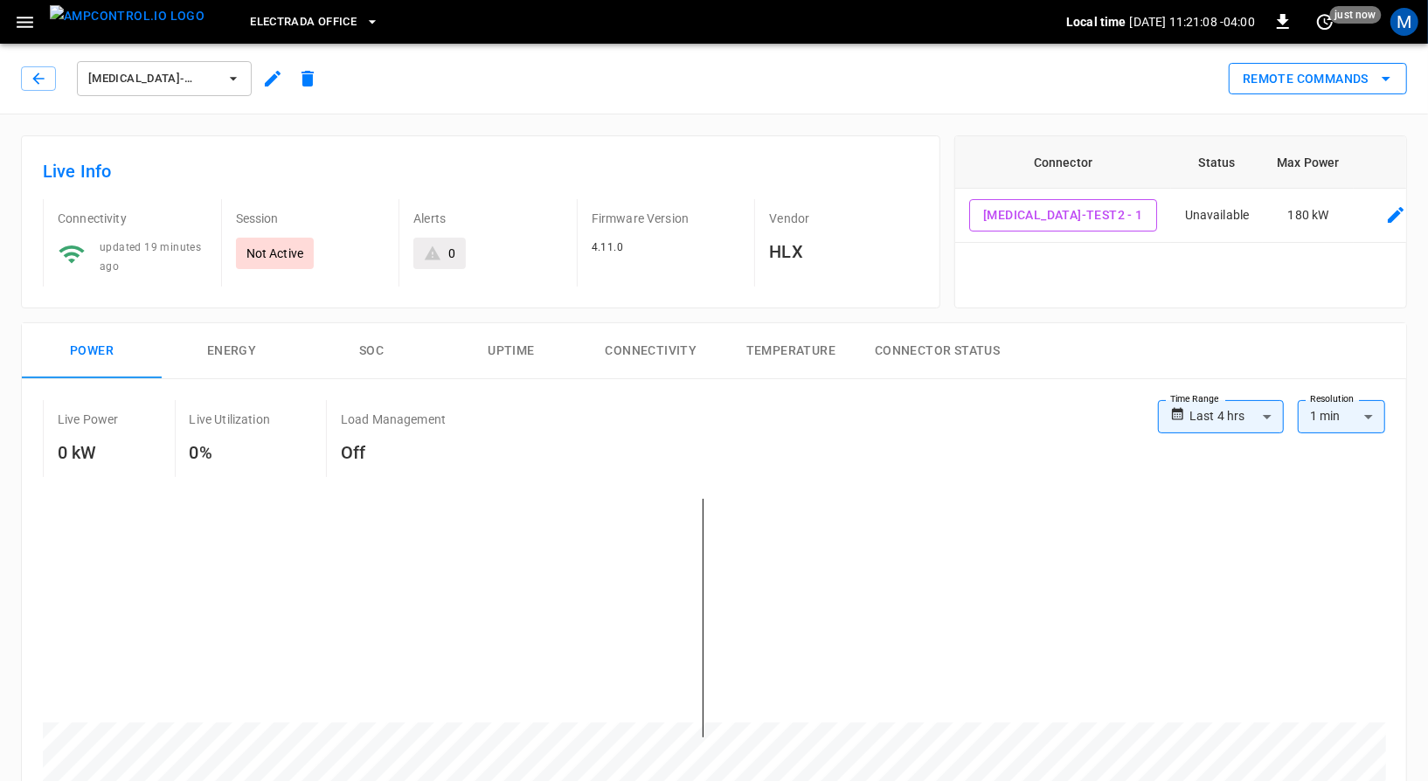
click at [1280, 75] on button "Remote Commands" at bounding box center [1318, 79] width 178 height 32
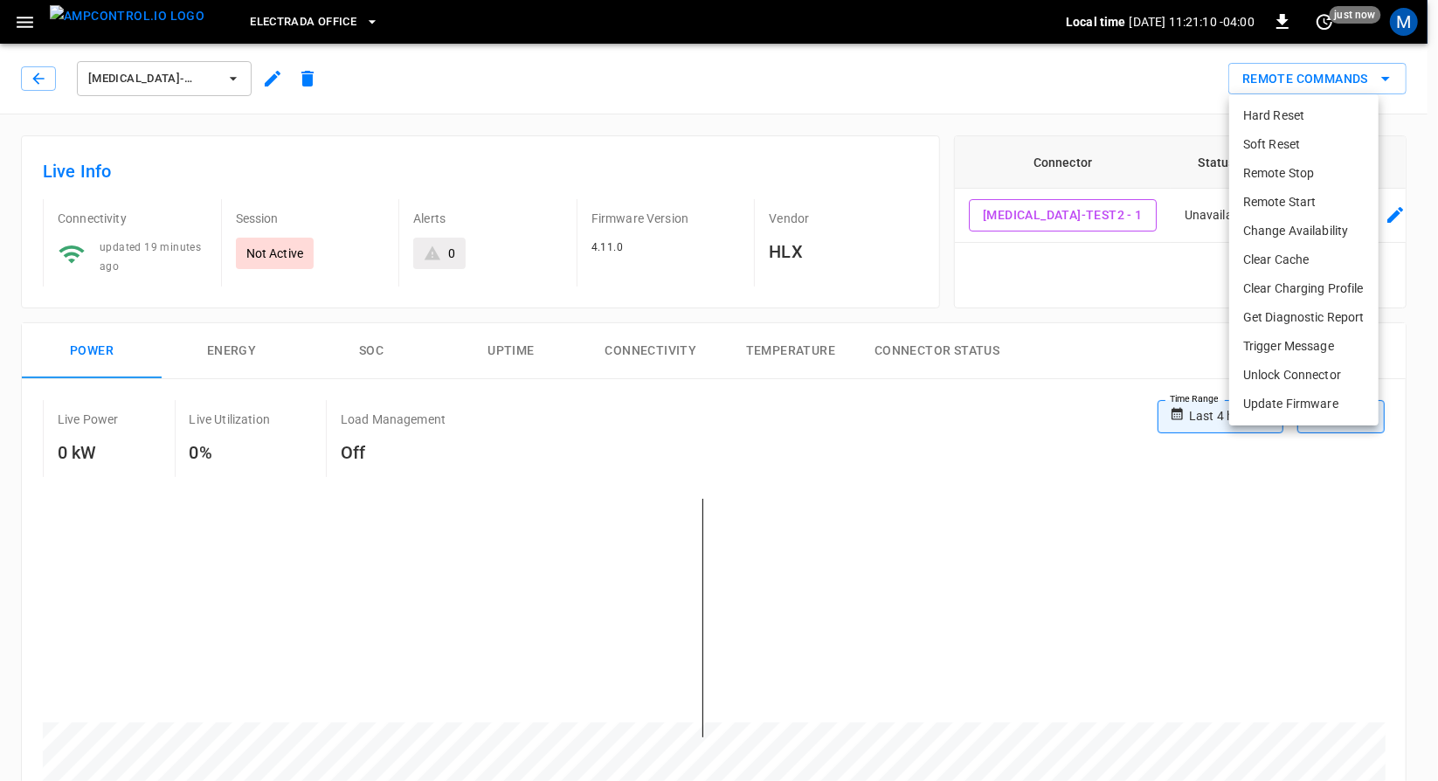
click at [1308, 135] on li "Soft Reset" at bounding box center [1304, 144] width 149 height 29
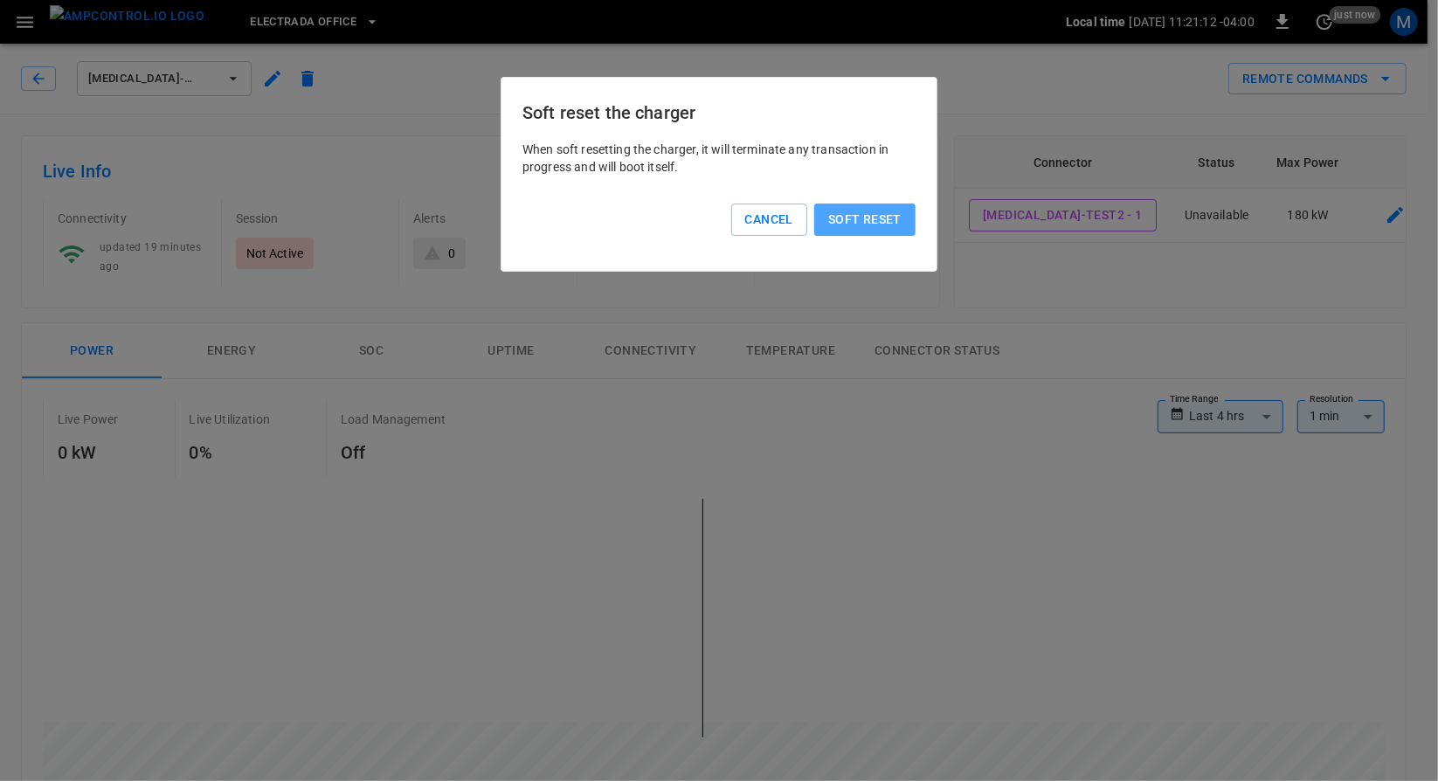
click at [889, 209] on button "Soft reset" at bounding box center [865, 220] width 101 height 32
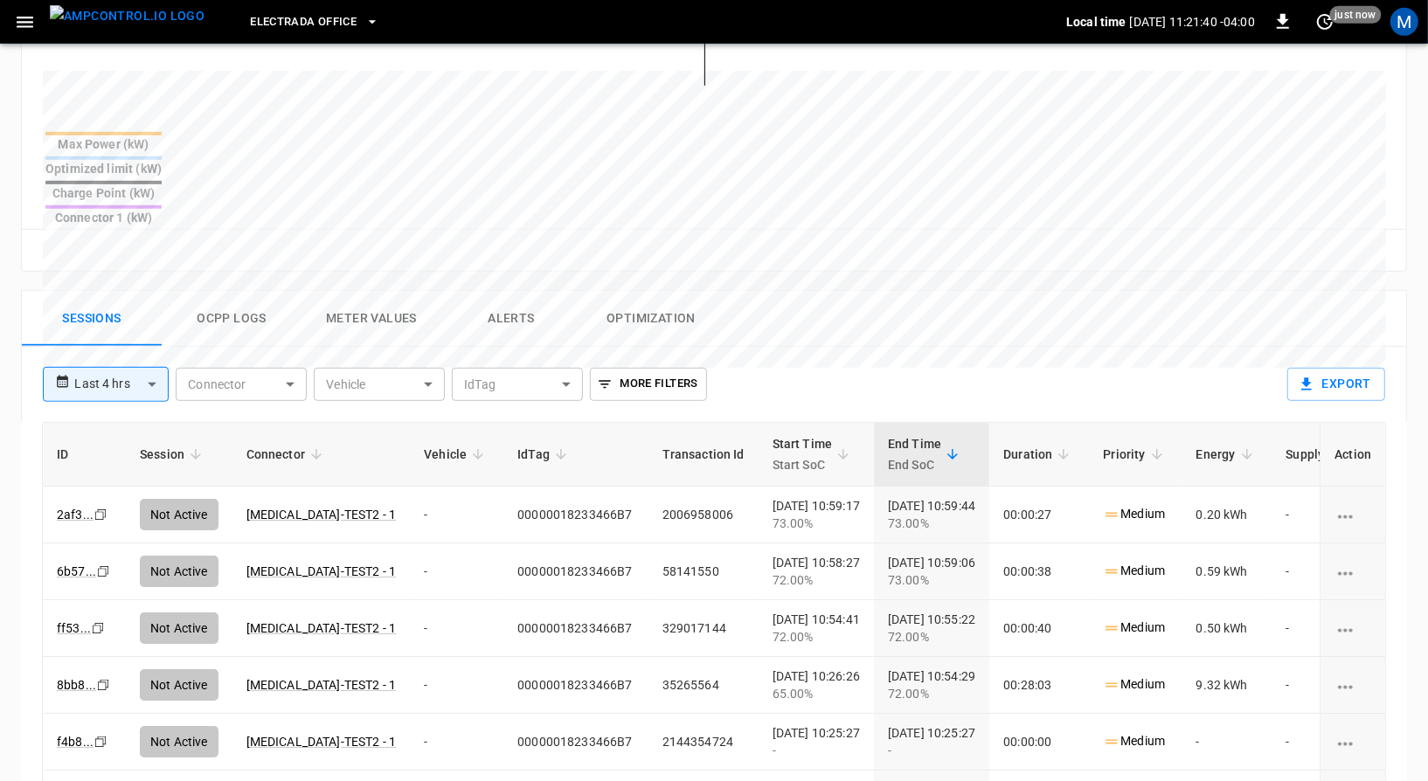
scroll to position [661, 0]
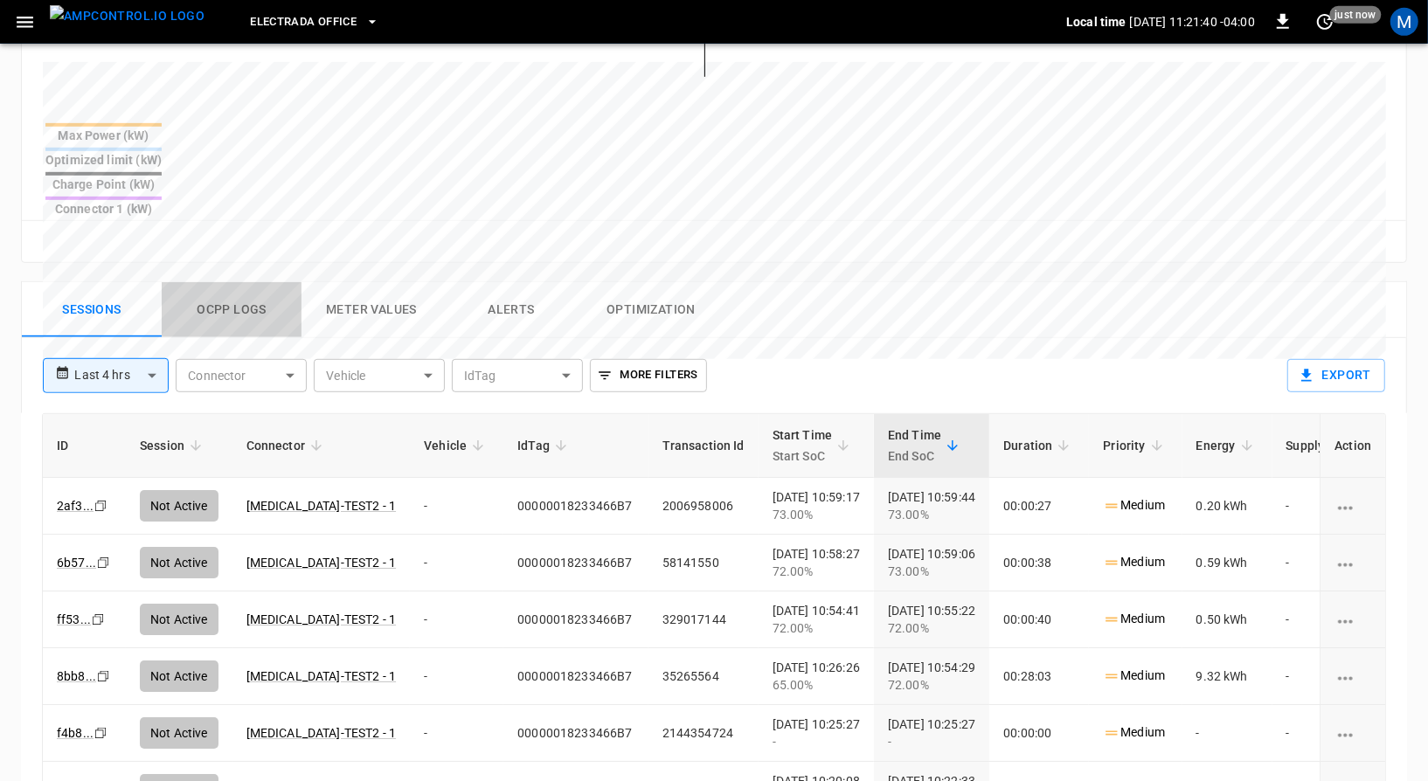
click at [260, 282] on button "Ocpp logs" at bounding box center [232, 310] width 140 height 56
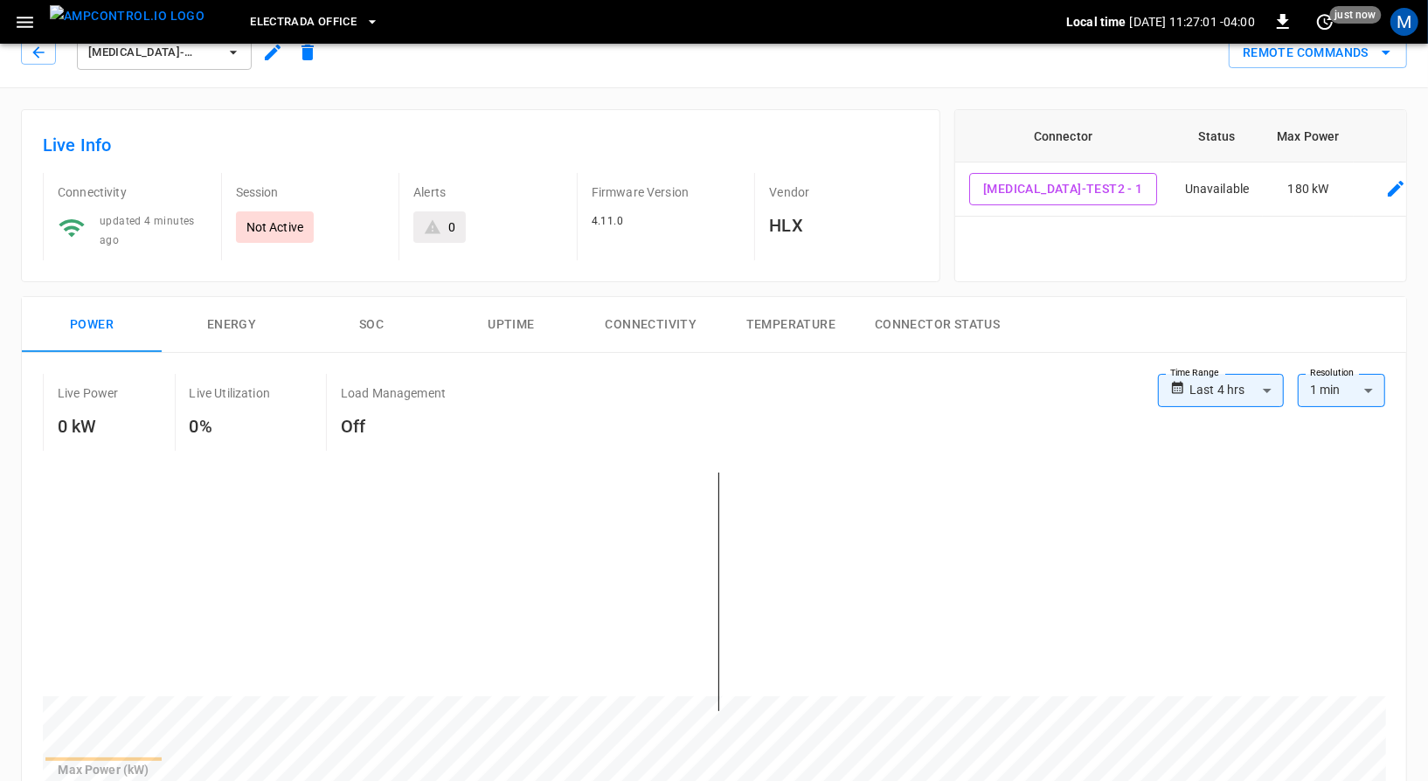
scroll to position [58, 0]
